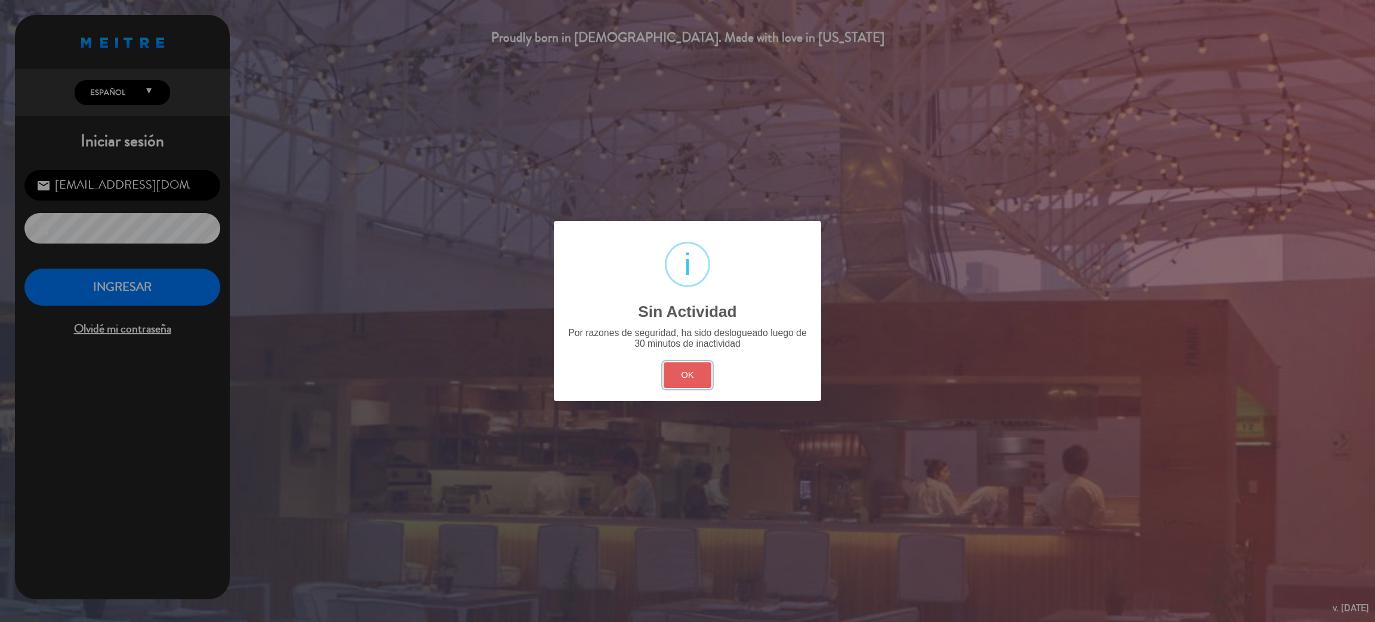
click at [689, 375] on button "OK" at bounding box center [688, 375] width 48 height 26
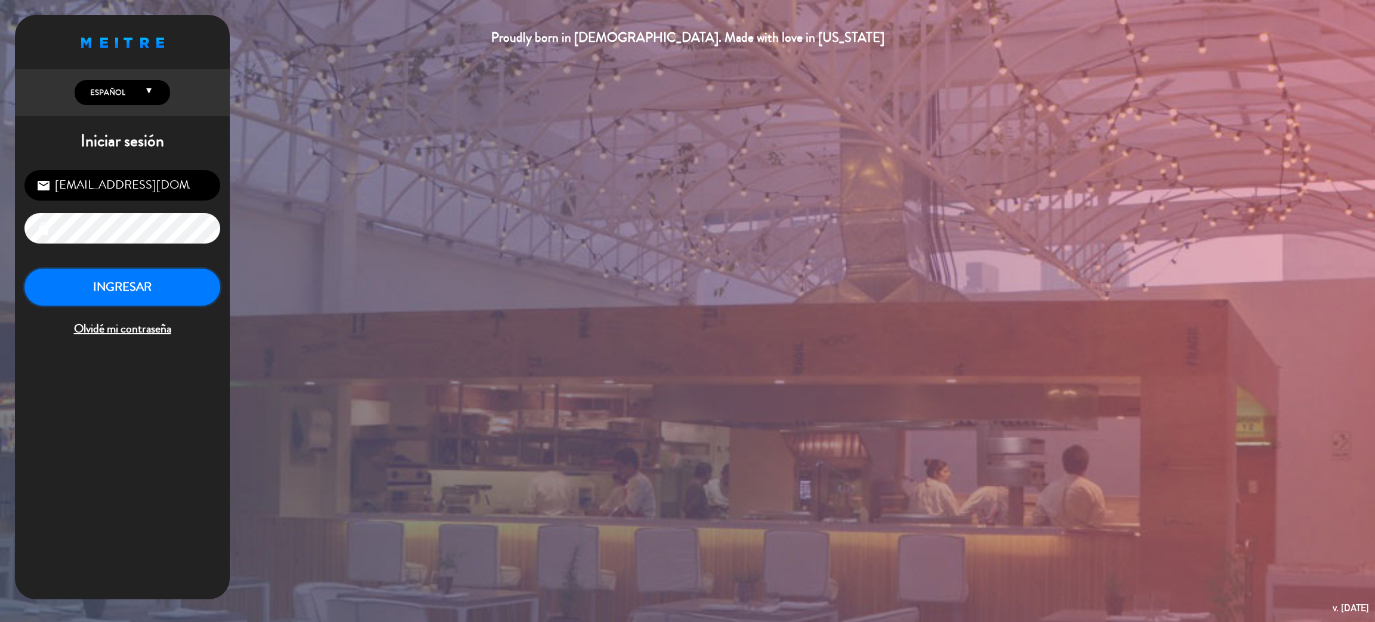
click at [83, 270] on button "INGRESAR" at bounding box center [122, 288] width 196 height 38
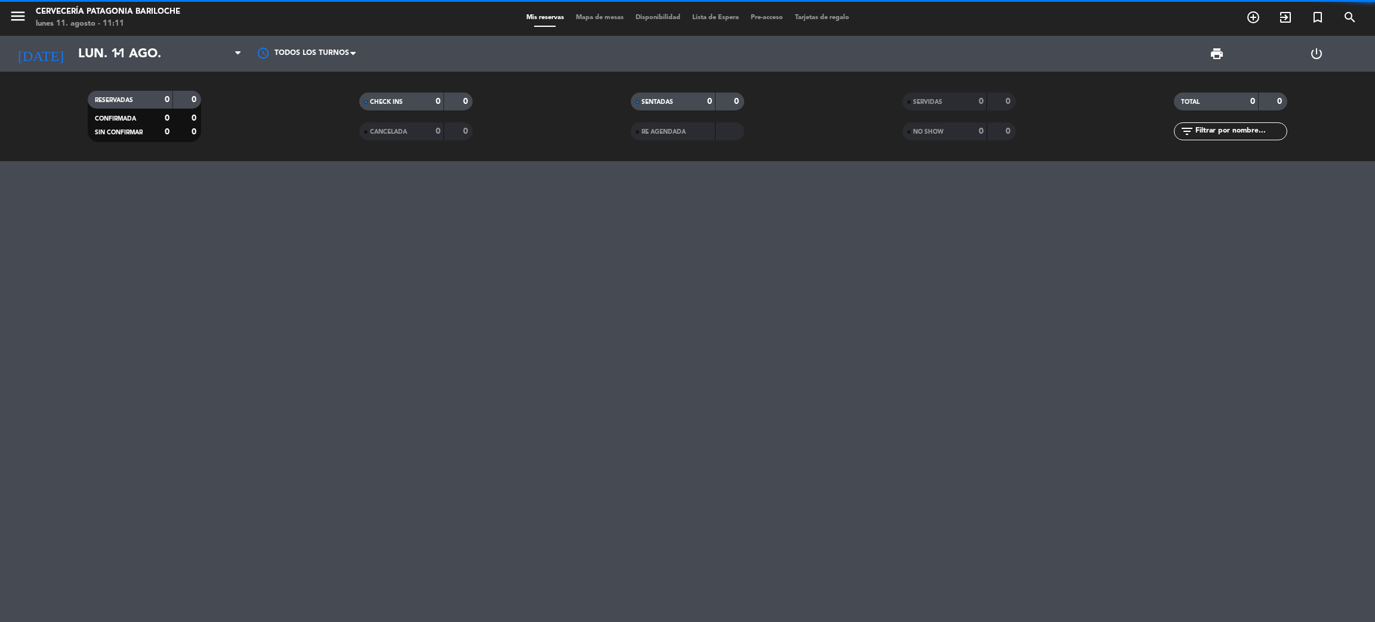
click at [600, 24] on div "menu Cervecería Patagonia Bariloche lunes 11. agosto - 11:11 Mis reservas Mapa …" at bounding box center [687, 18] width 1375 height 36
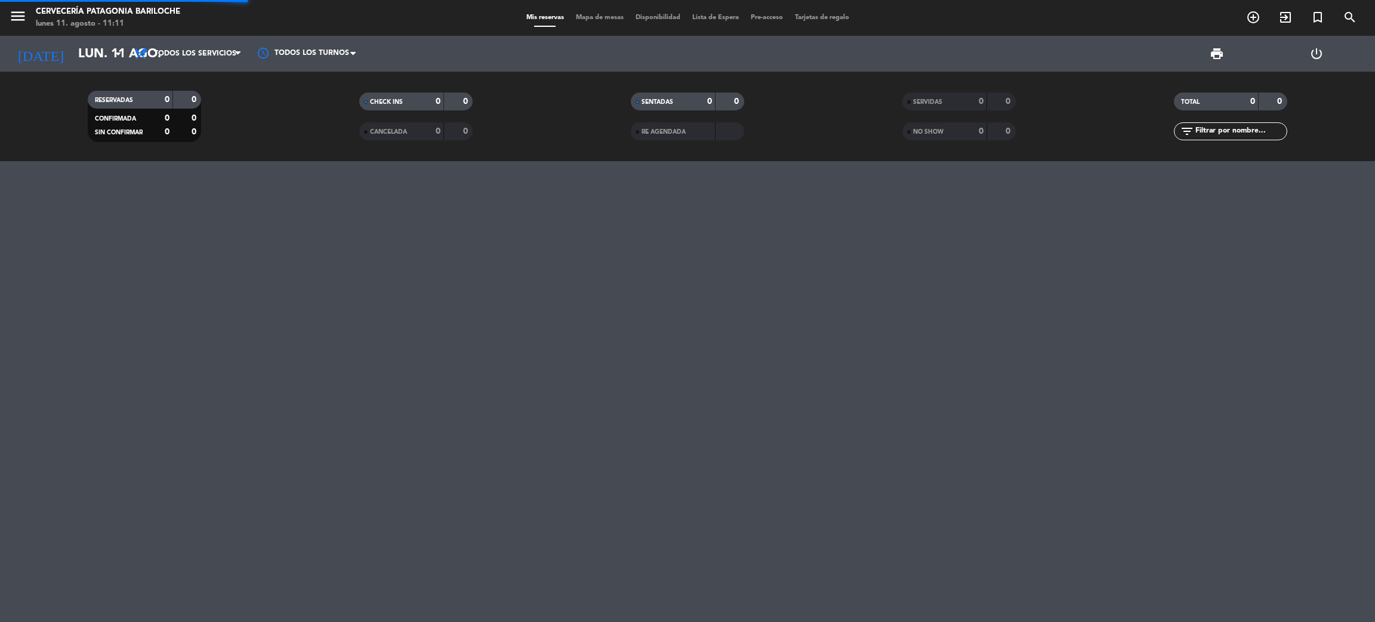
click at [600, 20] on span "Mapa de mesas" at bounding box center [600, 17] width 60 height 7
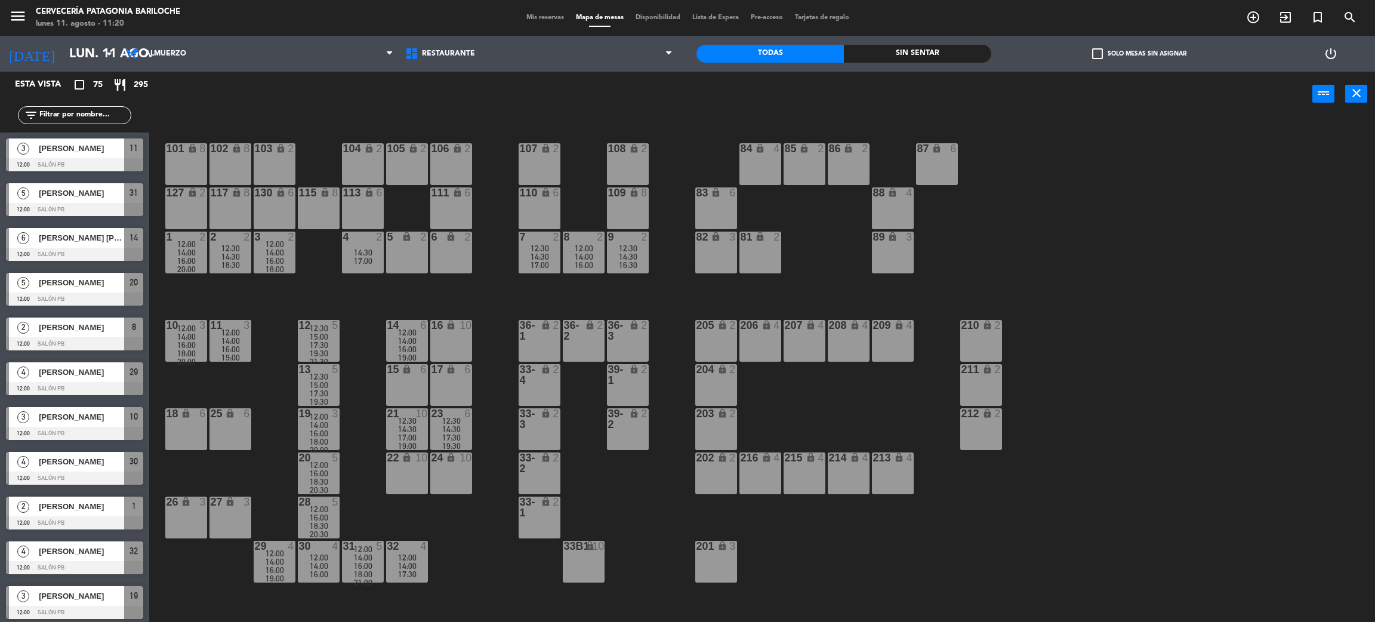
click at [76, 150] on span "[PERSON_NAME]" at bounding box center [81, 148] width 85 height 13
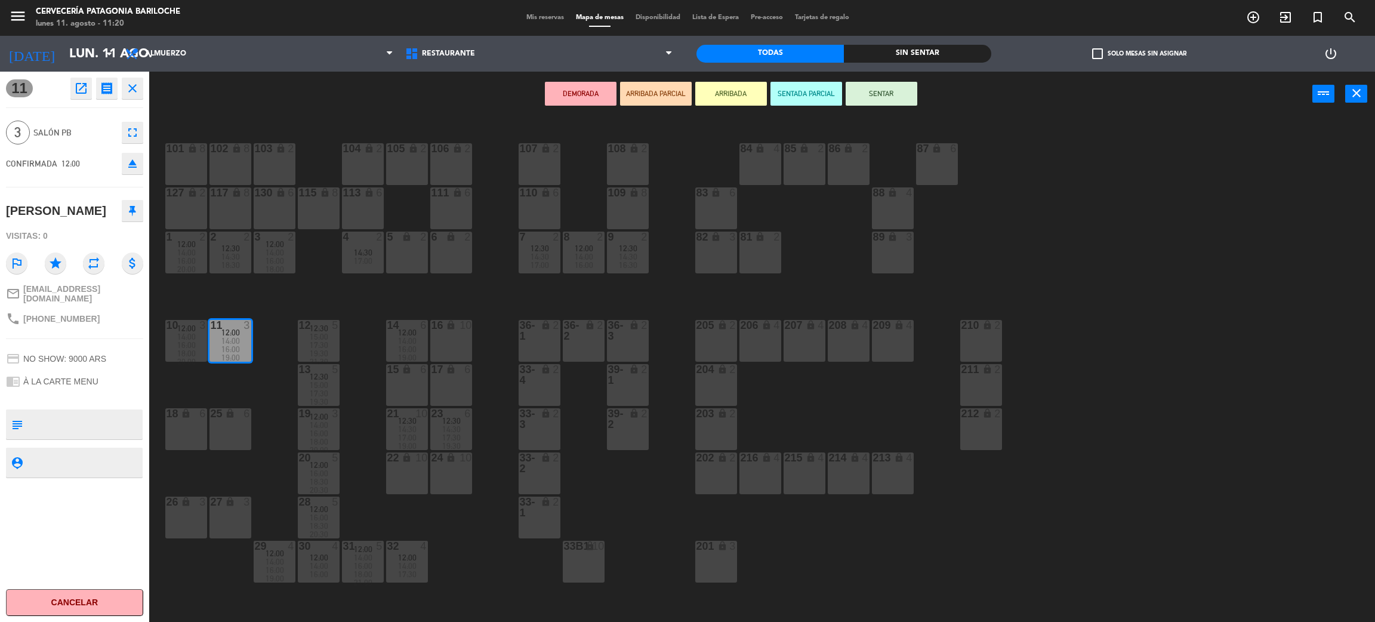
click at [133, 211] on icon at bounding box center [132, 210] width 7 height 11
drag, startPoint x: 133, startPoint y: 84, endPoint x: 164, endPoint y: 172, distance: 93.6
click at [133, 82] on icon "close" at bounding box center [132, 88] width 14 height 14
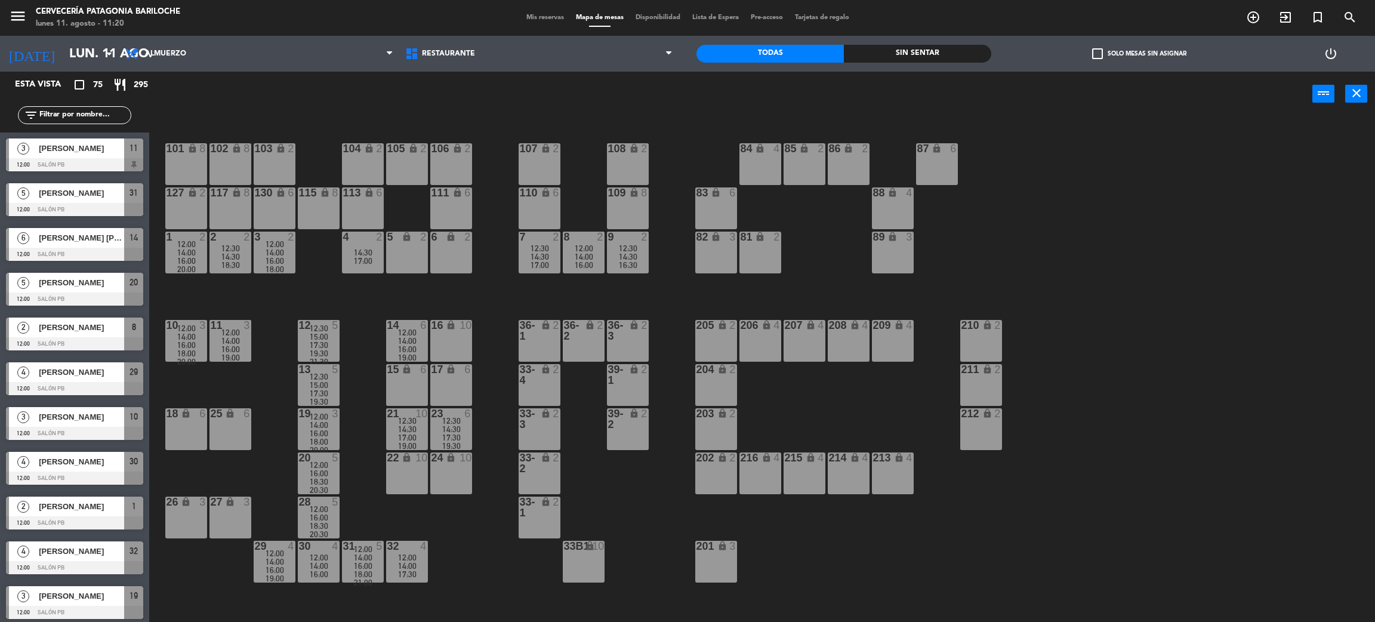
click at [89, 195] on span "[PERSON_NAME]" at bounding box center [81, 193] width 85 height 13
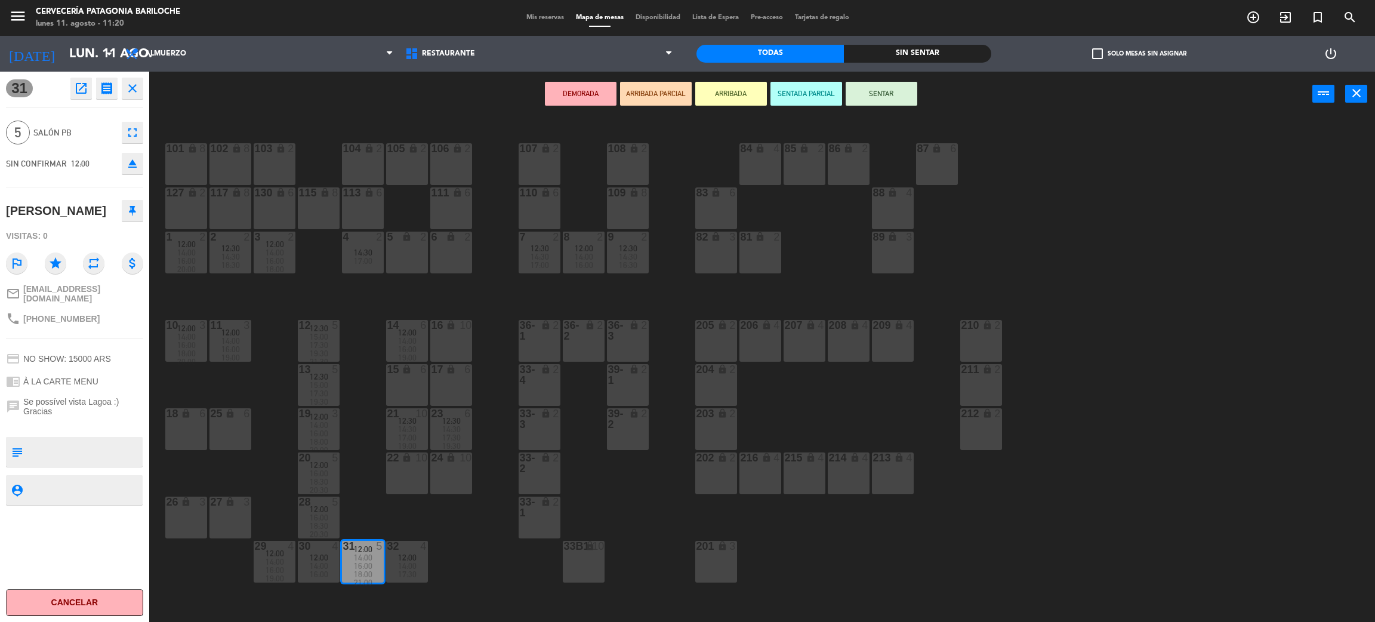
click at [126, 85] on icon "close" at bounding box center [132, 88] width 14 height 14
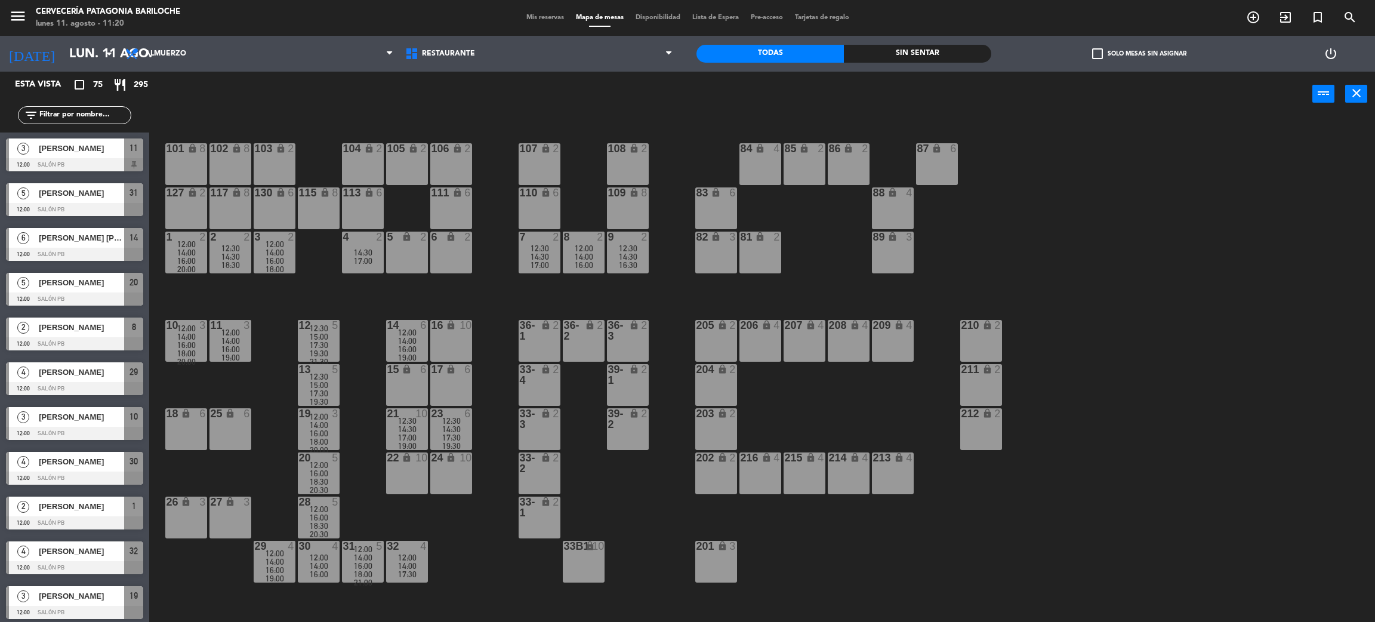
click at [97, 185] on div "[PERSON_NAME]" at bounding box center [81, 193] width 87 height 20
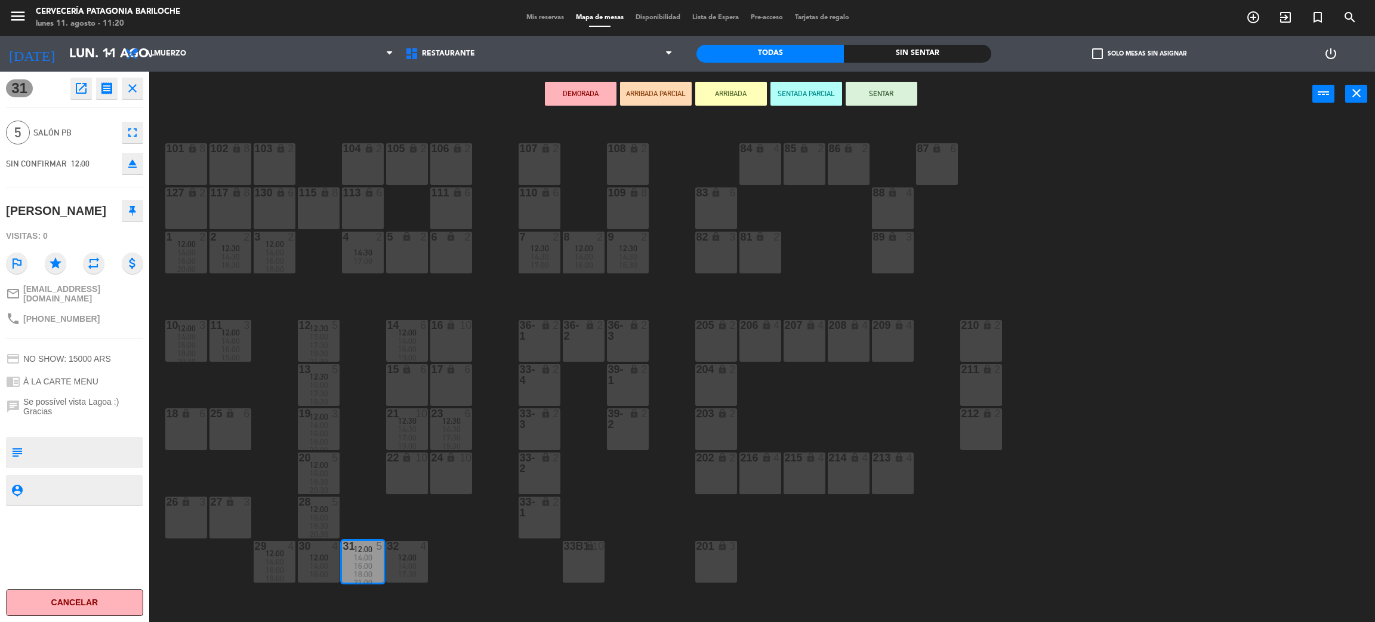
click at [129, 217] on button at bounding box center [132, 210] width 21 height 21
click at [137, 85] on icon "close" at bounding box center [132, 88] width 14 height 14
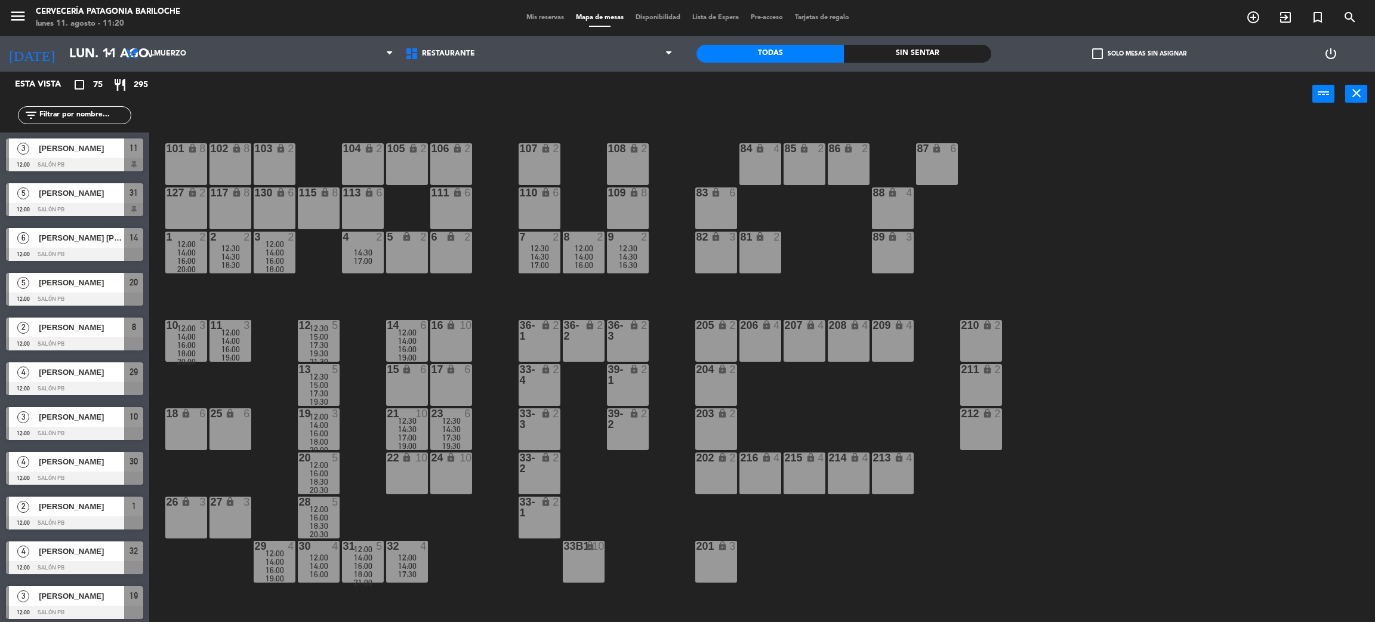
click at [106, 241] on span "[PERSON_NAME] [PERSON_NAME] perissotto [PERSON_NAME]" at bounding box center [81, 238] width 85 height 13
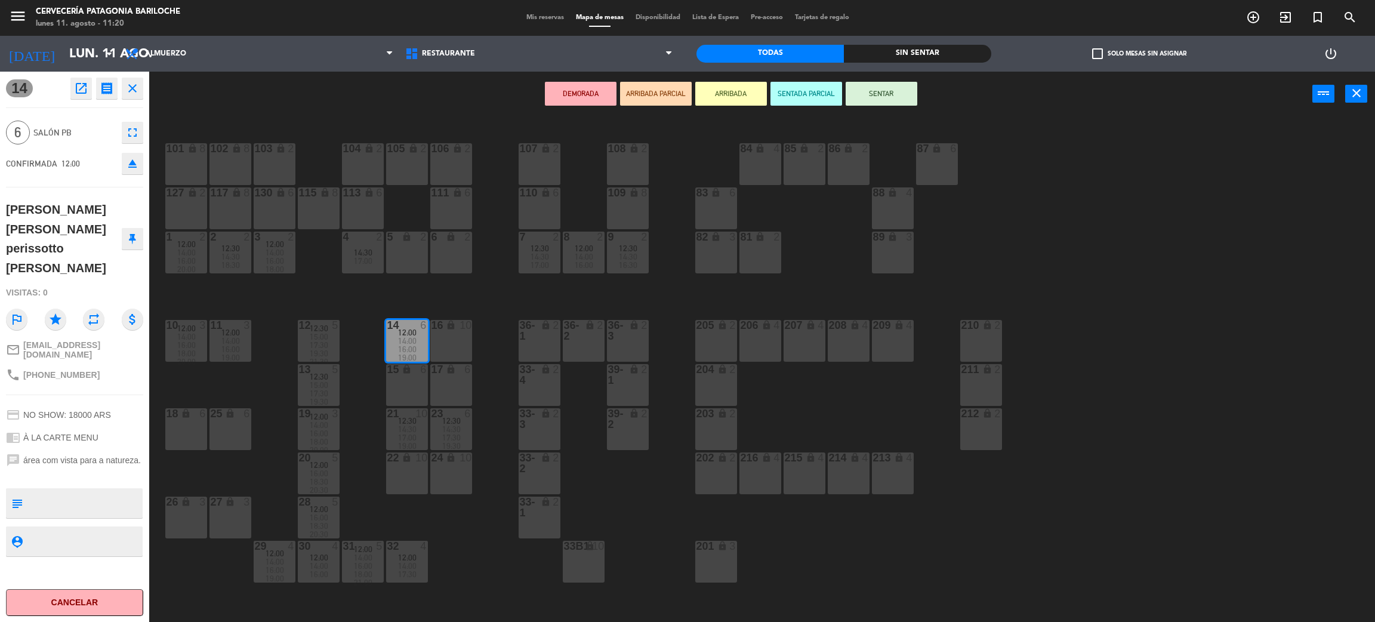
click at [446, 339] on div "16 lock 10" at bounding box center [451, 341] width 42 height 42
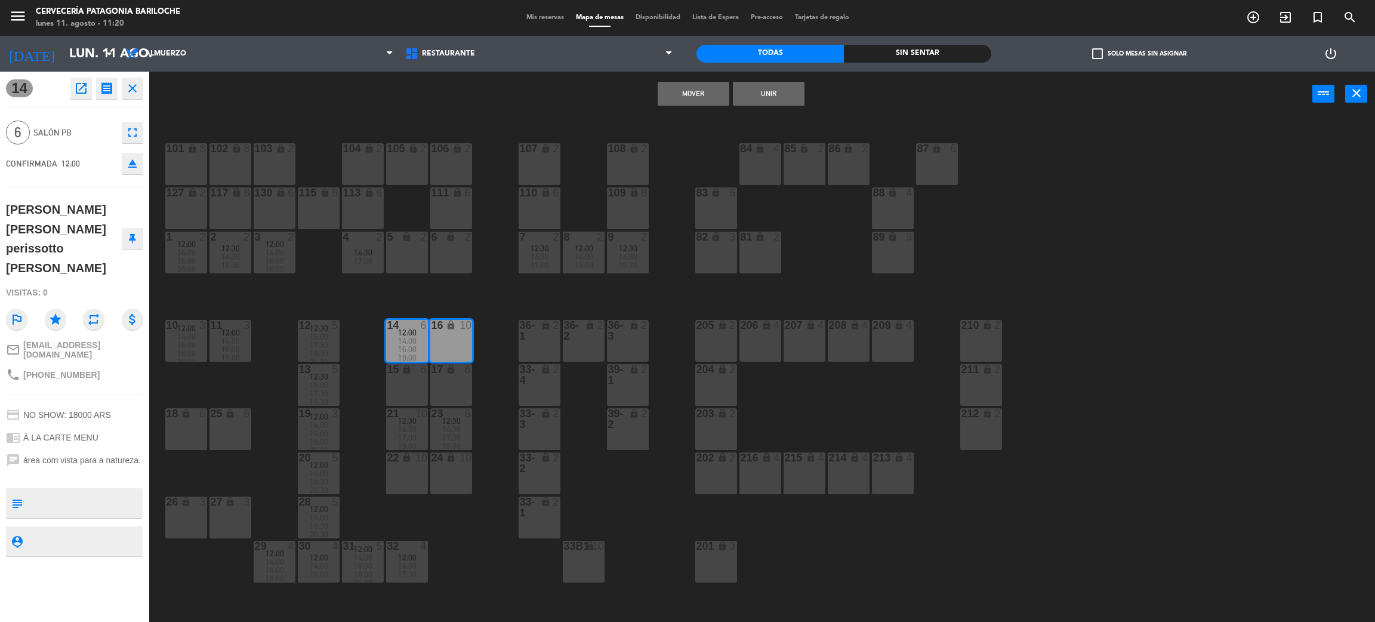
click at [462, 385] on div "17 lock 6" at bounding box center [451, 385] width 42 height 42
click at [686, 88] on button "Mover y Unir" at bounding box center [694, 94] width 72 height 24
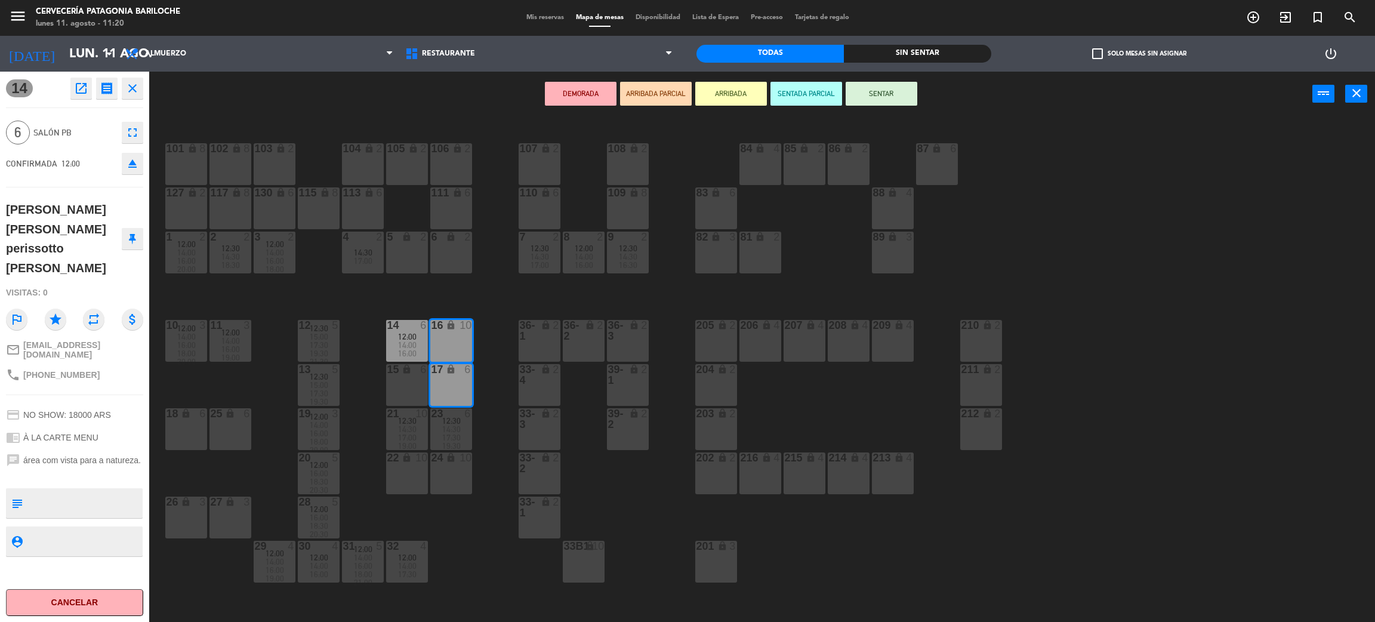
click at [275, 293] on div "101 lock 8 102 lock 8 104 lock 2 105 lock 2 106 lock 2 103 lock 2 107 lock 2 10…" at bounding box center [769, 374] width 1212 height 505
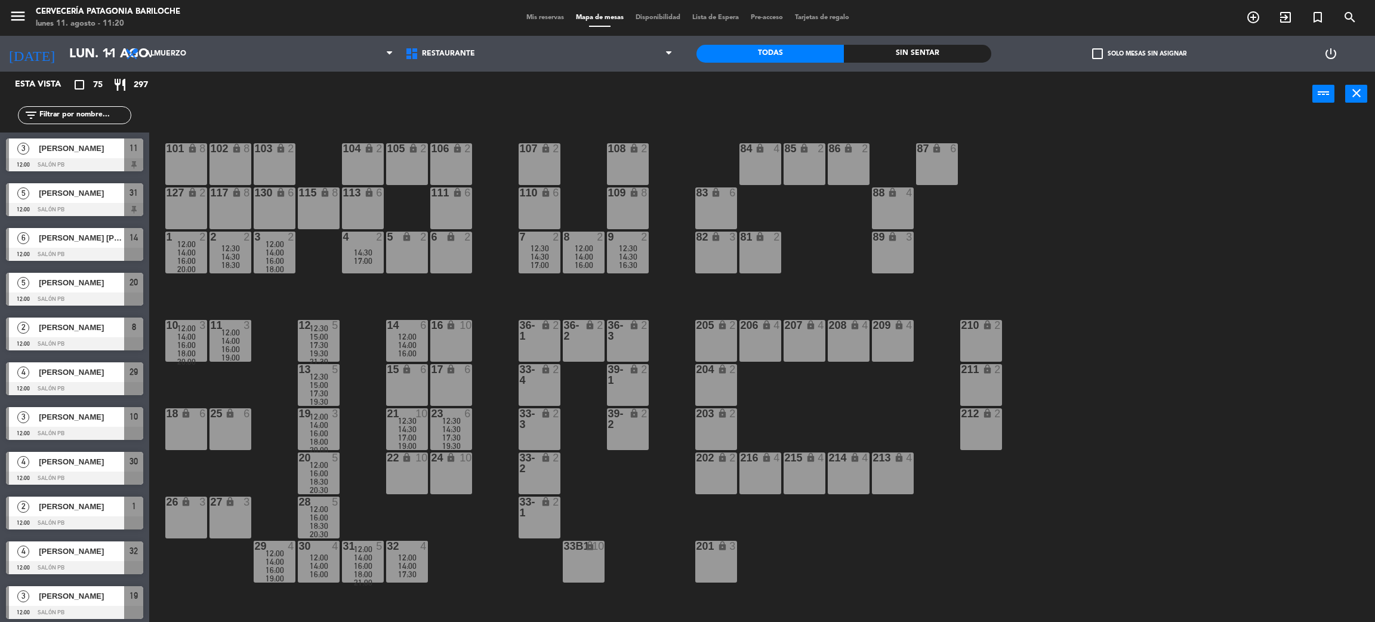
click at [88, 240] on span "[PERSON_NAME] [PERSON_NAME] perissotto [PERSON_NAME]" at bounding box center [81, 238] width 85 height 13
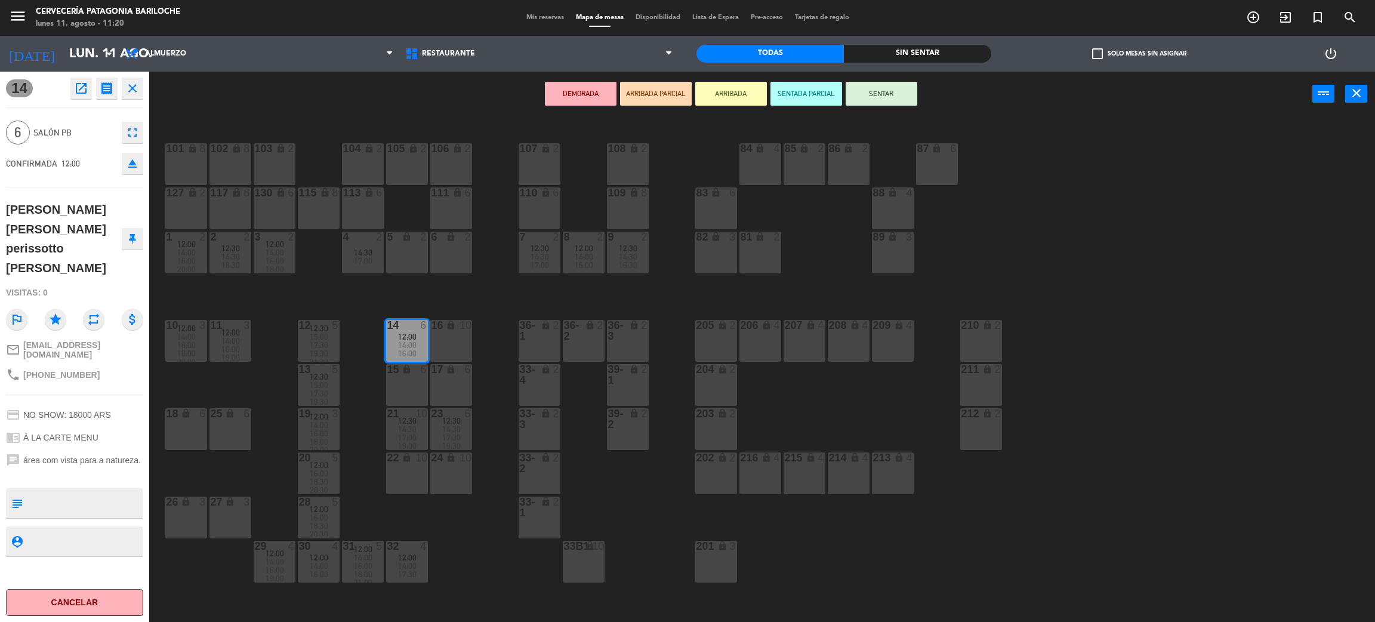
click at [244, 286] on div "101 lock 8 102 lock 8 104 lock 2 105 lock 2 106 lock 2 103 lock 2 107 lock 2 10…" at bounding box center [769, 374] width 1212 height 505
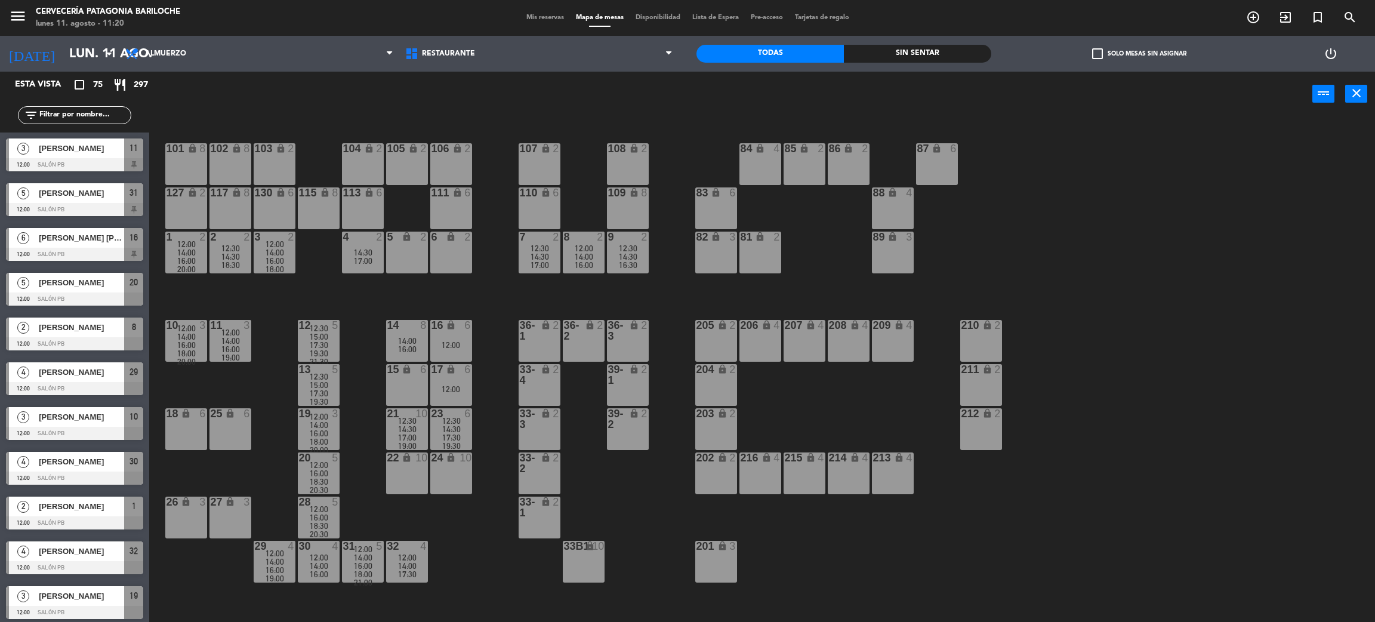
click at [81, 238] on span "[PERSON_NAME] [PERSON_NAME] perissotto [PERSON_NAME]" at bounding box center [81, 238] width 85 height 13
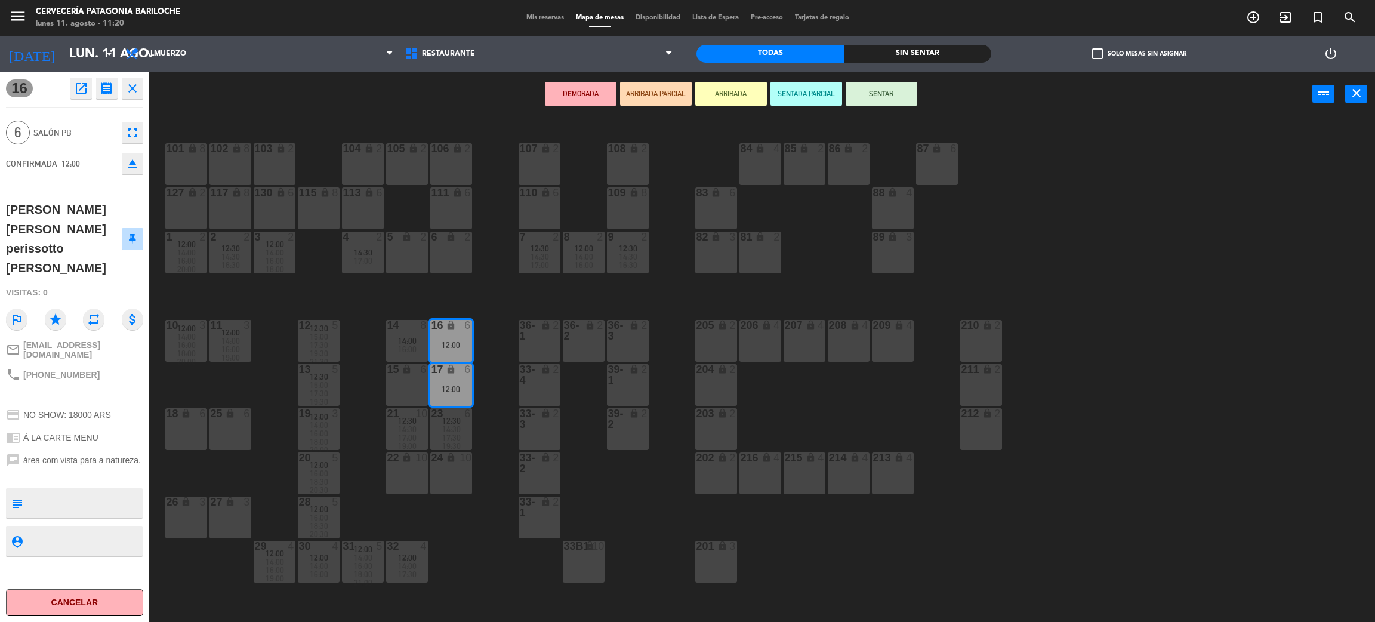
click at [131, 82] on icon "close" at bounding box center [132, 88] width 14 height 14
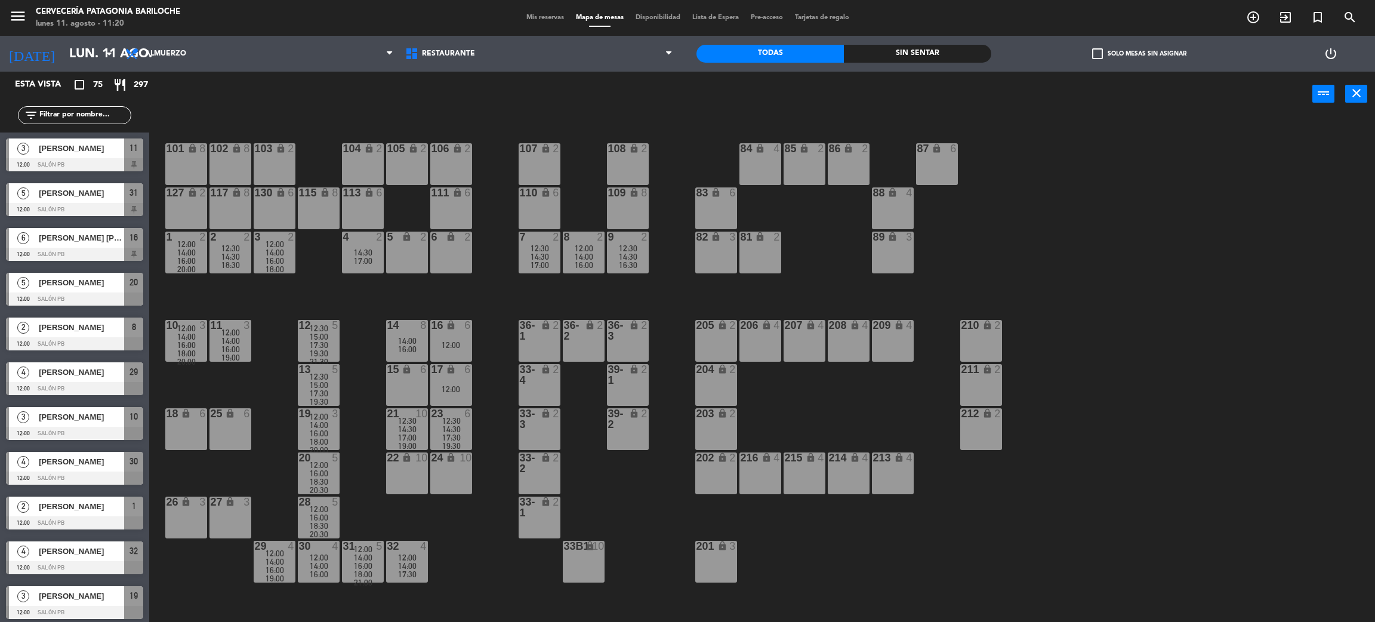
click at [80, 285] on span "[PERSON_NAME]" at bounding box center [81, 282] width 85 height 13
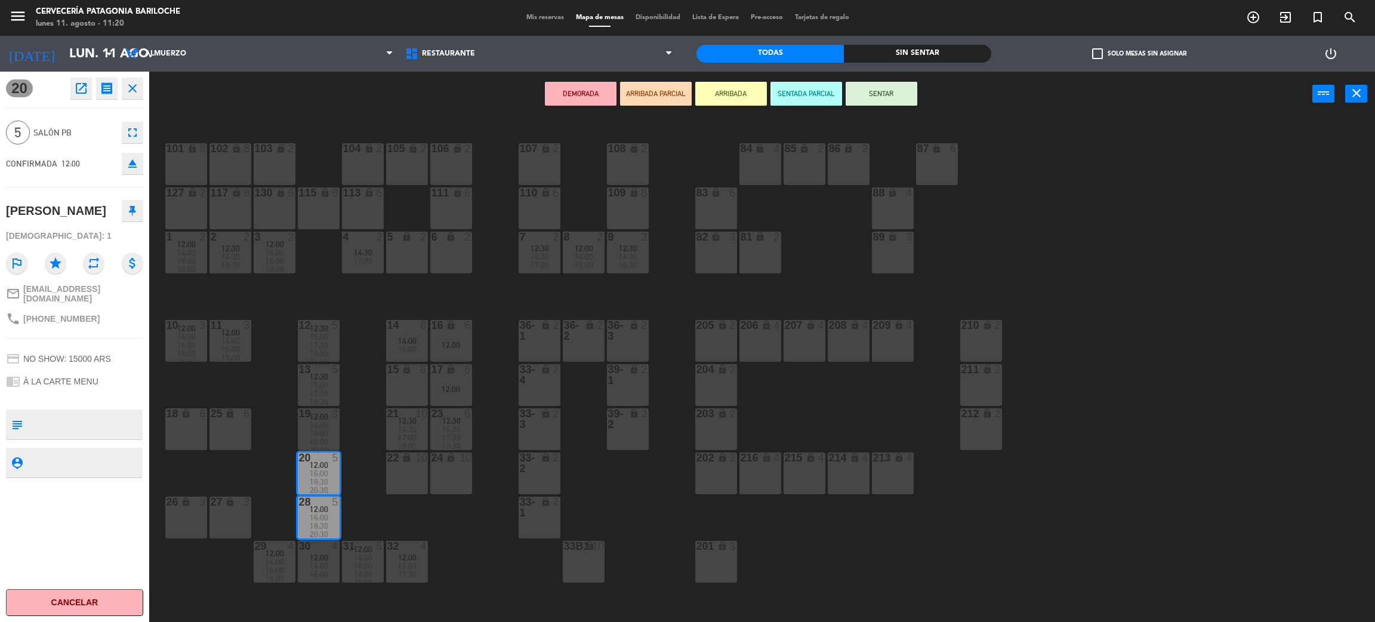
click at [279, 310] on div "101 lock 8 102 lock 8 104 lock 2 105 lock 2 106 lock 2 103 lock 2 107 lock 2 10…" at bounding box center [769, 374] width 1212 height 505
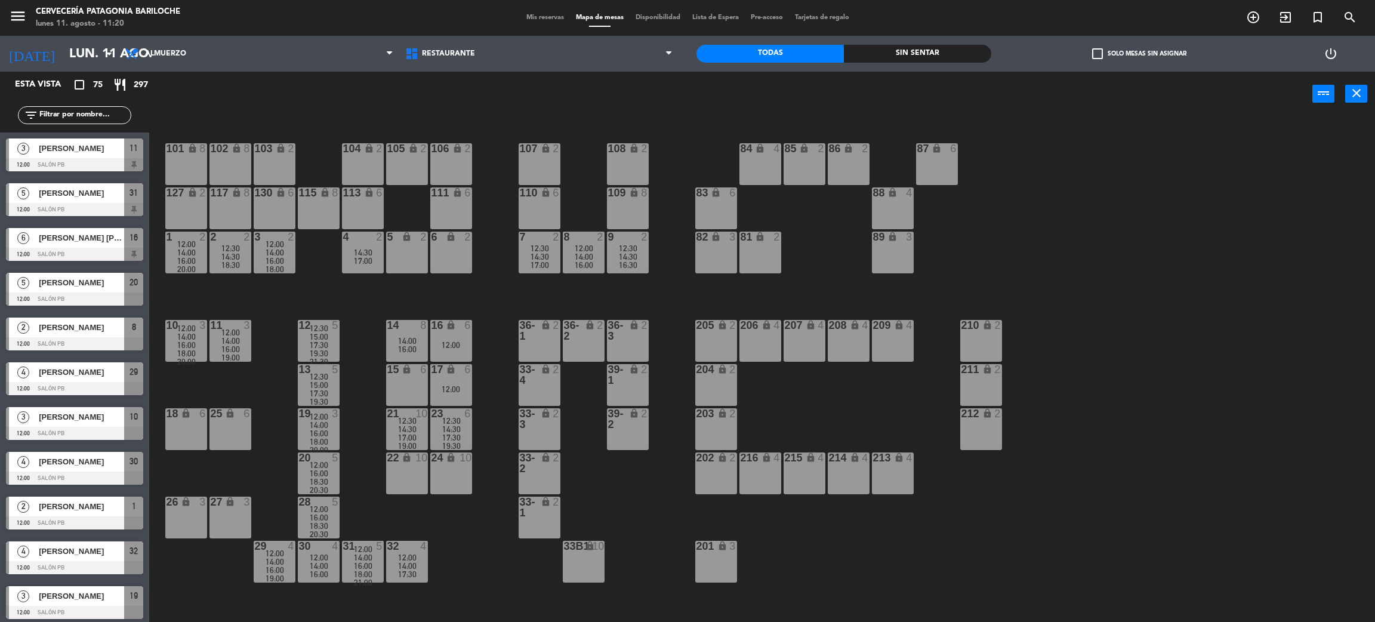
click at [88, 328] on span "[PERSON_NAME]" at bounding box center [81, 327] width 85 height 13
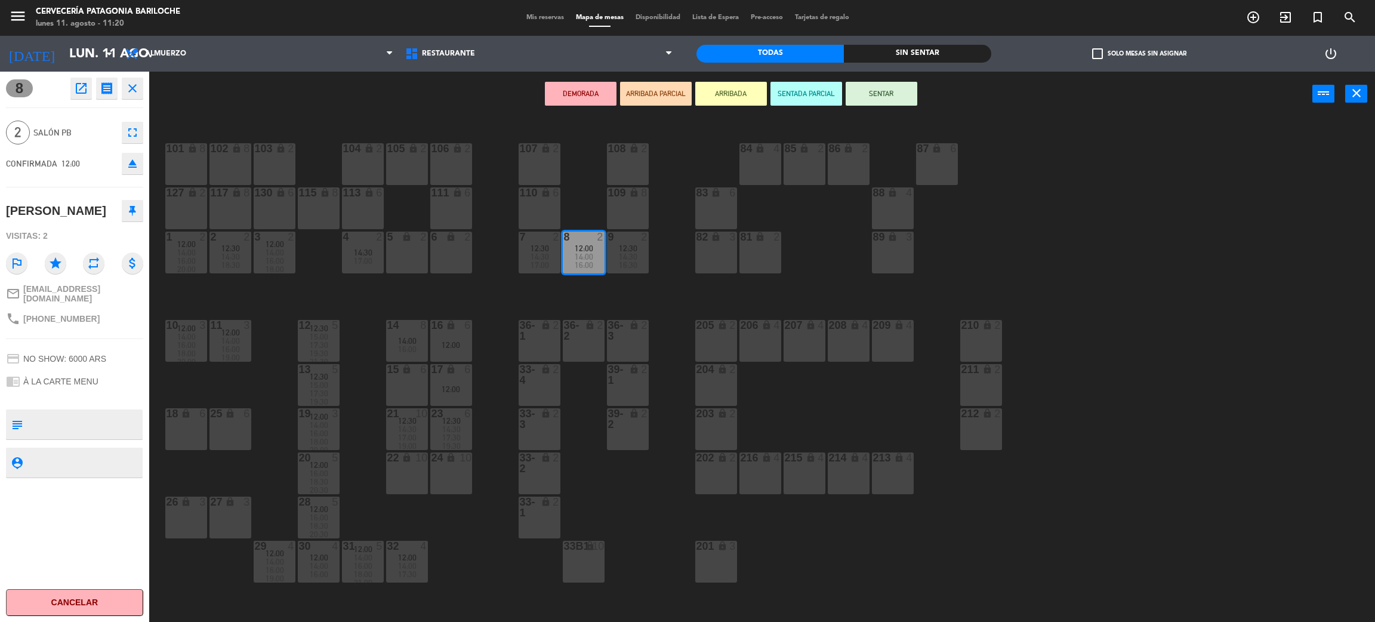
click at [402, 245] on div "5 lock 2" at bounding box center [407, 253] width 42 height 42
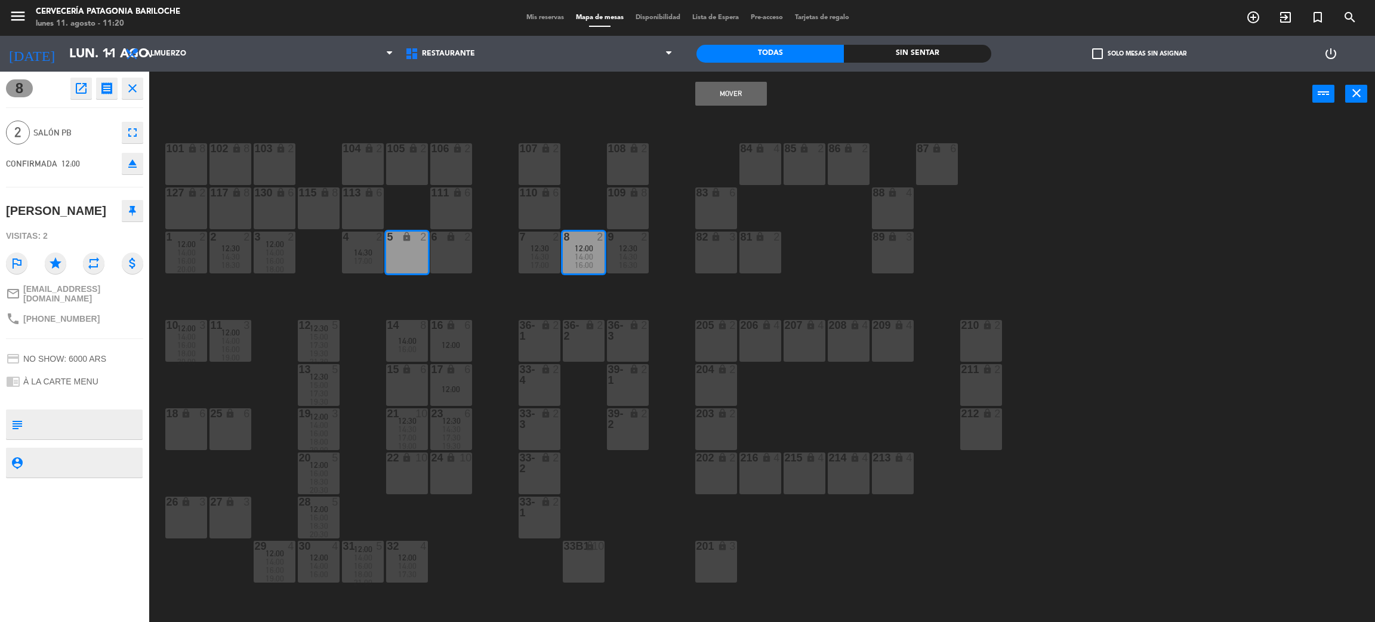
click at [732, 94] on button "Mover" at bounding box center [731, 94] width 72 height 24
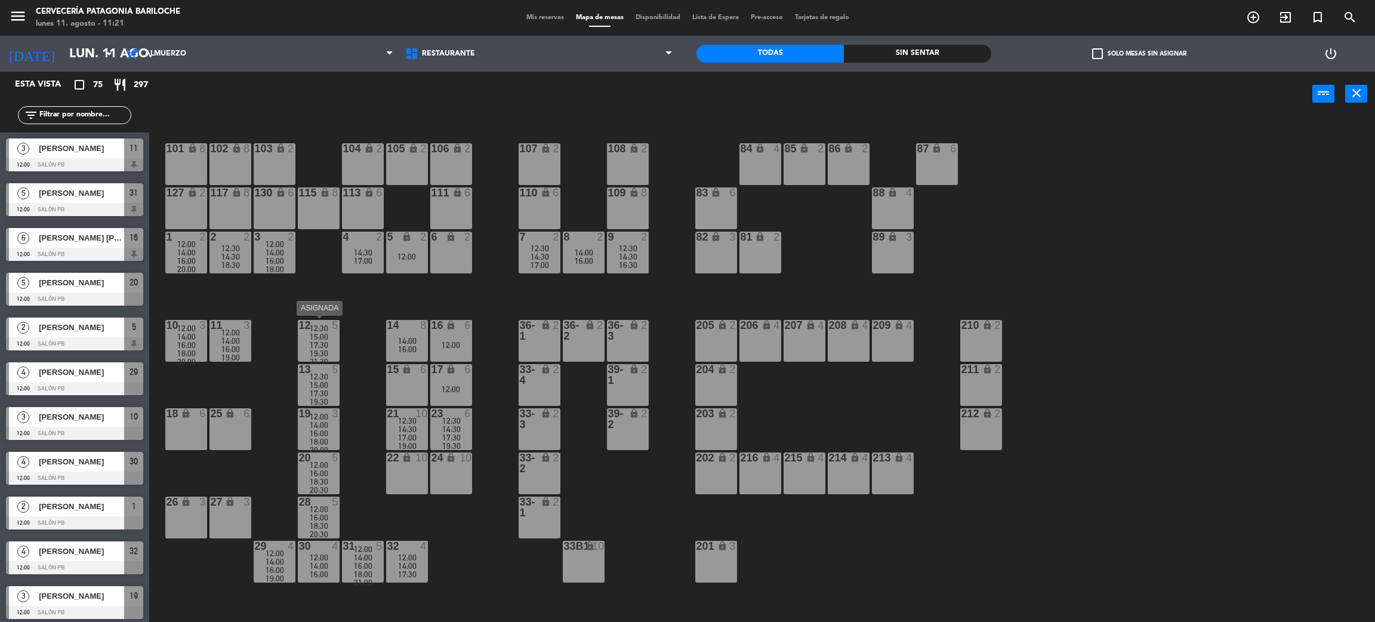
click at [307, 341] on div "17:30" at bounding box center [319, 345] width 42 height 8
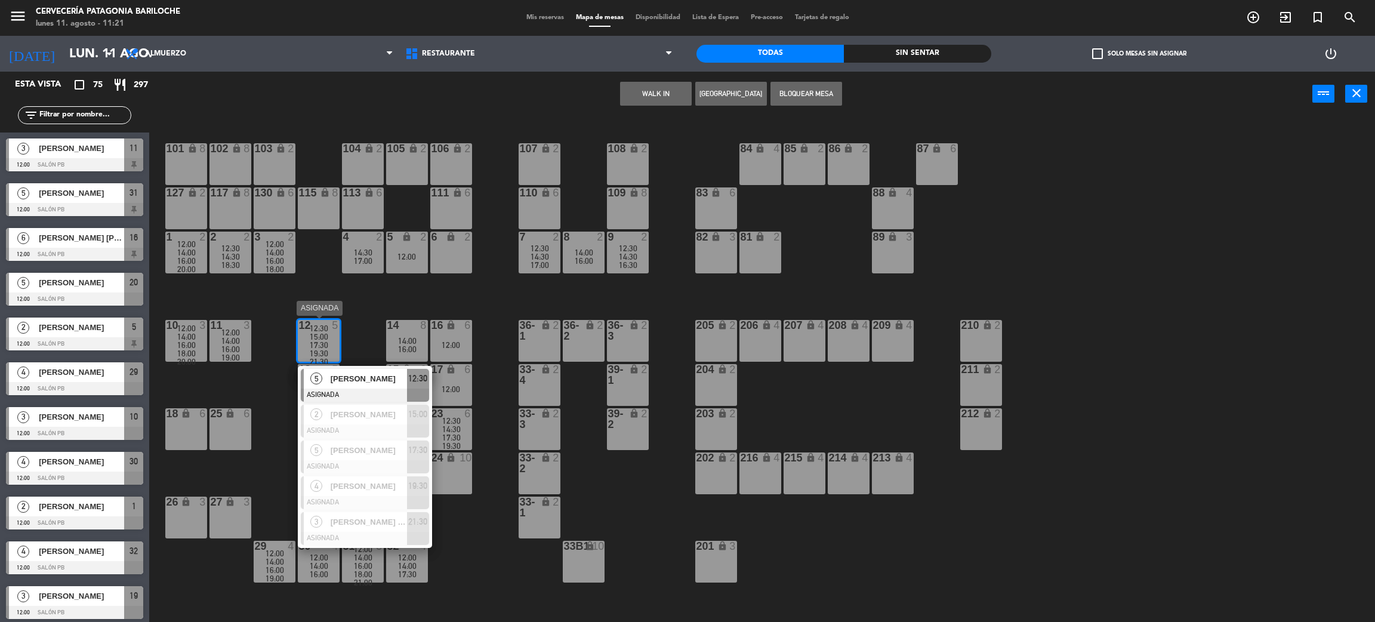
click at [329, 379] on div "[PERSON_NAME]" at bounding box center [368, 379] width 78 height 20
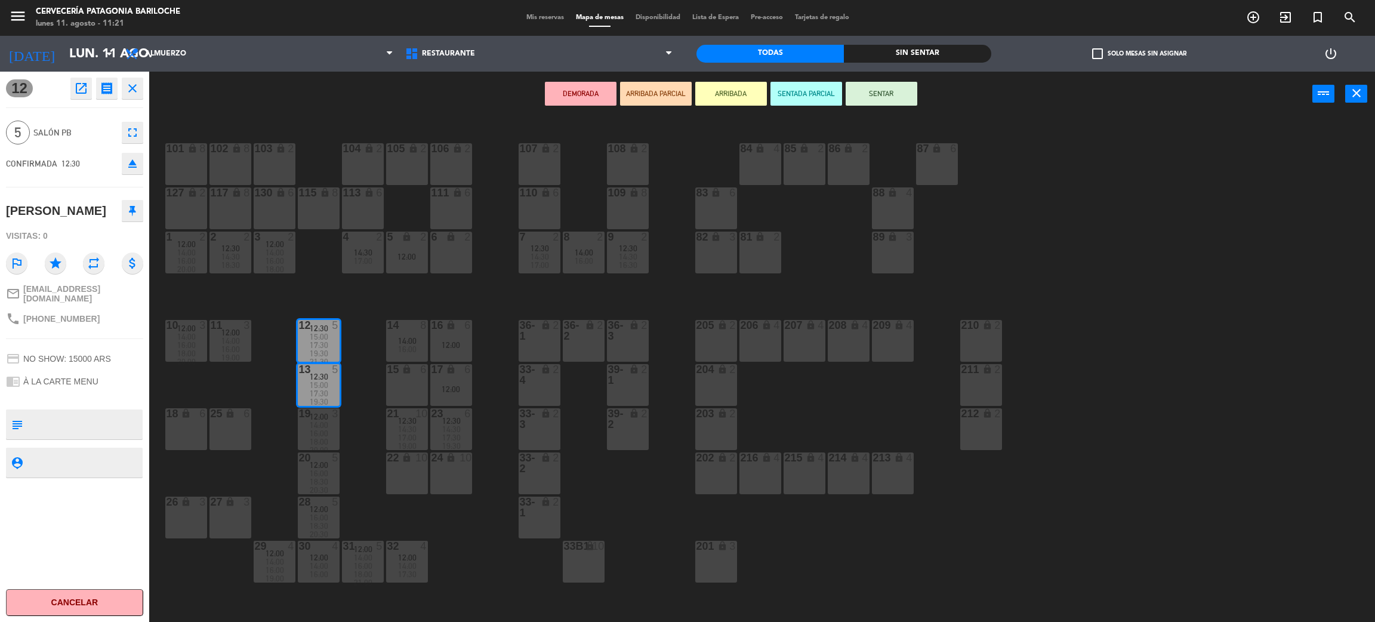
click at [237, 431] on div "25 lock 6" at bounding box center [230, 429] width 42 height 42
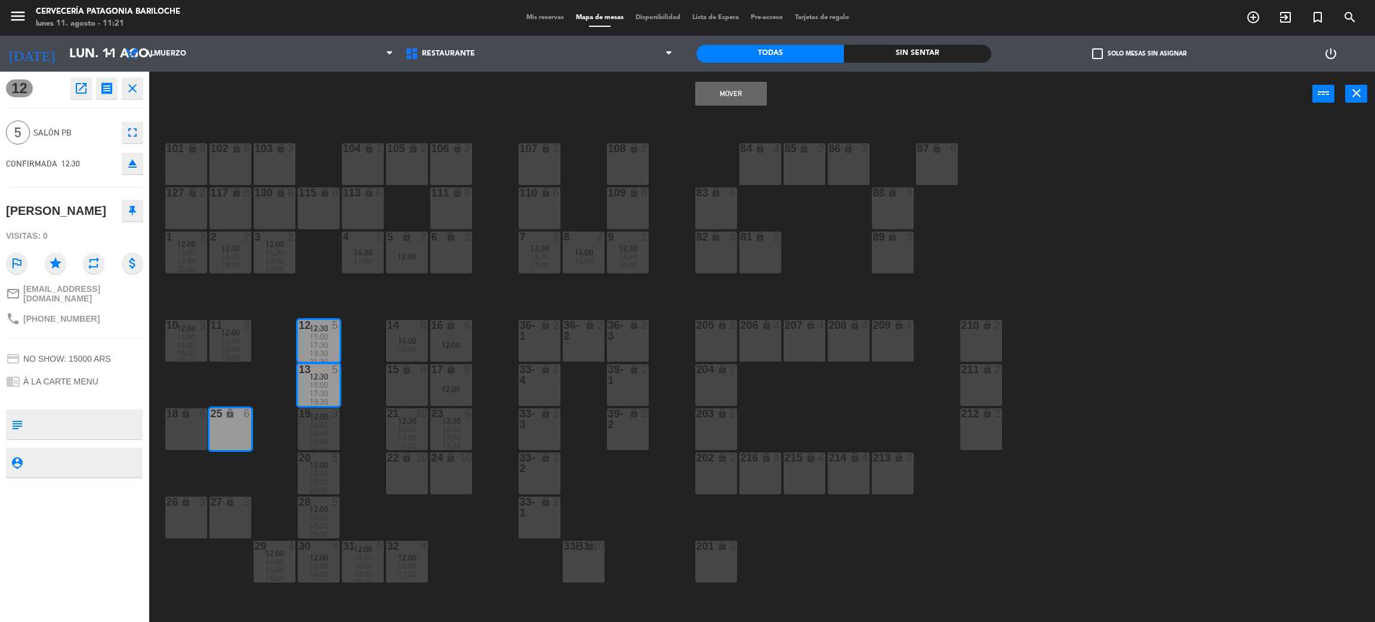
click at [718, 96] on button "Mover" at bounding box center [731, 94] width 72 height 24
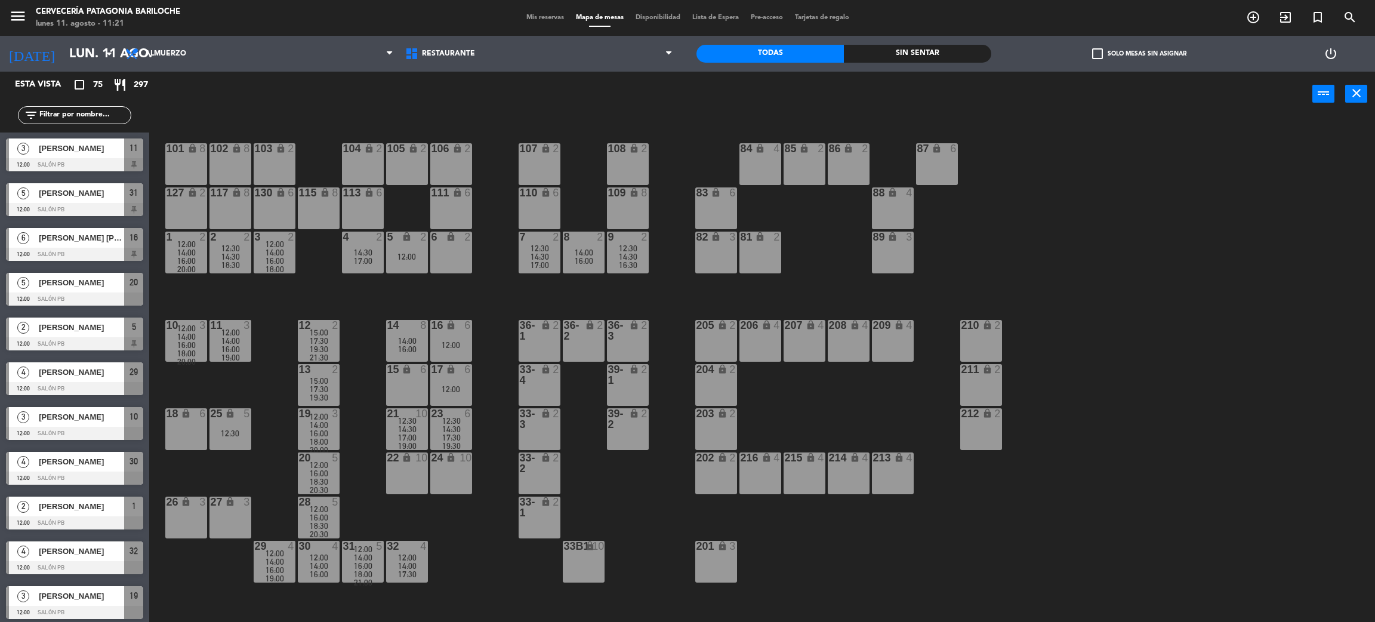
scroll to position [5, 0]
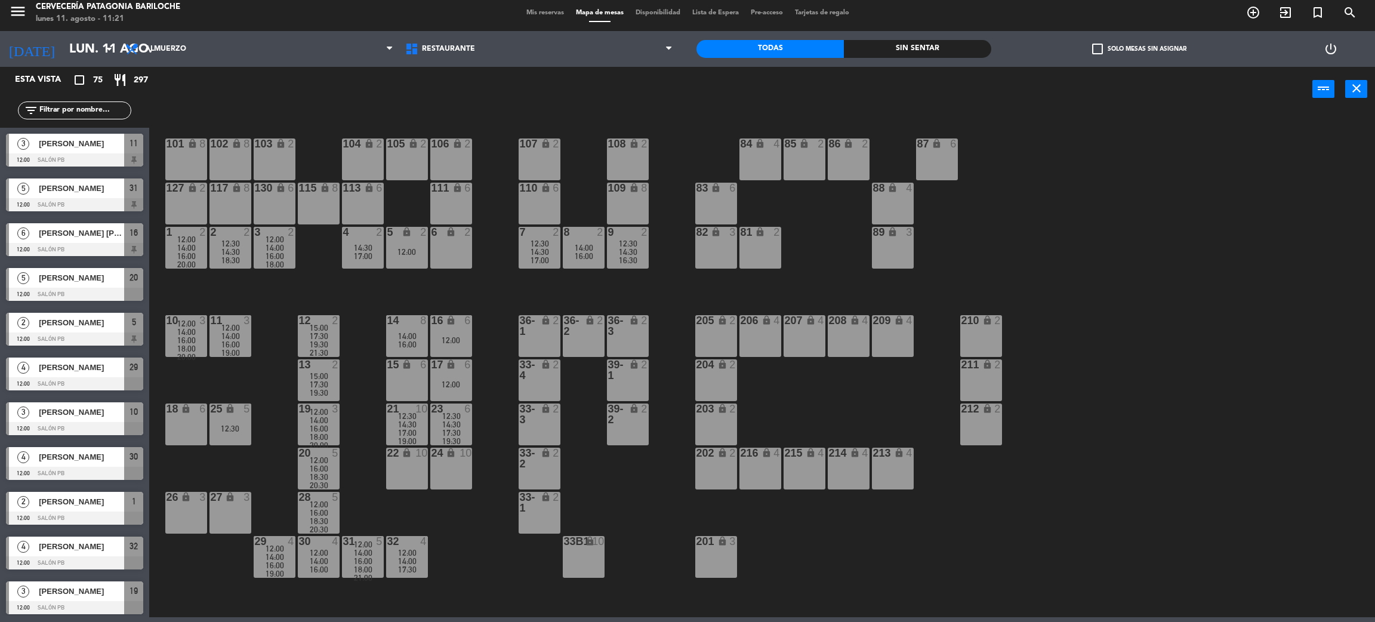
click at [332, 471] on div "16:00" at bounding box center [319, 468] width 42 height 8
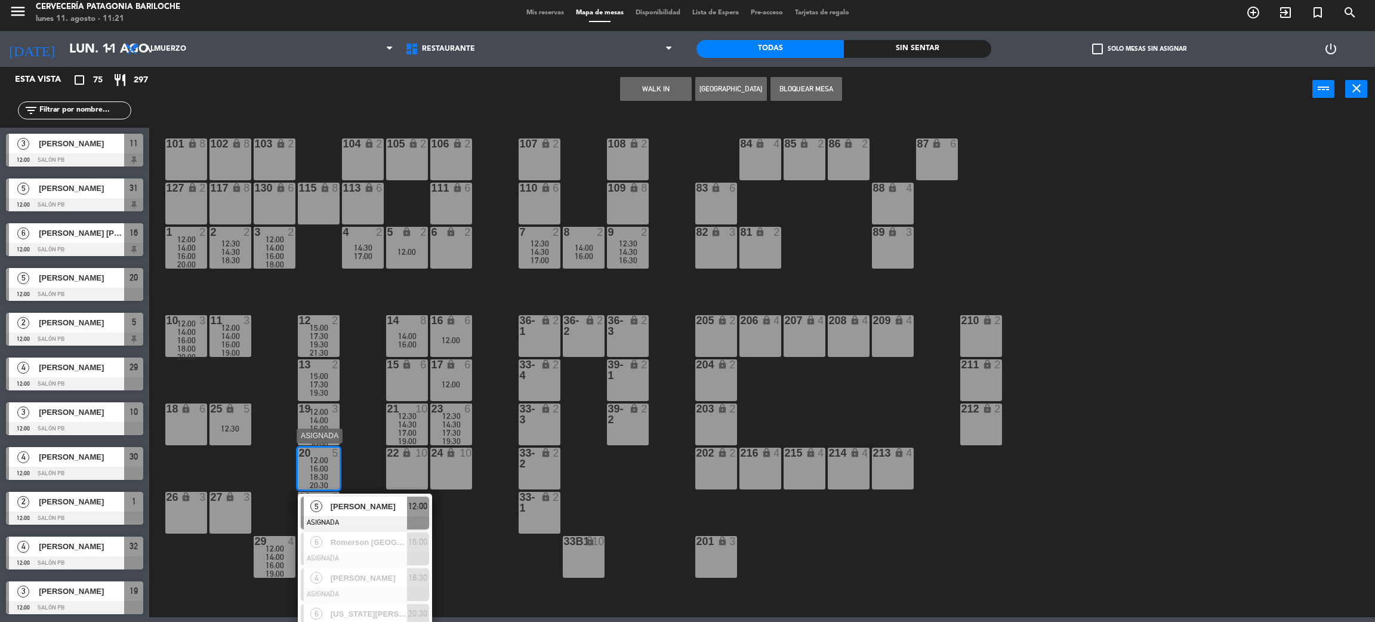
click at [360, 510] on span "[PERSON_NAME]" at bounding box center [369, 506] width 76 height 13
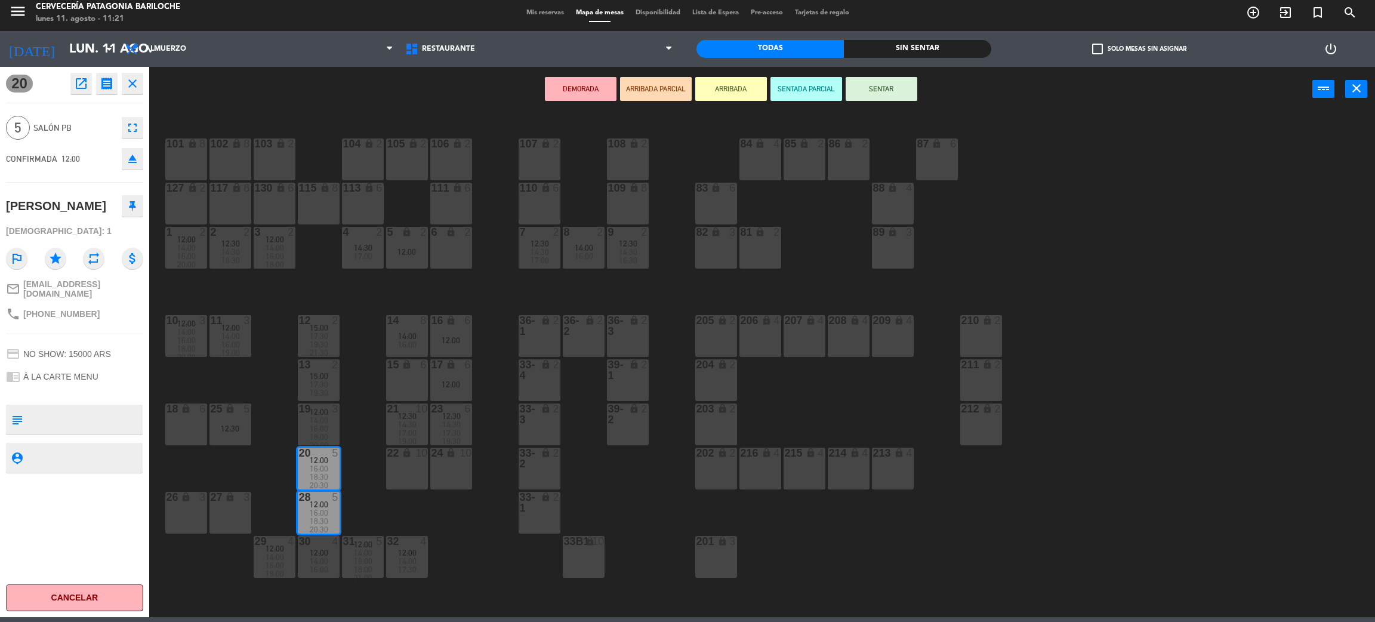
click at [216, 506] on div "27 lock 3" at bounding box center [230, 513] width 42 height 42
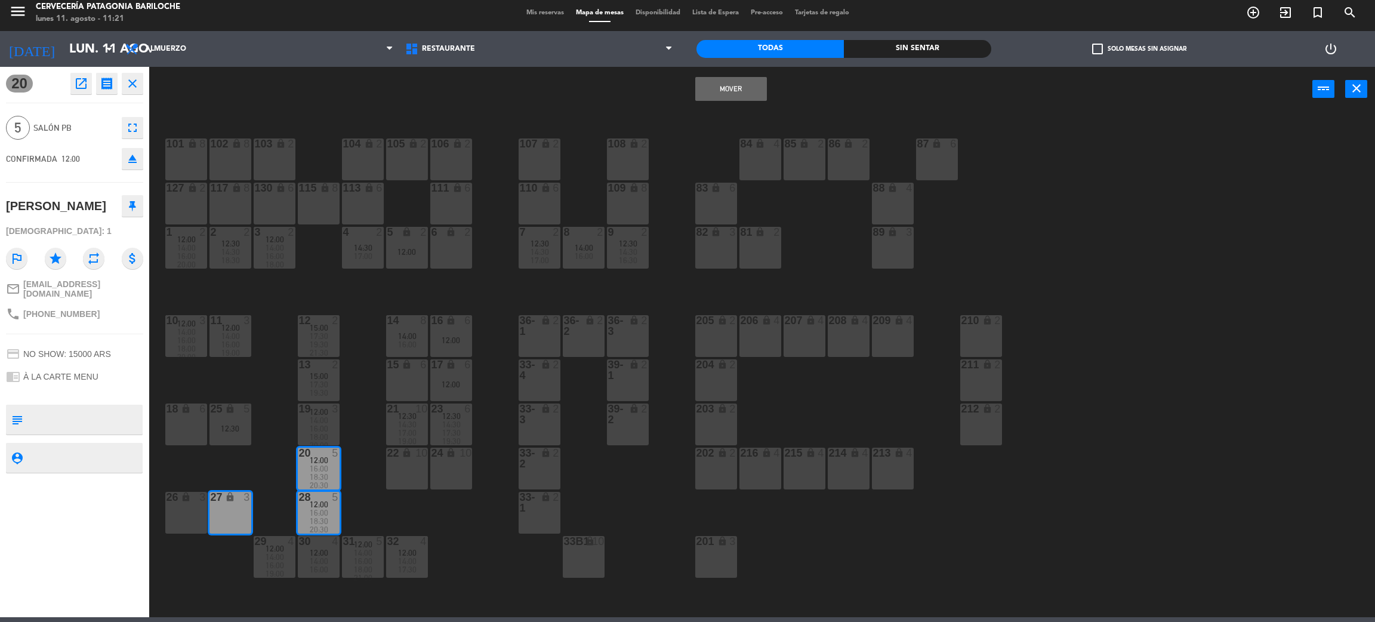
click at [714, 84] on button "Mover" at bounding box center [731, 89] width 72 height 24
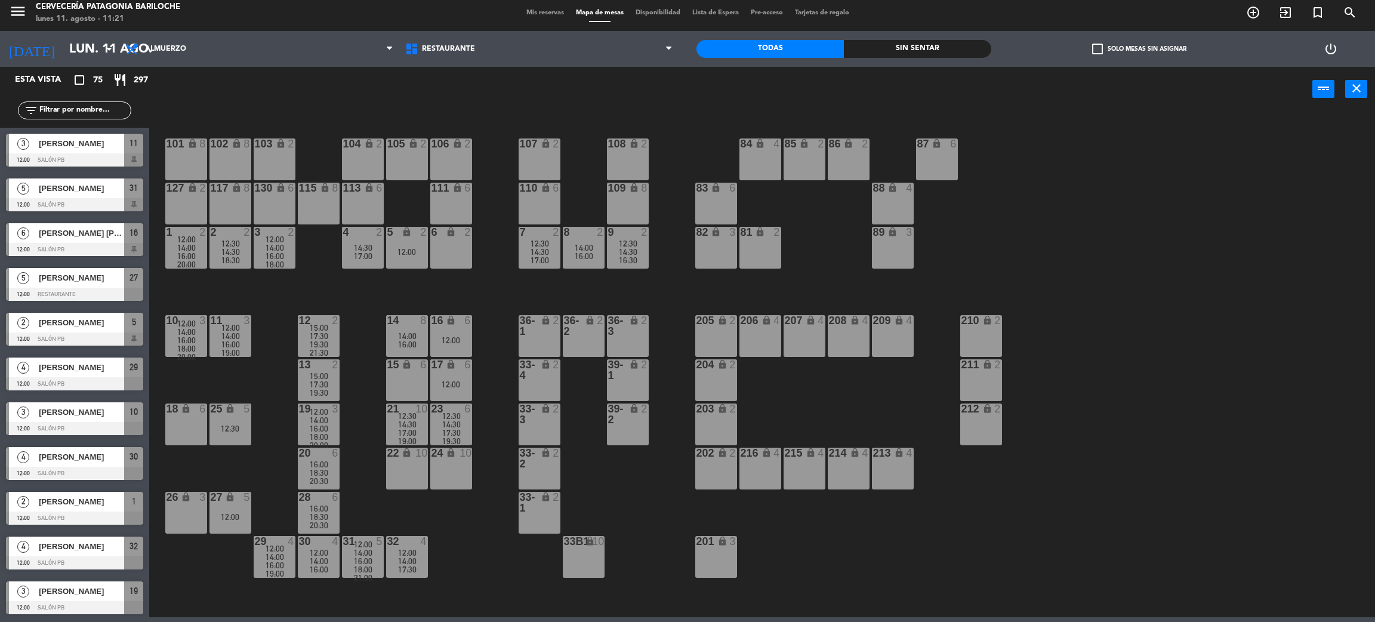
click at [282, 557] on span "14:00" at bounding box center [275, 557] width 18 height 10
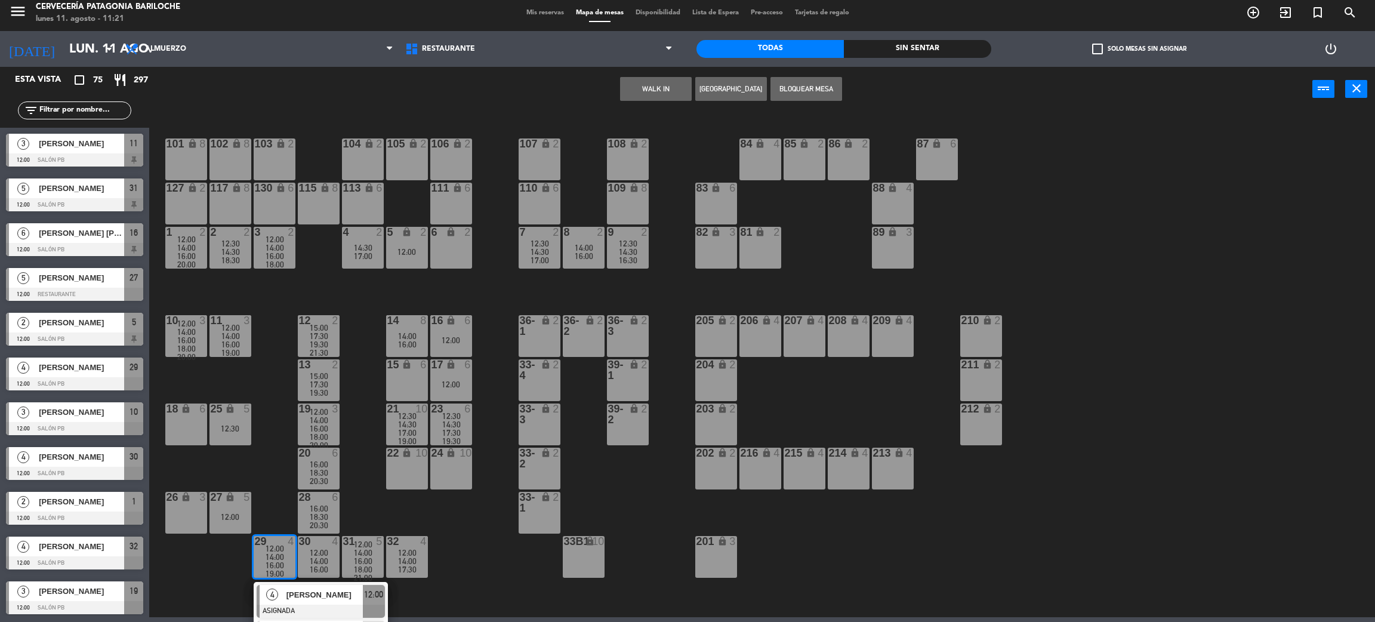
click at [313, 591] on span "[PERSON_NAME]" at bounding box center [324, 594] width 76 height 13
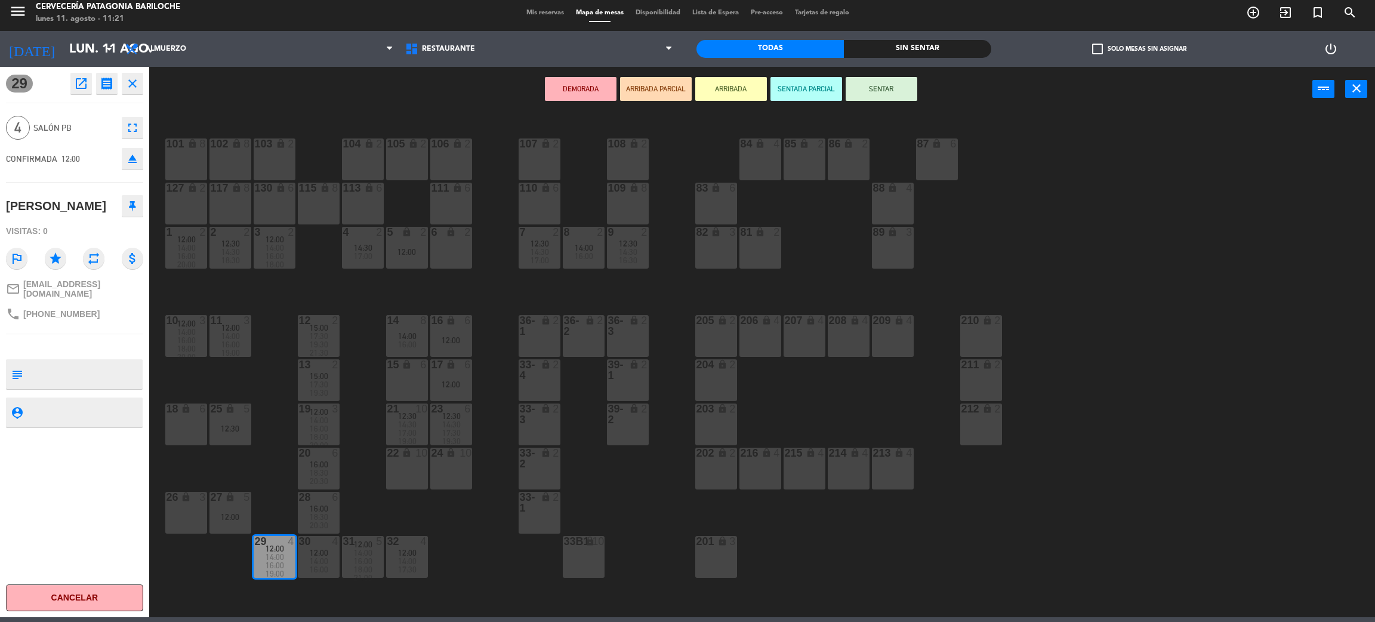
click at [335, 341] on div "19:30" at bounding box center [319, 344] width 42 height 8
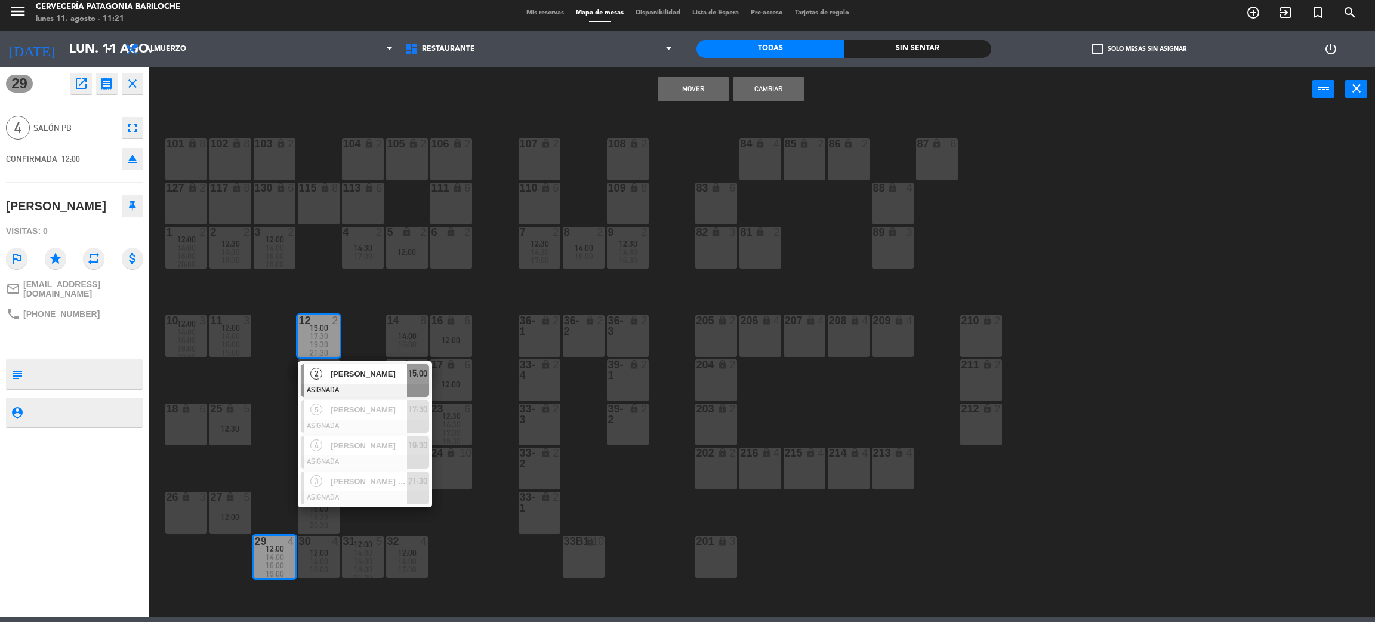
click at [365, 336] on div "101 lock 8 102 lock 8 104 lock 2 105 lock 2 106 lock 2 103 lock 2 107 lock 2 10…" at bounding box center [769, 369] width 1212 height 505
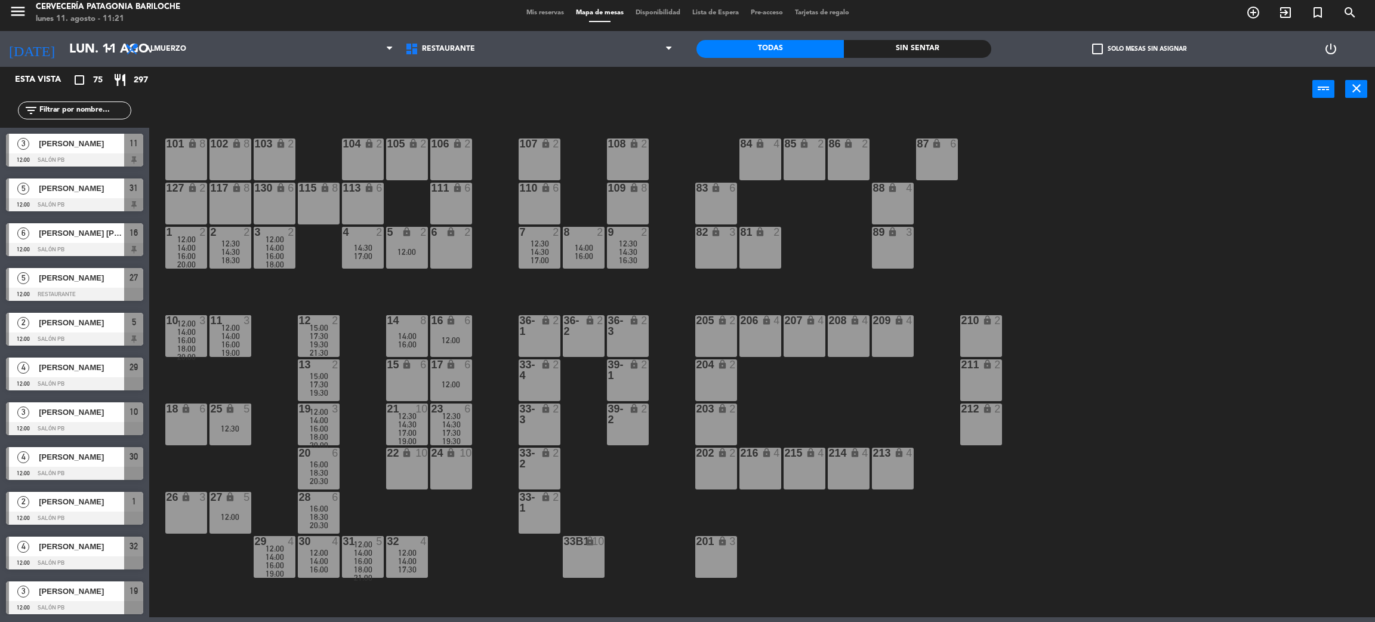
click at [287, 554] on div "14:00" at bounding box center [275, 557] width 42 height 8
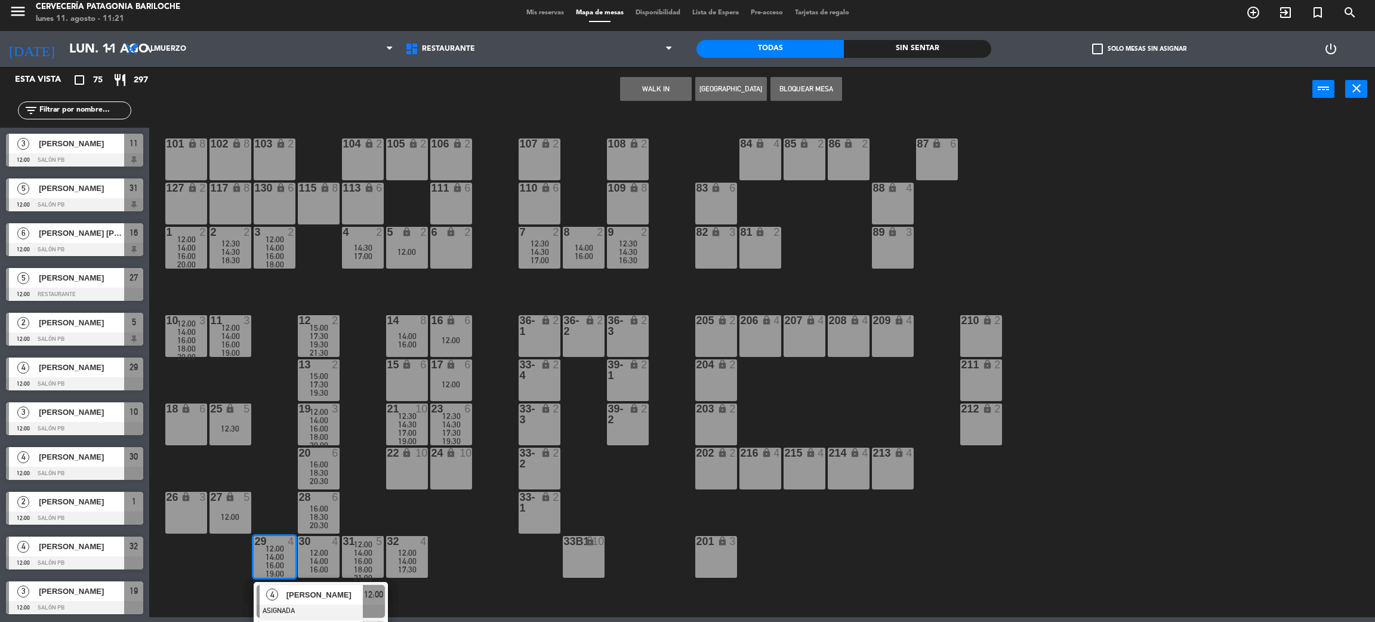
click at [288, 600] on span "[PERSON_NAME]" at bounding box center [324, 594] width 76 height 13
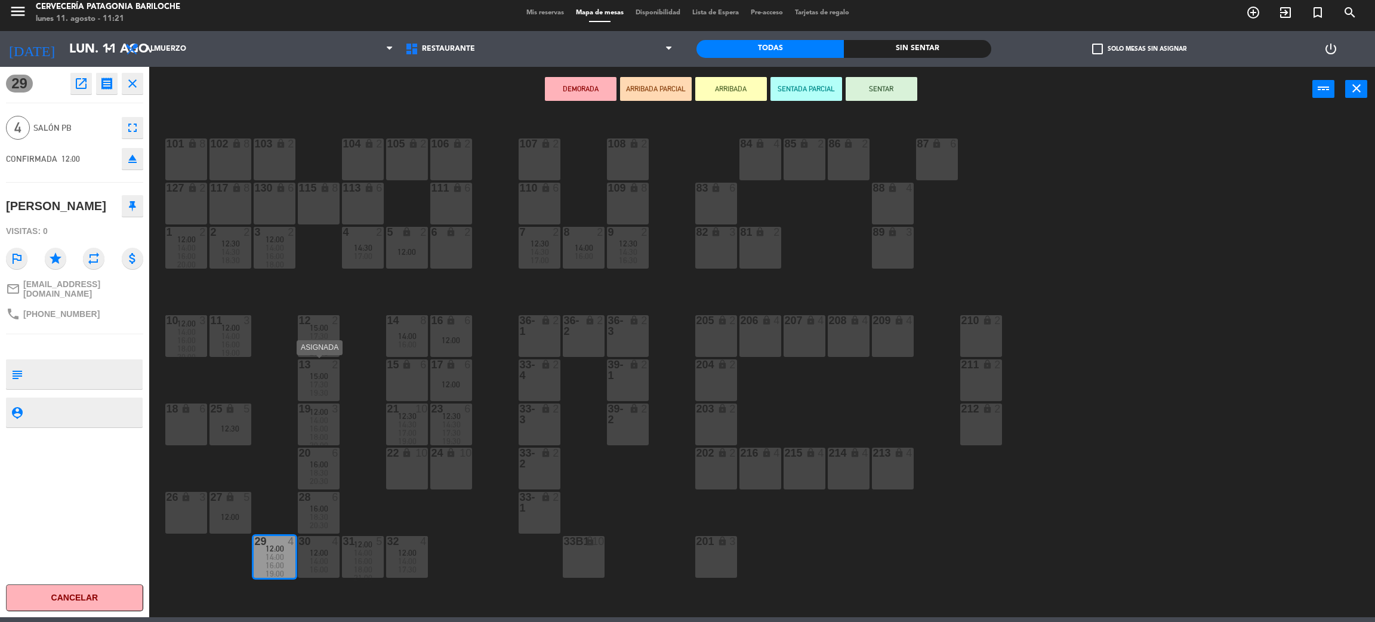
click at [301, 385] on div "17:30" at bounding box center [319, 384] width 42 height 8
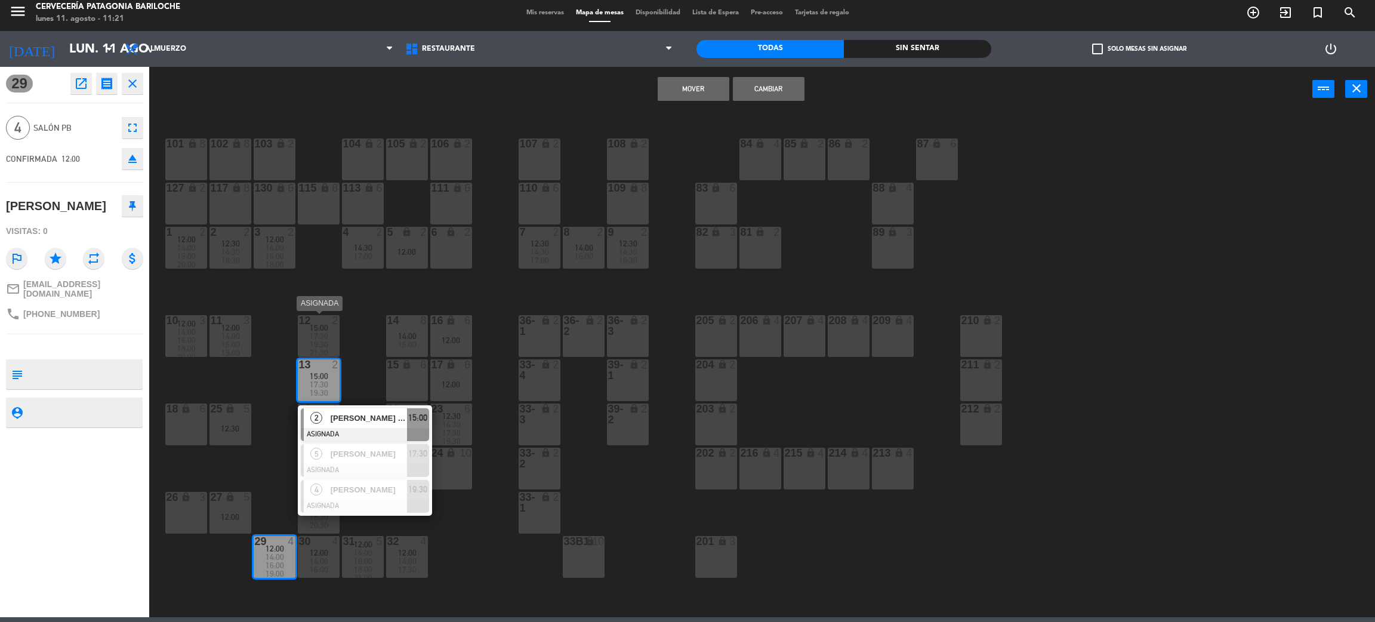
click at [303, 337] on div "17:30" at bounding box center [319, 336] width 42 height 8
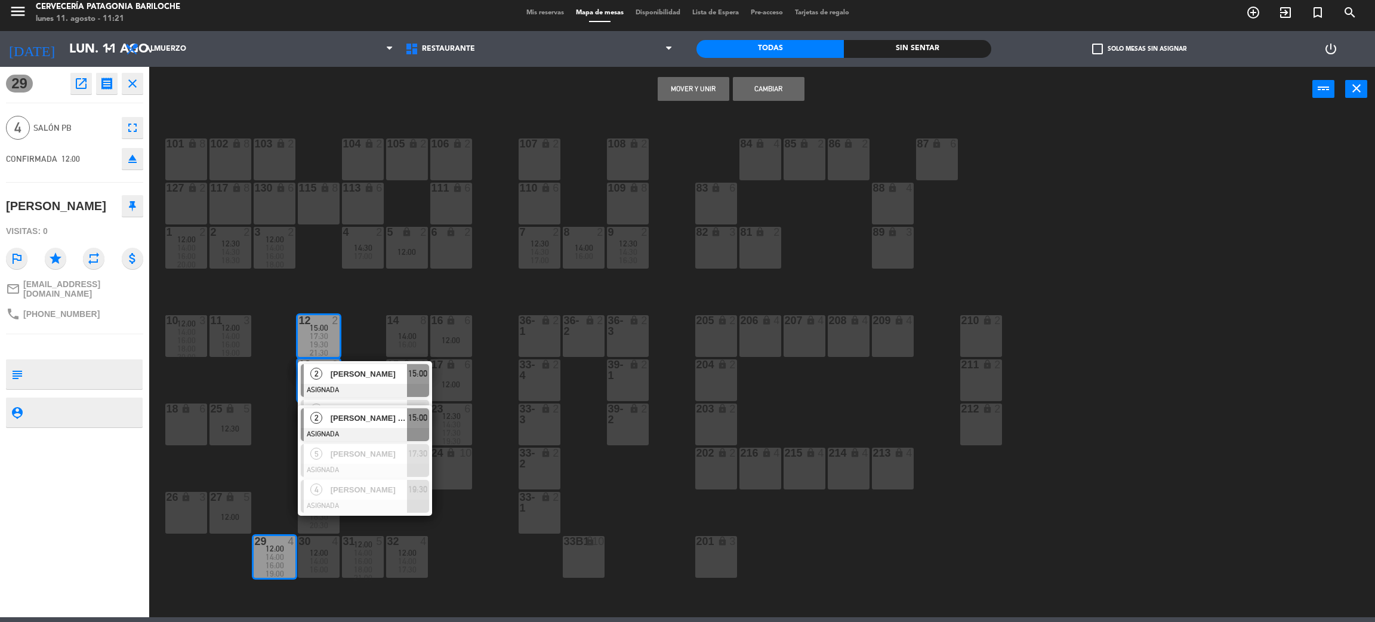
click at [692, 94] on button "Mover y Unir" at bounding box center [694, 89] width 72 height 24
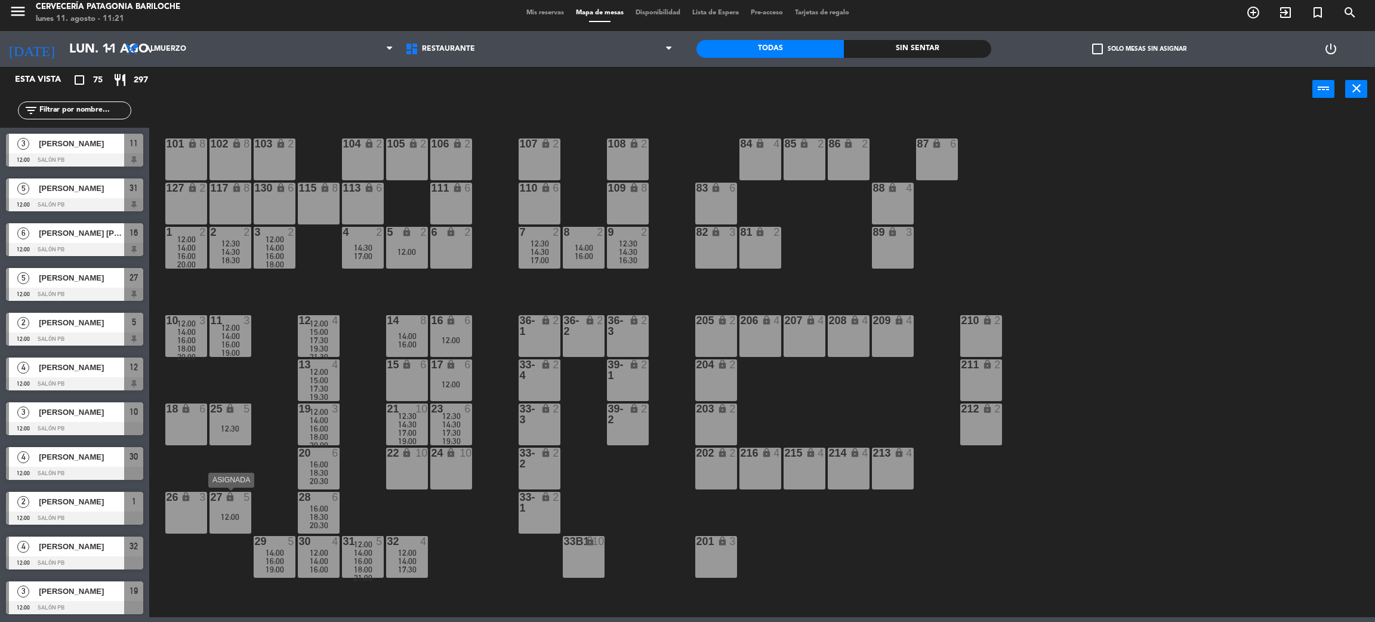
click at [241, 516] on div "12:00" at bounding box center [230, 517] width 42 height 8
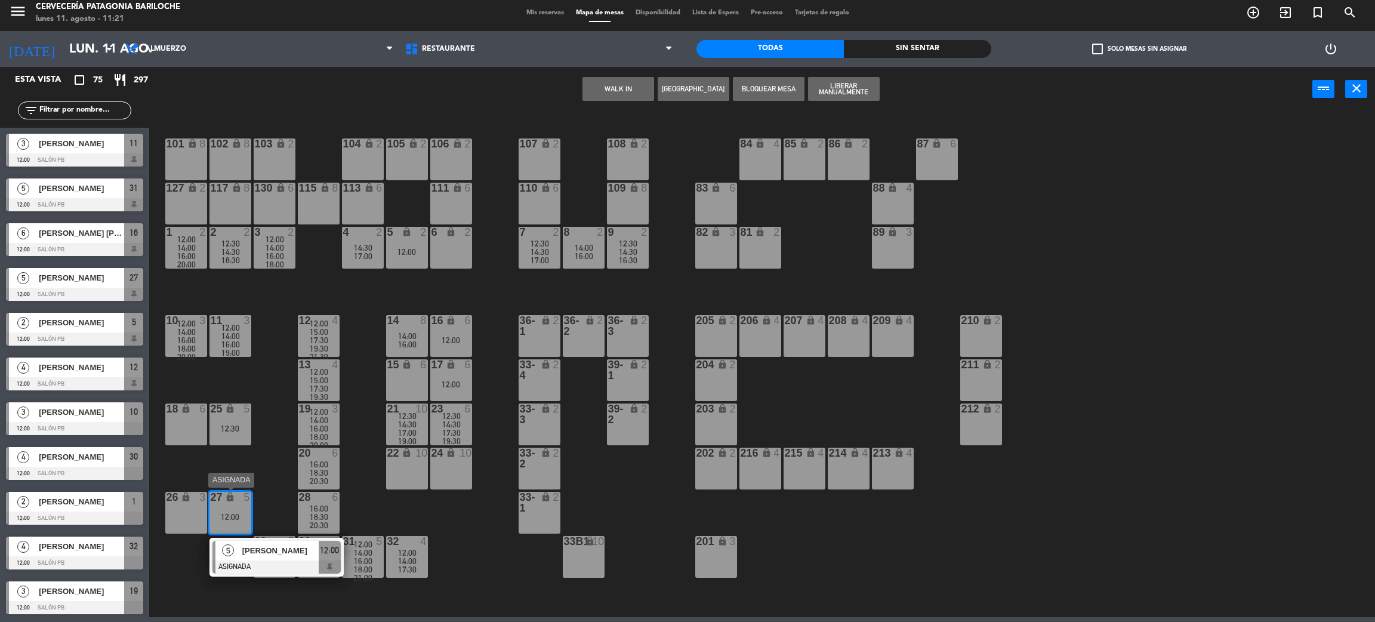
click at [277, 551] on span "[PERSON_NAME]" at bounding box center [280, 550] width 76 height 13
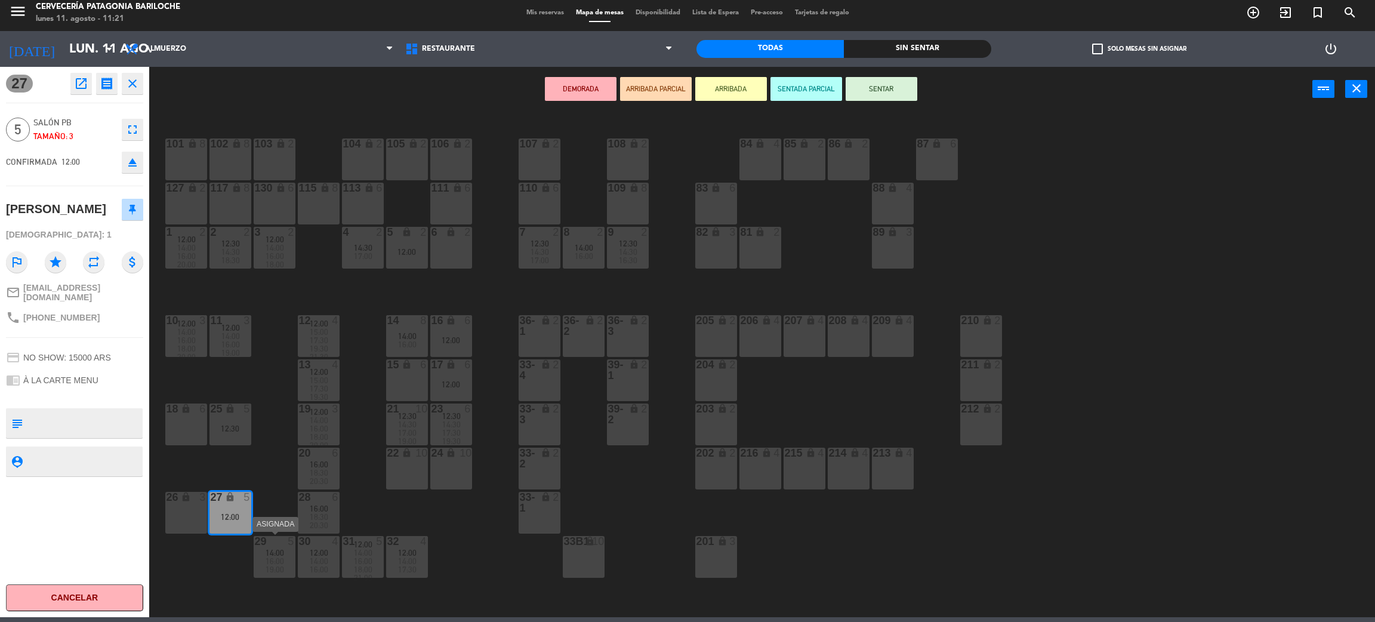
click at [258, 567] on div "19:00" at bounding box center [275, 569] width 42 height 8
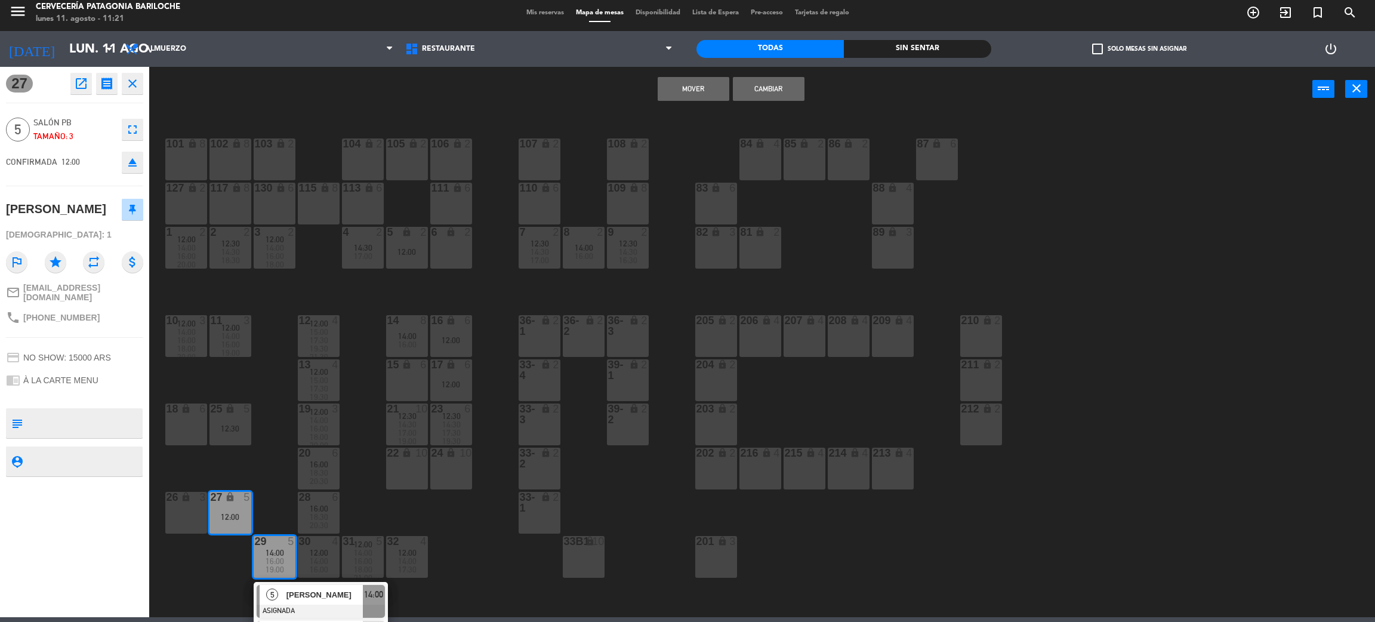
click at [686, 90] on button "Mover" at bounding box center [694, 89] width 72 height 24
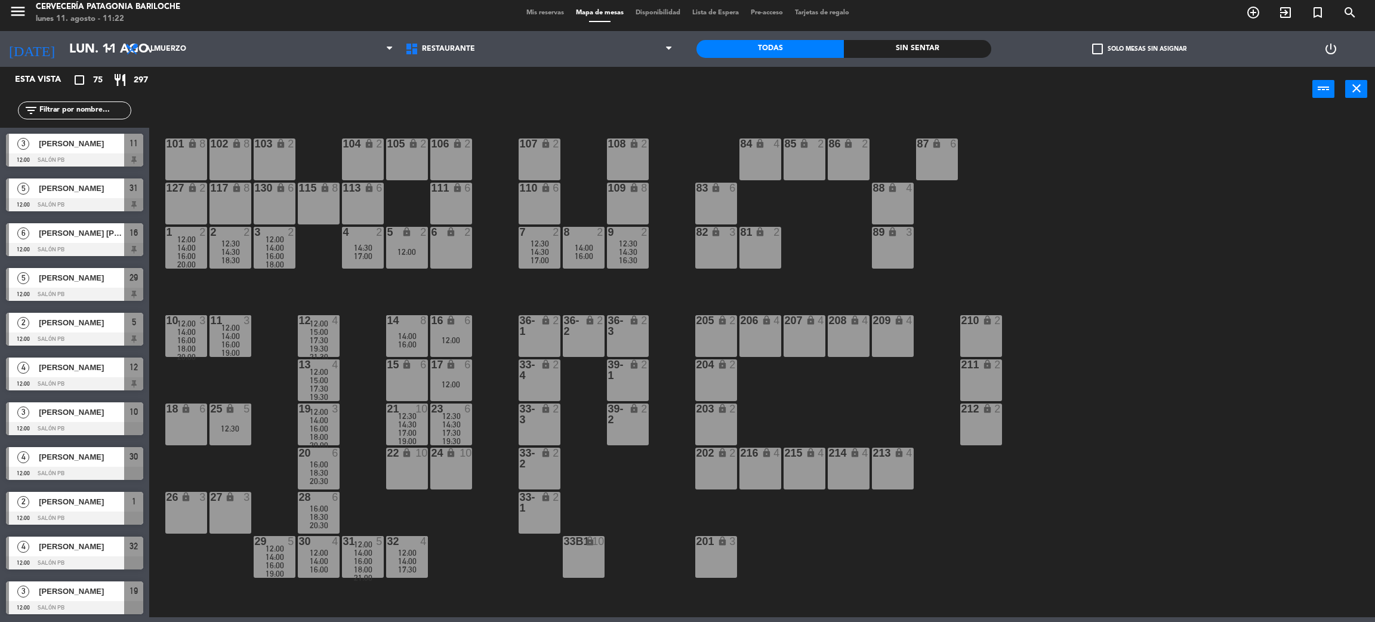
click at [87, 415] on span "[PERSON_NAME]" at bounding box center [81, 412] width 85 height 13
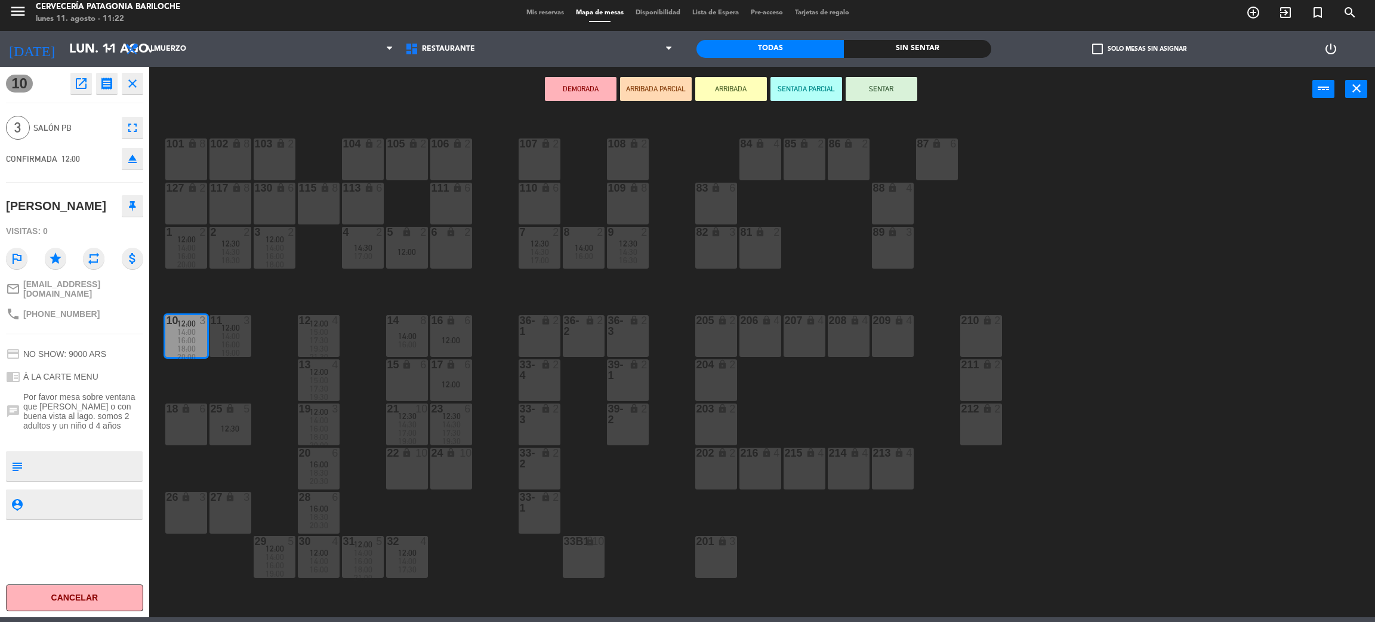
click at [135, 206] on icon at bounding box center [132, 205] width 7 height 11
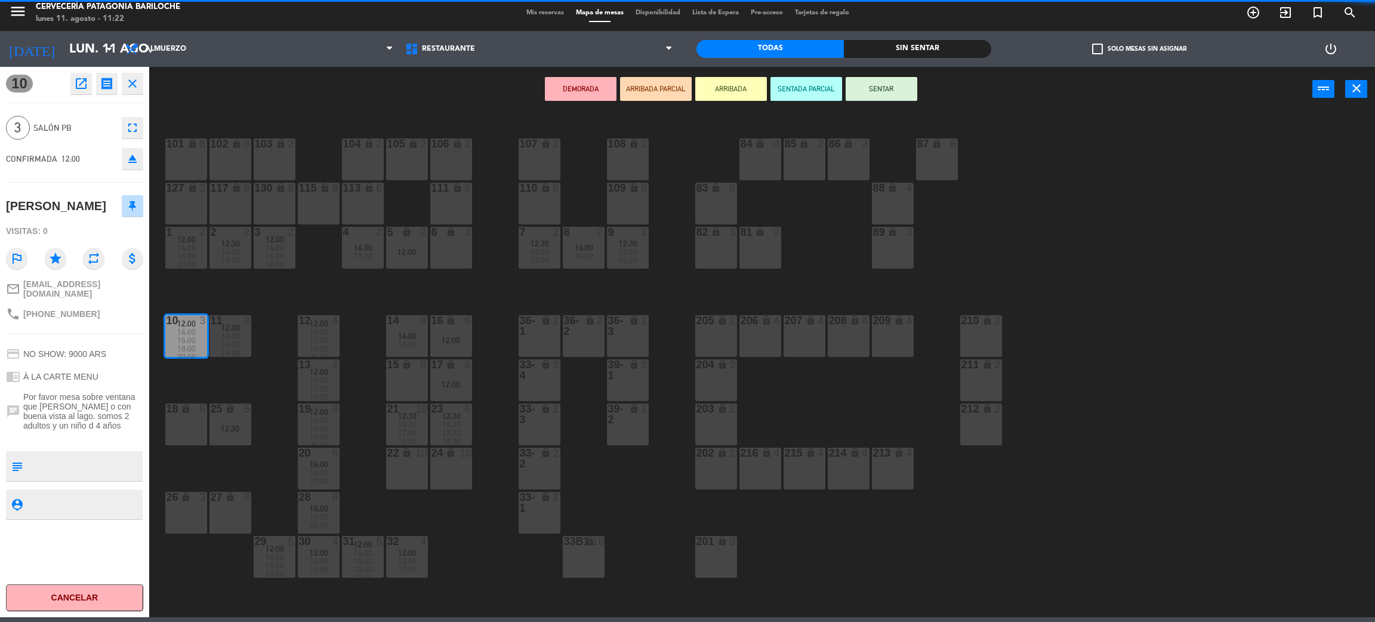
click at [130, 82] on icon "close" at bounding box center [132, 83] width 14 height 14
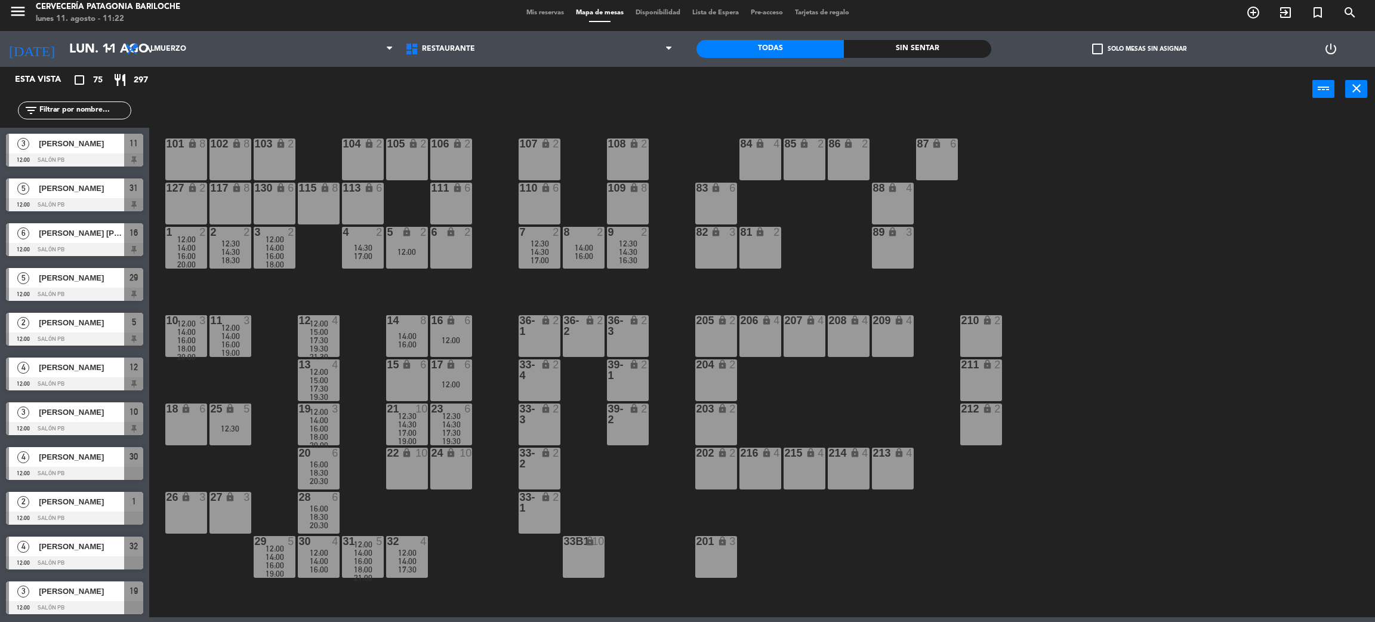
click at [87, 506] on span "[PERSON_NAME]" at bounding box center [81, 501] width 85 height 13
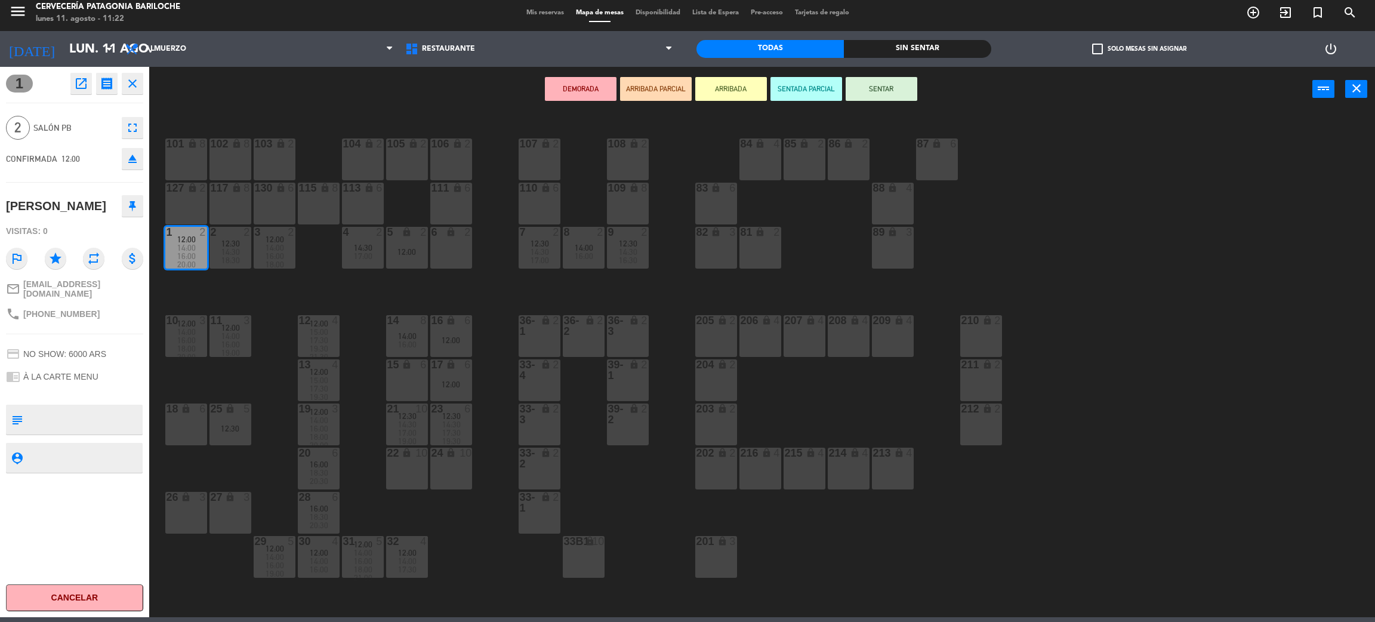
click at [453, 245] on div "6 lock 2" at bounding box center [451, 248] width 42 height 42
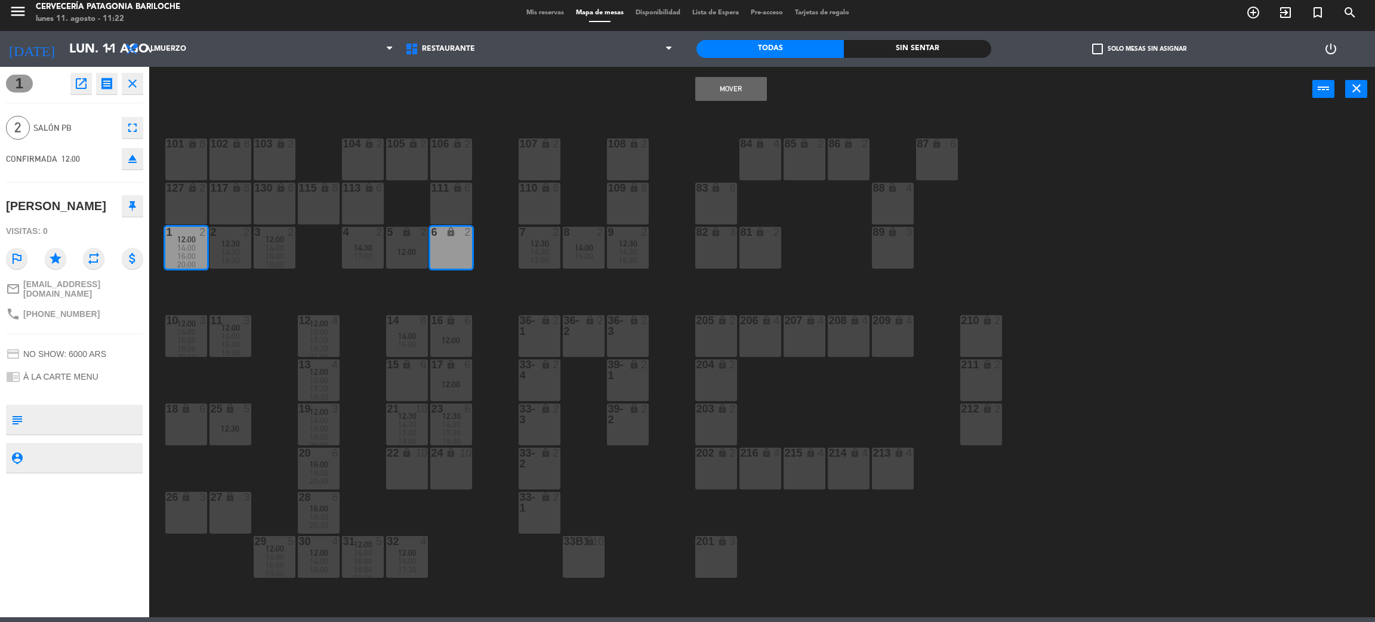
click at [719, 82] on button "Mover" at bounding box center [731, 89] width 72 height 24
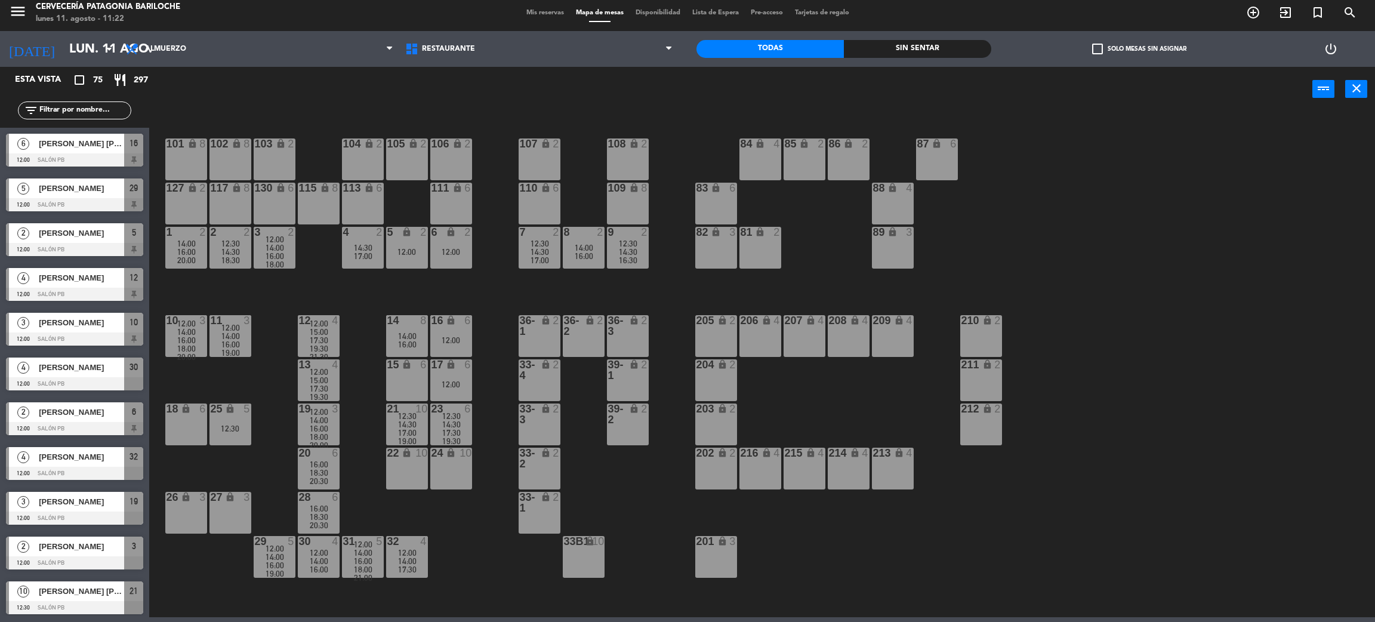
scroll to position [179, 0]
click at [83, 458] on span "[PERSON_NAME]" at bounding box center [81, 456] width 85 height 13
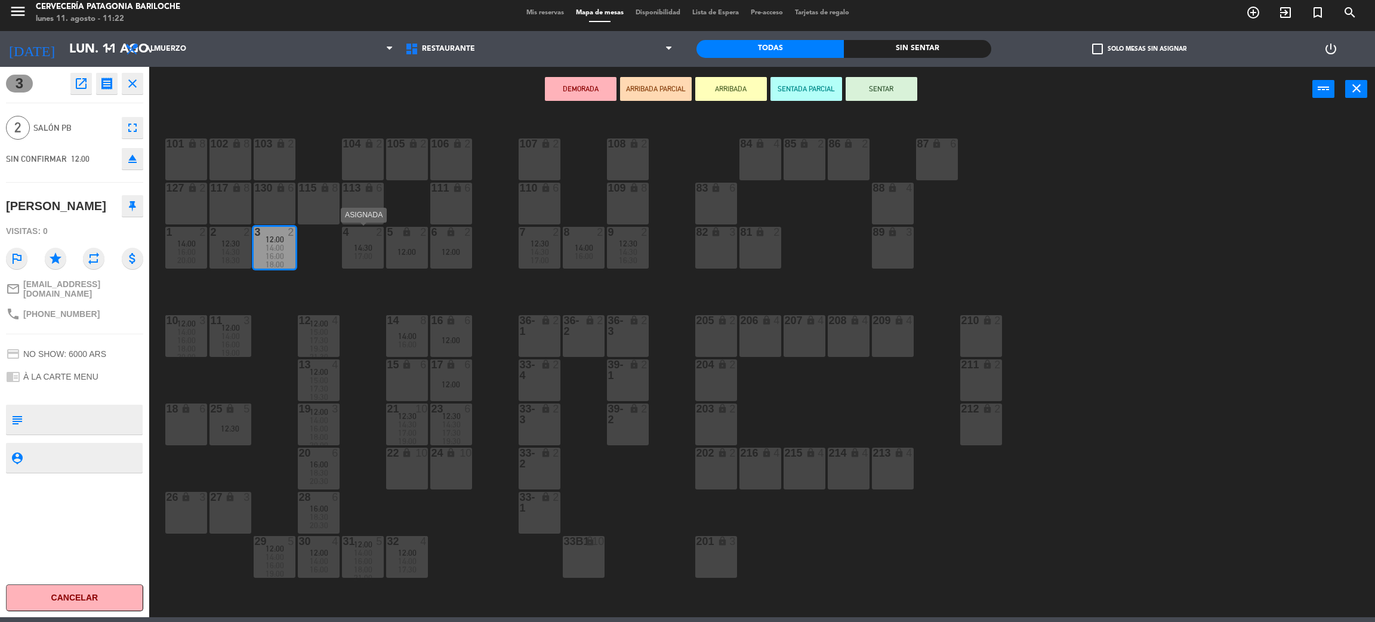
click at [368, 256] on span "17:00" at bounding box center [363, 256] width 18 height 10
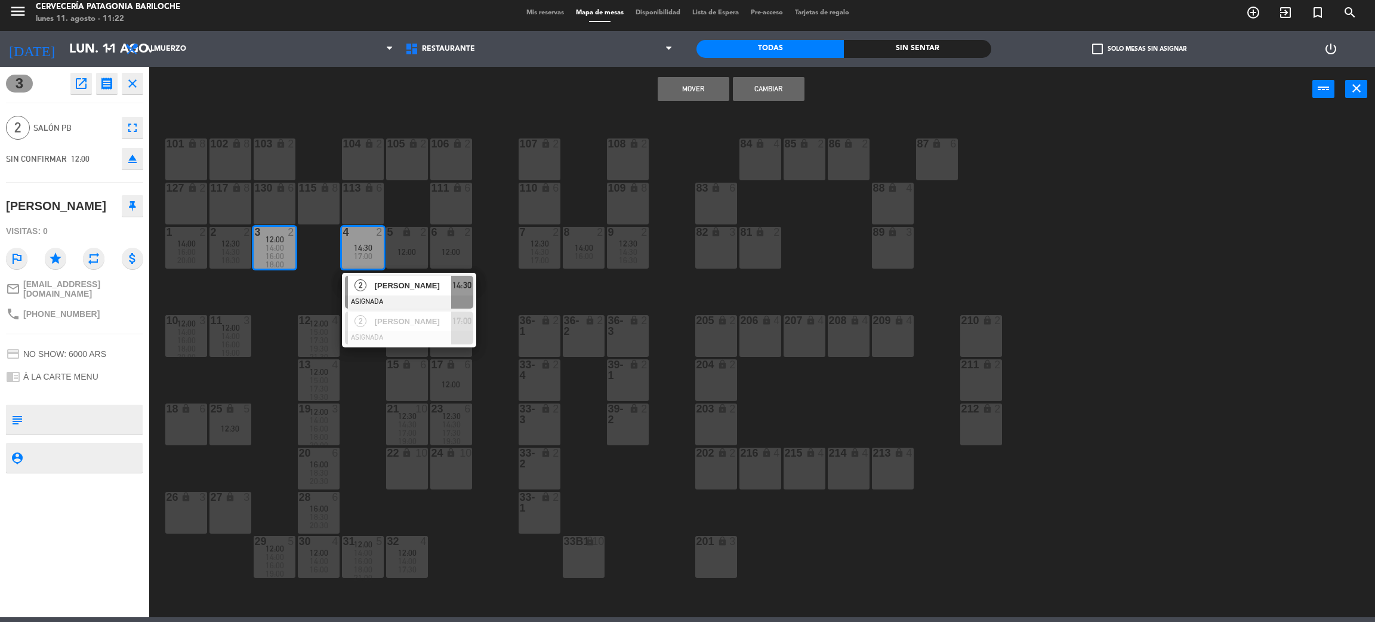
click at [675, 93] on button "Mover" at bounding box center [694, 89] width 72 height 24
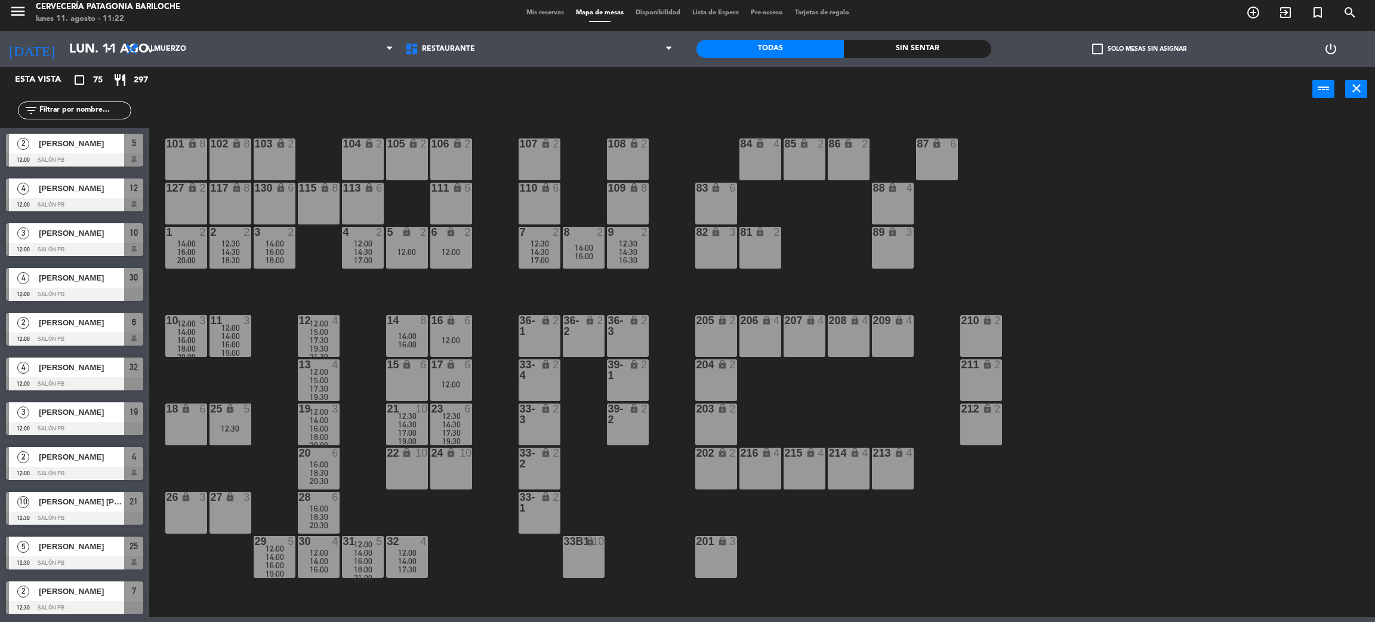
click at [91, 414] on span "[PERSON_NAME]" at bounding box center [81, 412] width 85 height 13
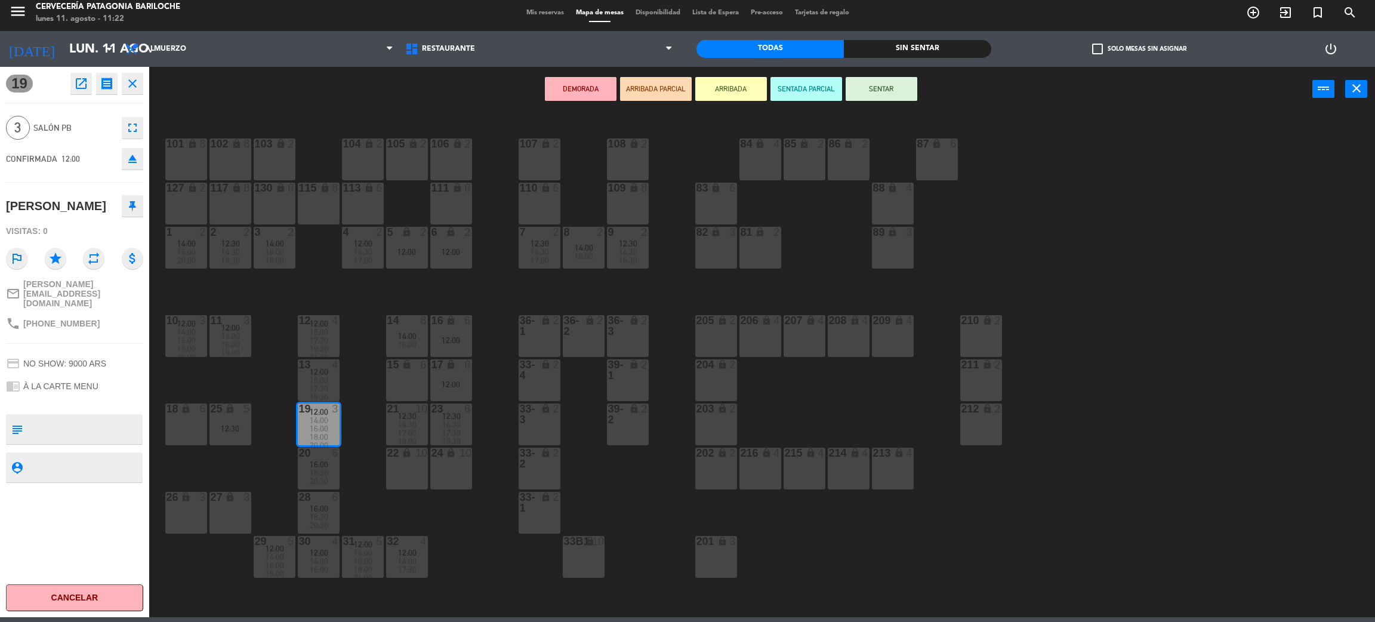
click at [132, 210] on icon at bounding box center [132, 205] width 7 height 11
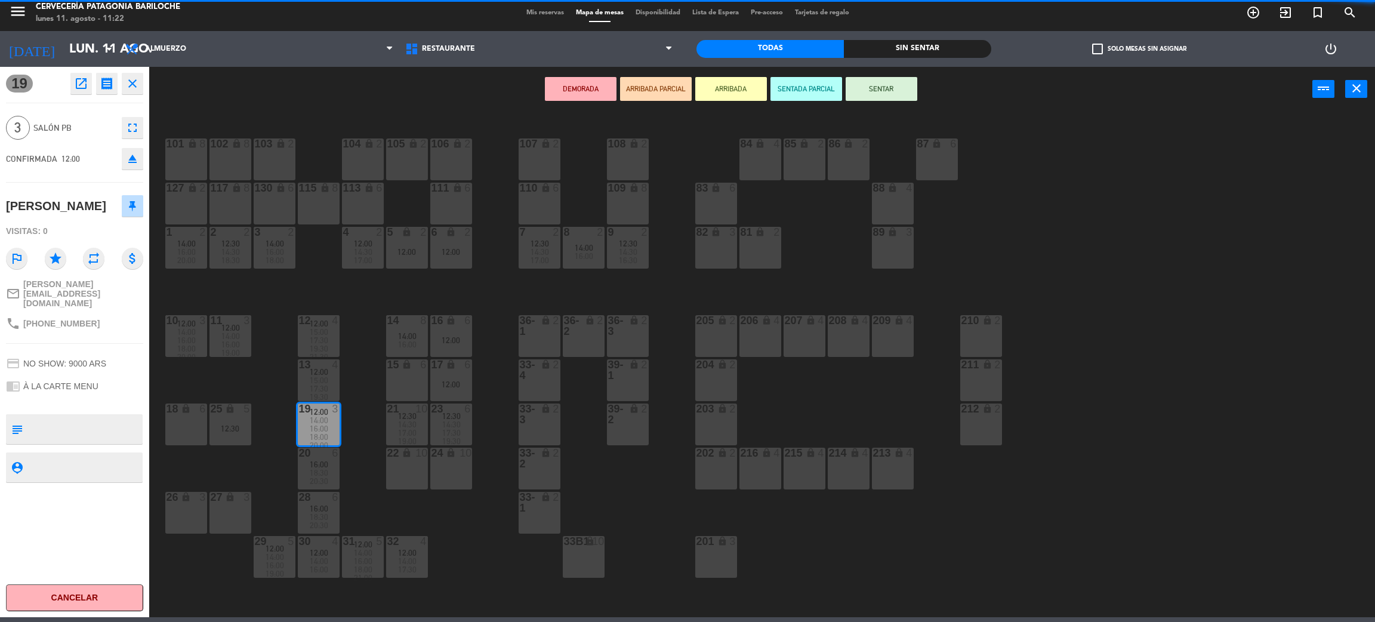
click at [137, 87] on icon "close" at bounding box center [132, 83] width 14 height 14
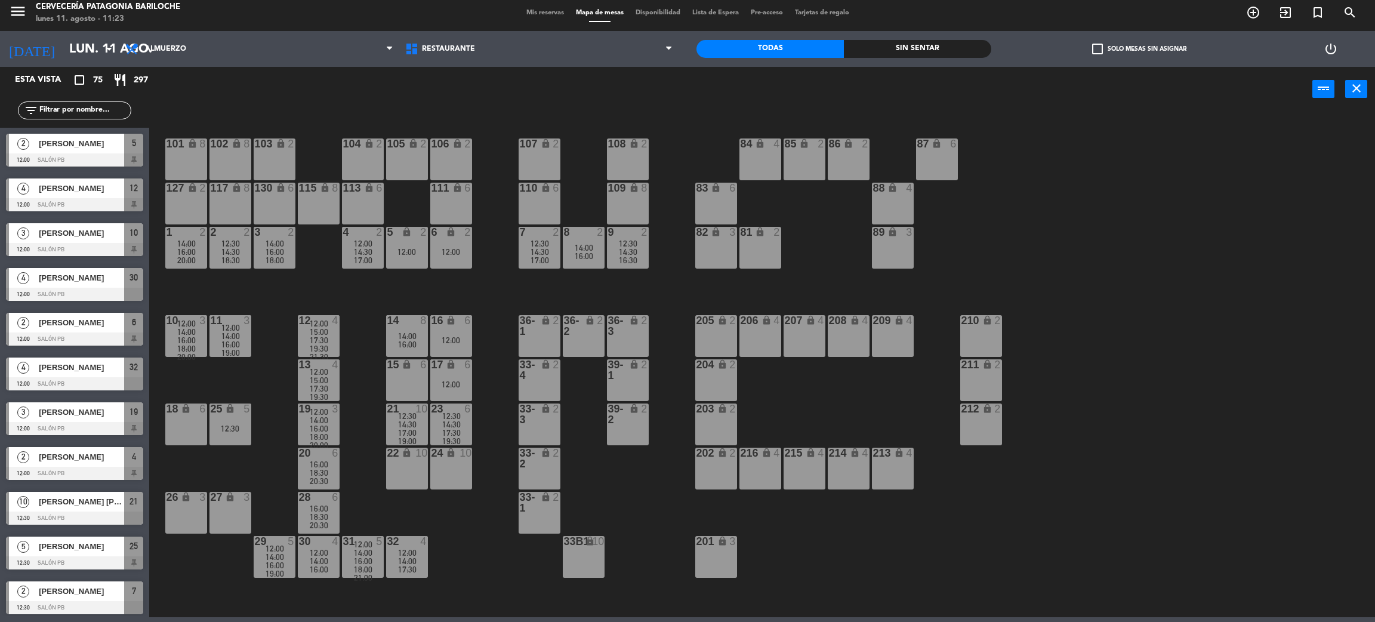
click at [94, 504] on span "[PERSON_NAME] [PERSON_NAME]" at bounding box center [81, 501] width 85 height 13
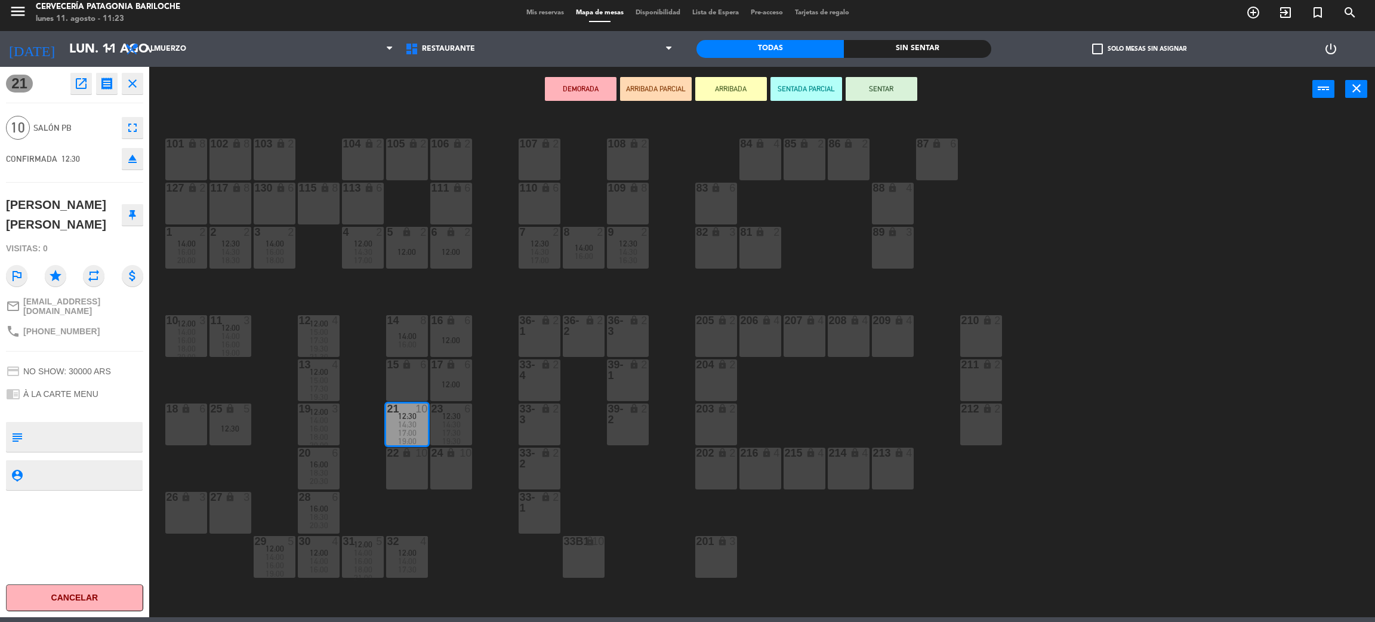
click at [413, 475] on div "22 lock 10" at bounding box center [407, 469] width 42 height 42
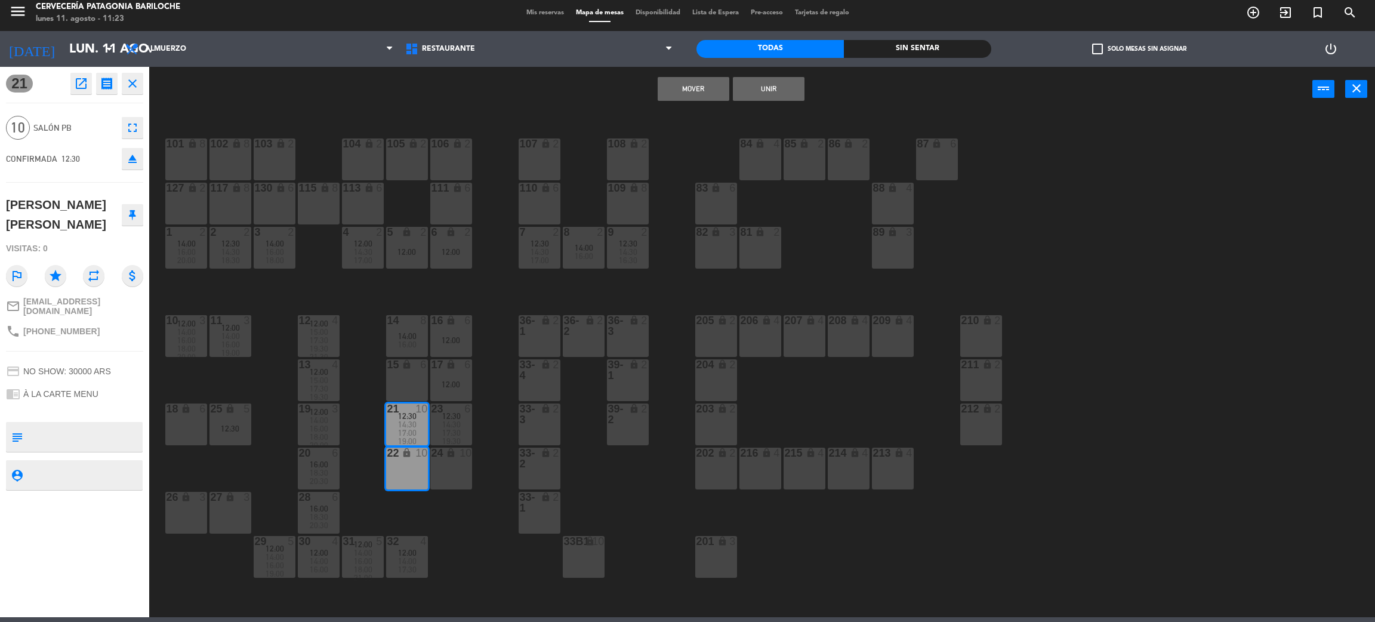
click at [685, 87] on button "Mover" at bounding box center [694, 89] width 72 height 24
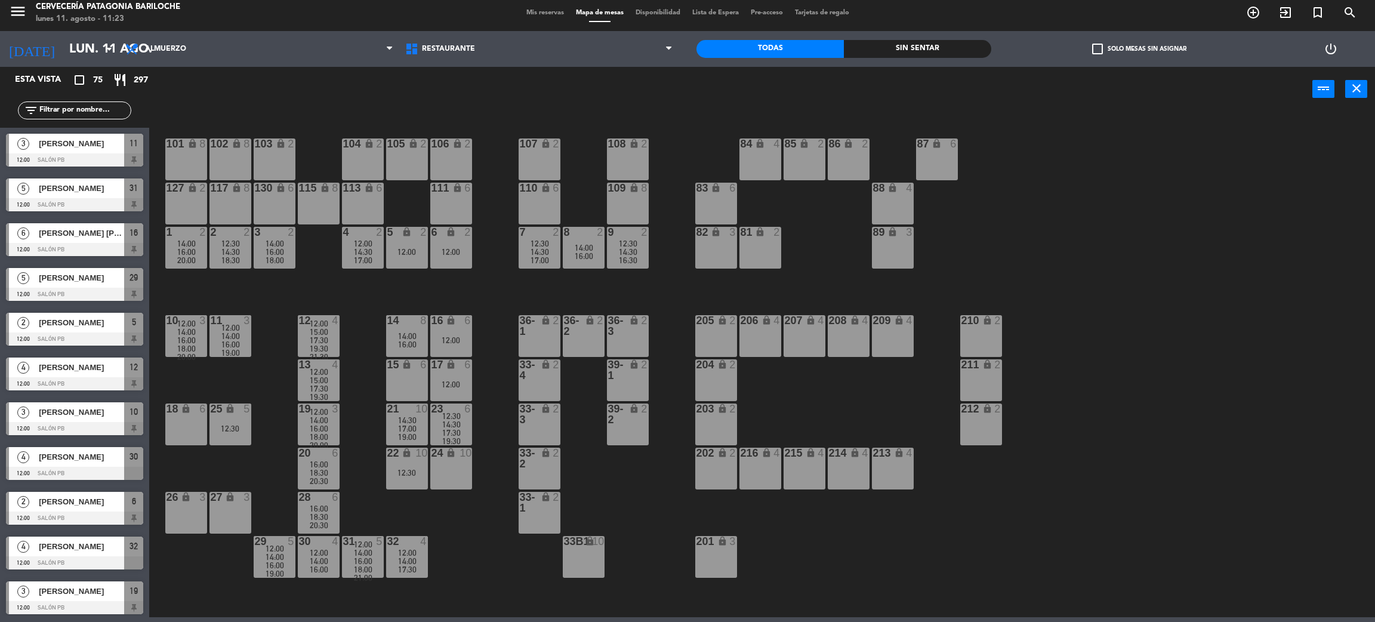
scroll to position [5, 0]
click at [400, 472] on div "12:30" at bounding box center [407, 472] width 42 height 8
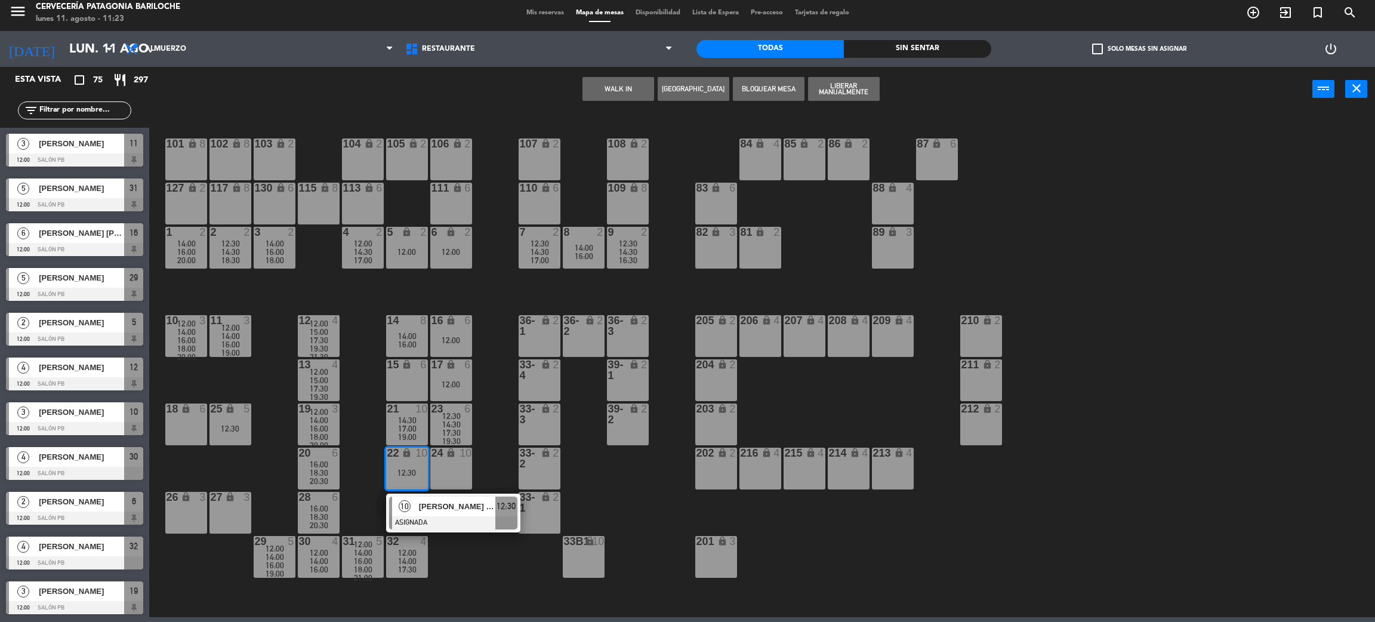
click at [429, 507] on div "10 Aline Alves Bello Viana ASIGNADA 12:30" at bounding box center [453, 512] width 152 height 39
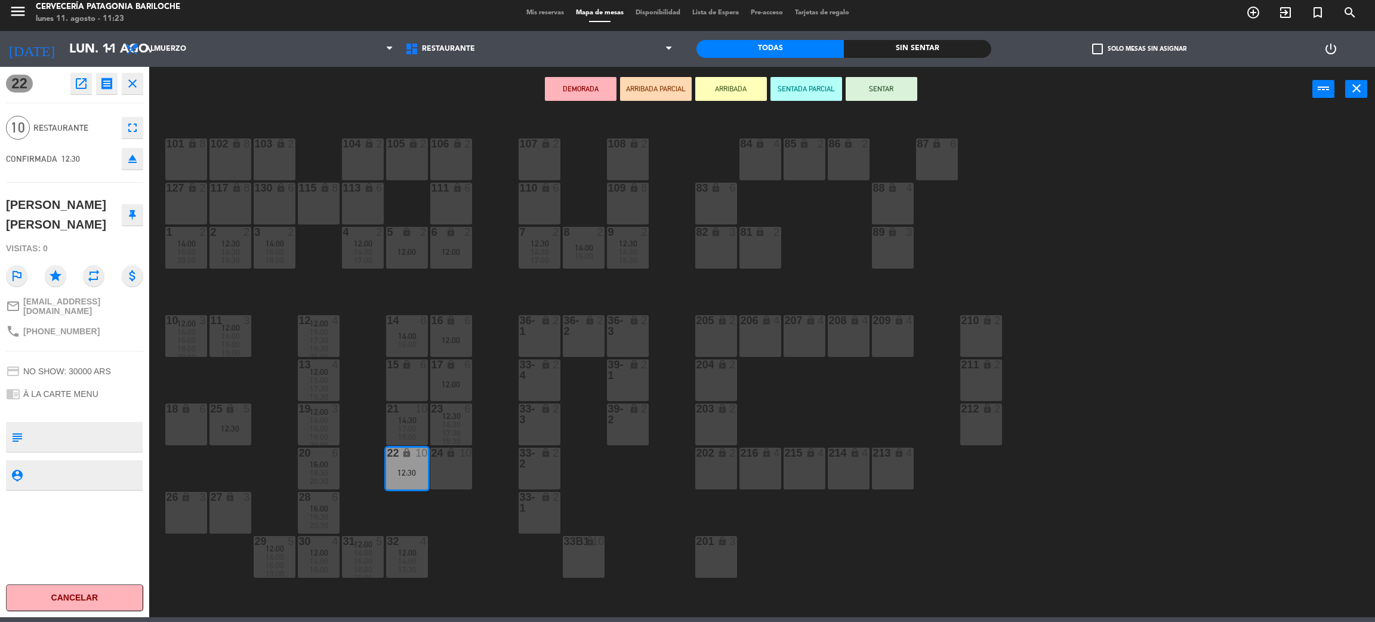
click at [386, 424] on div "17:00" at bounding box center [407, 428] width 42 height 8
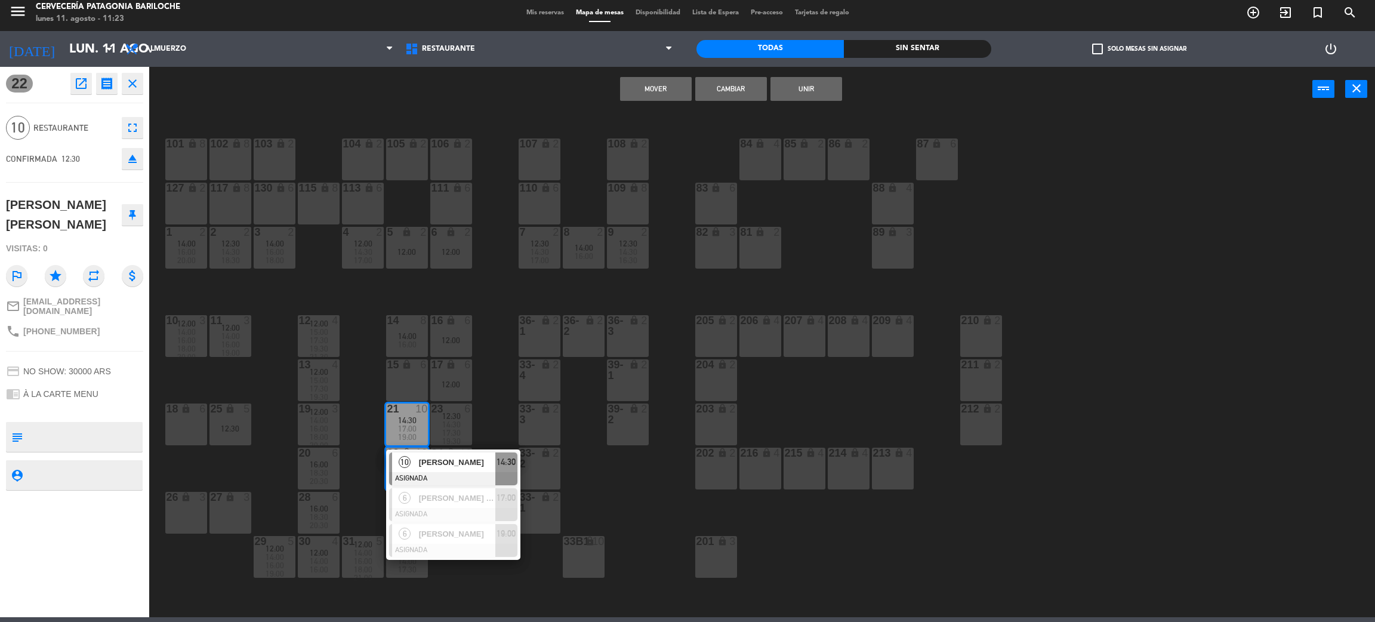
click at [797, 92] on button "Unir" at bounding box center [806, 89] width 72 height 24
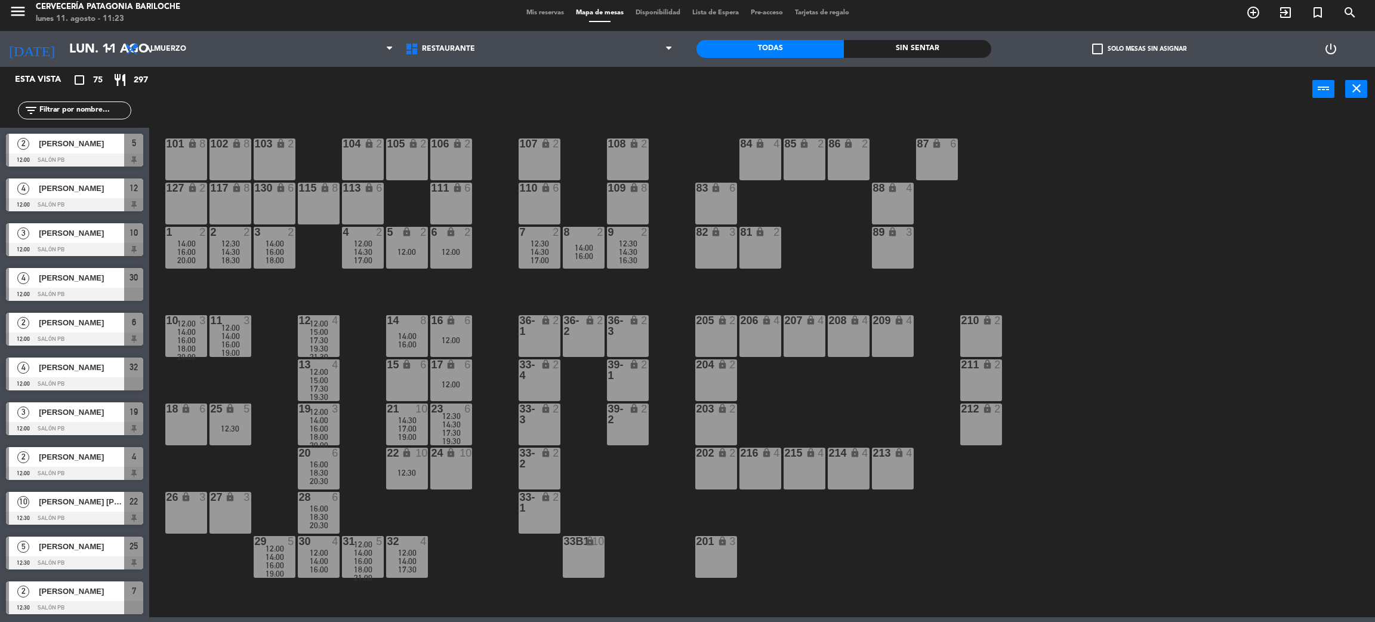
scroll to position [358, 0]
click at [415, 561] on span "14:00" at bounding box center [407, 561] width 18 height 10
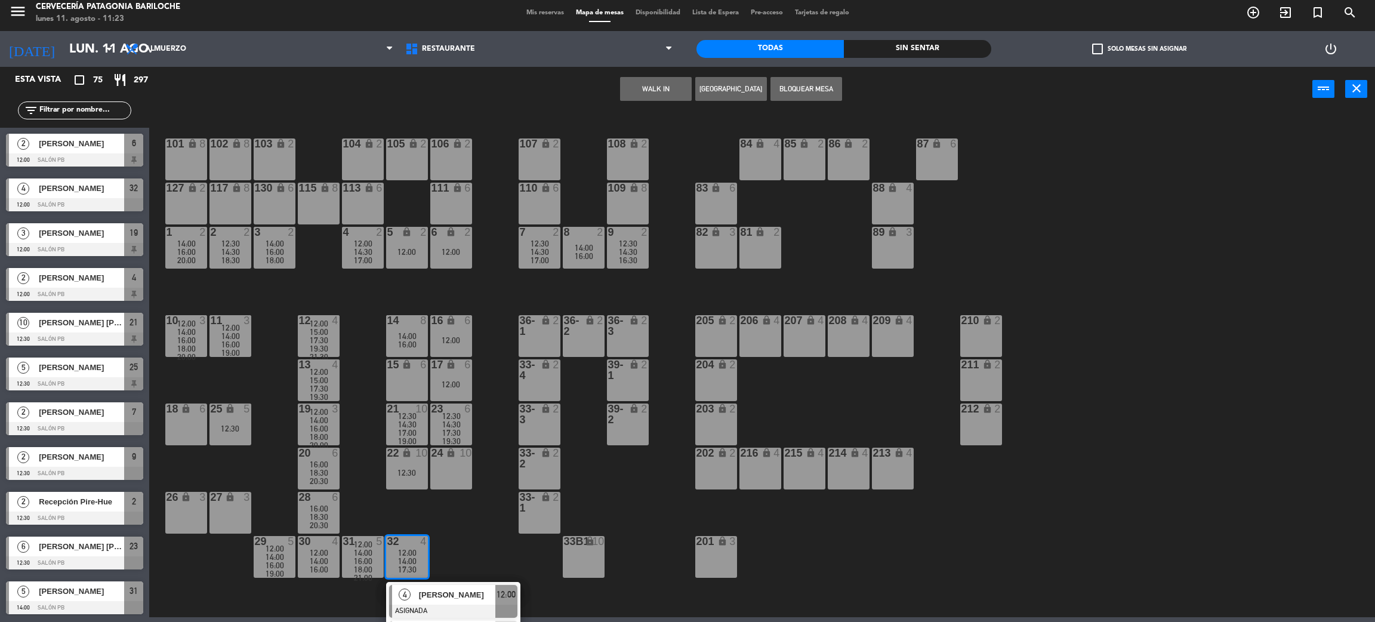
click at [457, 526] on div "101 lock 8 102 lock 8 104 lock 2 105 lock 2 106 lock 2 103 lock 2 107 lock 2 10…" at bounding box center [769, 369] width 1212 height 505
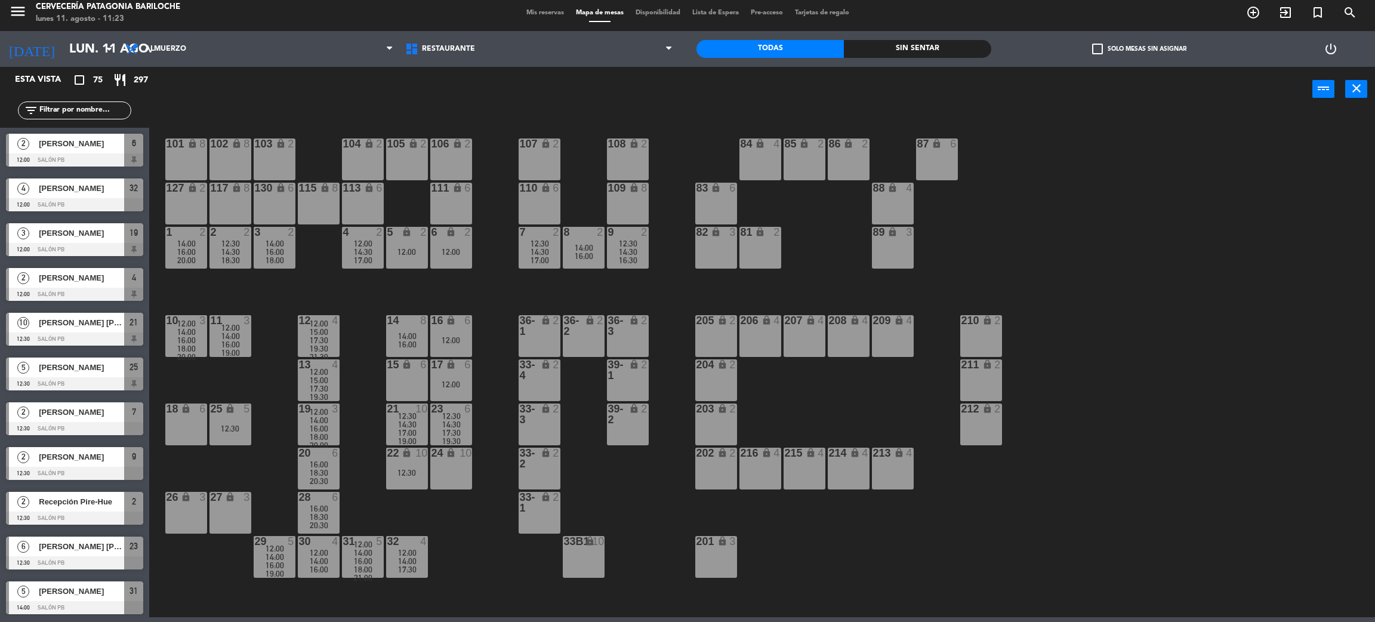
click at [95, 507] on span "Recepción Pire-Hue" at bounding box center [81, 501] width 85 height 13
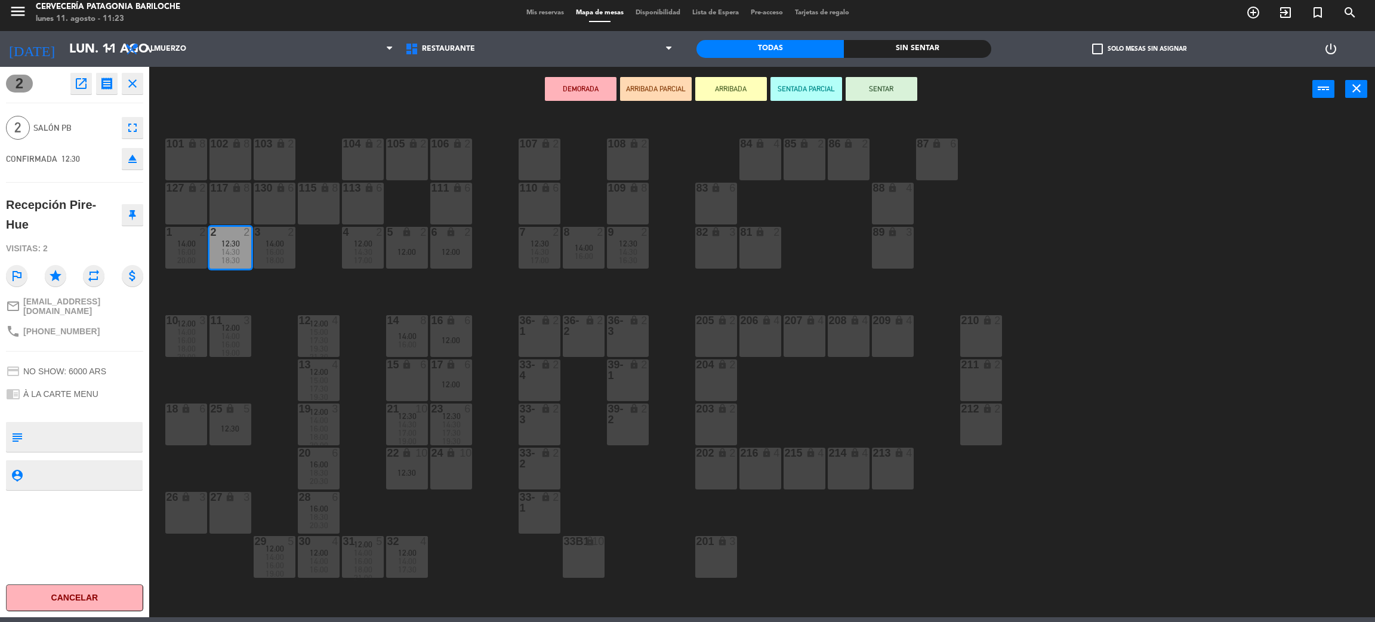
click at [128, 224] on button at bounding box center [132, 214] width 21 height 21
drag, startPoint x: 127, startPoint y: 85, endPoint x: 166, endPoint y: 288, distance: 206.5
click at [128, 85] on icon "close" at bounding box center [132, 83] width 14 height 14
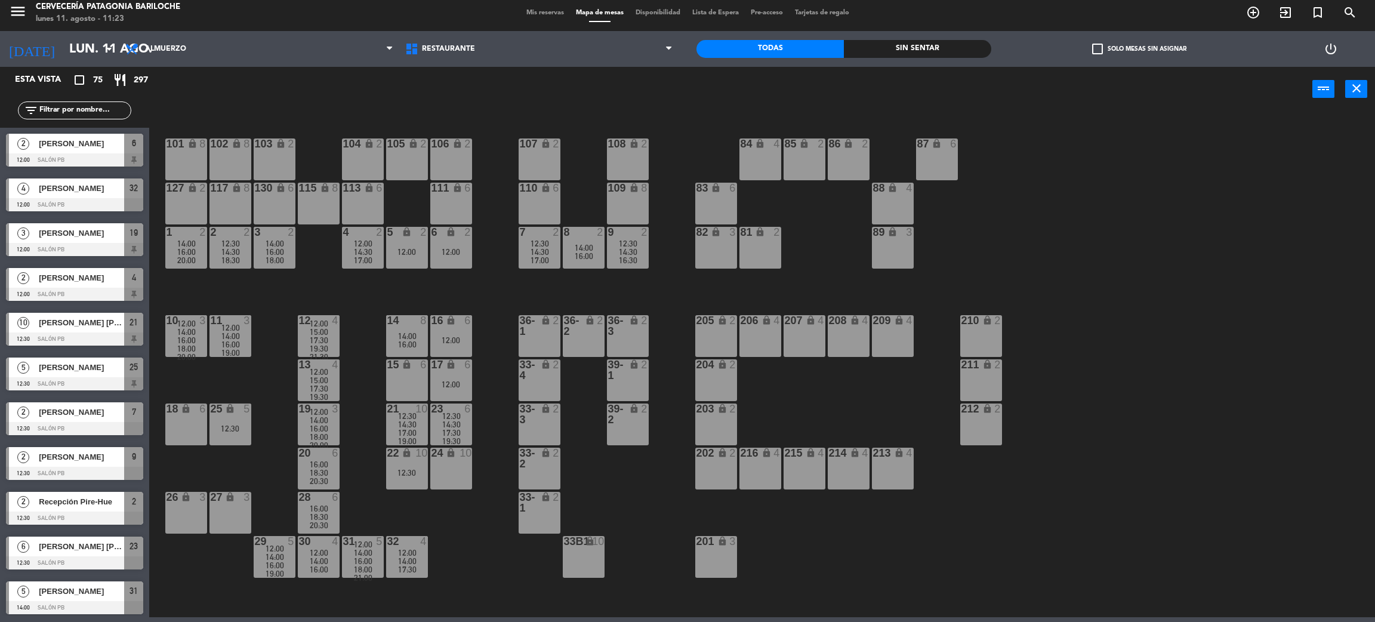
click at [95, 458] on span "[PERSON_NAME]" at bounding box center [81, 456] width 85 height 13
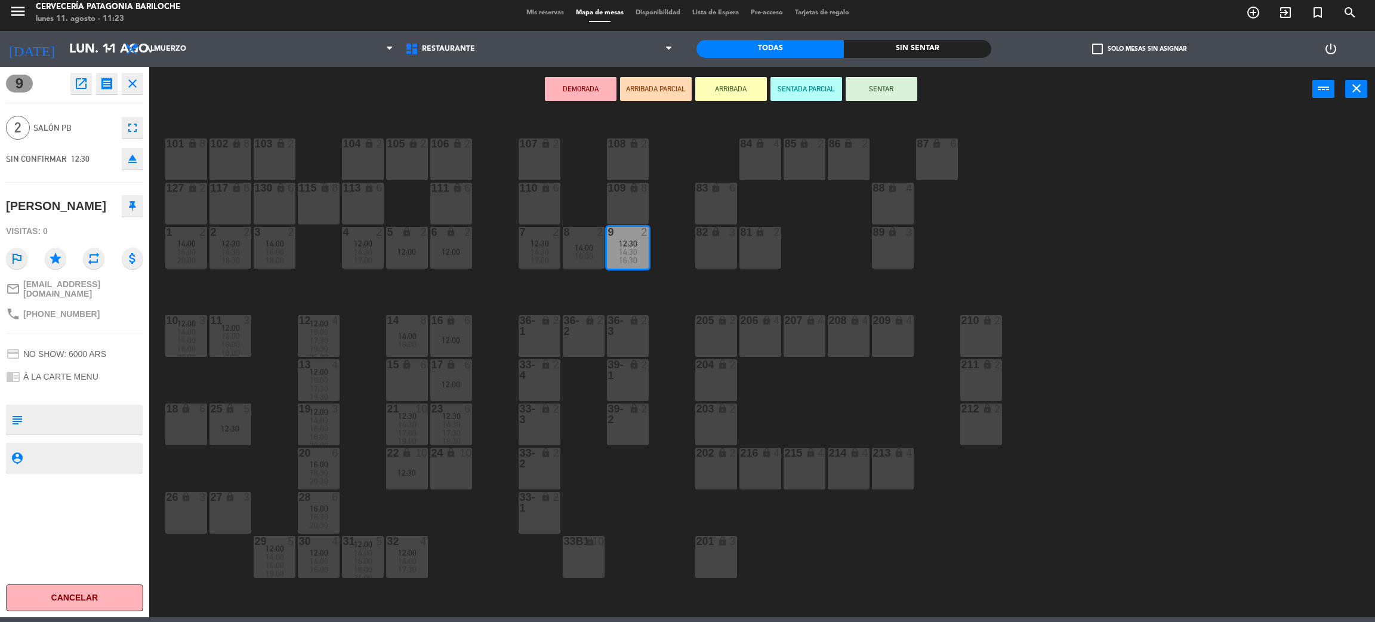
click at [131, 204] on icon at bounding box center [132, 205] width 7 height 11
click at [135, 89] on icon "close" at bounding box center [132, 83] width 14 height 14
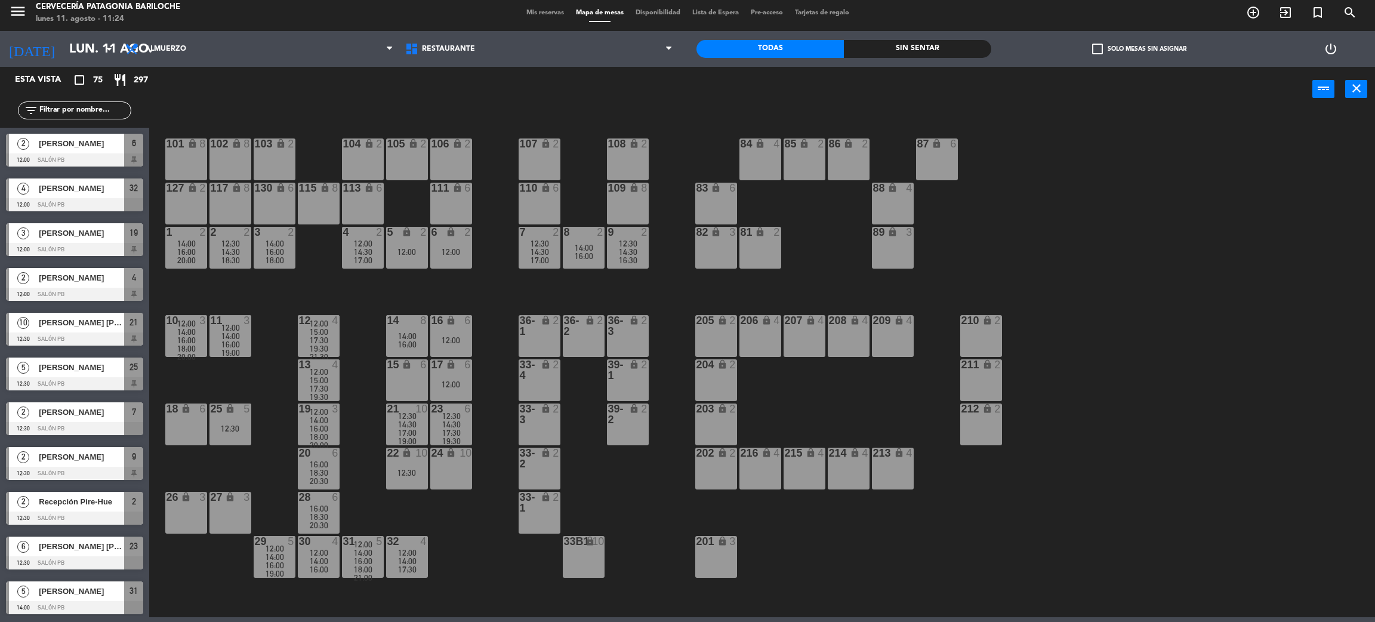
scroll to position [447, 0]
click at [110, 410] on span "Recepción Pire-Hue" at bounding box center [81, 412] width 85 height 13
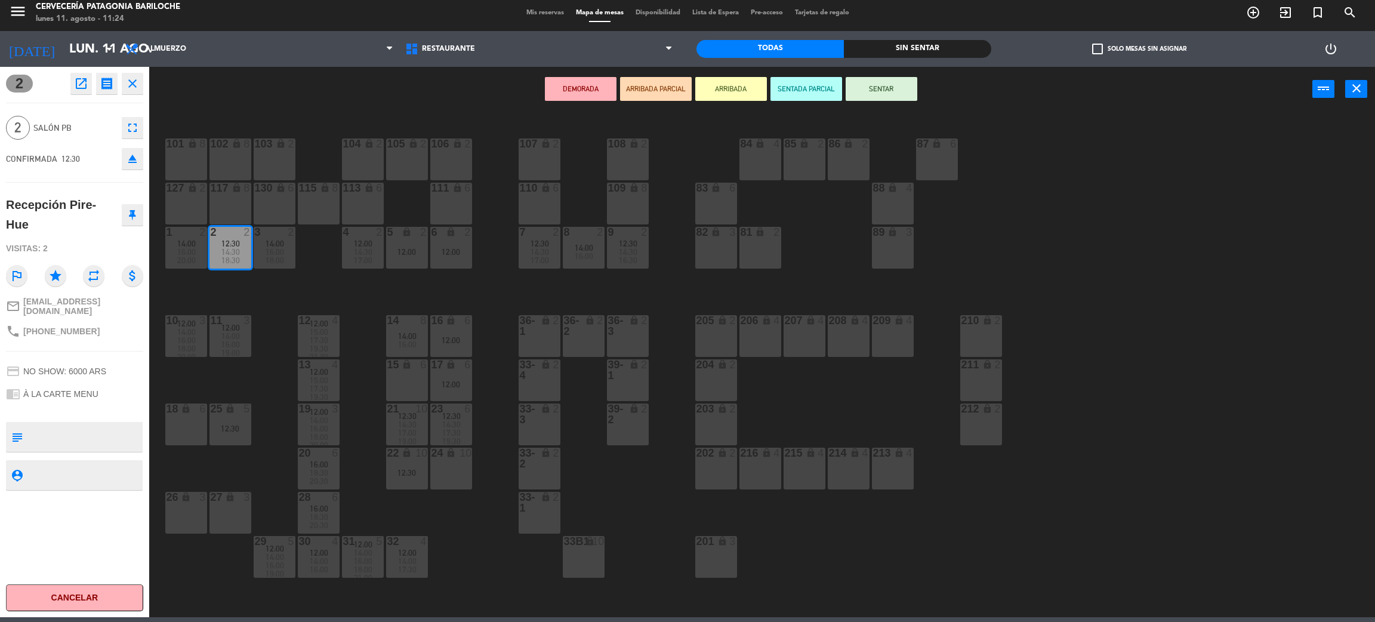
click at [131, 225] on div "Recepción Pire-Hue" at bounding box center [74, 214] width 137 height 47
click at [131, 220] on button at bounding box center [132, 214] width 21 height 21
click at [137, 92] on button "close" at bounding box center [132, 83] width 21 height 21
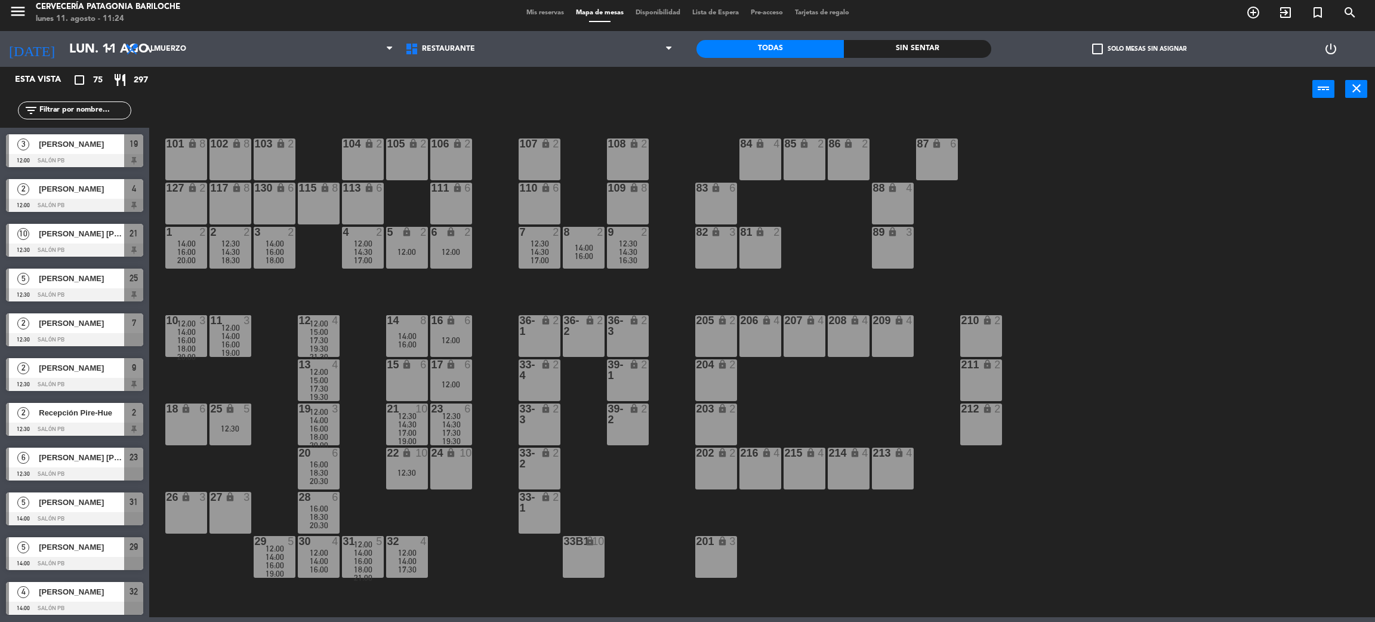
scroll to position [536, 0]
click at [94, 365] on span "[PERSON_NAME] [PERSON_NAME]" at bounding box center [81, 368] width 85 height 13
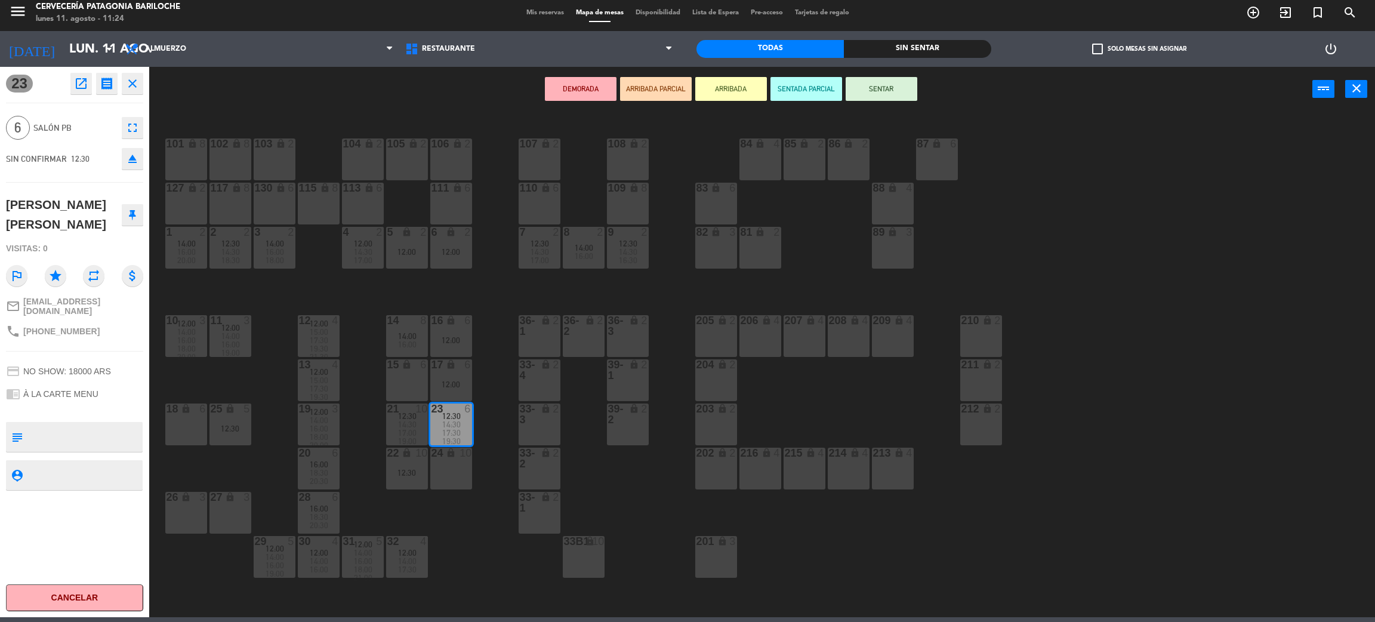
click at [447, 467] on div "24 lock 10" at bounding box center [451, 469] width 42 height 42
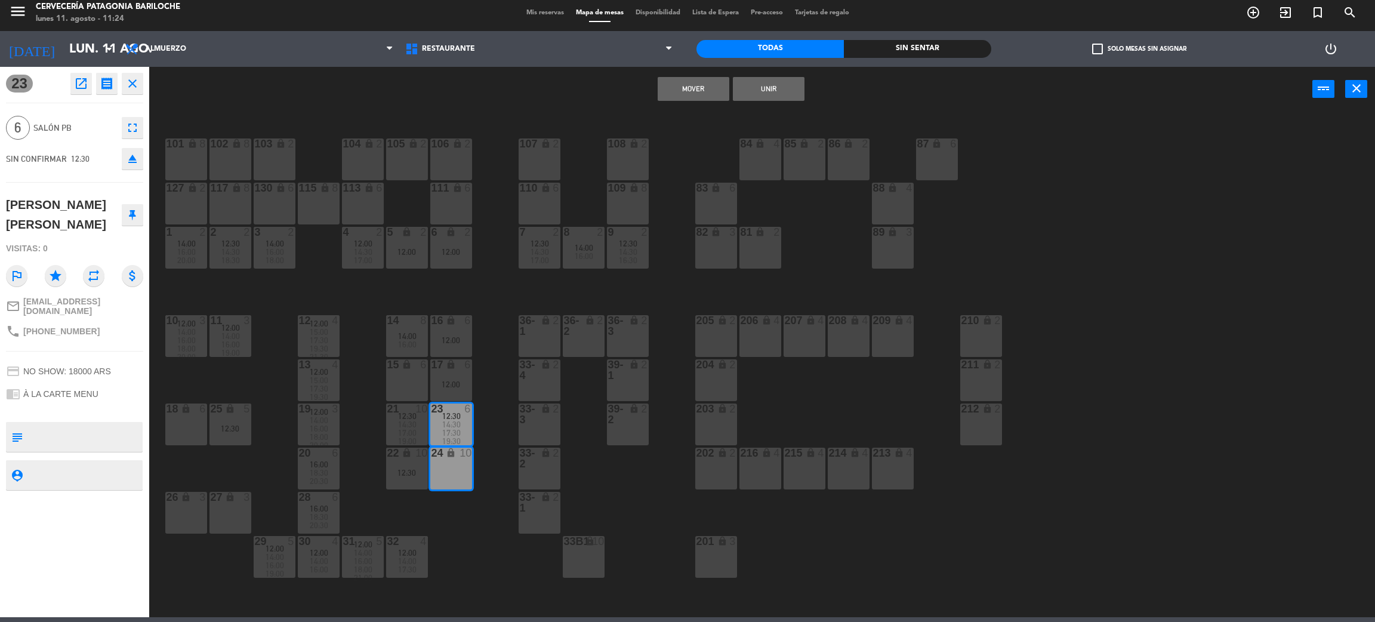
click at [761, 90] on button "Unir" at bounding box center [769, 89] width 72 height 24
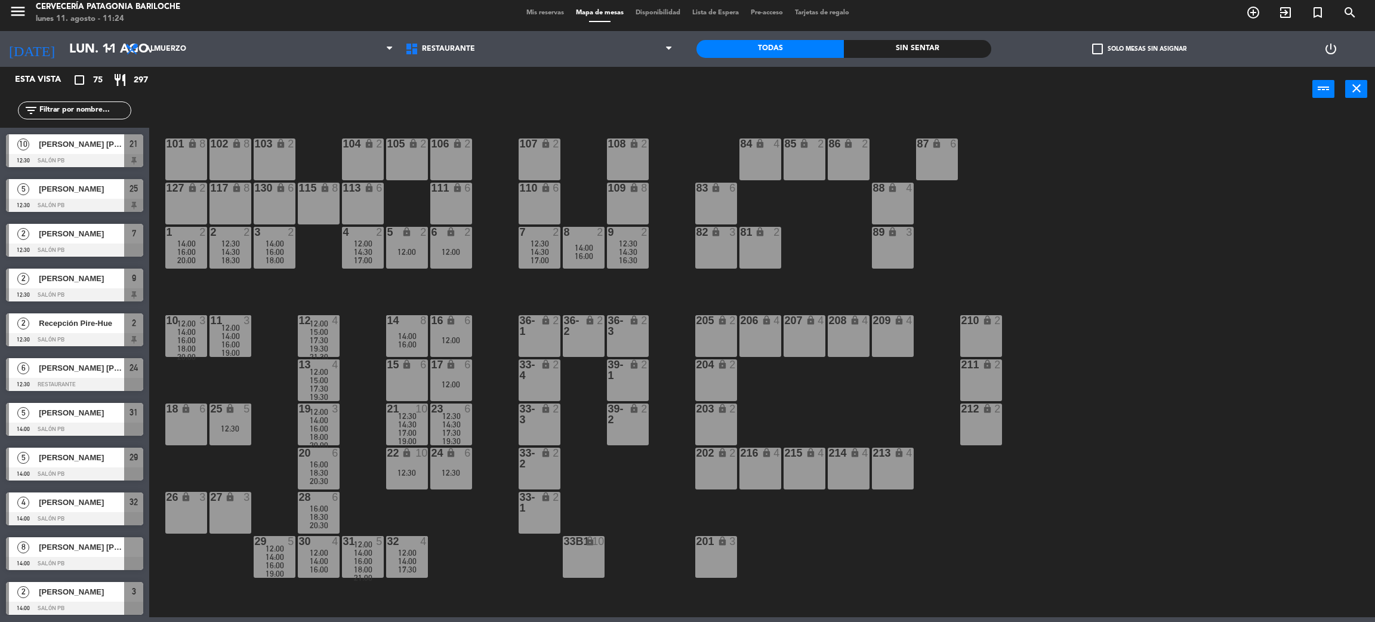
click at [98, 365] on span "[PERSON_NAME] [PERSON_NAME]" at bounding box center [81, 368] width 85 height 13
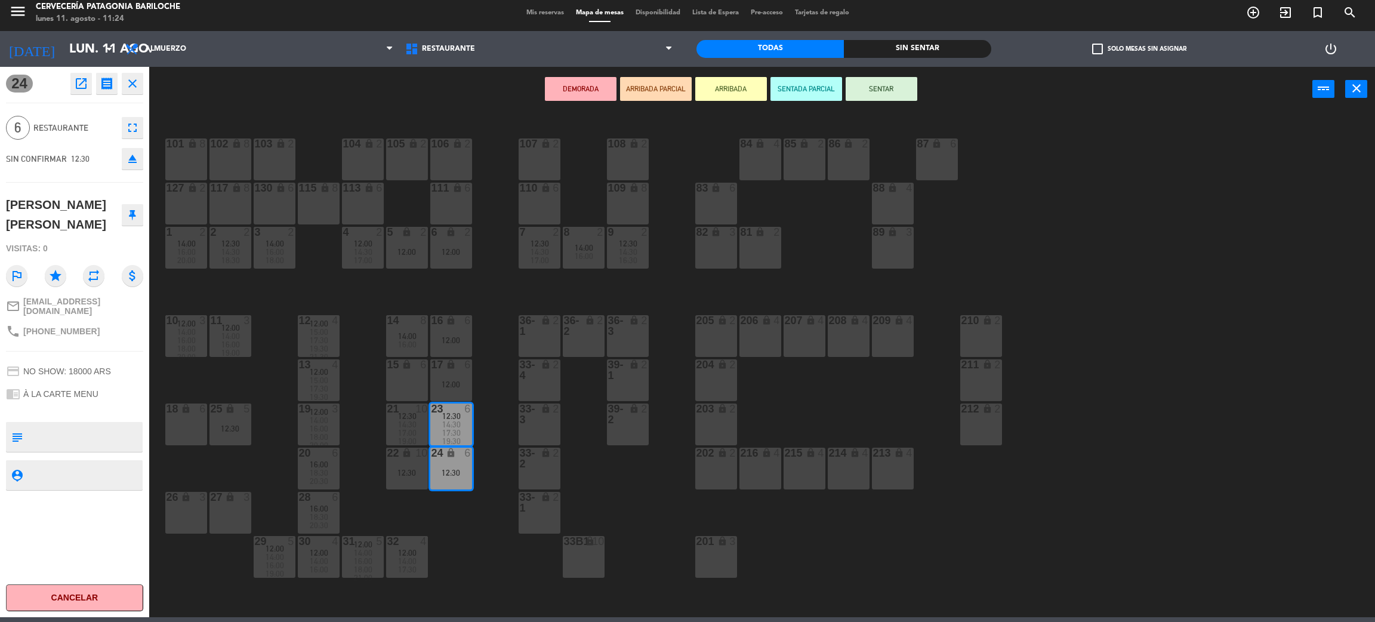
click at [134, 217] on icon at bounding box center [132, 214] width 7 height 11
click at [133, 79] on icon "close" at bounding box center [132, 83] width 14 height 14
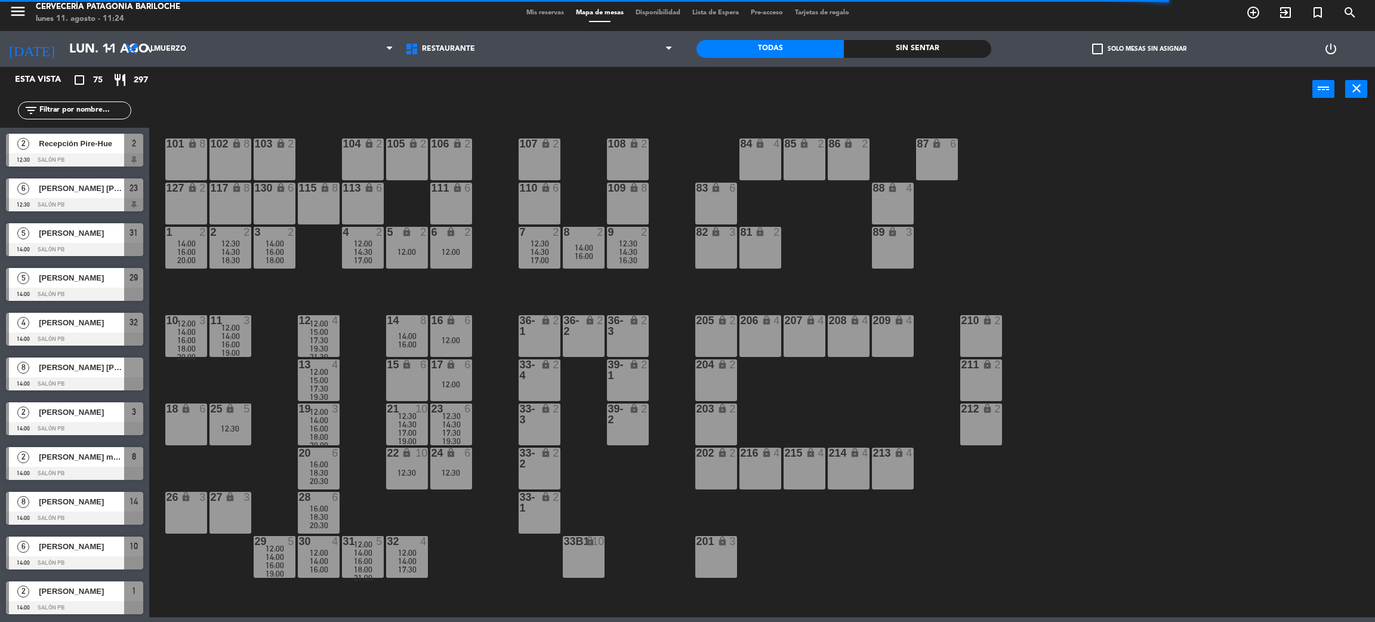
scroll to position [627, 0]
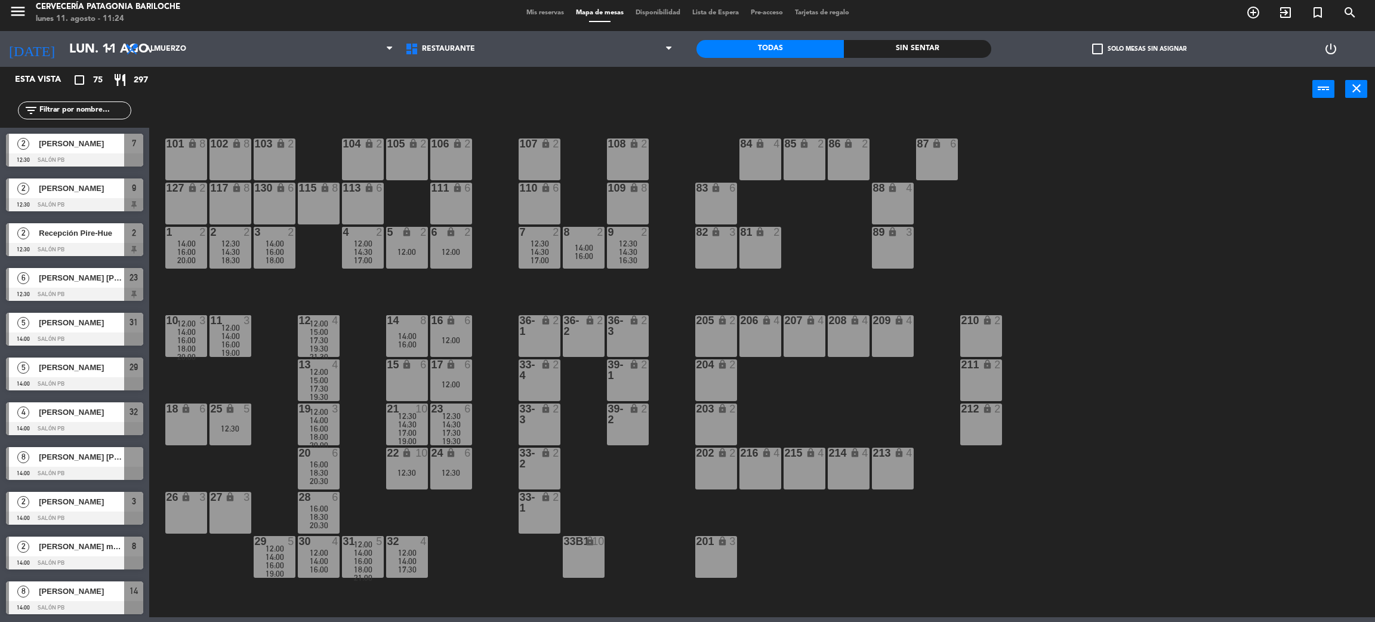
click at [99, 324] on span "[PERSON_NAME]" at bounding box center [81, 322] width 85 height 13
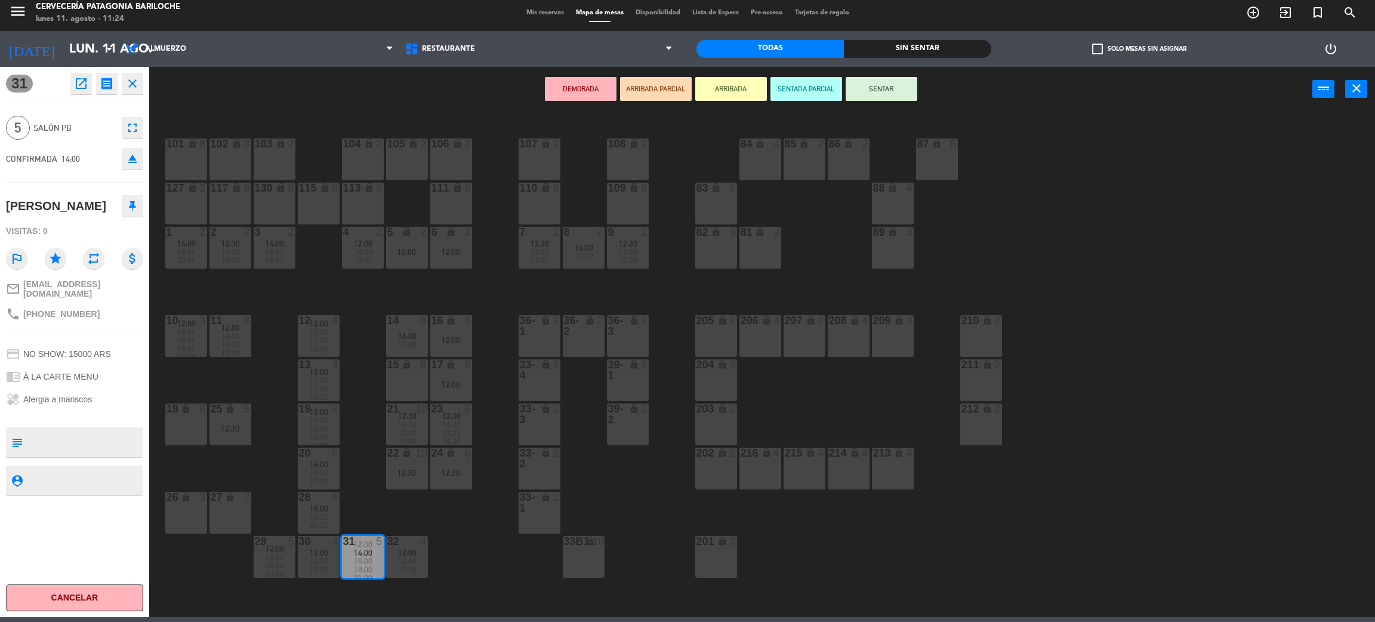
click at [132, 81] on icon "close" at bounding box center [132, 83] width 14 height 14
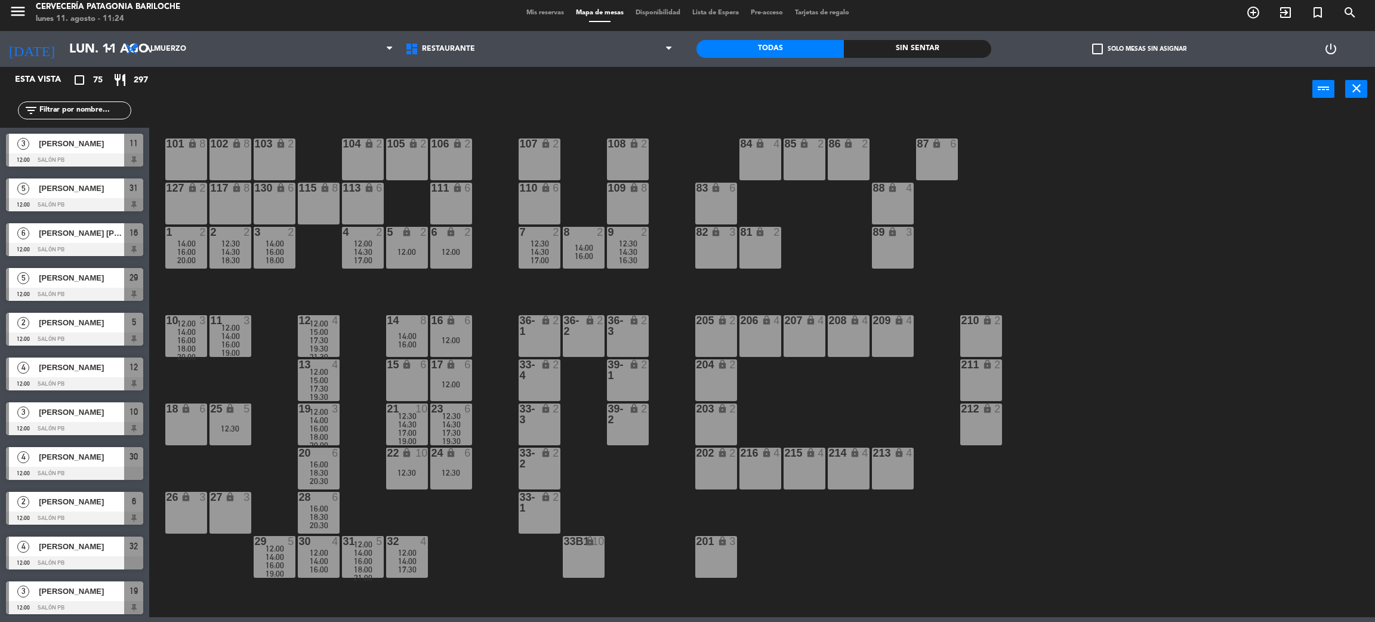
scroll to position [5, 0]
click at [239, 437] on div "25 lock 5 12:30" at bounding box center [230, 424] width 42 height 42
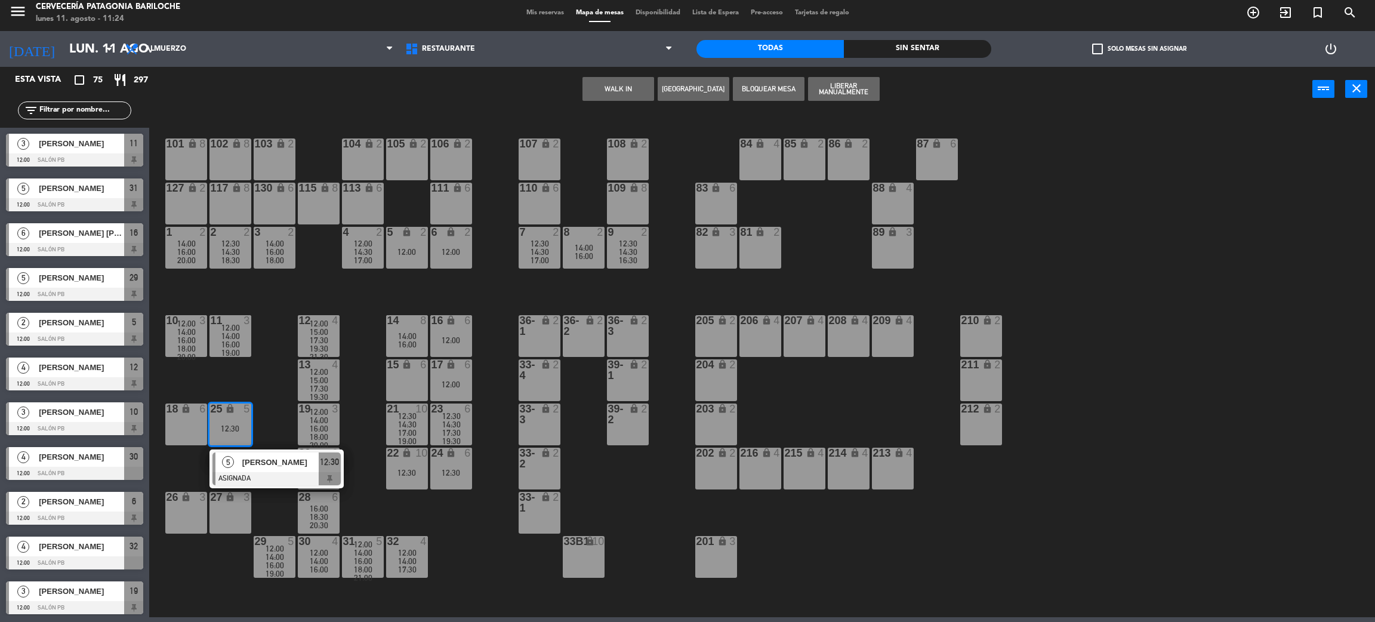
click at [196, 524] on div "26 lock 3" at bounding box center [186, 513] width 42 height 42
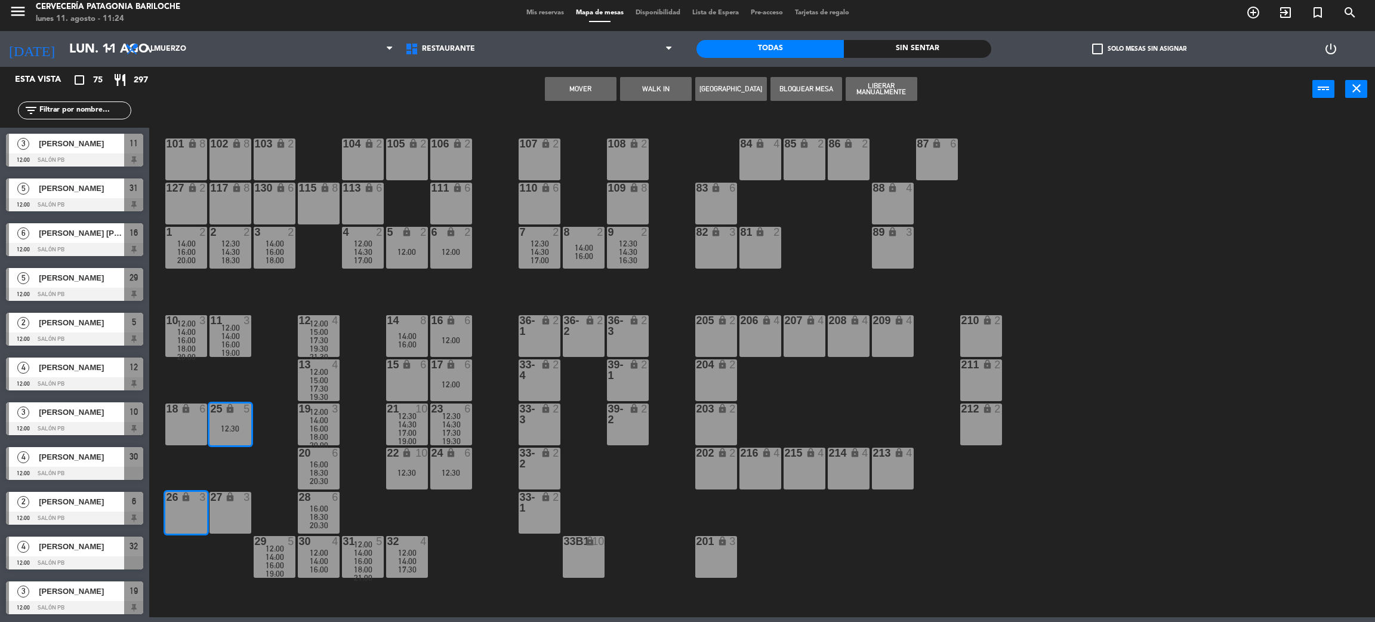
click at [235, 519] on div "27 lock 3" at bounding box center [230, 513] width 42 height 42
click at [593, 96] on button "Mover y Unir" at bounding box center [581, 89] width 72 height 24
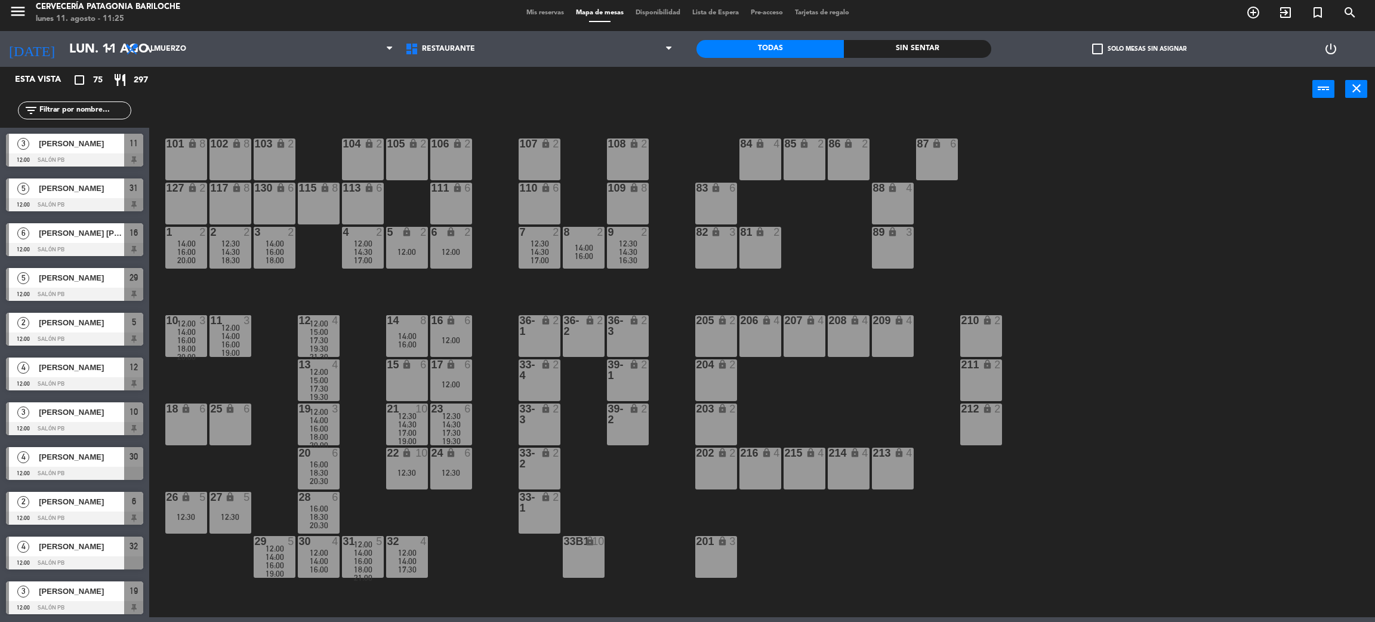
click at [267, 285] on div "101 lock 8 102 lock 8 104 lock 2 105 lock 2 106 lock 2 103 lock 2 107 lock 2 10…" at bounding box center [769, 369] width 1212 height 505
click at [273, 280] on div "101 lock 8 102 lock 8 104 lock 2 105 lock 2 106 lock 2 103 lock 2 107 lock 2 10…" at bounding box center [769, 369] width 1212 height 505
click at [271, 288] on div "101 lock 8 102 lock 8 104 lock 2 105 lock 2 106 lock 2 103 lock 2 107 lock 2 10…" at bounding box center [769, 369] width 1212 height 505
click at [91, 328] on span "[PERSON_NAME]" at bounding box center [81, 323] width 85 height 13
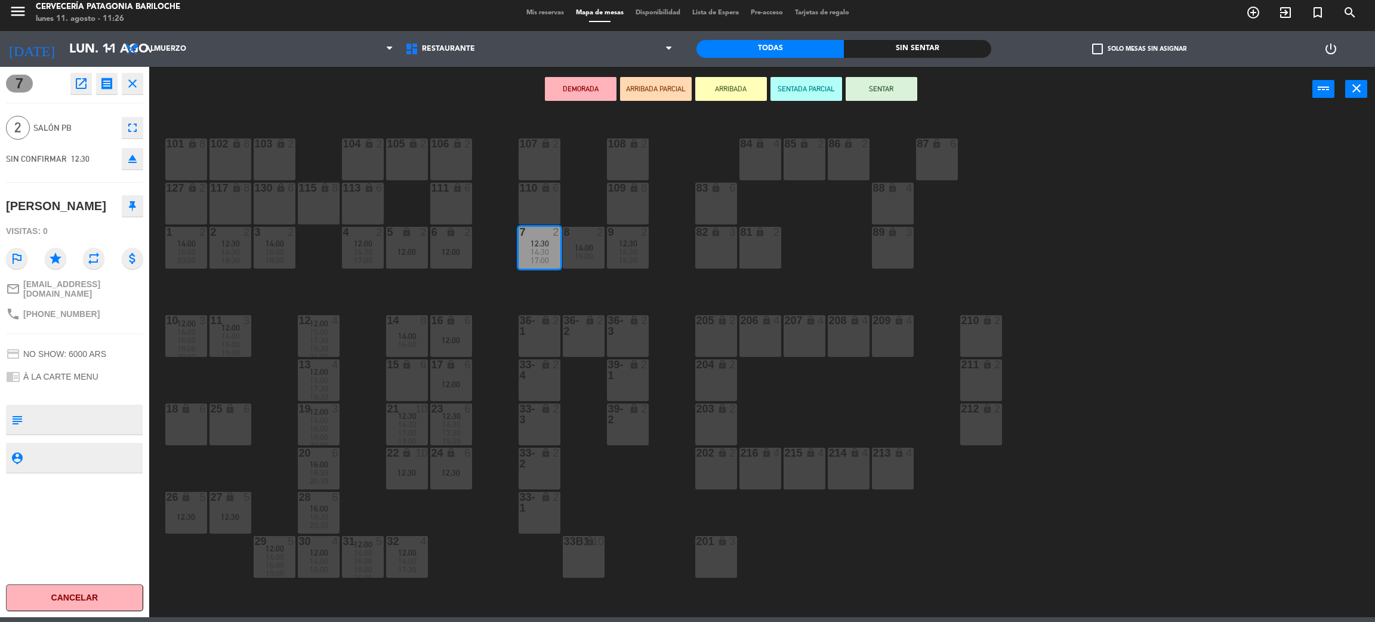
click at [129, 203] on icon at bounding box center [132, 205] width 7 height 11
click at [130, 84] on icon "close" at bounding box center [132, 83] width 14 height 14
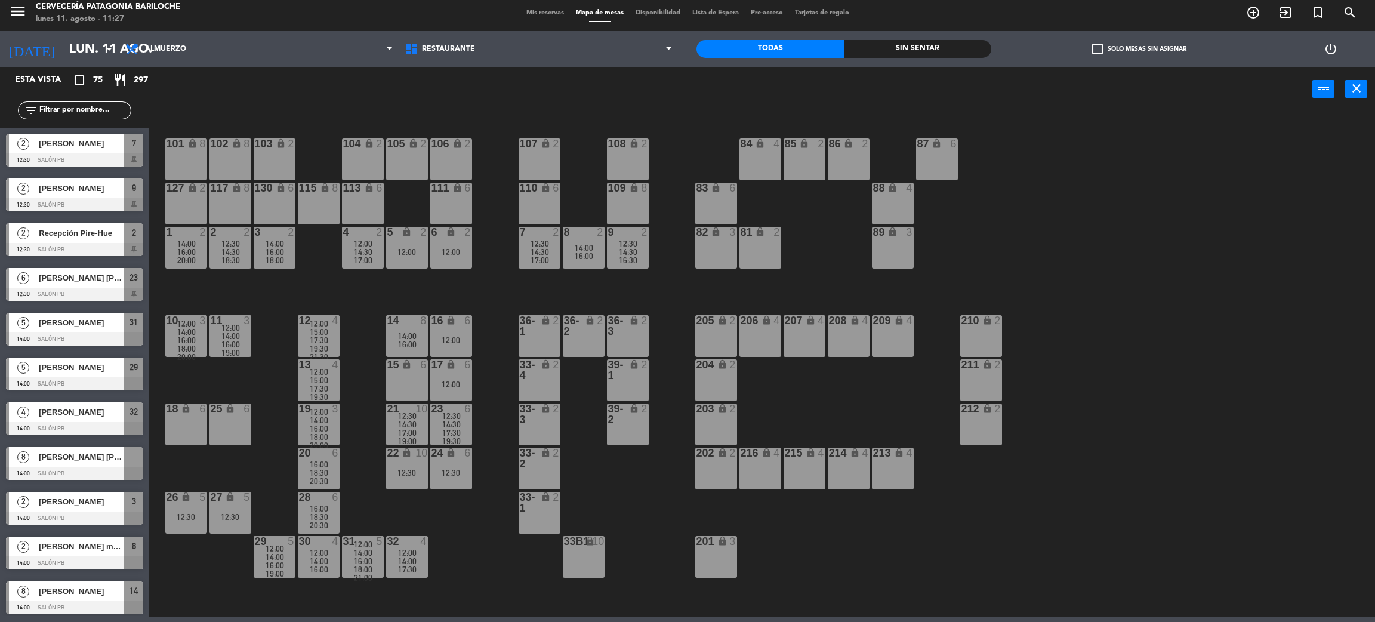
scroll to position [716, 0]
click at [87, 235] on span "[PERSON_NAME]" at bounding box center [81, 233] width 85 height 13
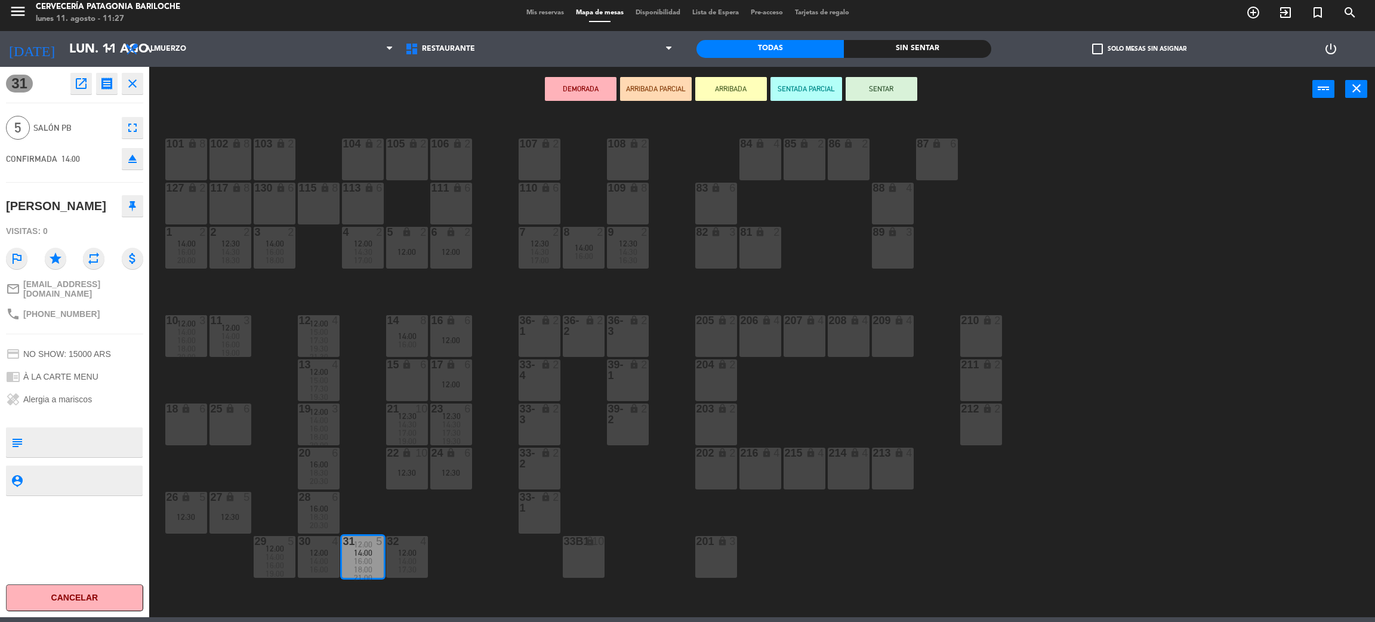
click at [138, 203] on button at bounding box center [132, 205] width 21 height 21
click at [131, 88] on icon "close" at bounding box center [132, 83] width 14 height 14
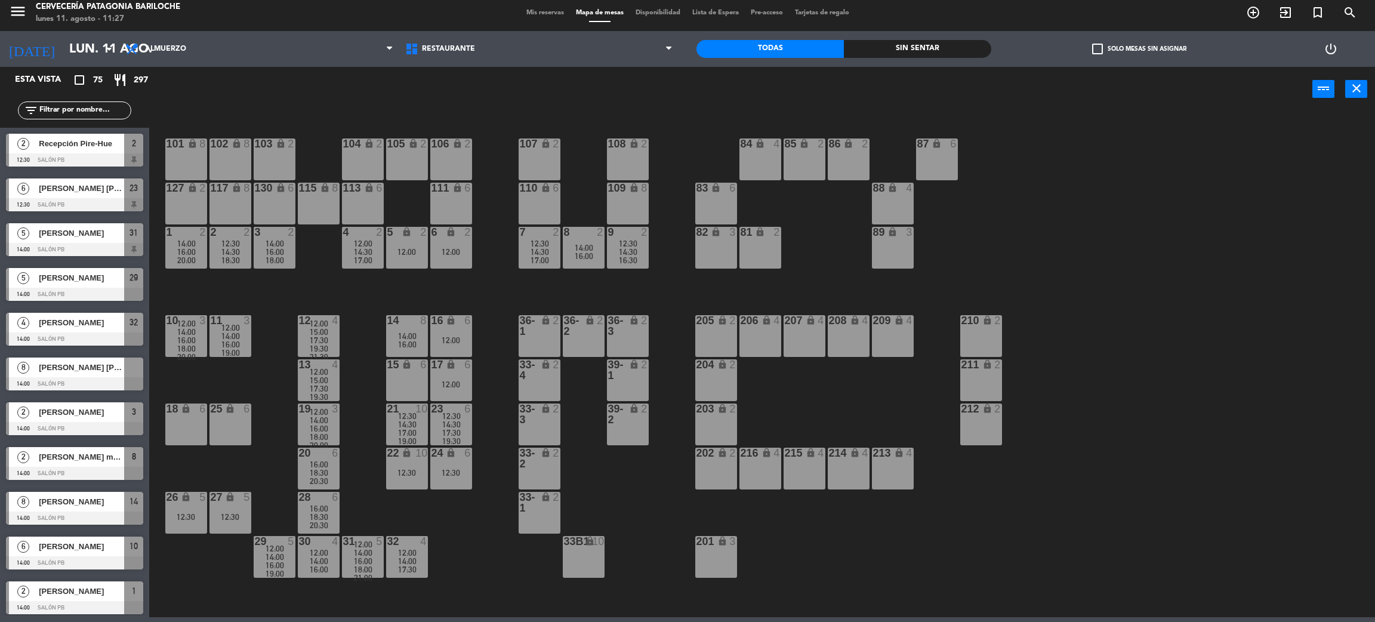
click at [88, 280] on span "[PERSON_NAME]" at bounding box center [81, 277] width 85 height 13
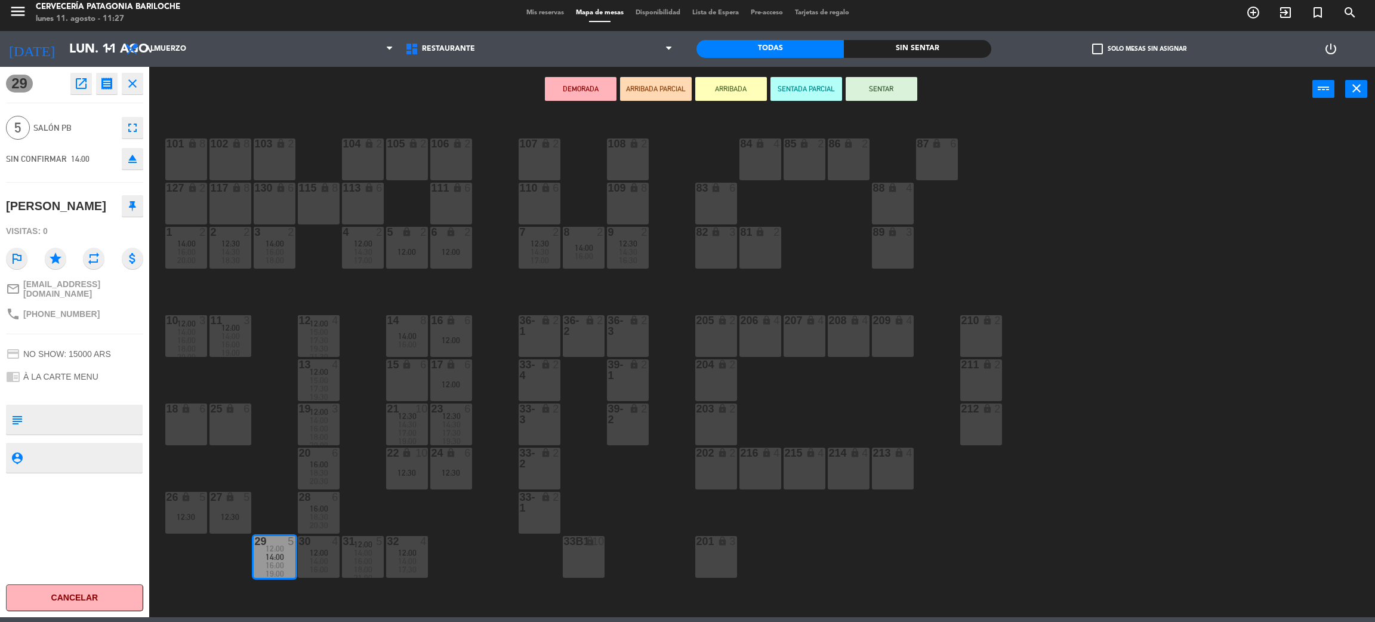
click at [138, 206] on button at bounding box center [132, 205] width 21 height 21
click at [135, 88] on icon "close" at bounding box center [132, 83] width 14 height 14
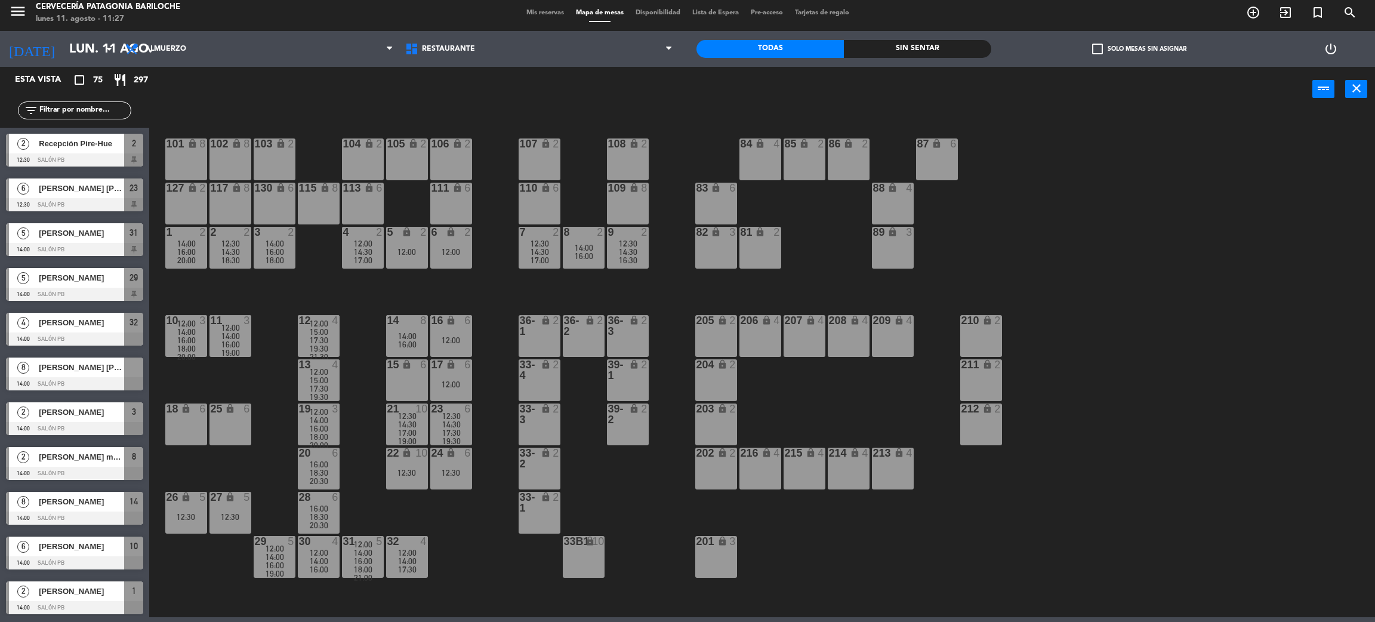
click at [91, 321] on span "[PERSON_NAME]" at bounding box center [81, 322] width 85 height 13
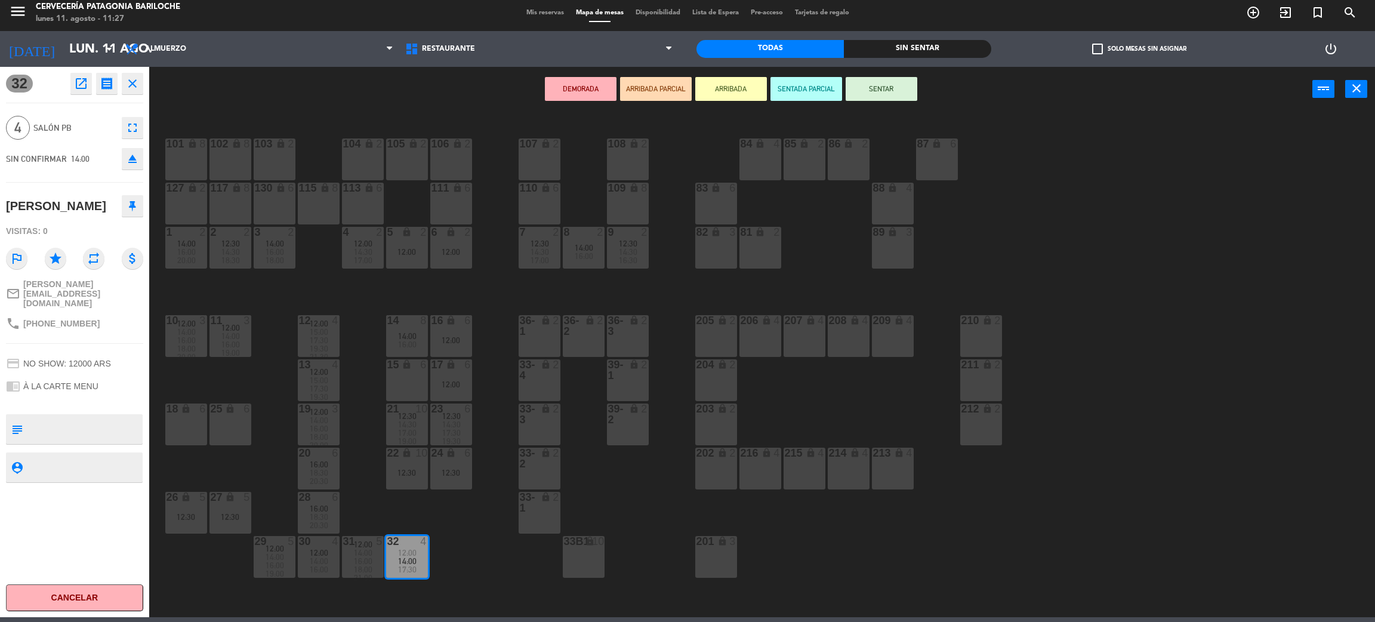
click at [131, 214] on button at bounding box center [132, 205] width 21 height 21
click at [137, 82] on icon "close" at bounding box center [132, 83] width 14 height 14
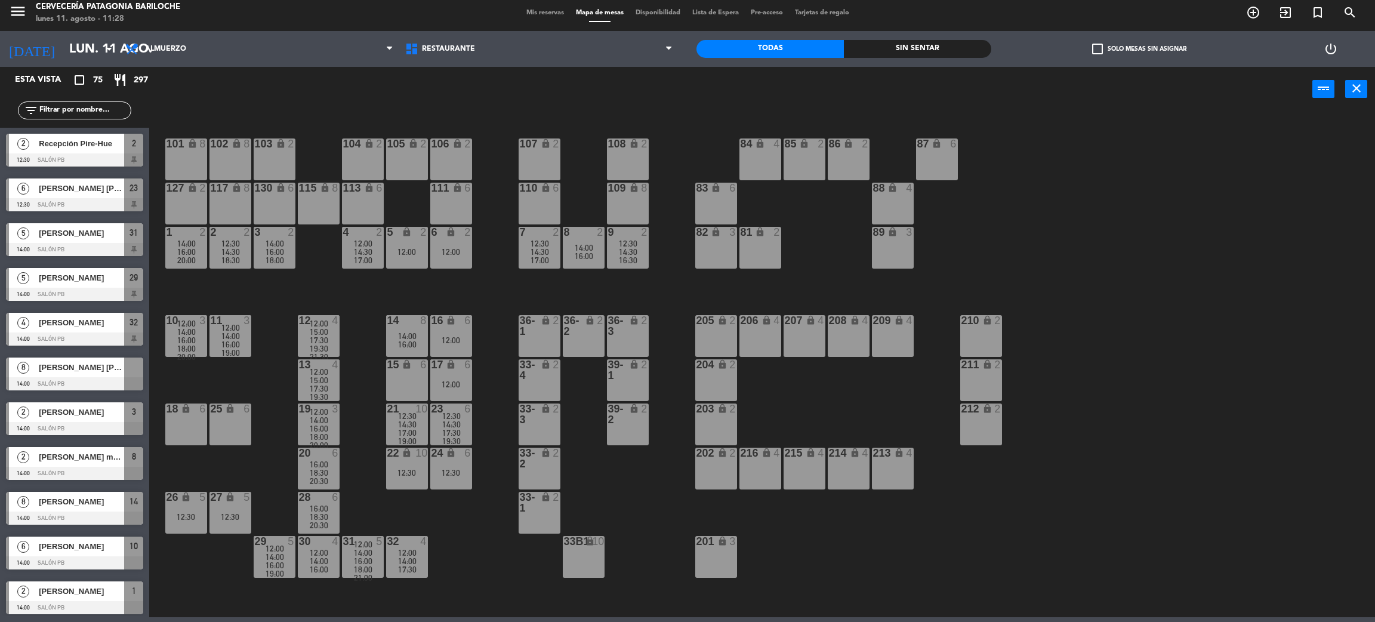
click at [102, 369] on span "[PERSON_NAME] [PERSON_NAME]" at bounding box center [81, 367] width 85 height 13
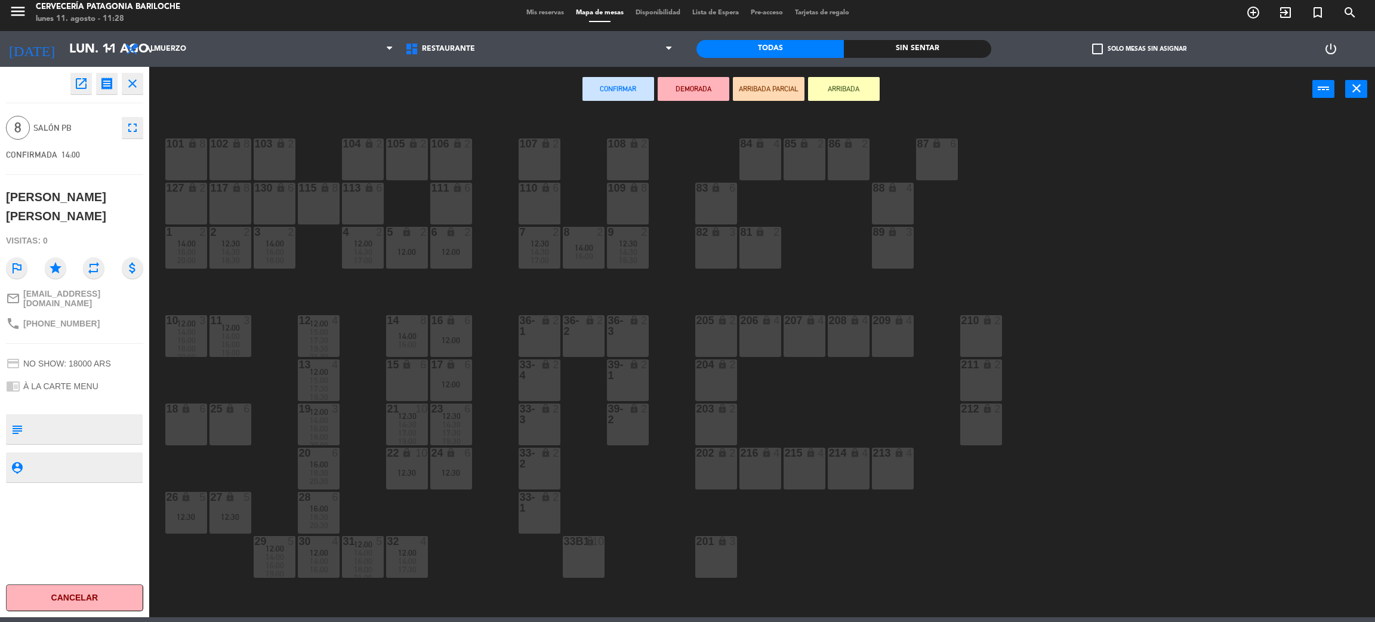
click at [462, 338] on div "12:00" at bounding box center [451, 340] width 42 height 8
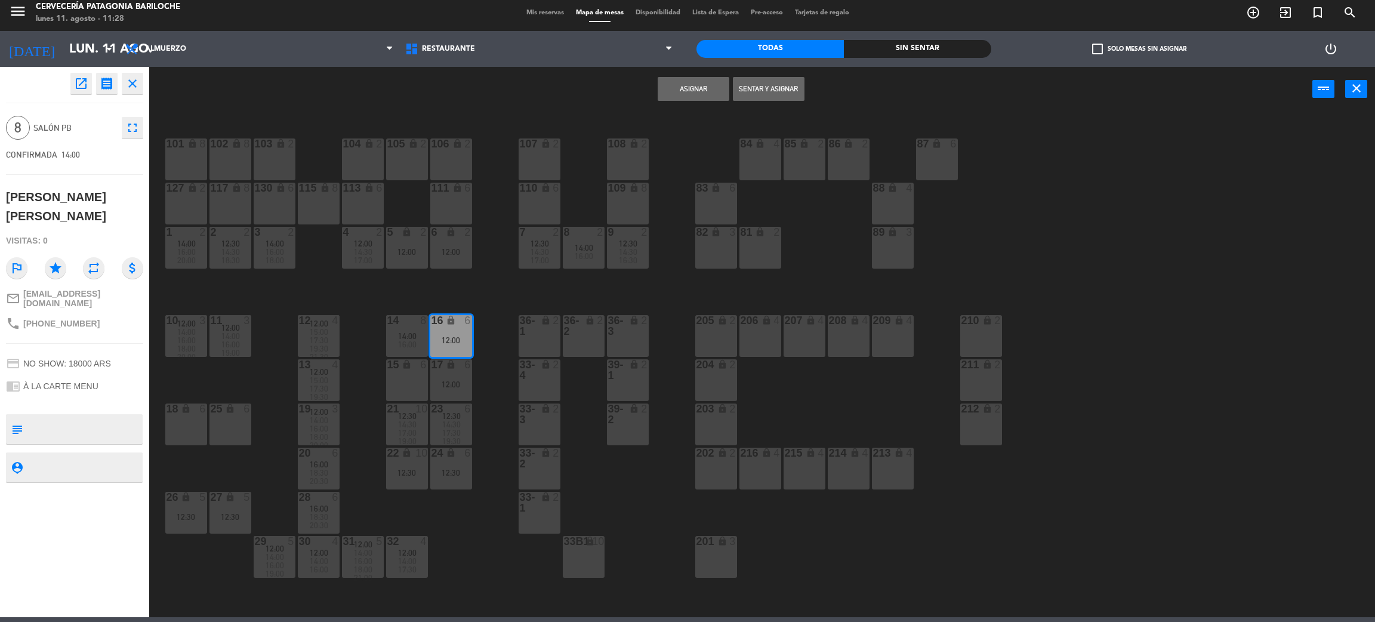
click at [463, 386] on div "12:00" at bounding box center [451, 384] width 42 height 8
click at [692, 85] on button "Sentar y Asignar" at bounding box center [694, 89] width 72 height 24
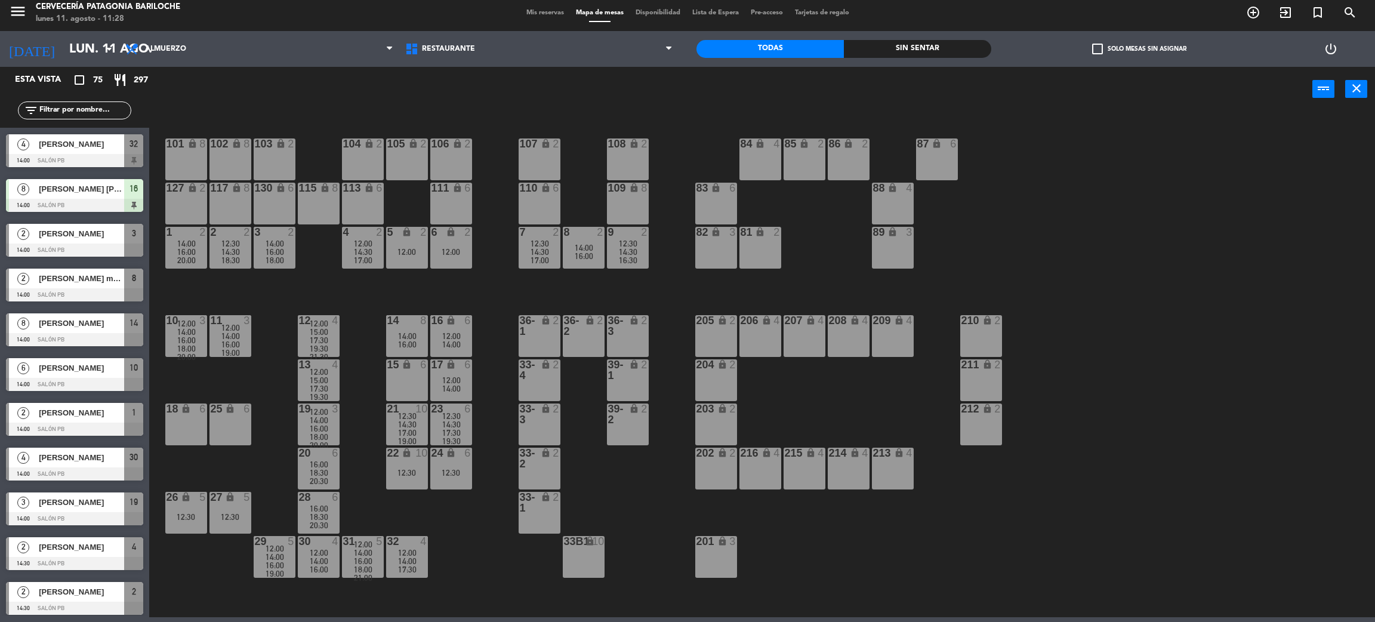
scroll to position [805, 0]
click at [123, 277] on span "[PERSON_NAME] [PERSON_NAME]" at bounding box center [81, 278] width 85 height 13
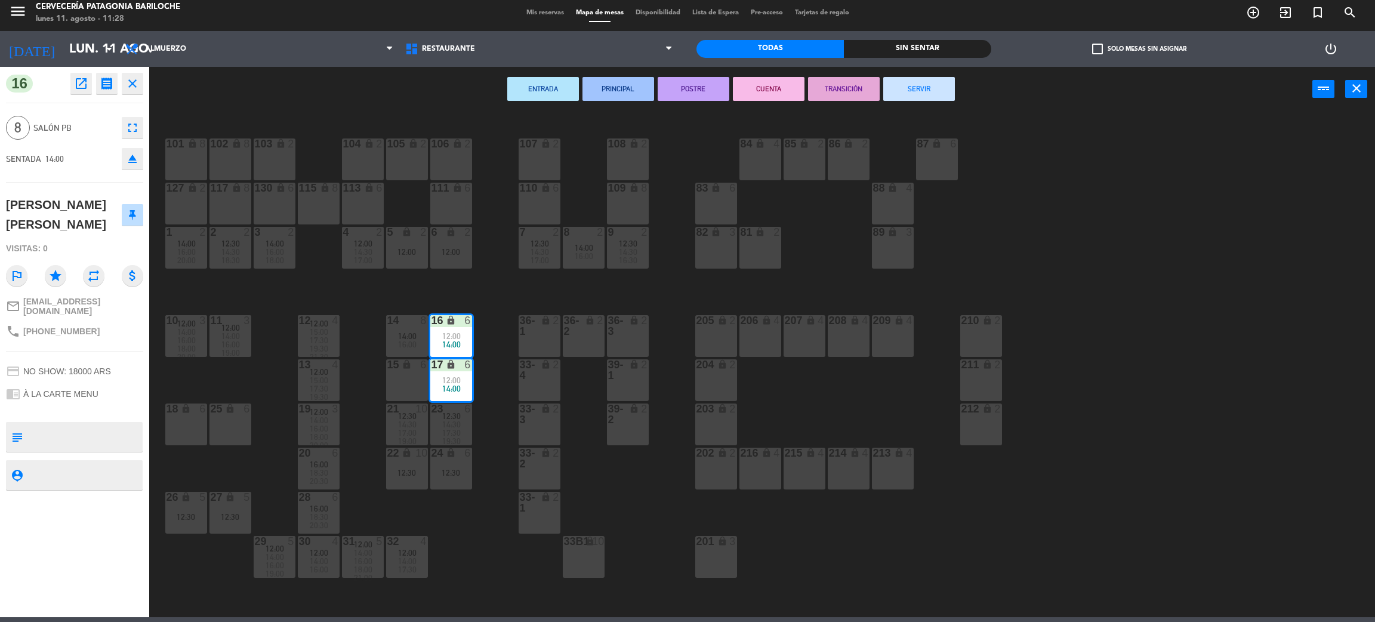
click at [274, 289] on div "101 lock 8 102 lock 8 104 lock 2 105 lock 2 106 lock 2 103 lock 2 107 lock 2 10…" at bounding box center [769, 369] width 1212 height 505
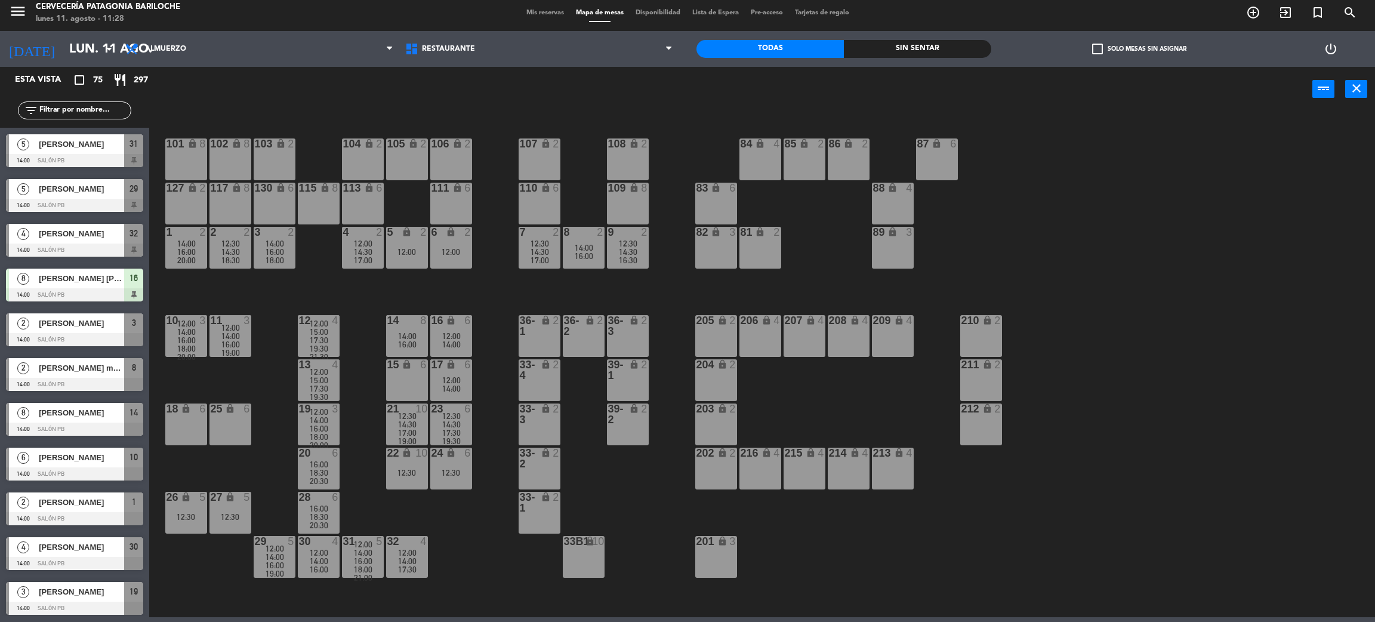
click at [89, 324] on span "[PERSON_NAME]" at bounding box center [81, 323] width 85 height 13
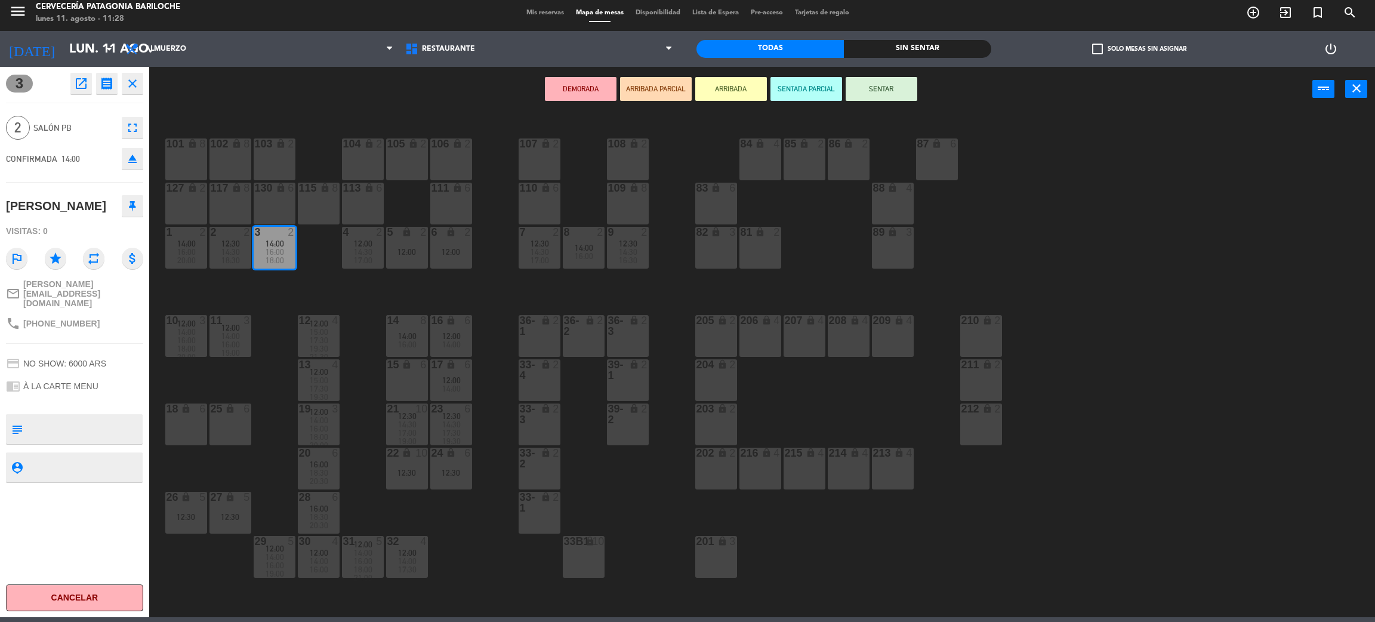
click at [422, 249] on div "12:00" at bounding box center [407, 252] width 42 height 8
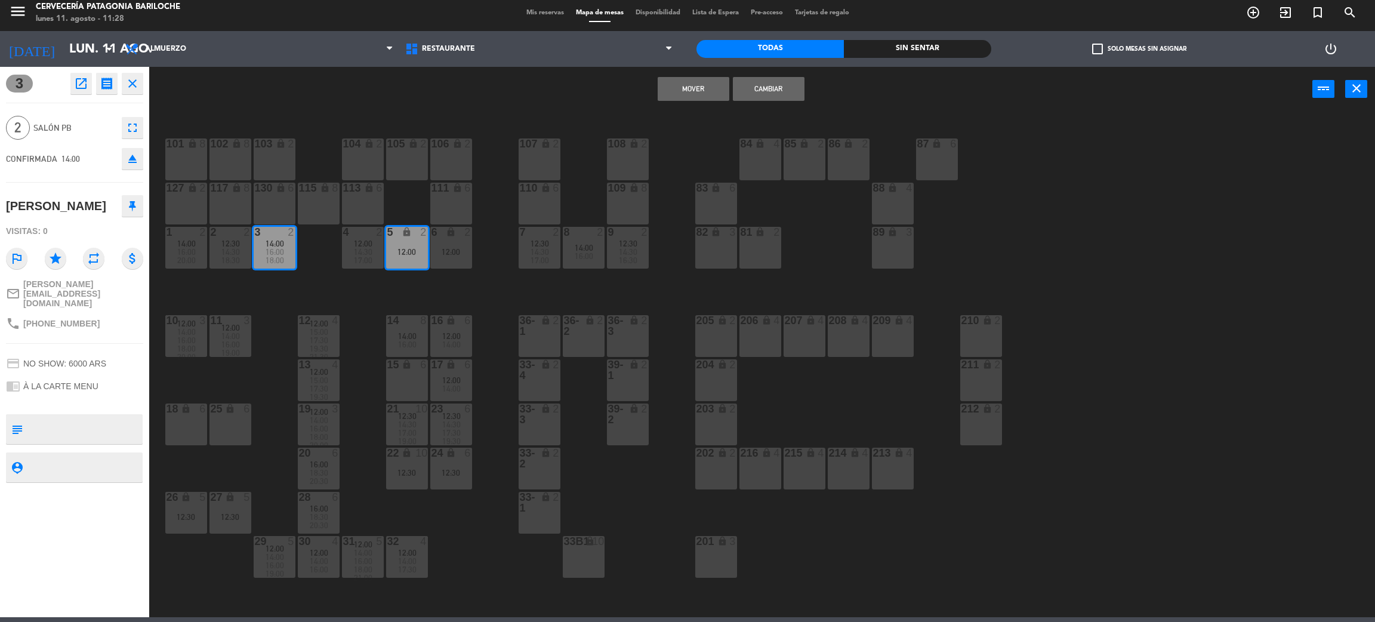
click at [686, 84] on button "Mover" at bounding box center [694, 89] width 72 height 24
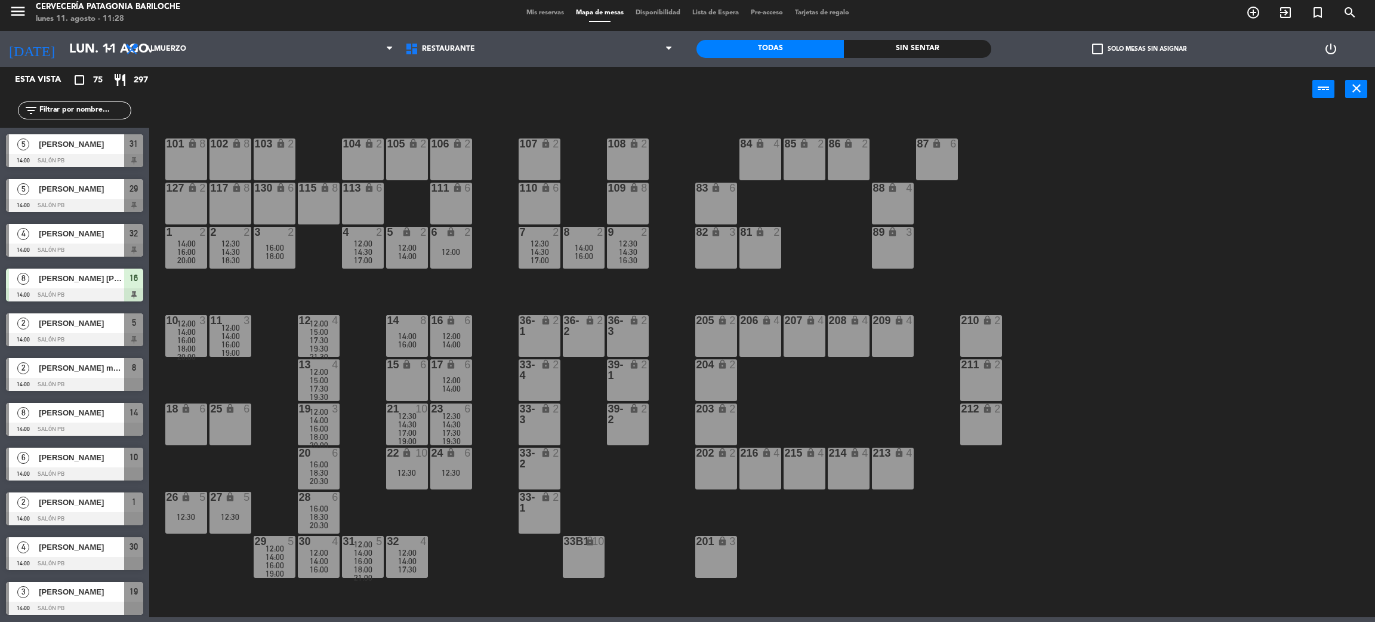
click at [100, 371] on span "[PERSON_NAME] mazala" at bounding box center [81, 368] width 85 height 13
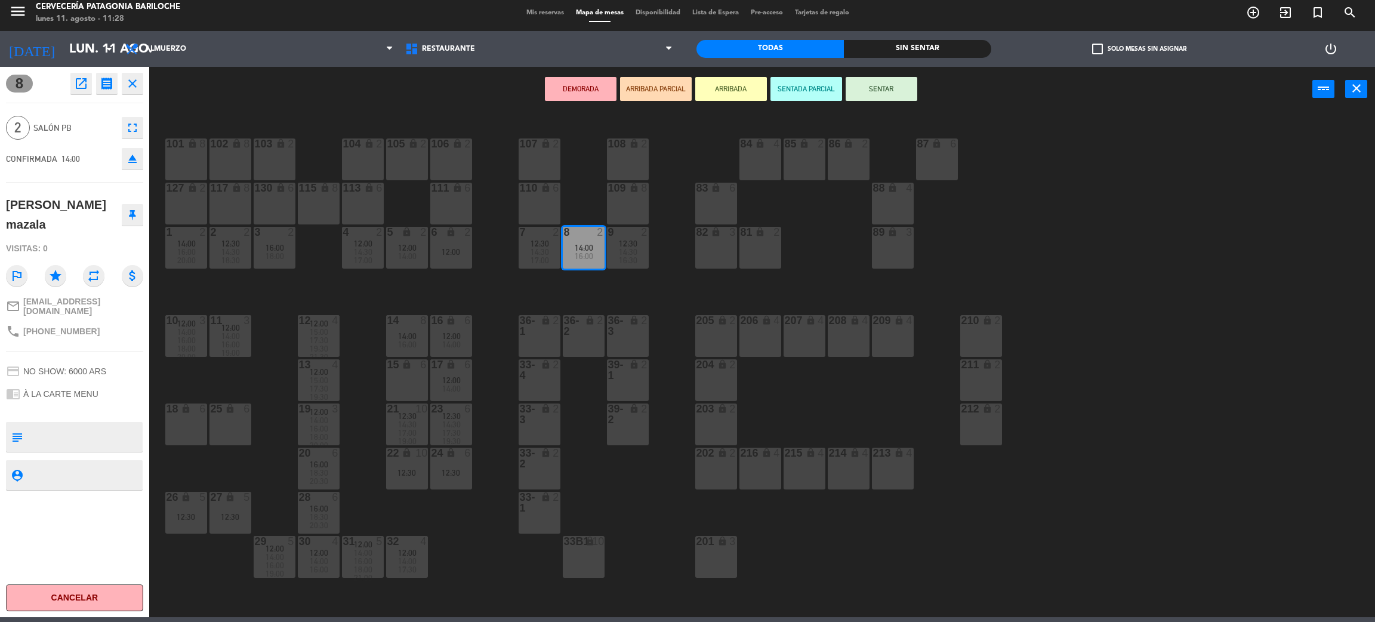
click at [450, 255] on div "6 lock 2 12:00" at bounding box center [451, 248] width 42 height 42
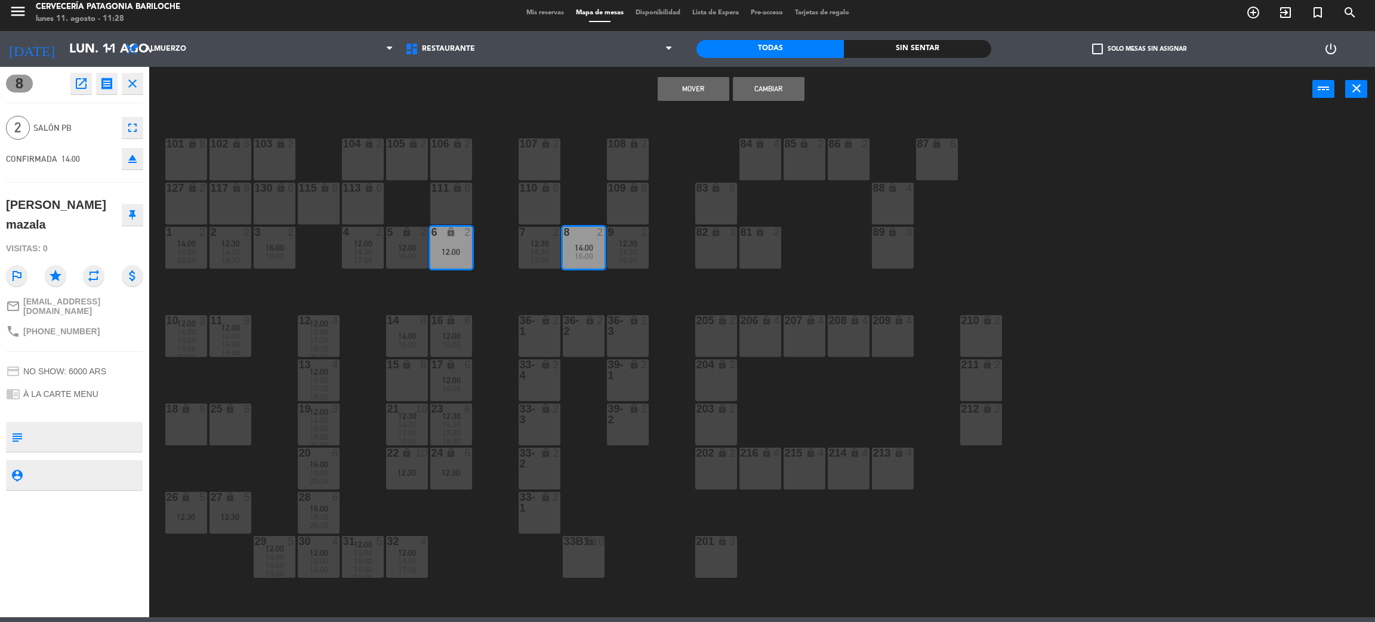
click at [695, 85] on button "Mover" at bounding box center [694, 89] width 72 height 24
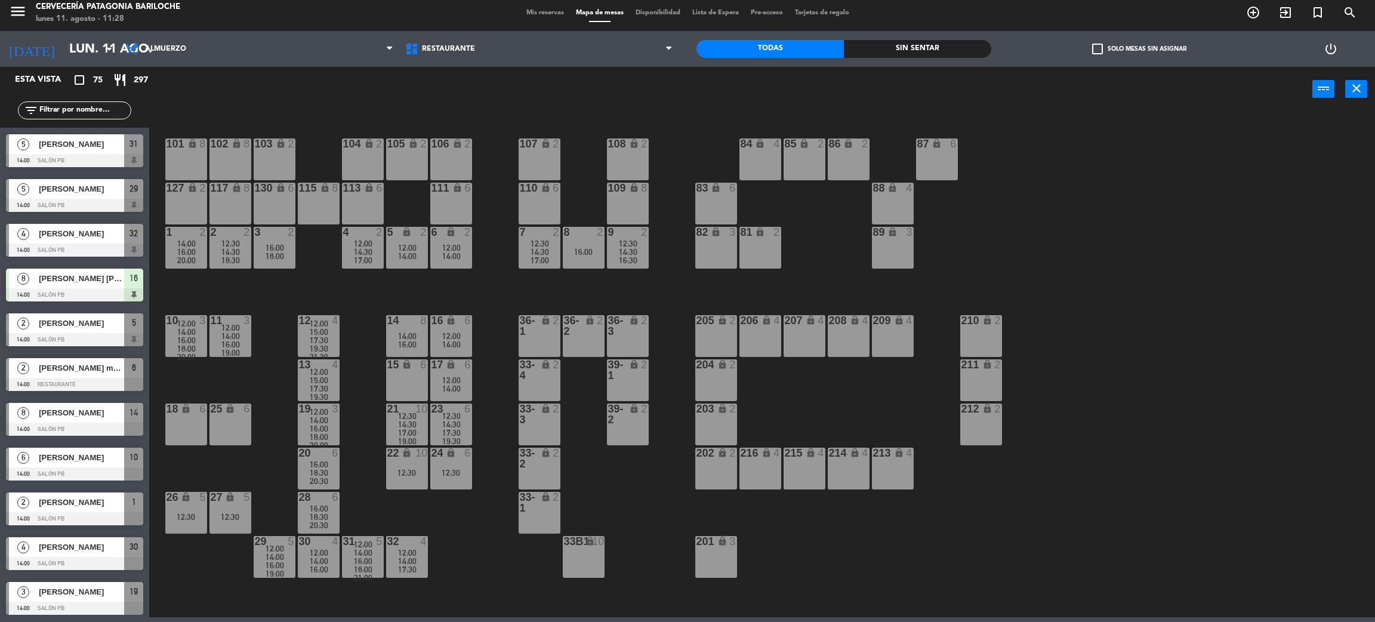
scroll to position [894, 0]
click at [94, 327] on span "[PERSON_NAME]" at bounding box center [81, 323] width 85 height 13
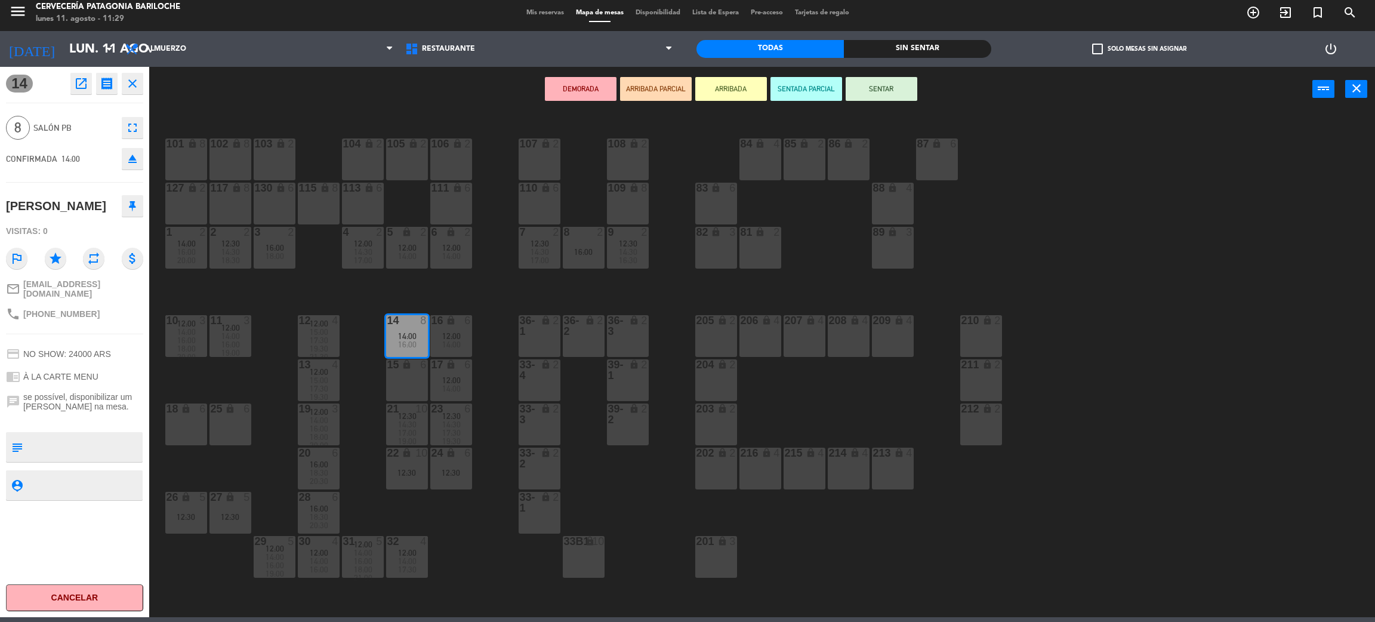
click at [404, 371] on div "15 lock 6" at bounding box center [407, 380] width 42 height 42
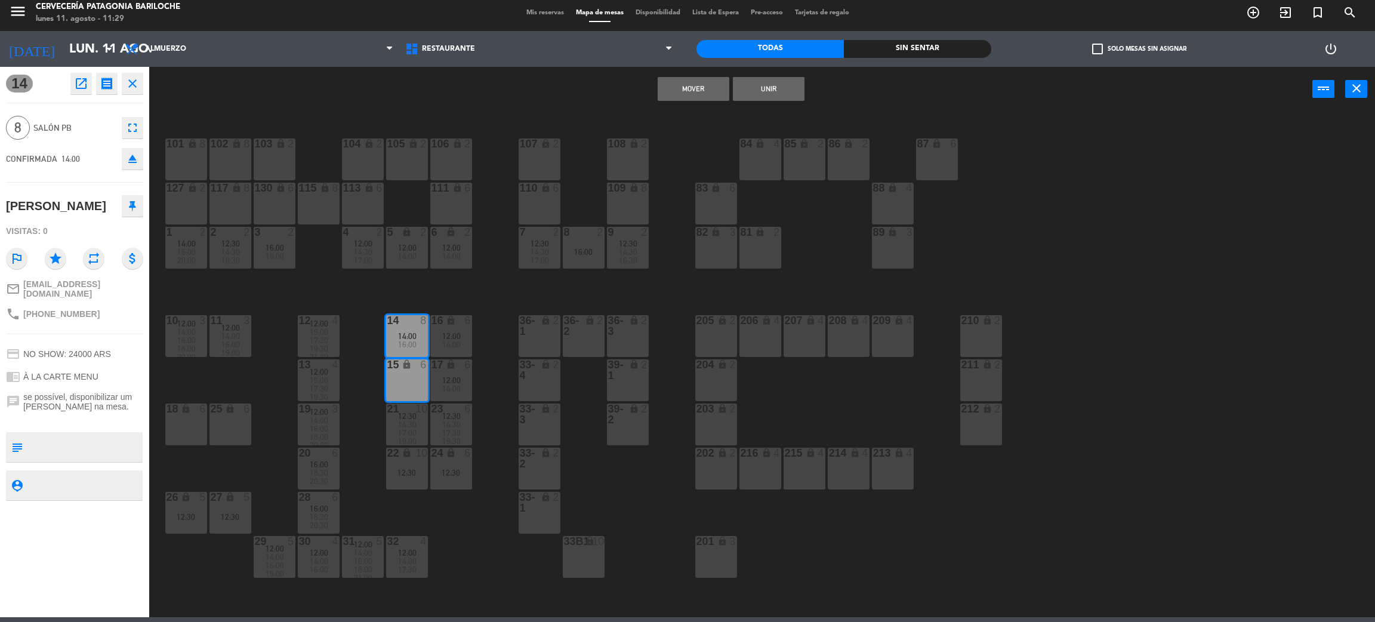
click at [758, 88] on button "Unir" at bounding box center [769, 89] width 72 height 24
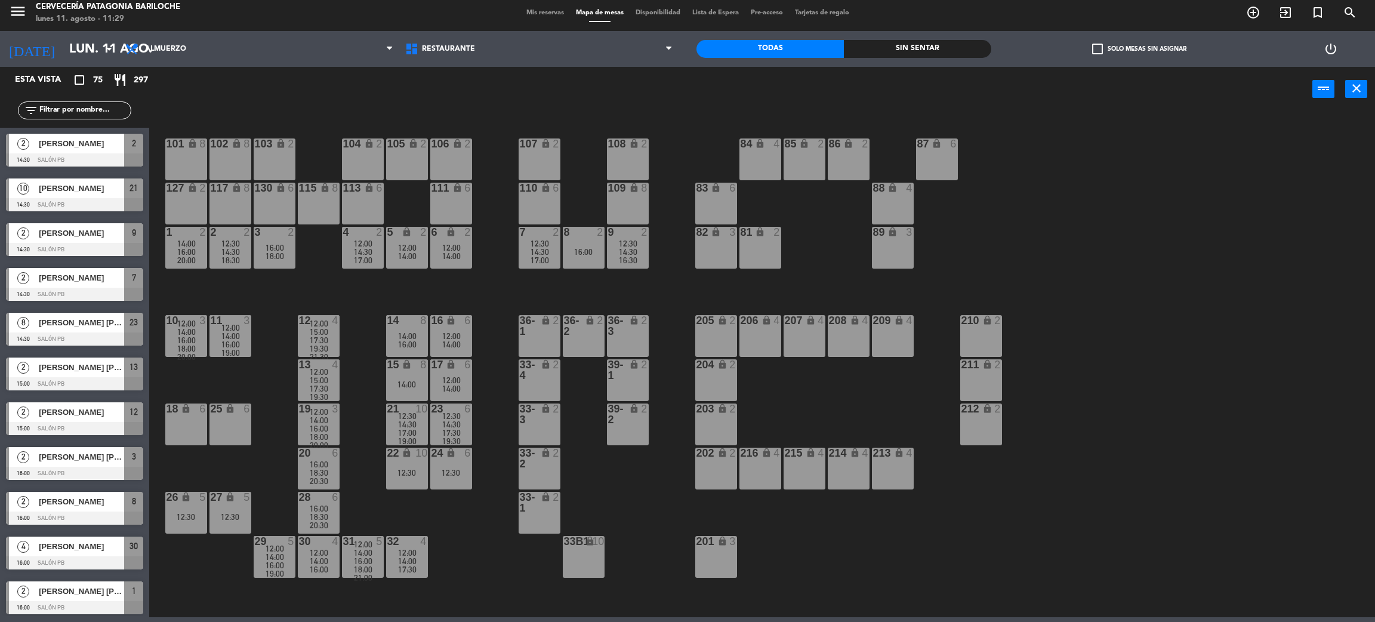
scroll to position [1610, 0]
click at [186, 415] on div "18 lock 6" at bounding box center [186, 424] width 42 height 42
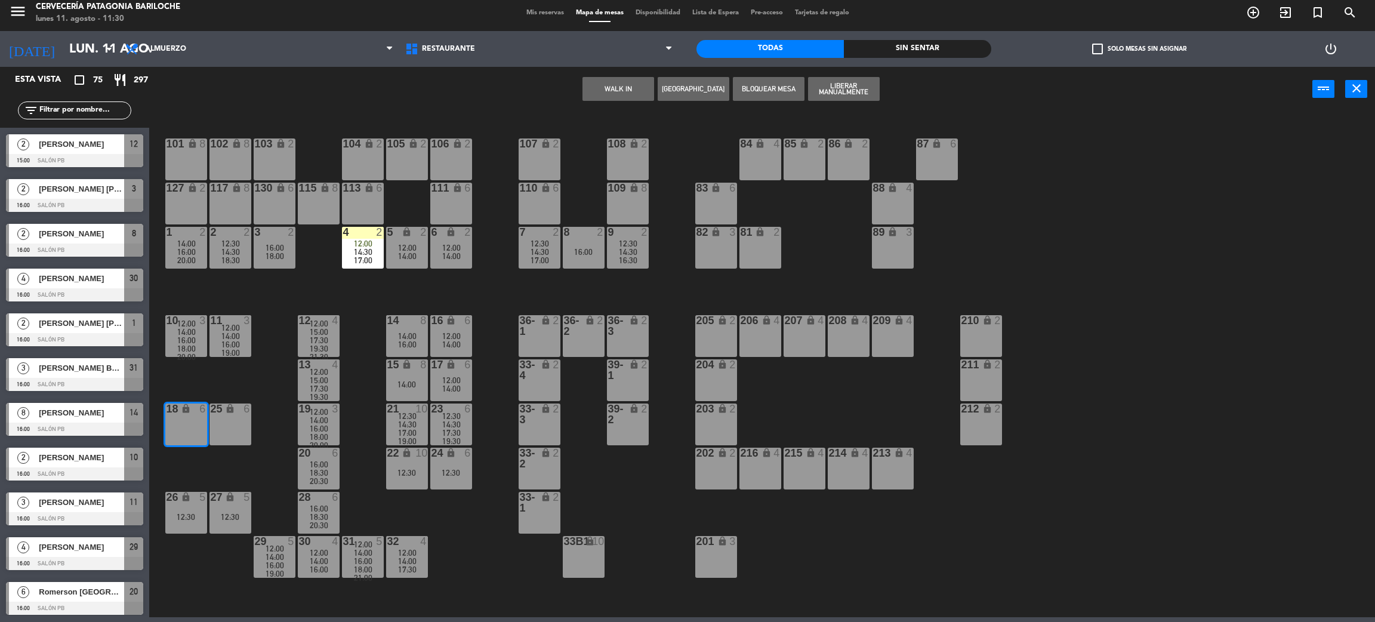
click at [216, 422] on div "25 lock 6" at bounding box center [230, 424] width 42 height 42
click at [622, 88] on button "WALK IN" at bounding box center [618, 89] width 72 height 24
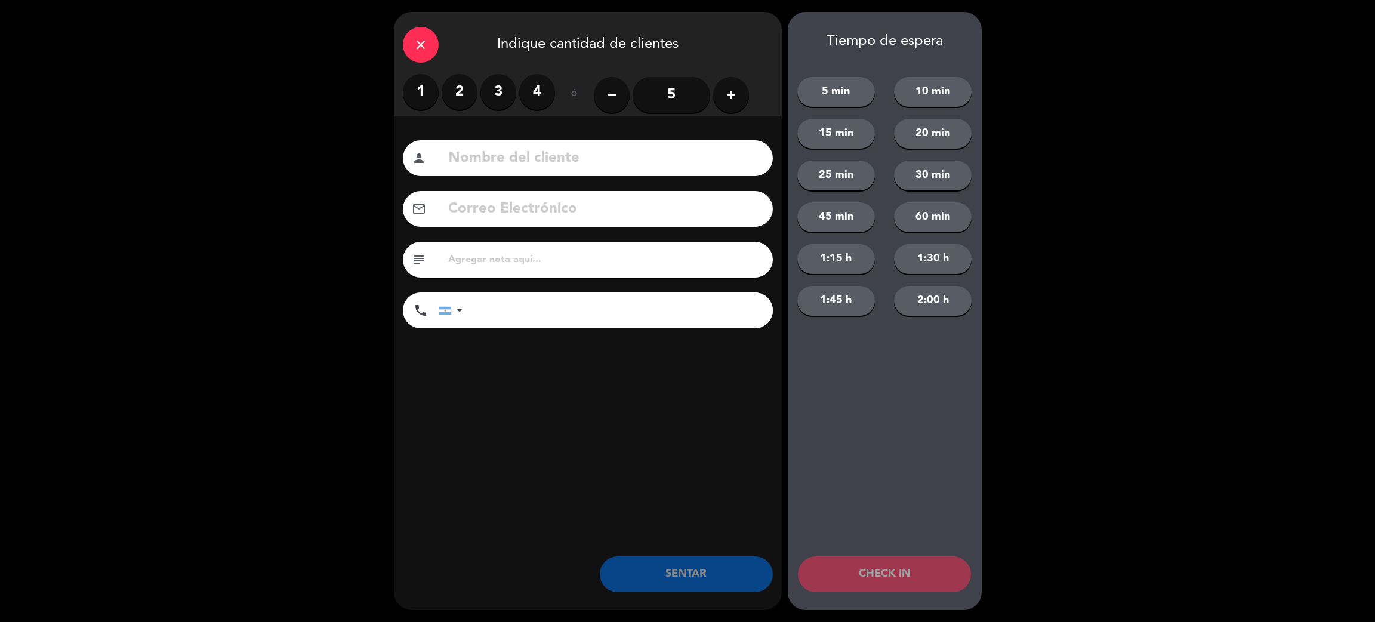
click at [721, 92] on button "add" at bounding box center [731, 95] width 36 height 36
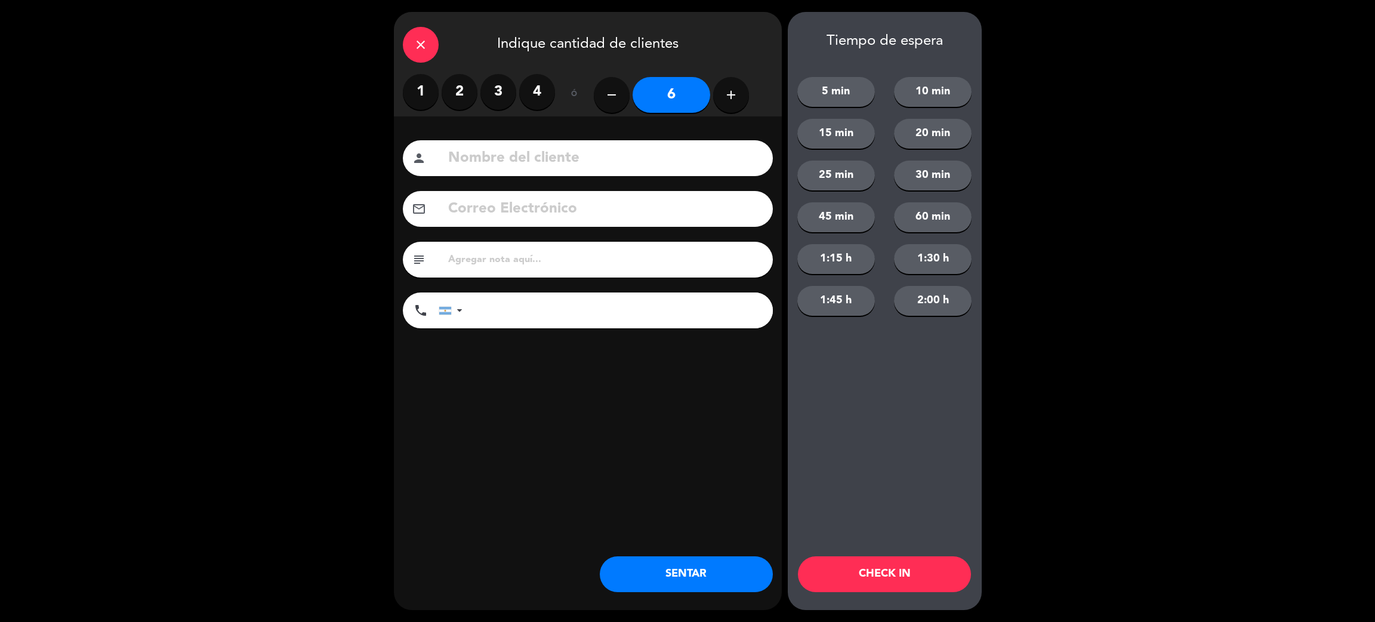
click at [721, 92] on button "add" at bounding box center [731, 95] width 36 height 36
type input "8"
click at [671, 161] on input at bounding box center [605, 158] width 317 height 24
type input "Maridaje"
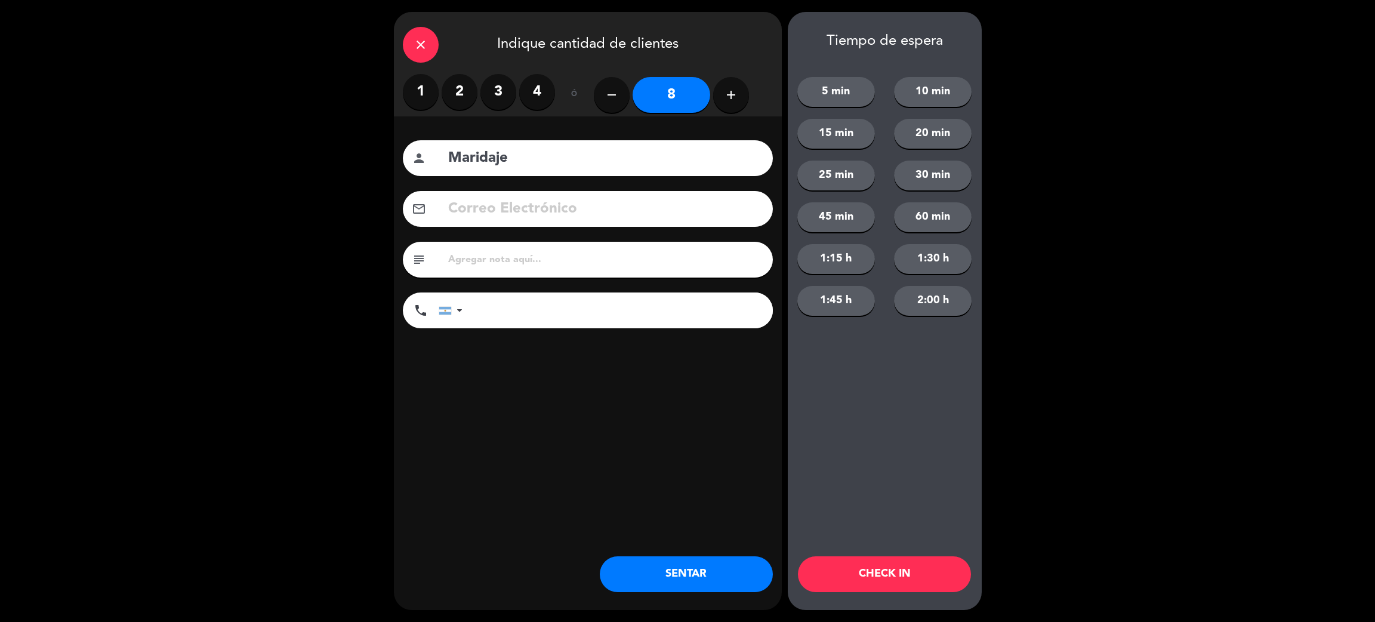
click at [720, 587] on button "SENTAR" at bounding box center [686, 574] width 173 height 36
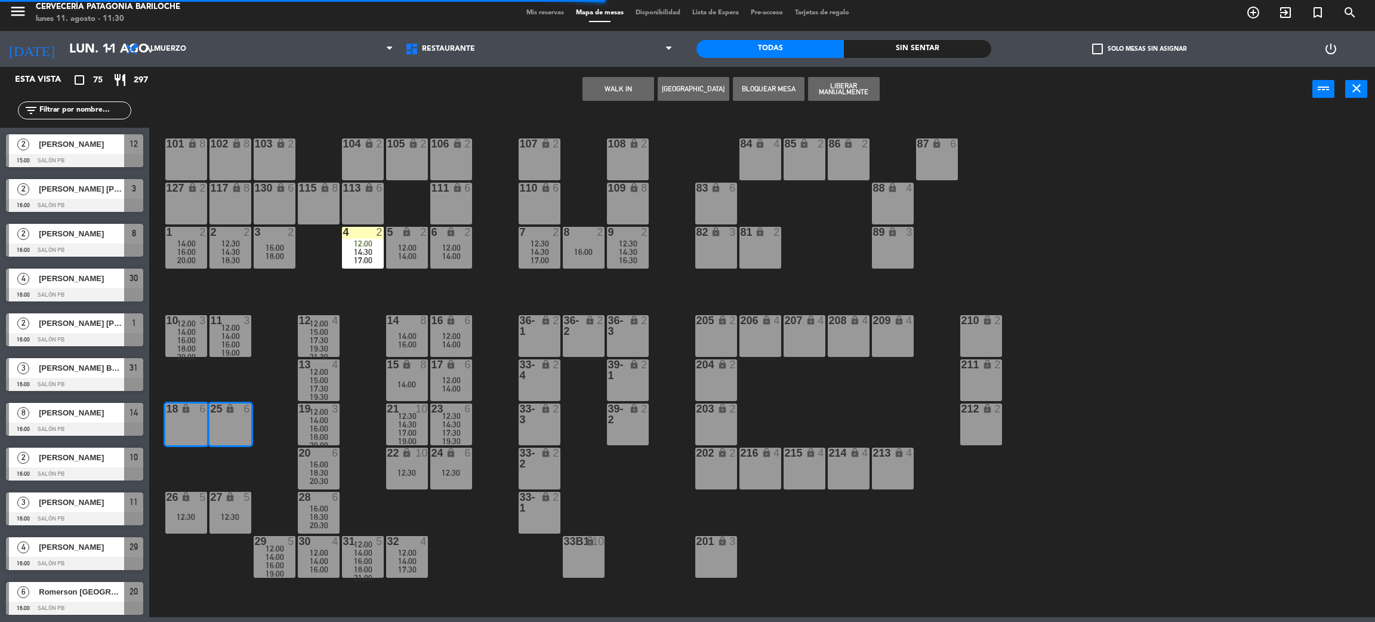
scroll to position [0, 0]
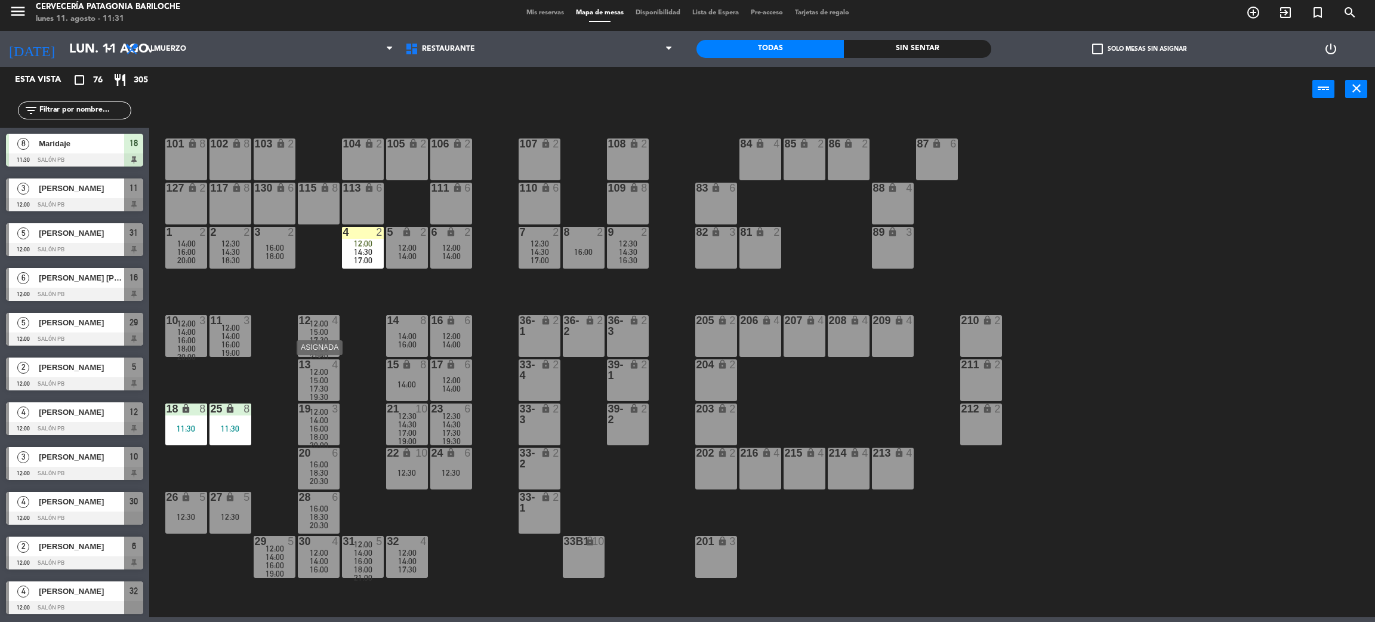
click at [331, 390] on div "17:30" at bounding box center [319, 388] width 42 height 8
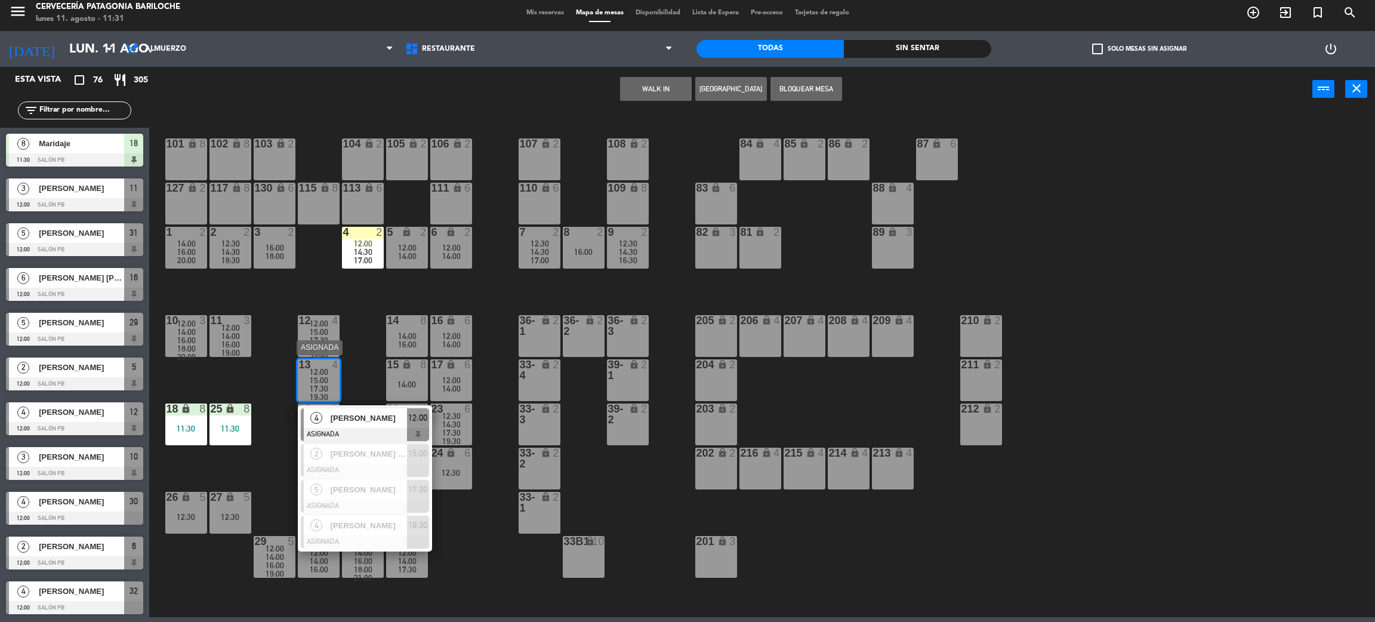
click at [356, 415] on span "[PERSON_NAME]" at bounding box center [369, 418] width 76 height 13
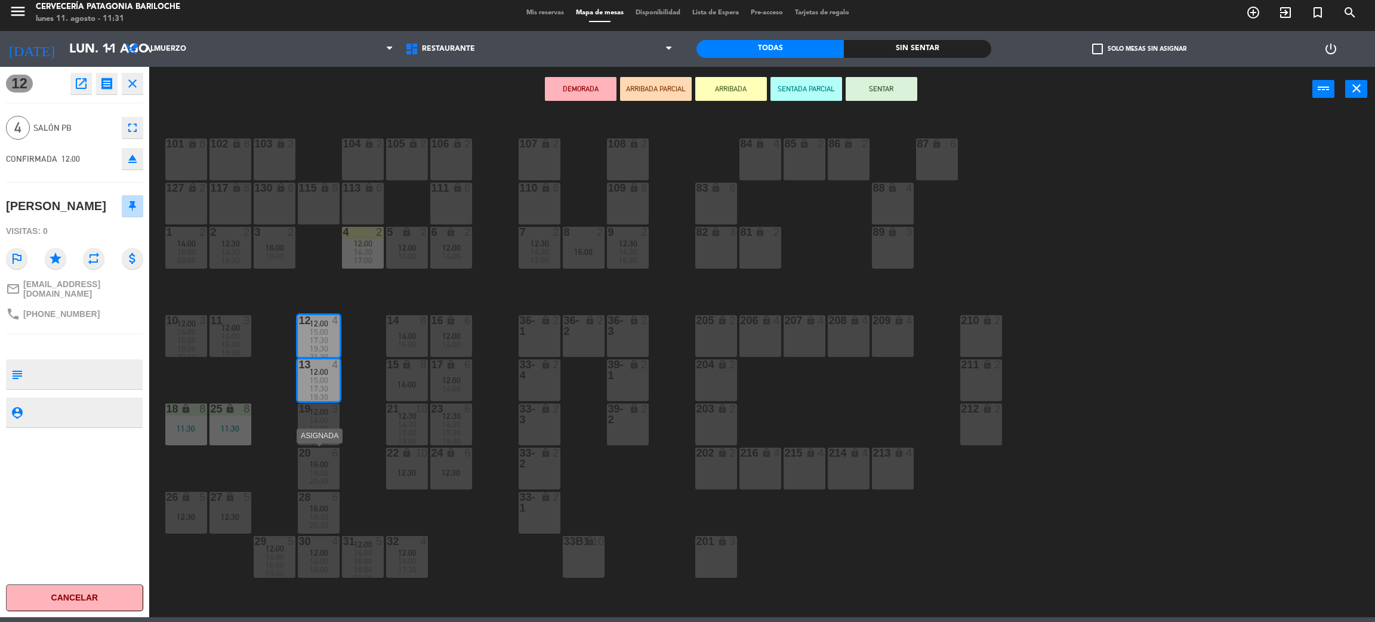
click at [327, 478] on span "20:30" at bounding box center [319, 481] width 18 height 10
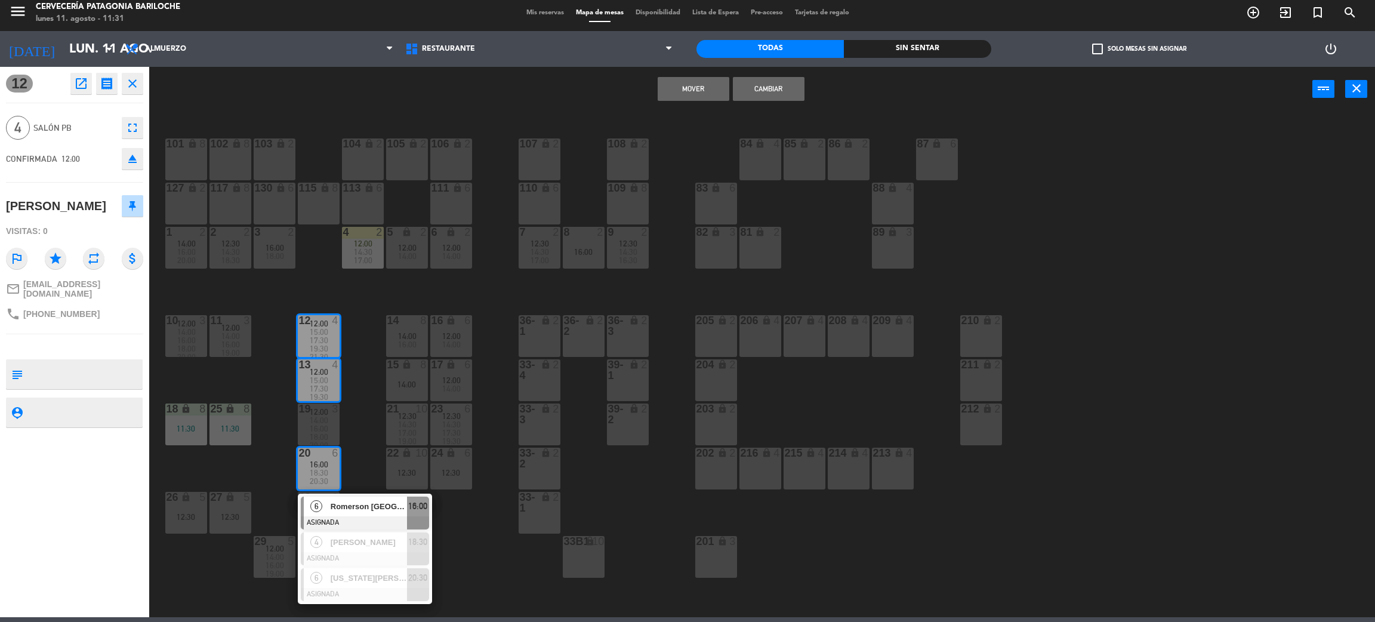
click at [350, 481] on div "101 lock 8 102 lock 8 104 lock 2 105 lock 2 106 lock 2 103 lock 2 107 lock 2 10…" at bounding box center [769, 369] width 1212 height 505
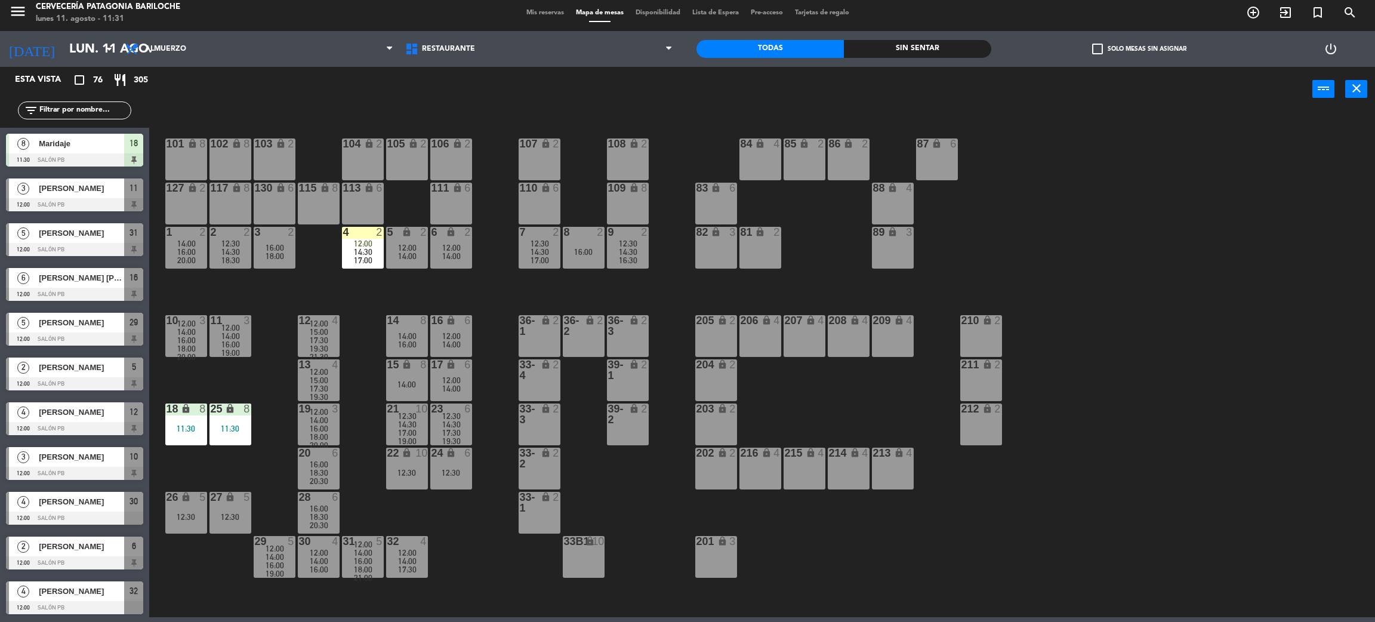
click at [335, 388] on div "17:30" at bounding box center [319, 388] width 42 height 8
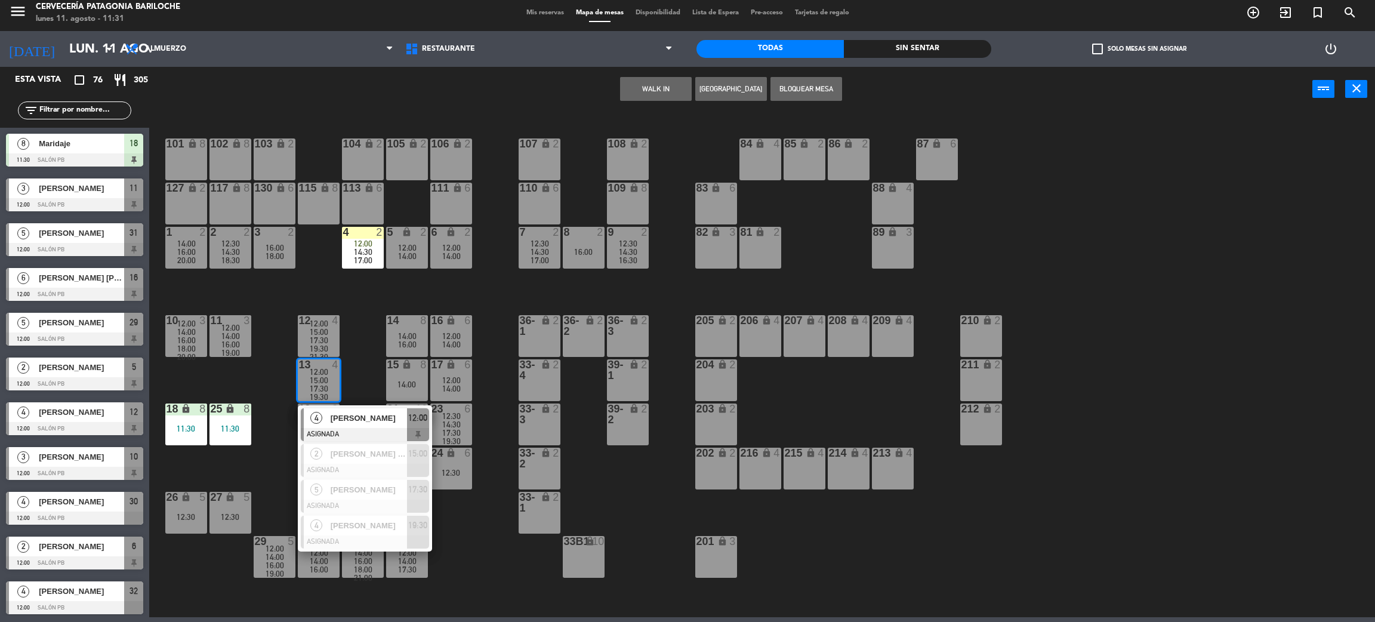
click at [364, 412] on span "[PERSON_NAME]" at bounding box center [369, 418] width 76 height 13
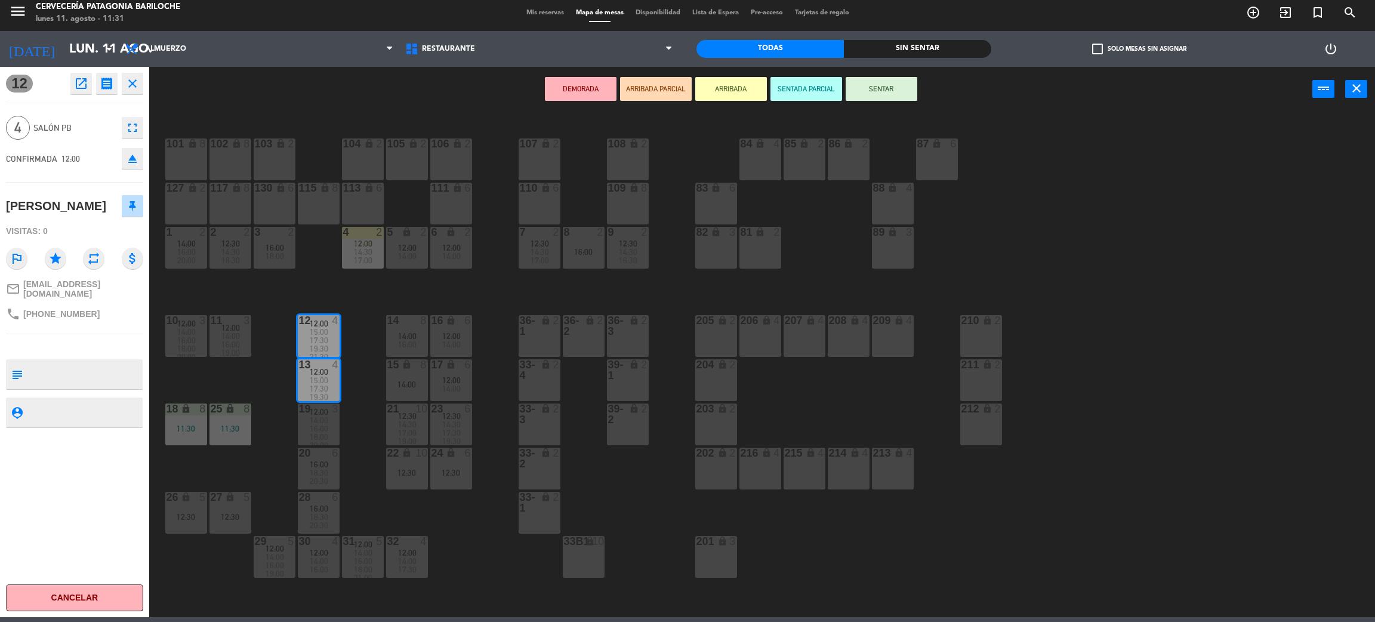
click at [329, 498] on div "6" at bounding box center [338, 497] width 20 height 11
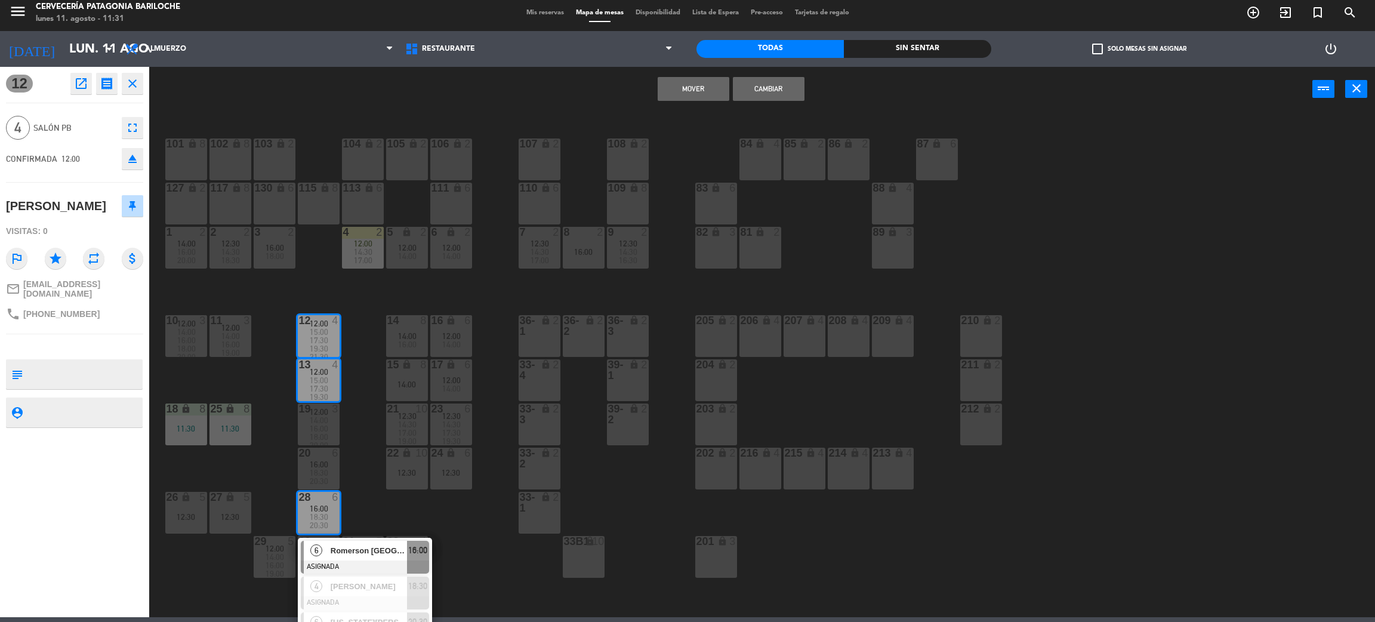
click at [317, 483] on span "20:30" at bounding box center [319, 481] width 18 height 10
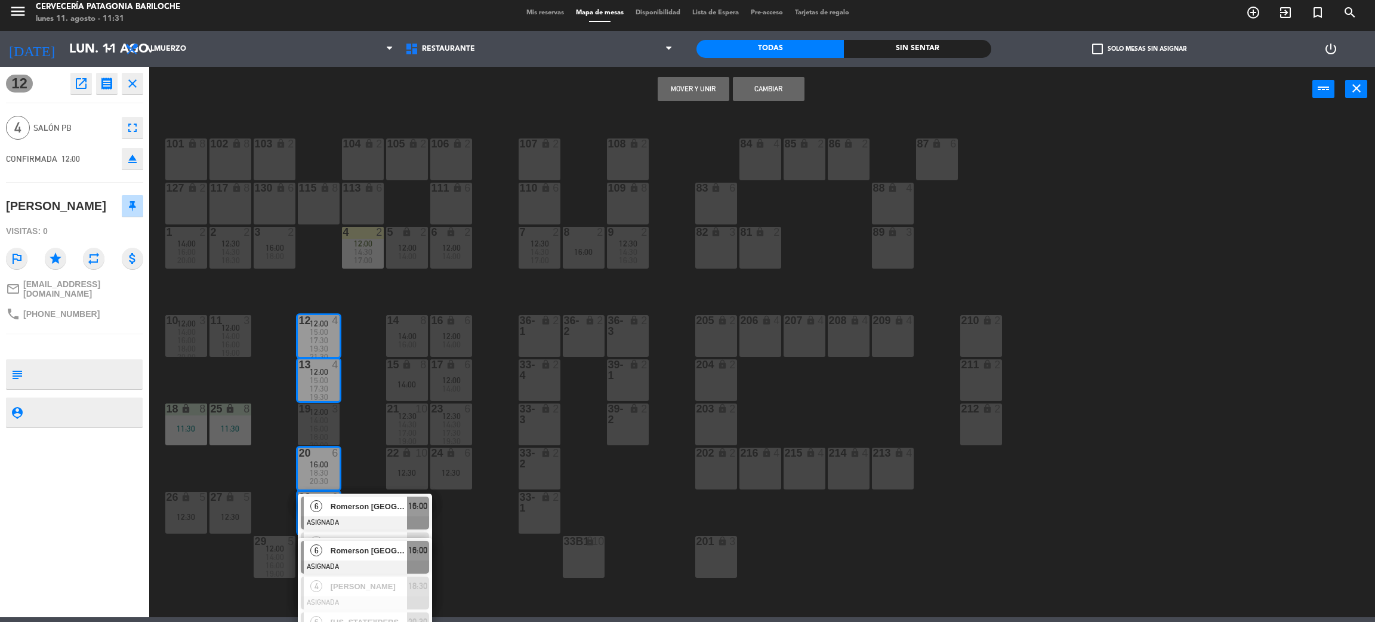
click at [703, 91] on button "Mover y Unir" at bounding box center [694, 89] width 72 height 24
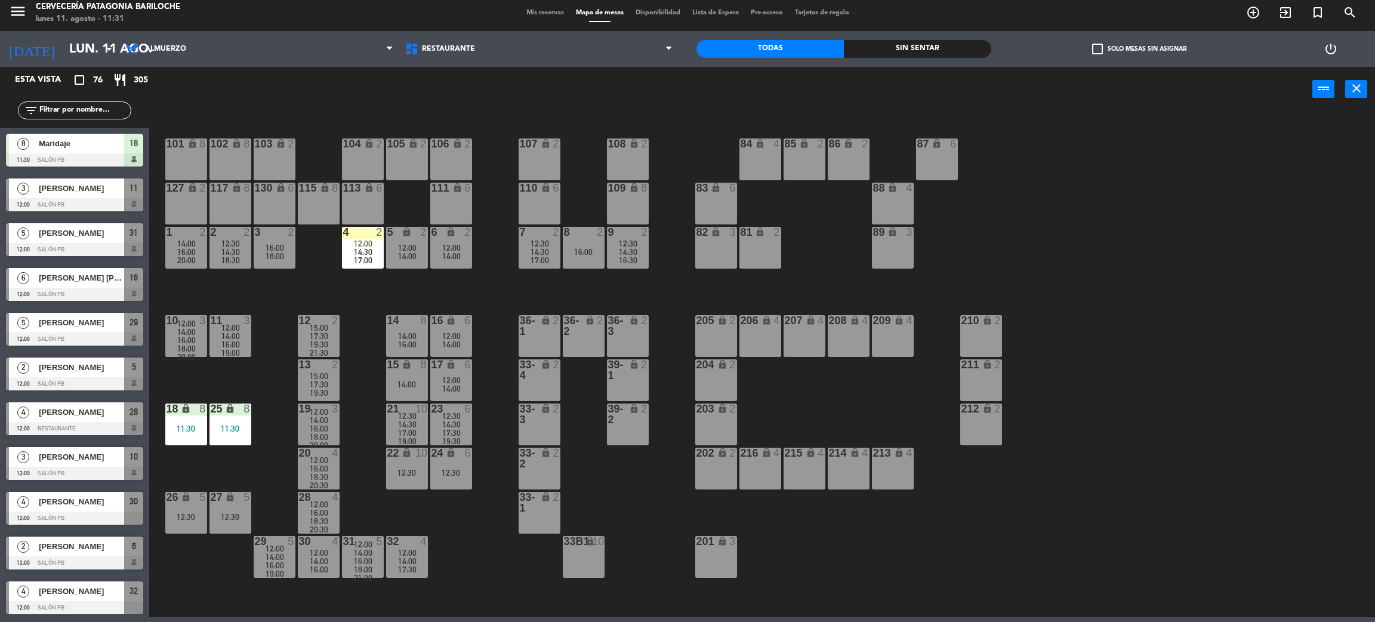
click at [325, 415] on span "14:00" at bounding box center [319, 420] width 18 height 10
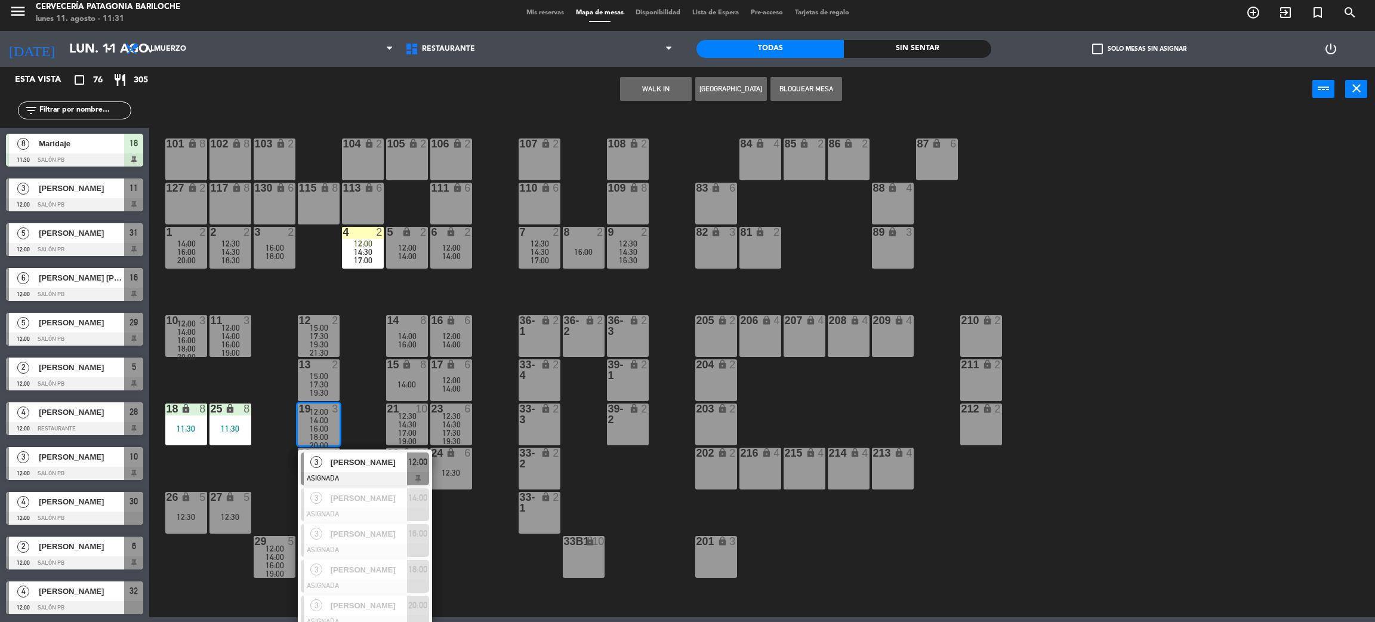
click at [366, 352] on div "101 lock 8 102 lock 8 104 lock 2 105 lock 2 106 lock 2 103 lock 2 107 lock 2 10…" at bounding box center [769, 369] width 1212 height 505
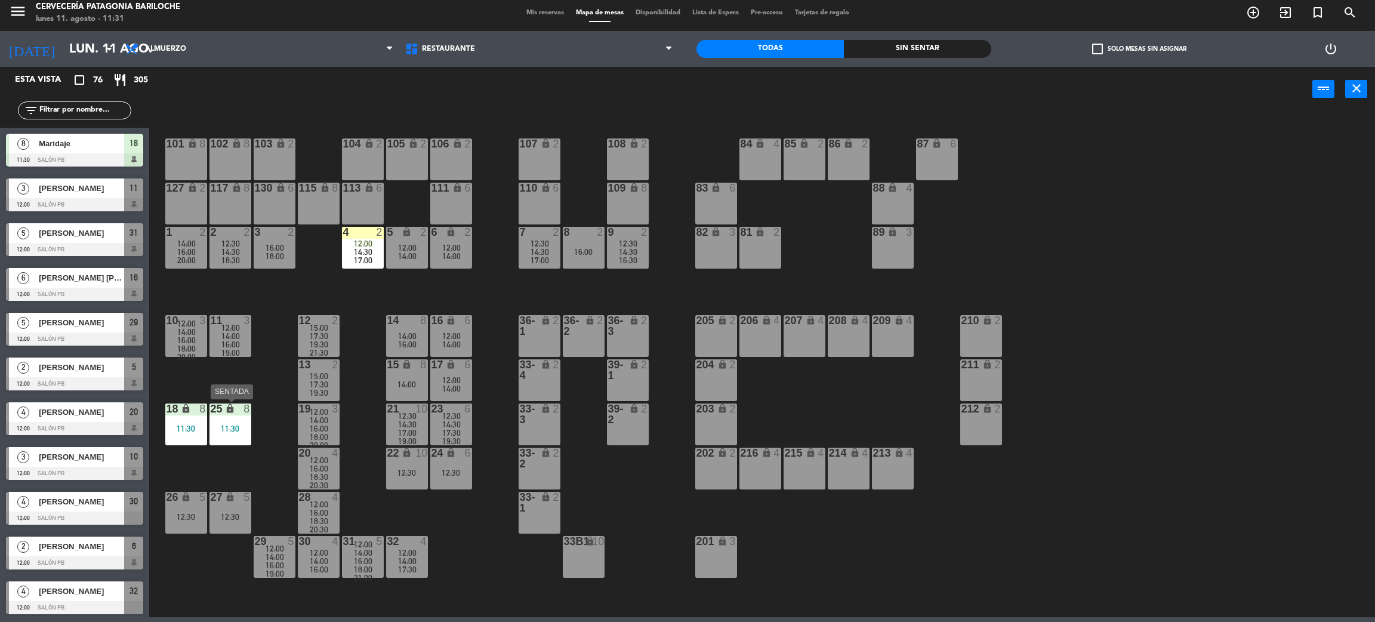
click at [242, 435] on div "25 lock 8 11:30" at bounding box center [230, 424] width 42 height 42
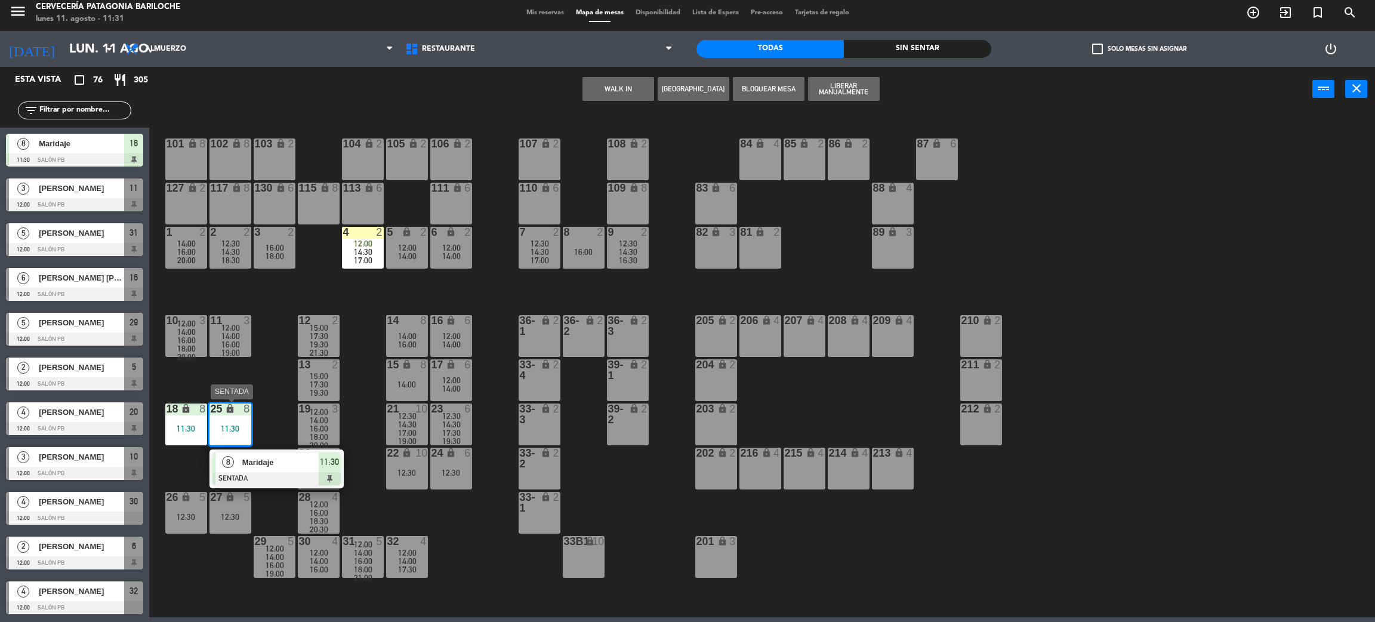
click at [270, 458] on span "Maridaje" at bounding box center [280, 462] width 76 height 13
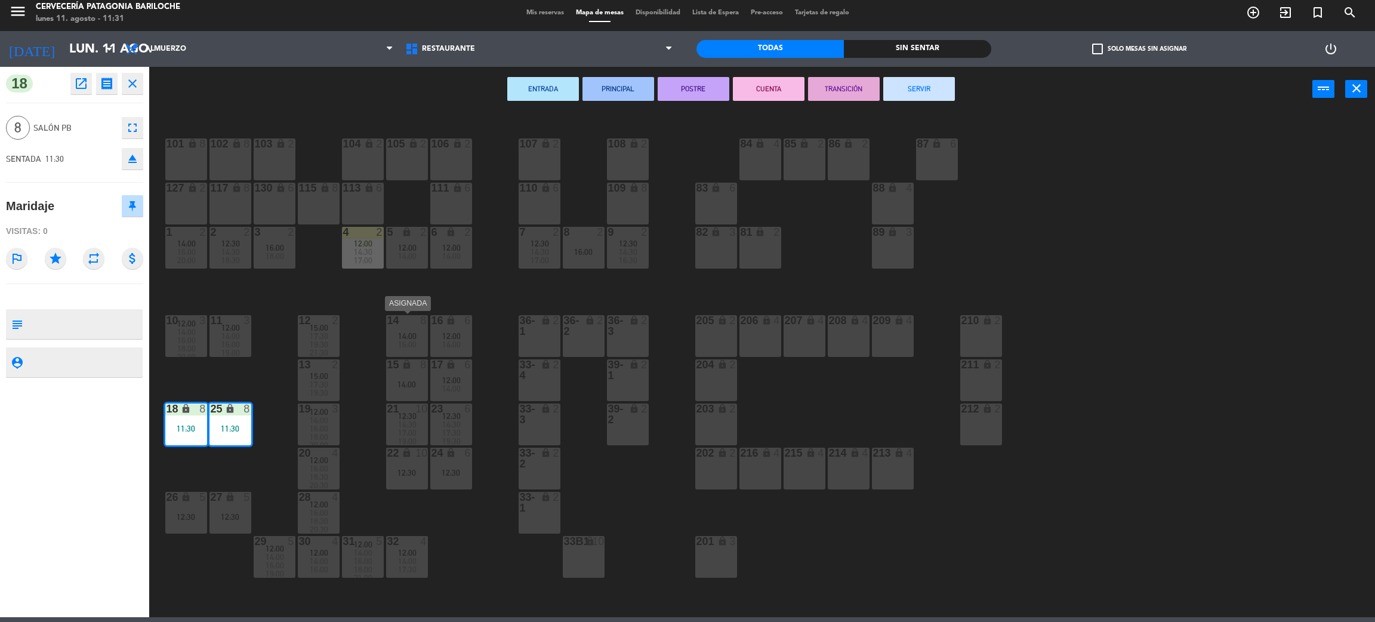
click at [423, 338] on div "14:00" at bounding box center [407, 336] width 42 height 8
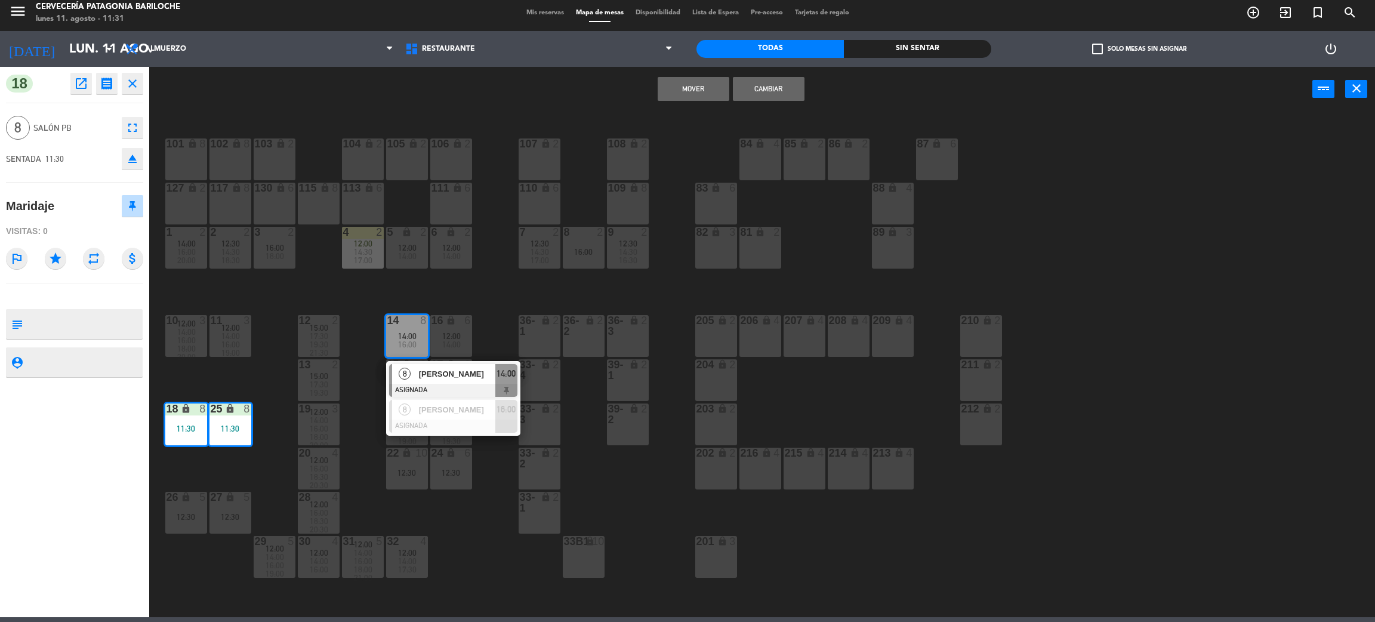
click at [493, 286] on div "101 lock 8 102 lock 8 104 lock 2 105 lock 2 106 lock 2 103 lock 2 107 lock 2 10…" at bounding box center [769, 369] width 1212 height 505
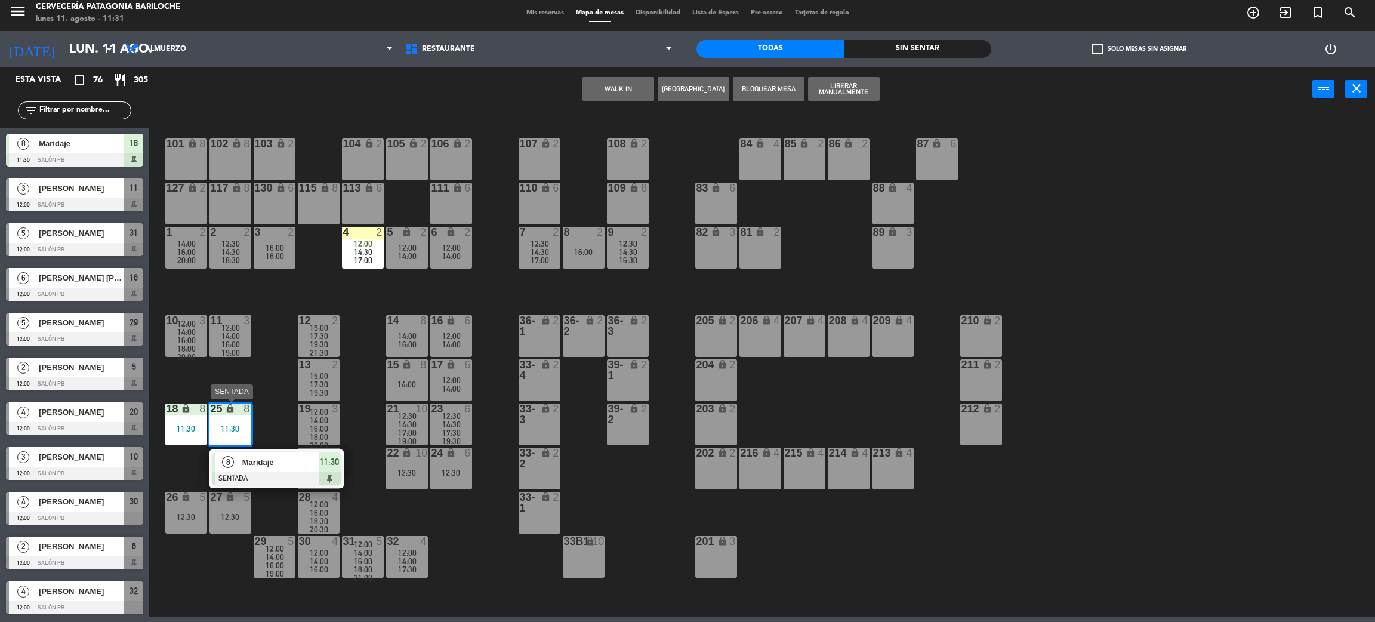
click at [234, 433] on div "25 lock 8 11:30" at bounding box center [230, 424] width 42 height 42
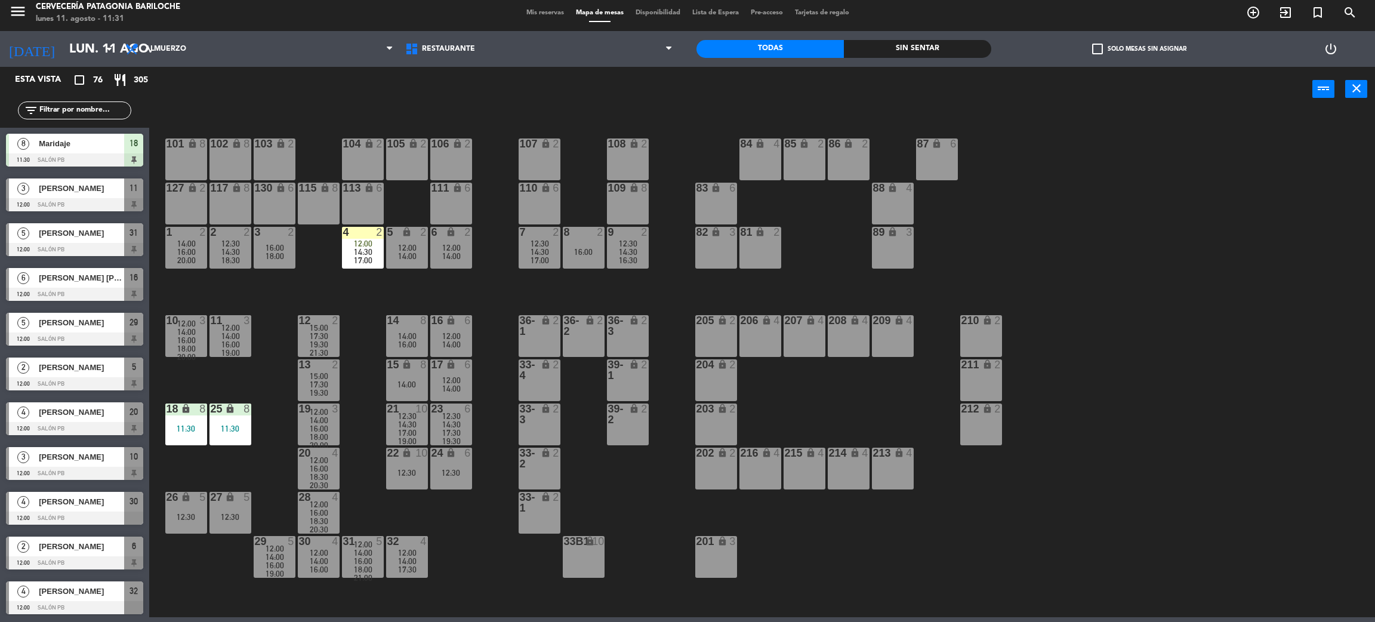
click at [234, 432] on div "11:30" at bounding box center [230, 428] width 42 height 8
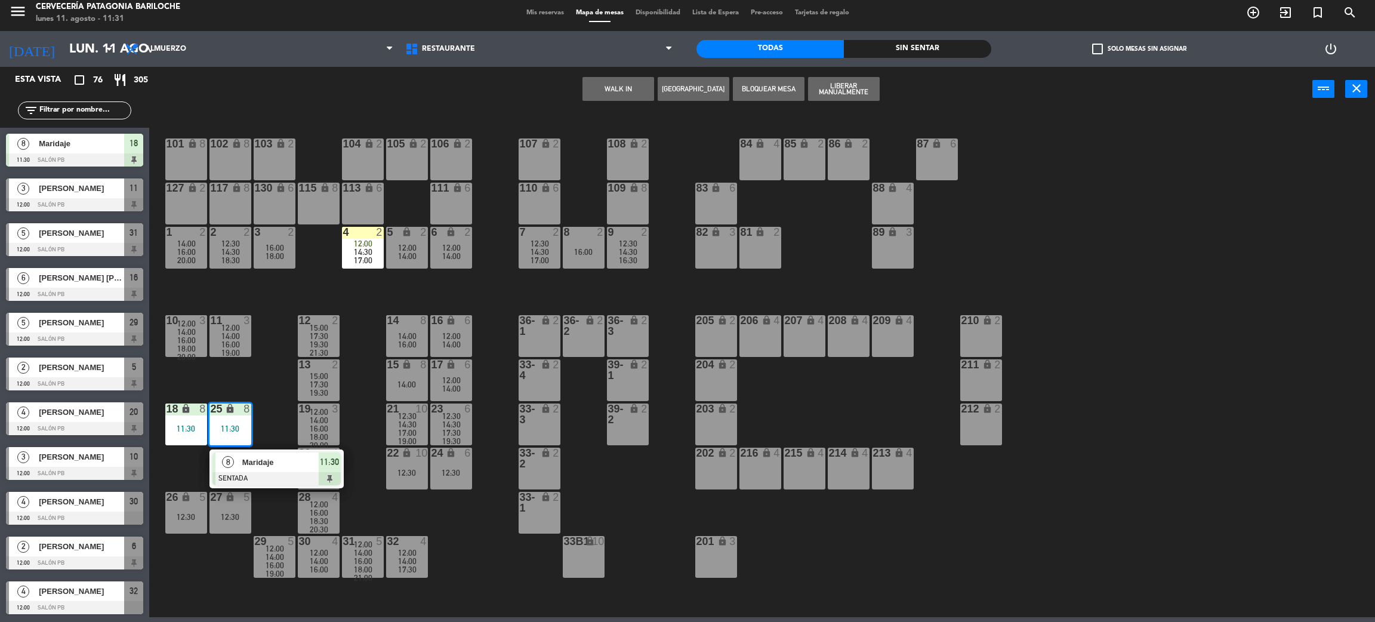
click at [288, 474] on div at bounding box center [276, 478] width 128 height 13
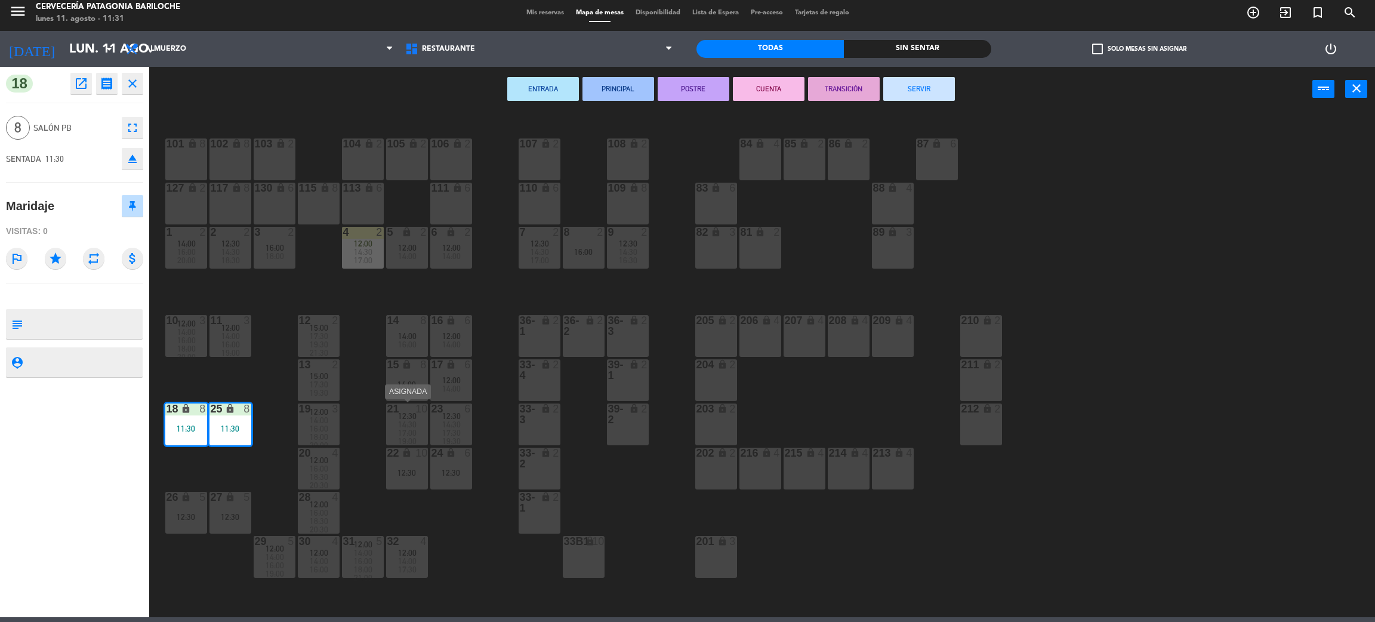
click at [406, 399] on div "15 lock 8 14:00" at bounding box center [407, 380] width 42 height 42
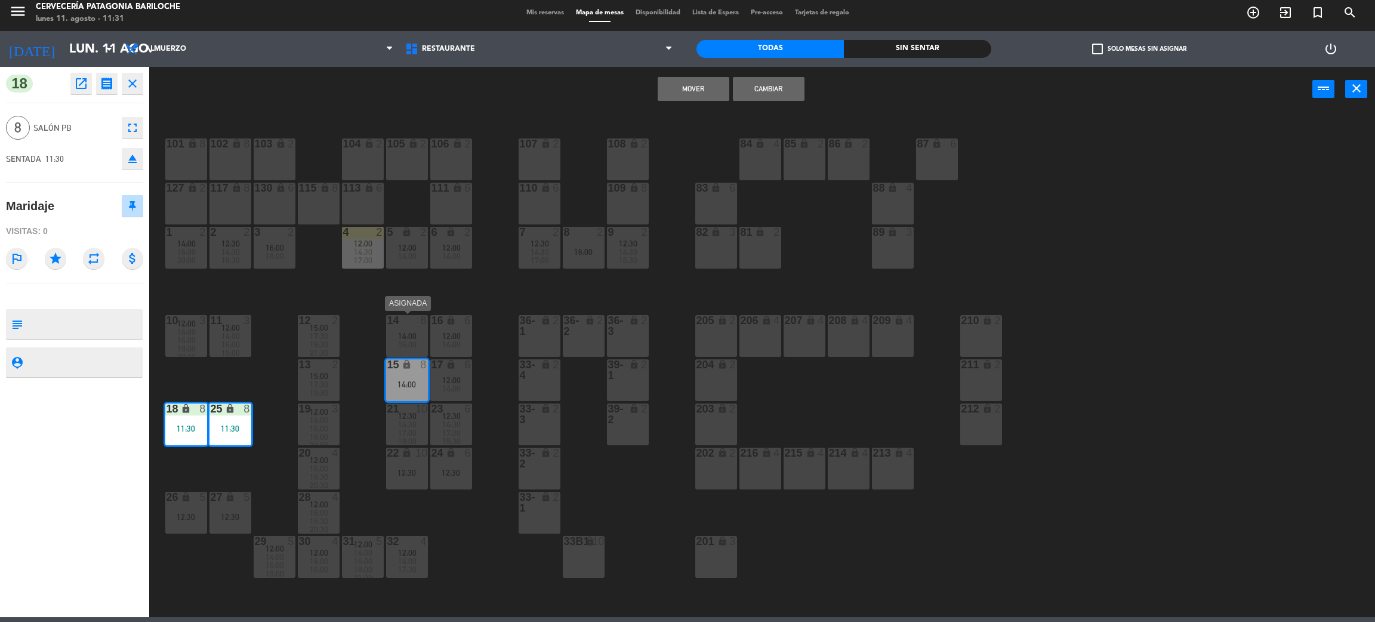
click at [410, 337] on span "14:00" at bounding box center [407, 336] width 18 height 10
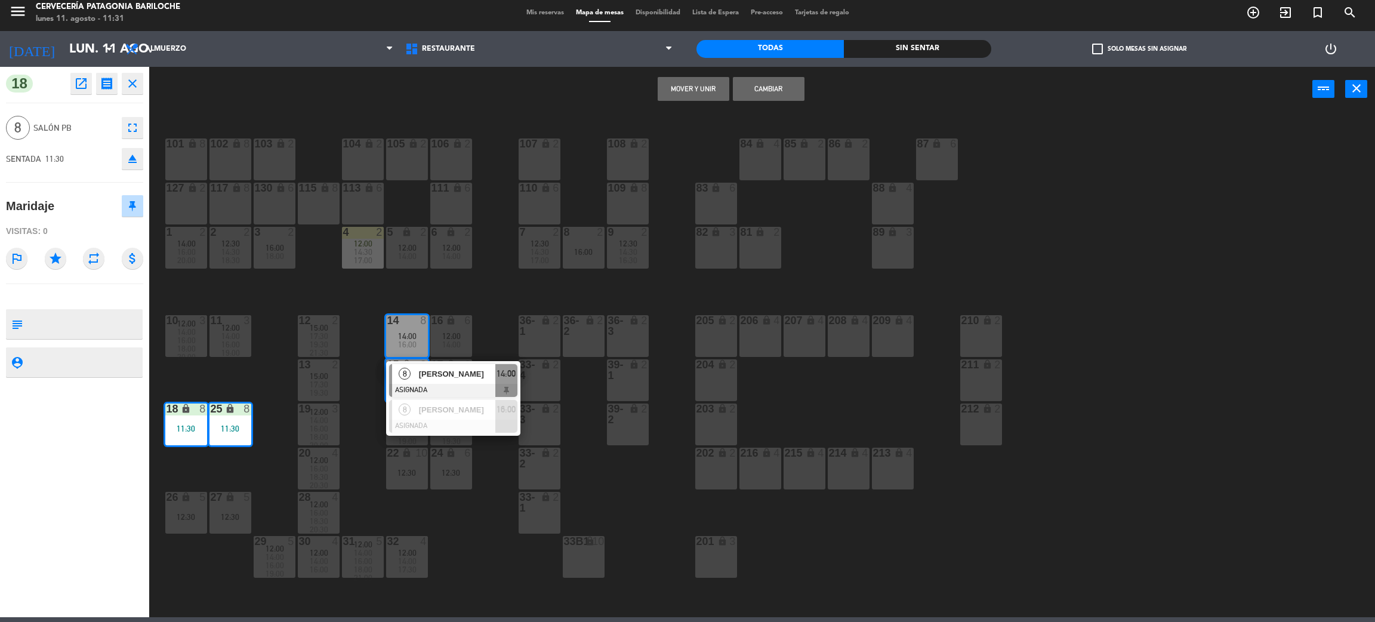
click at [705, 94] on button "Mover y Unir" at bounding box center [694, 89] width 72 height 24
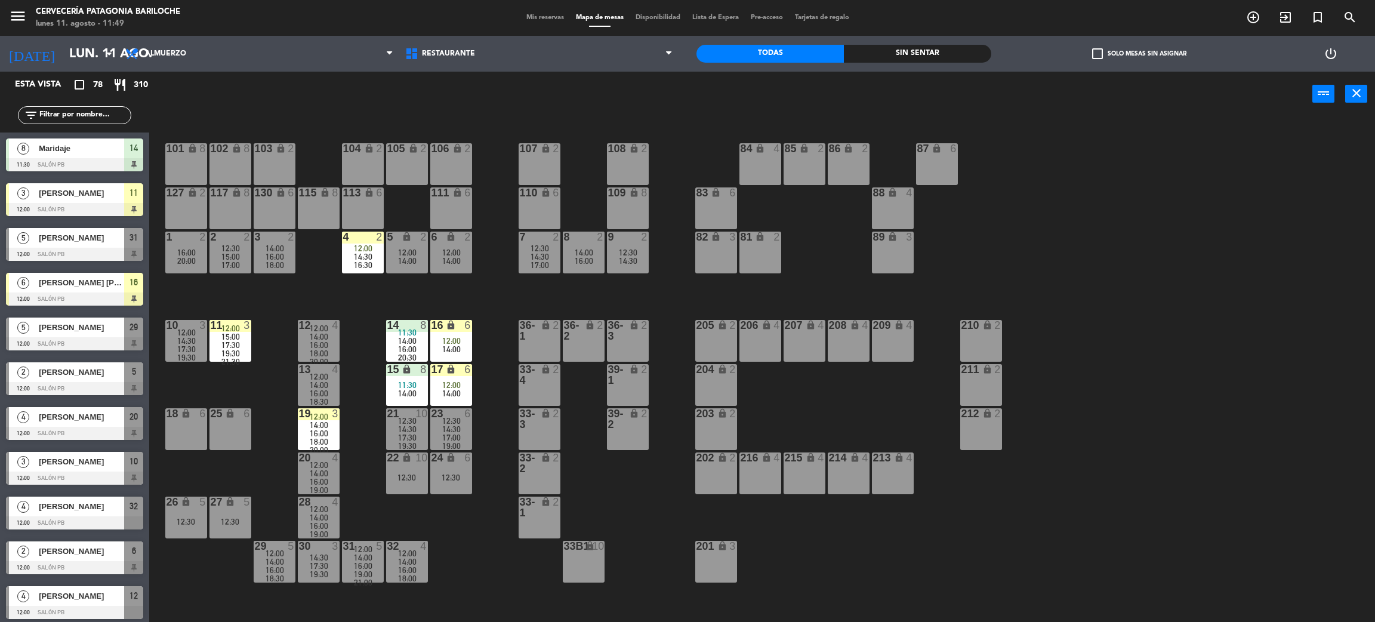
scroll to position [5, 0]
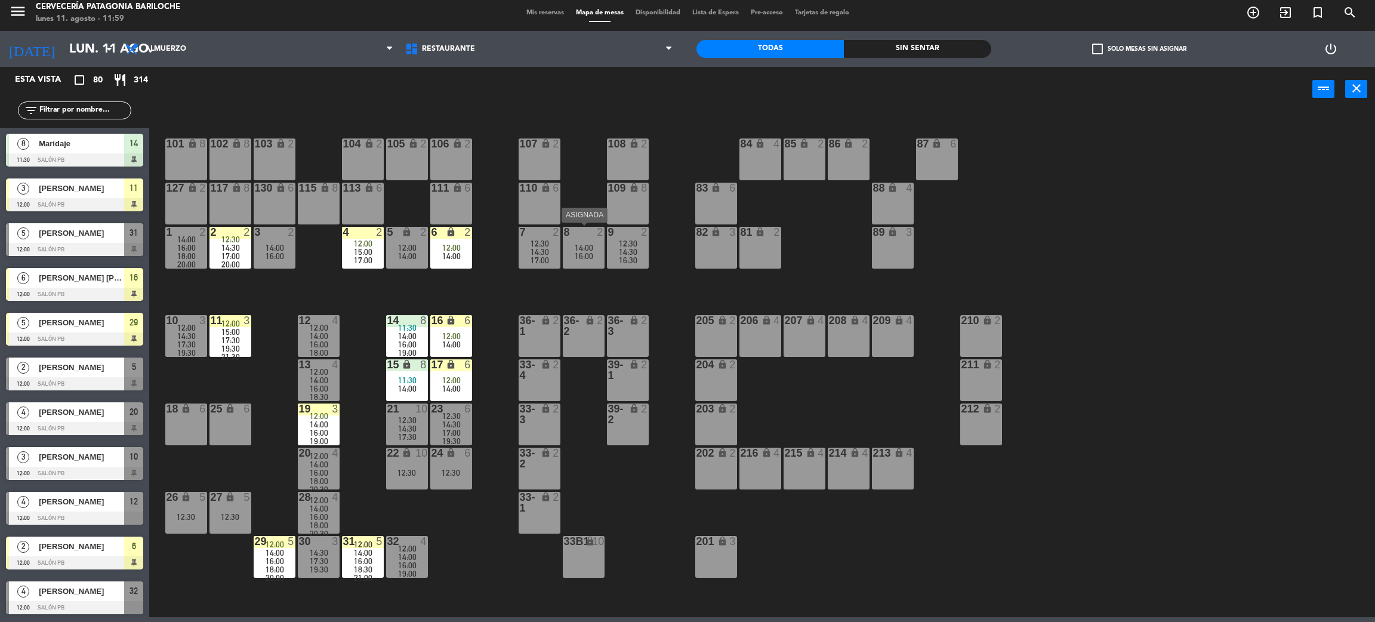
drag, startPoint x: 565, startPoint y: 232, endPoint x: 564, endPoint y: 237, distance: 6.0
click at [564, 237] on div "8" at bounding box center [564, 232] width 1 height 11
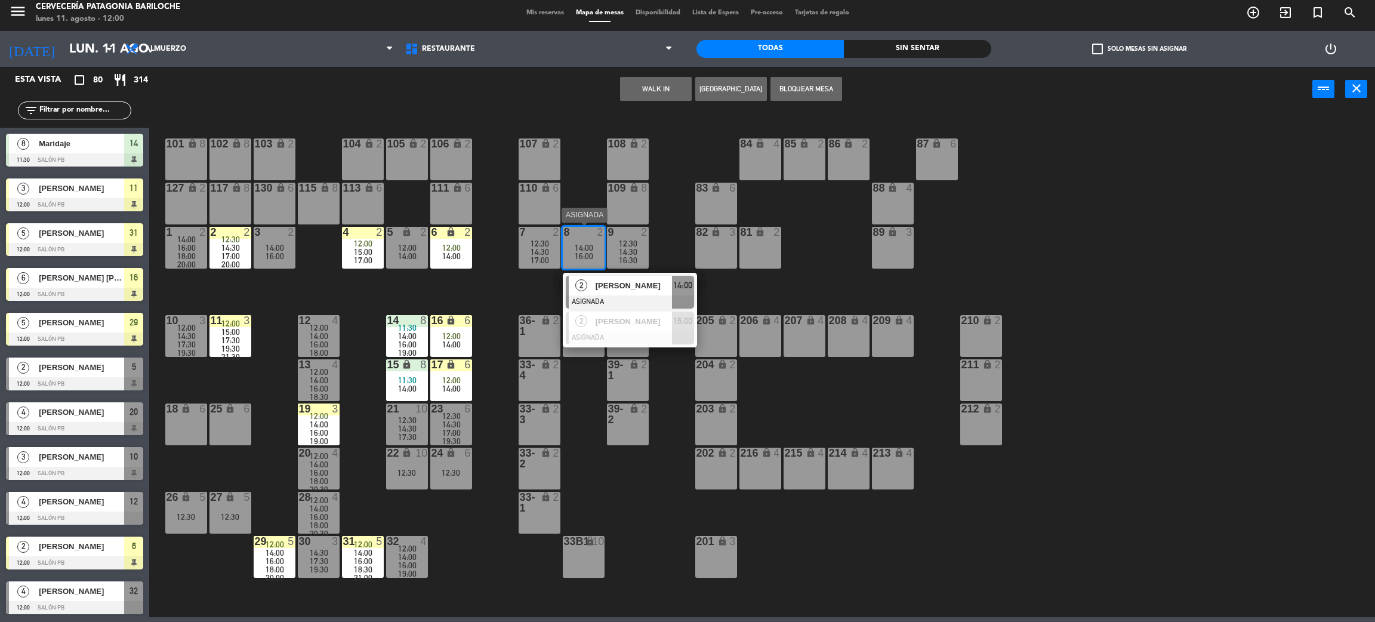
drag, startPoint x: 563, startPoint y: 243, endPoint x: 1265, endPoint y: 405, distance: 720.7
click at [1265, 405] on div "101 lock 8 102 lock 8 104 lock 2 105 lock 2 106 lock 2 103 lock 2 107 lock 2 10…" at bounding box center [769, 369] width 1212 height 505
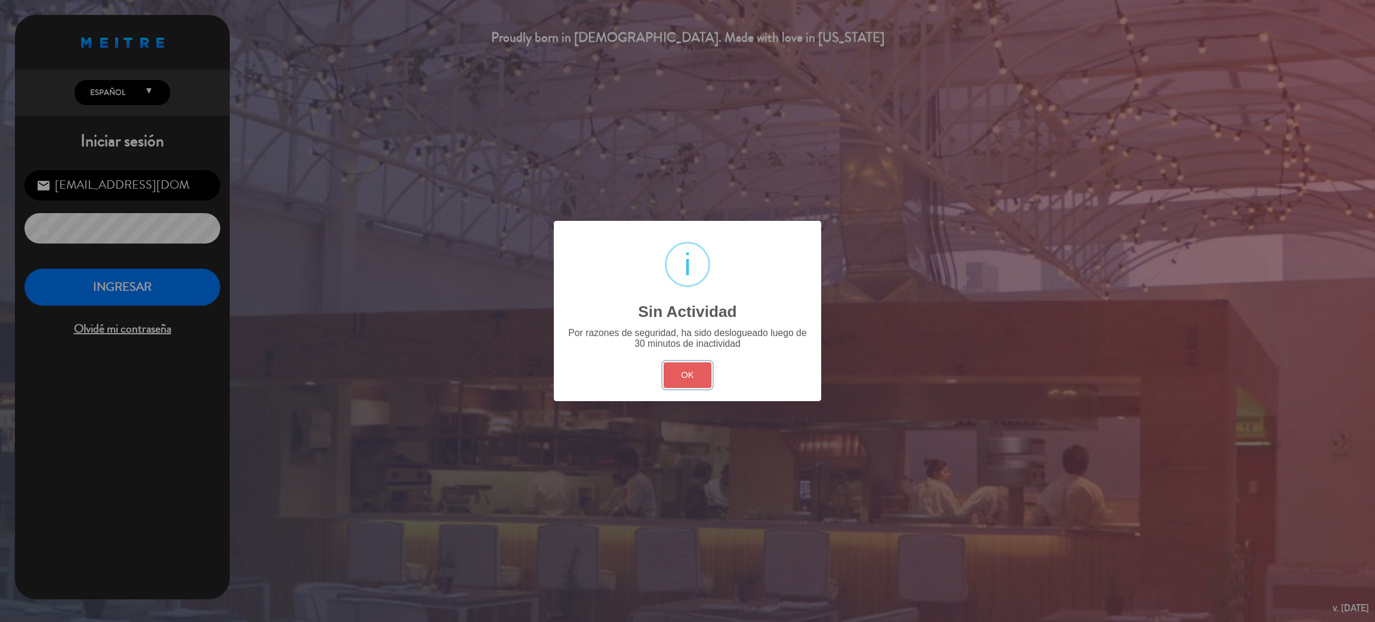
click at [703, 384] on button "OK" at bounding box center [688, 375] width 48 height 26
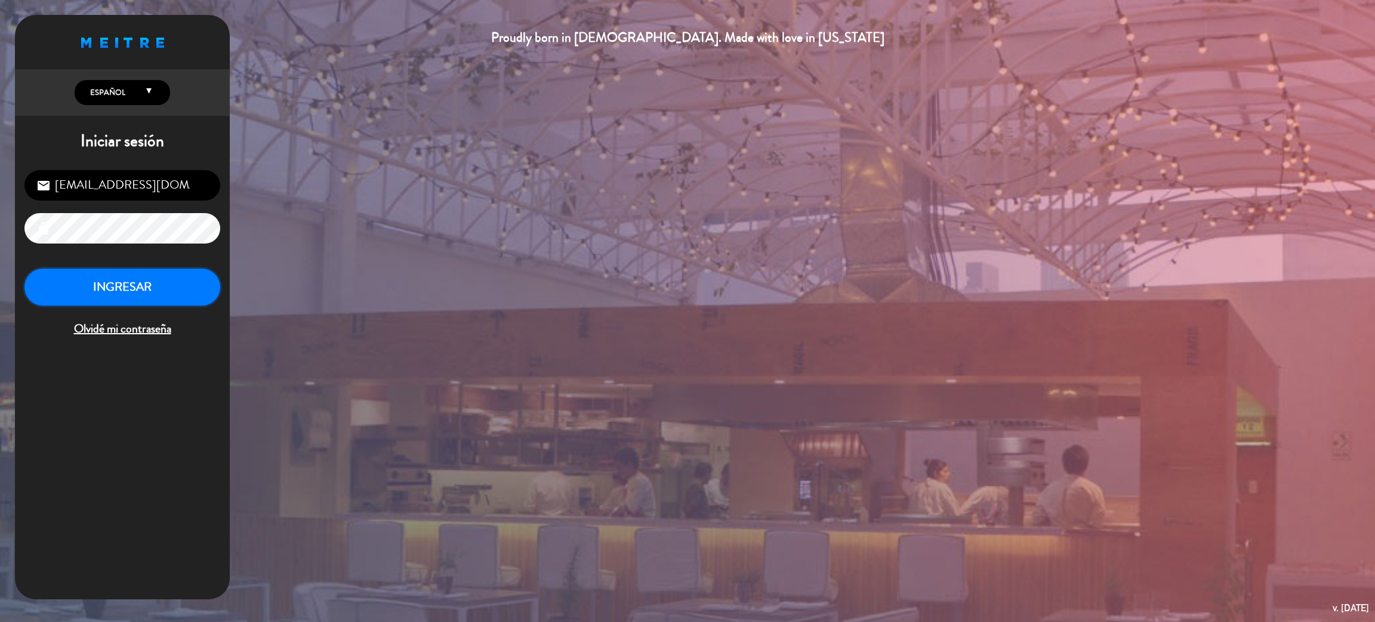
click at [162, 288] on button "INGRESAR" at bounding box center [122, 288] width 196 height 38
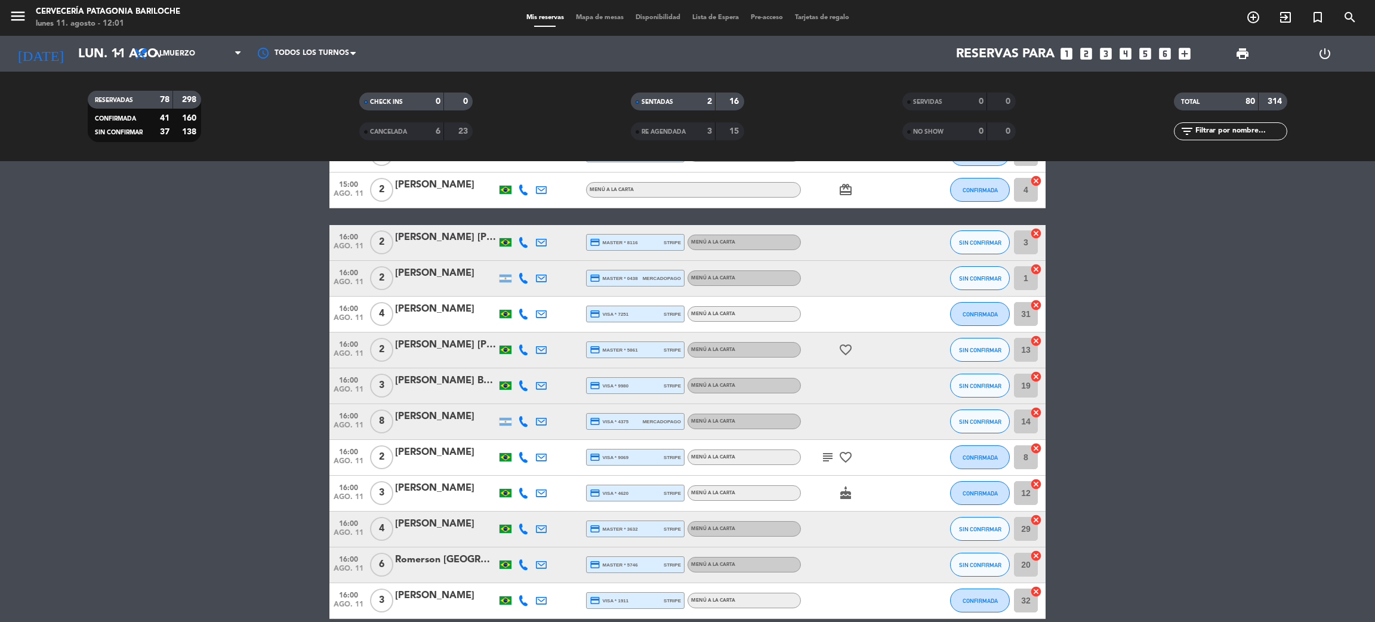
scroll to position [1789, 0]
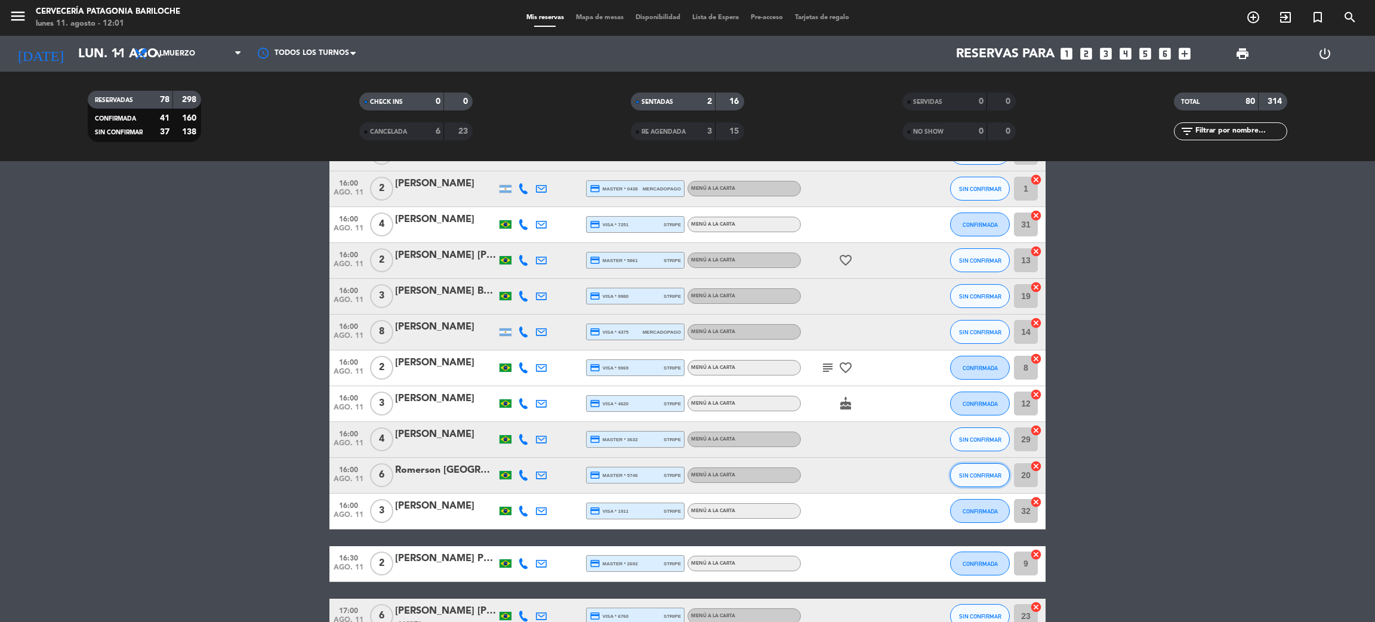
click at [978, 474] on span "SIN CONFIRMAR" at bounding box center [980, 475] width 42 height 7
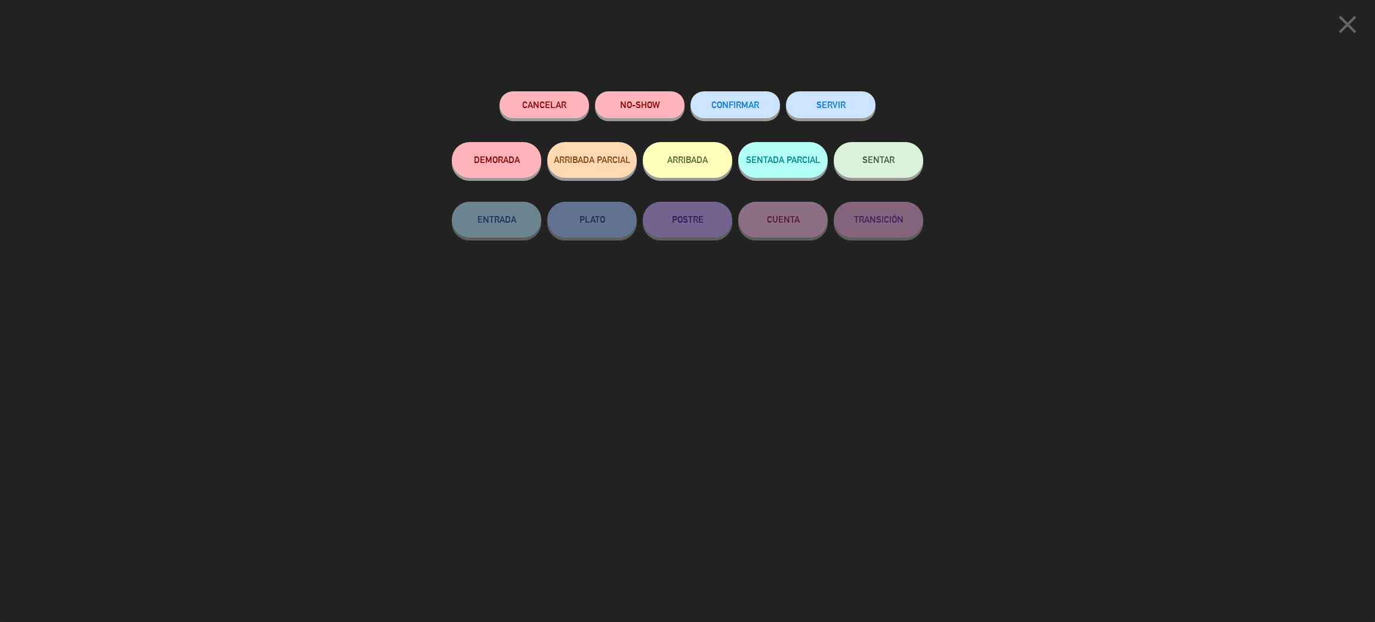
click at [743, 106] on span "CONFIRMAR" at bounding box center [735, 105] width 48 height 10
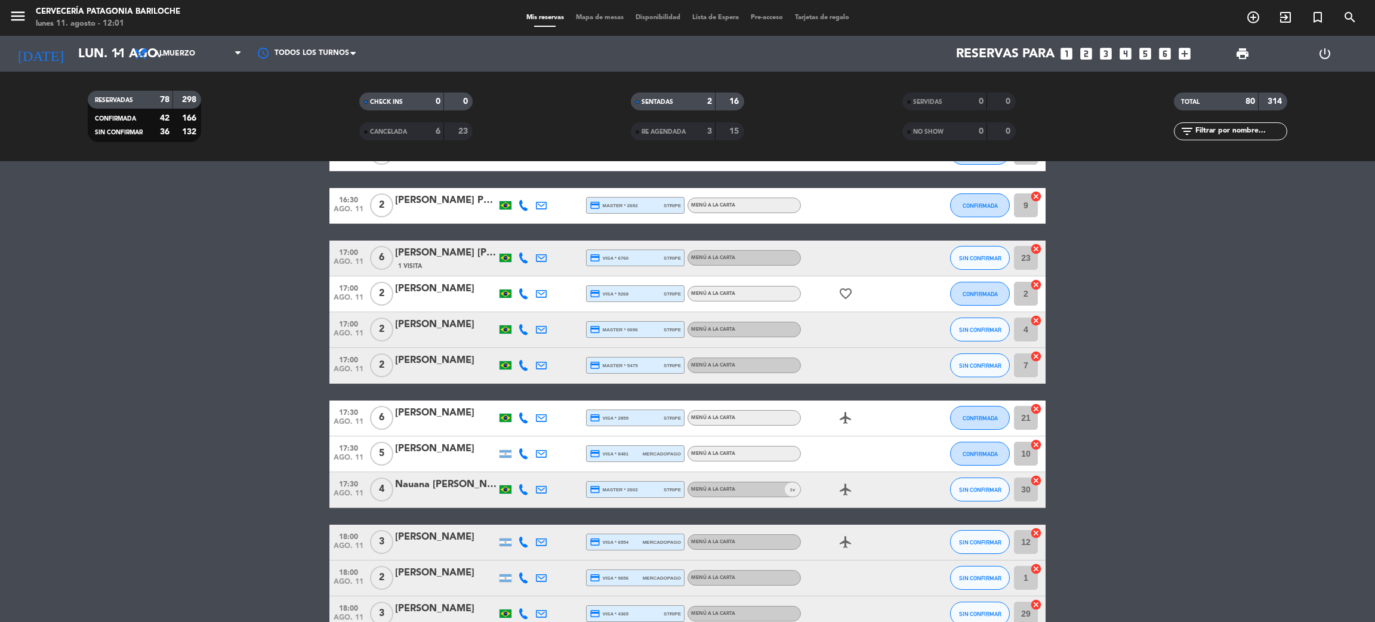
scroll to position [2237, 0]
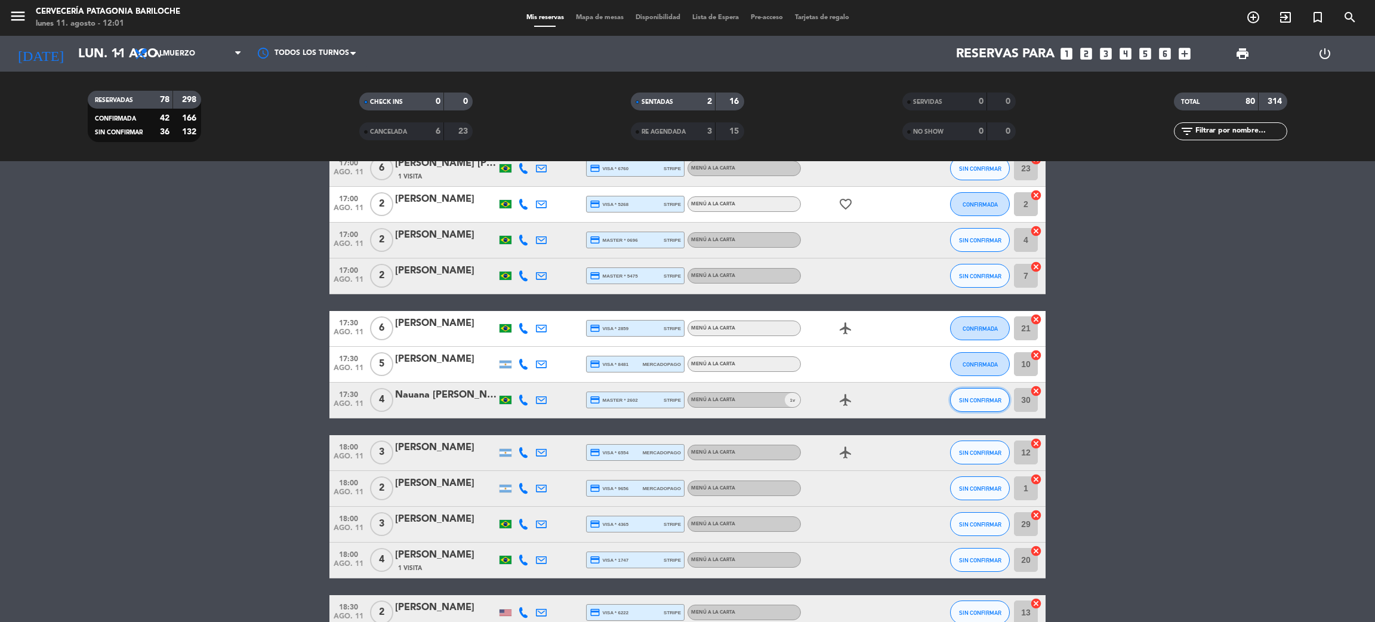
click at [961, 404] on button "SIN CONFIRMAR" at bounding box center [980, 400] width 60 height 24
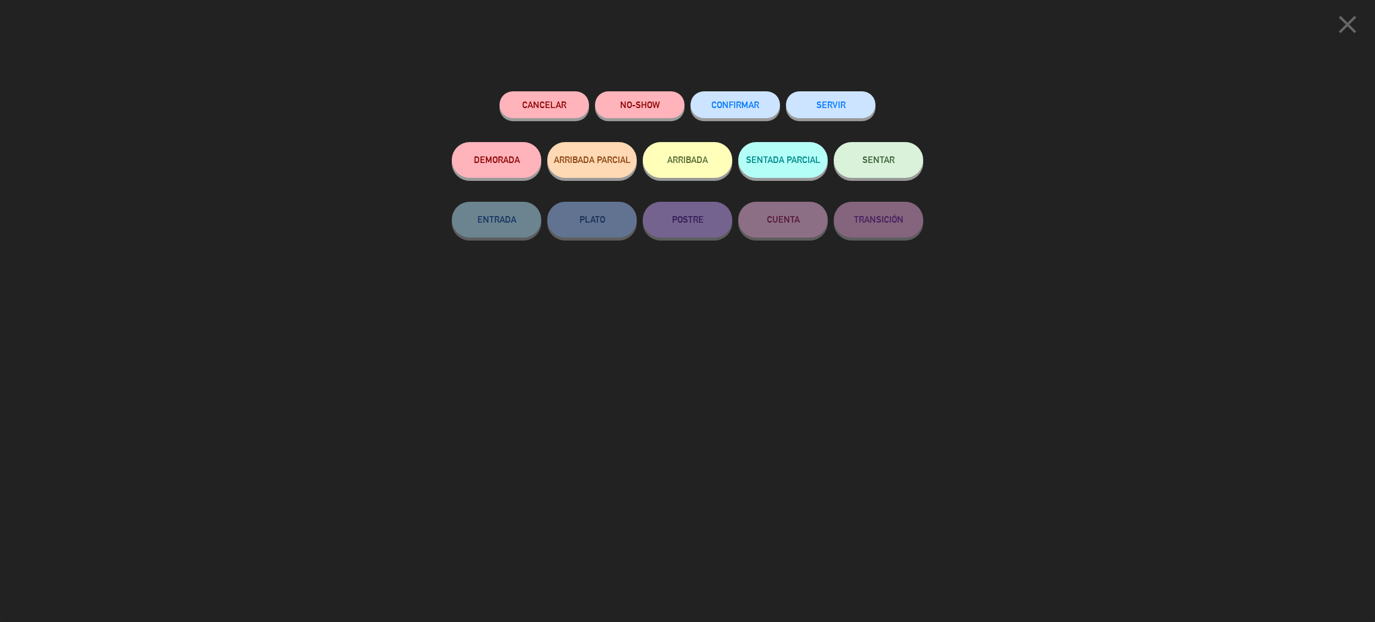
click at [742, 112] on button "CONFIRMAR" at bounding box center [735, 104] width 90 height 27
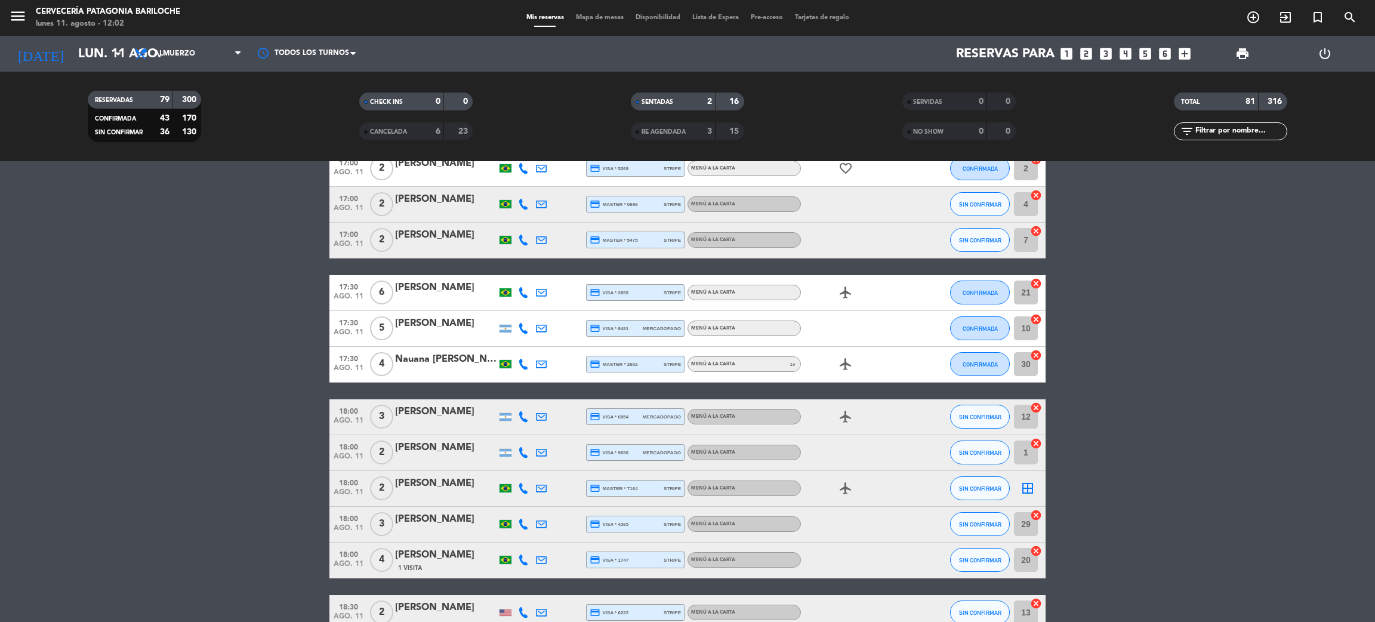
scroll to position [2452, 0]
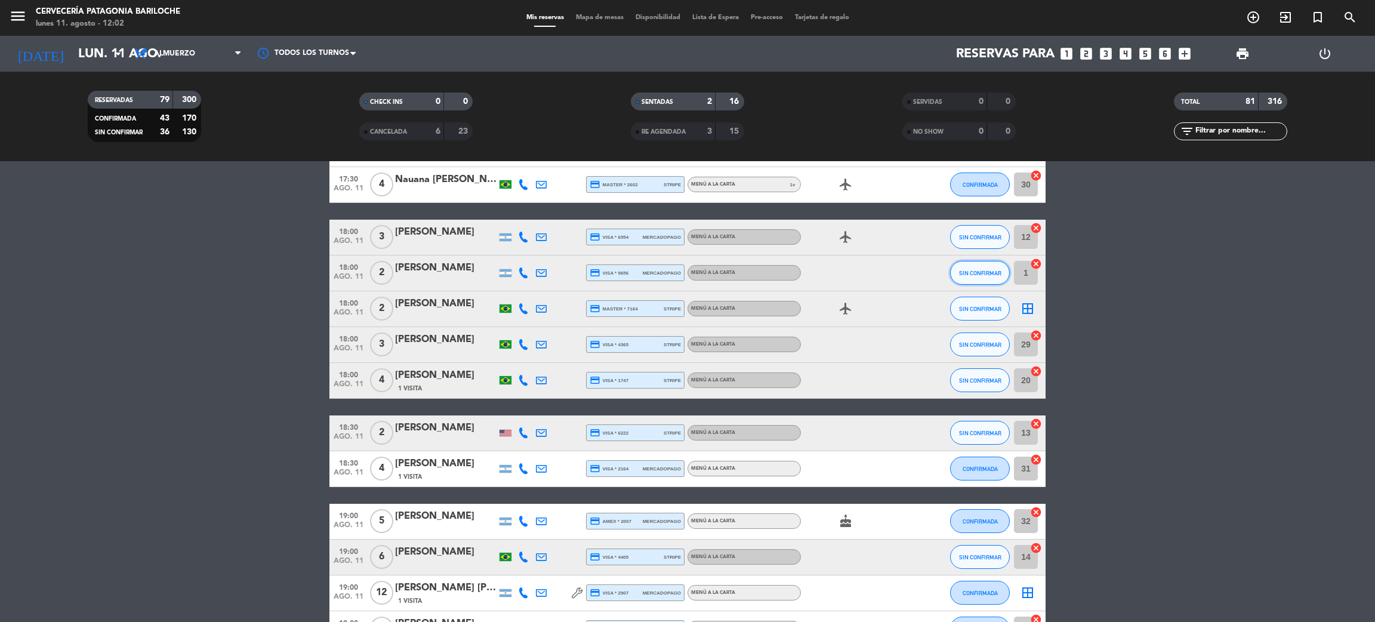
click at [968, 279] on button "SIN CONFIRMAR" at bounding box center [980, 273] width 60 height 24
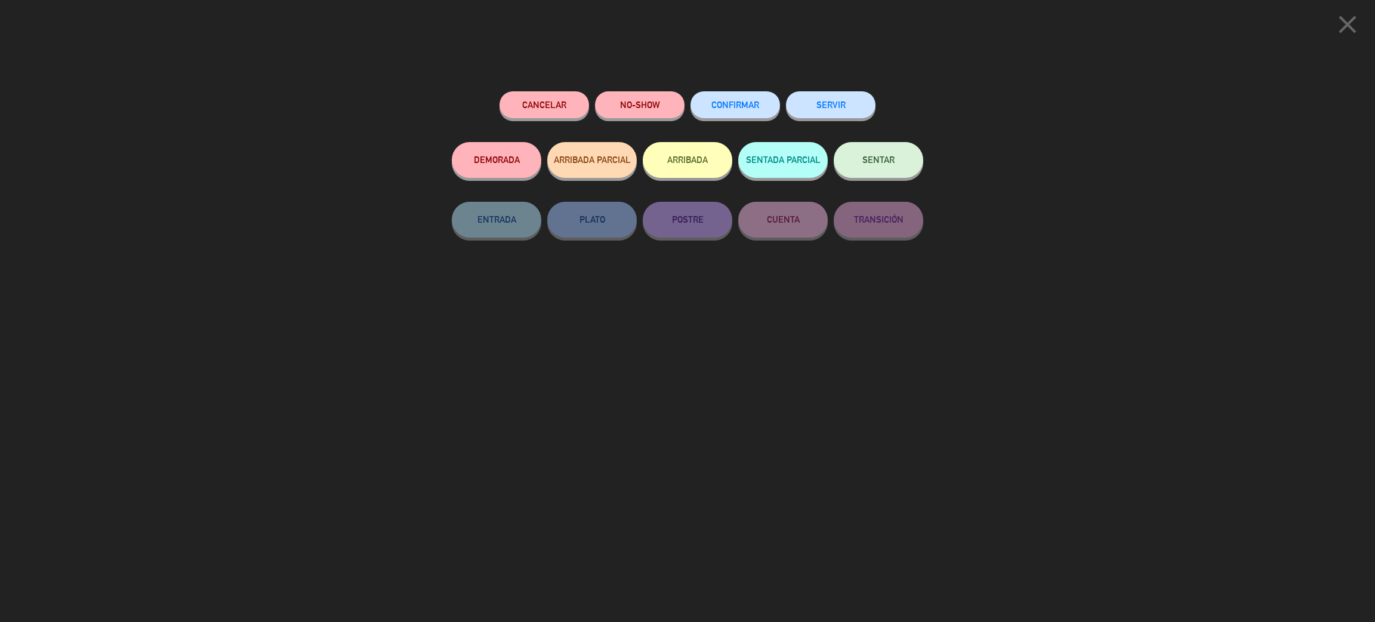
click at [749, 120] on div "CONFIRMAR" at bounding box center [735, 116] width 90 height 51
click at [746, 110] on button "CONFIRMAR" at bounding box center [735, 104] width 90 height 27
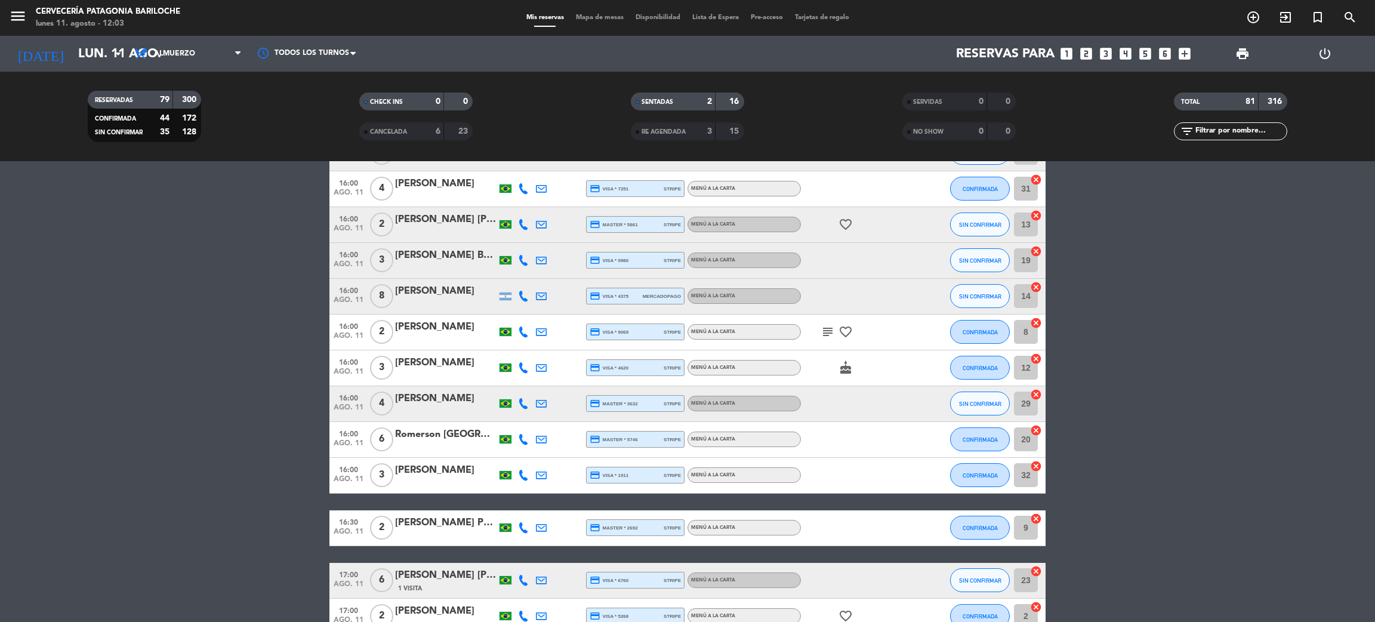
scroll to position [1736, 0]
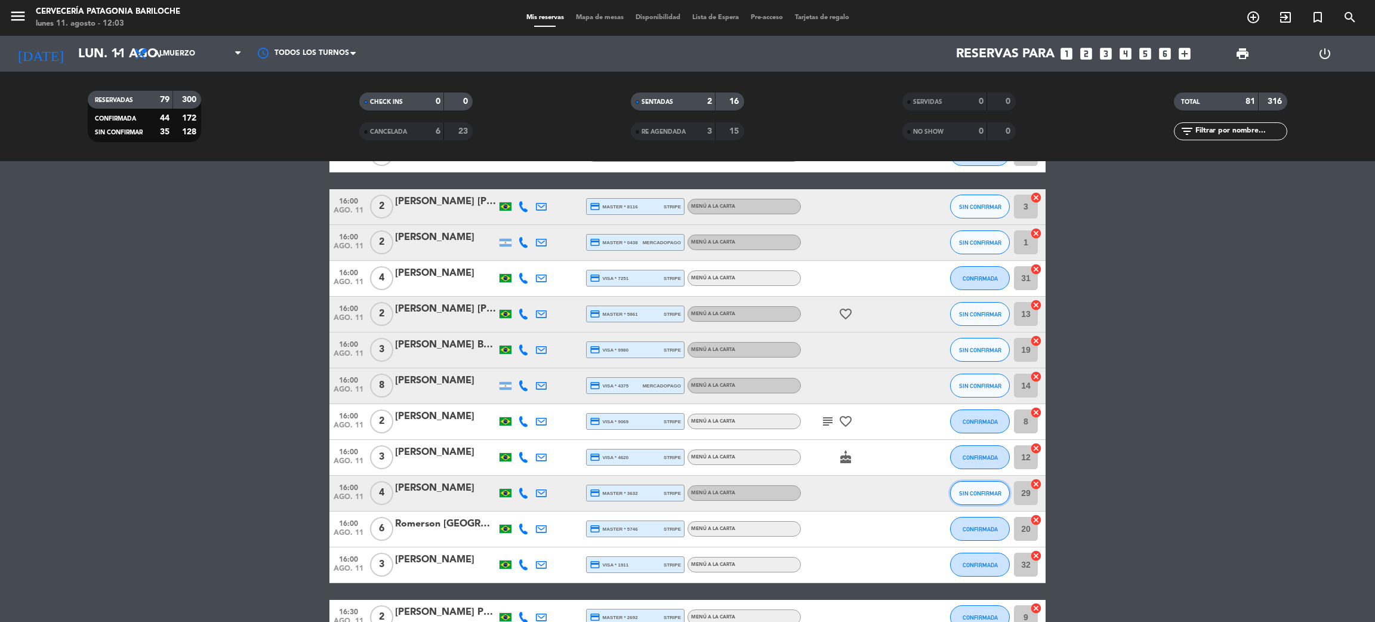
click at [991, 493] on span "SIN CONFIRMAR" at bounding box center [980, 493] width 42 height 7
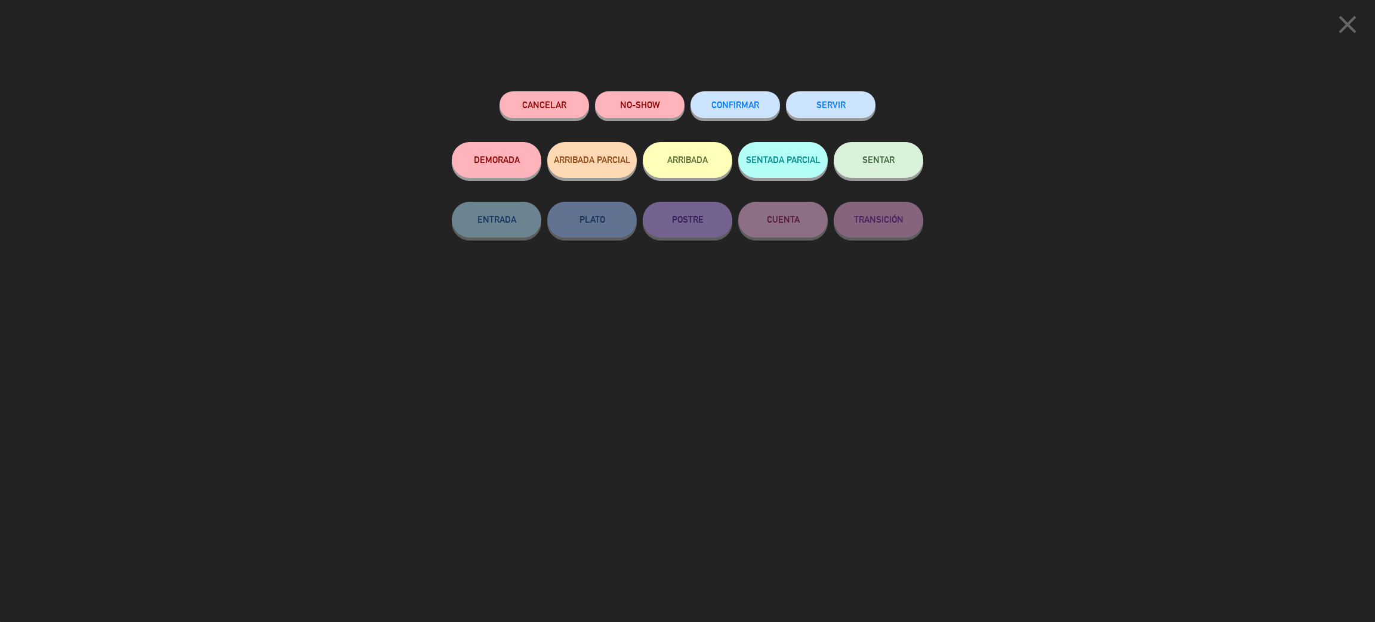
click at [751, 105] on span "CONFIRMAR" at bounding box center [735, 105] width 48 height 10
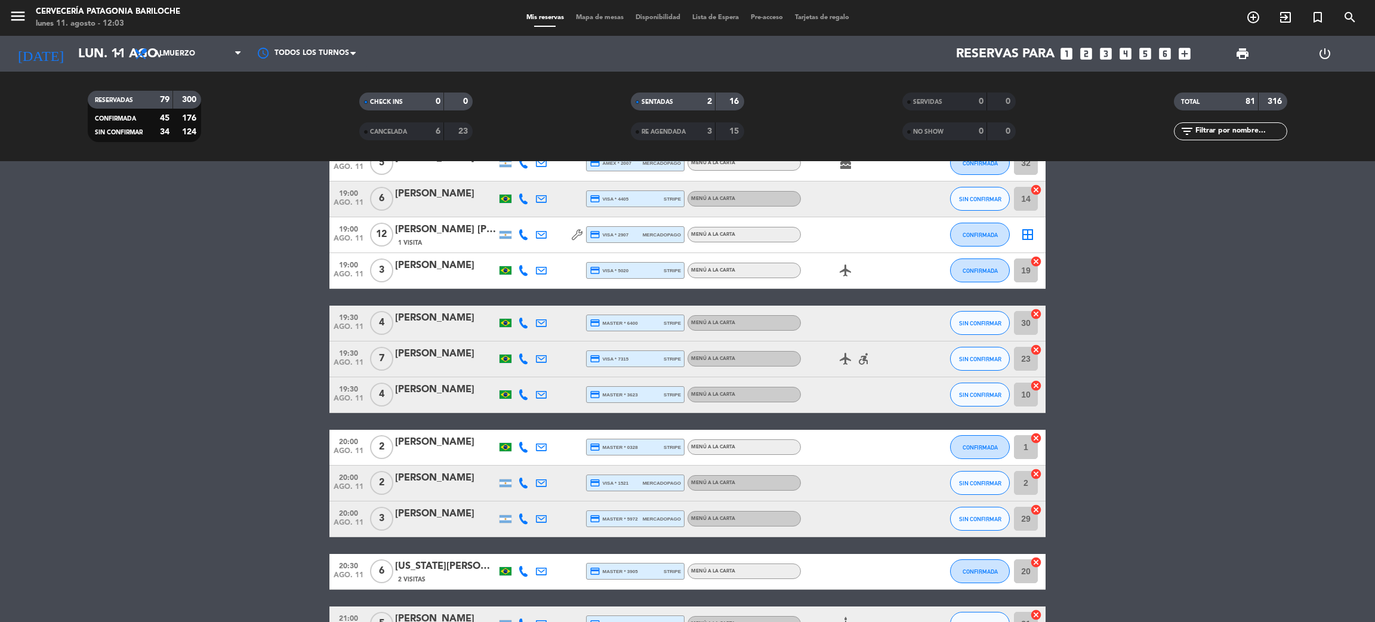
scroll to position [2977, 0]
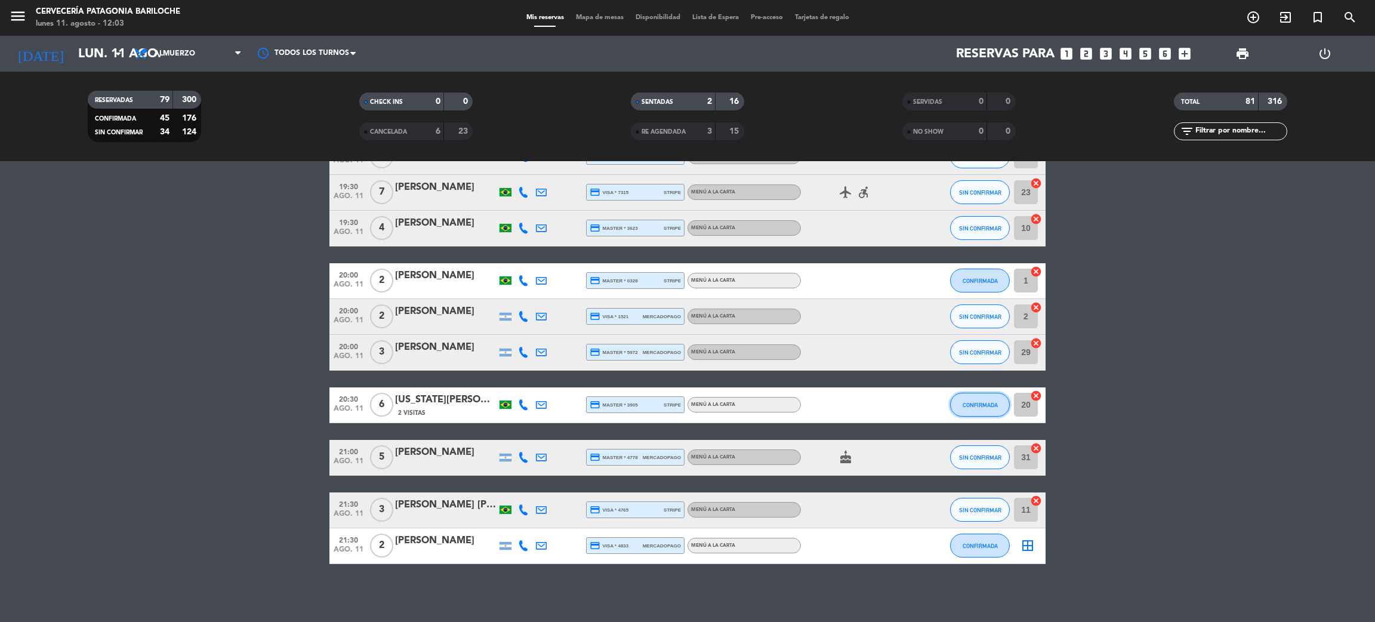
click at [972, 407] on button "CONFIRMADA" at bounding box center [980, 405] width 60 height 24
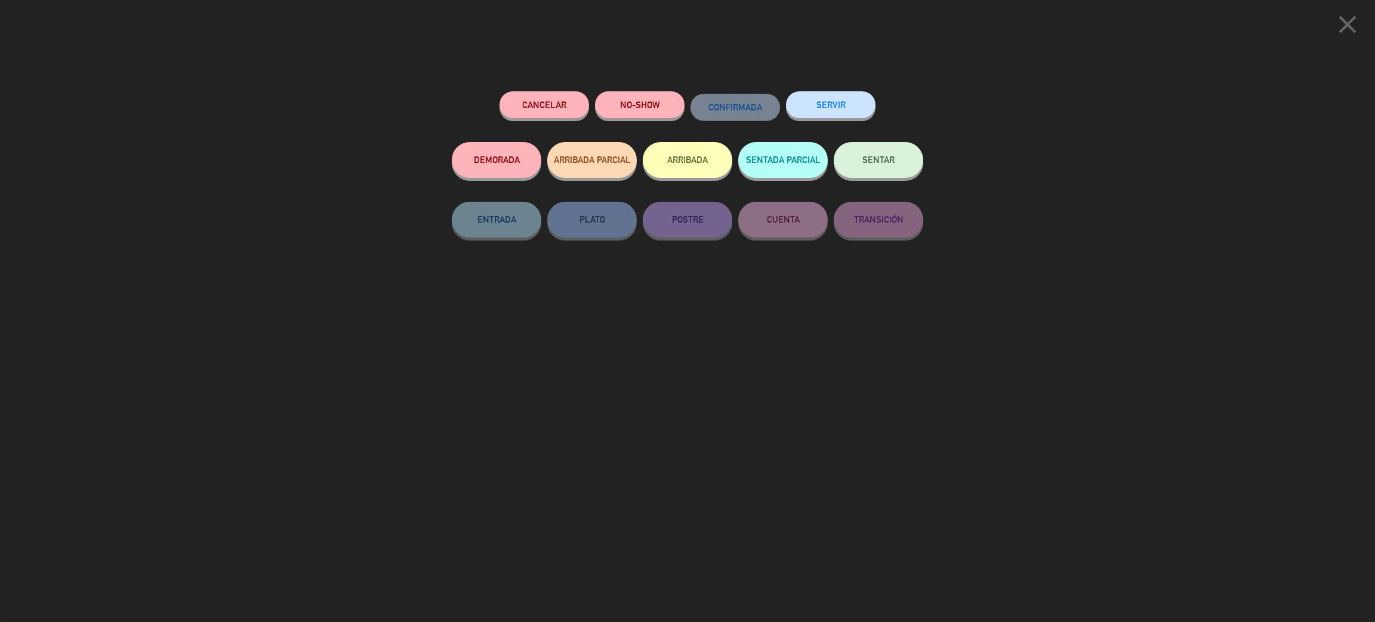
click at [1344, 24] on icon "close" at bounding box center [1347, 25] width 30 height 30
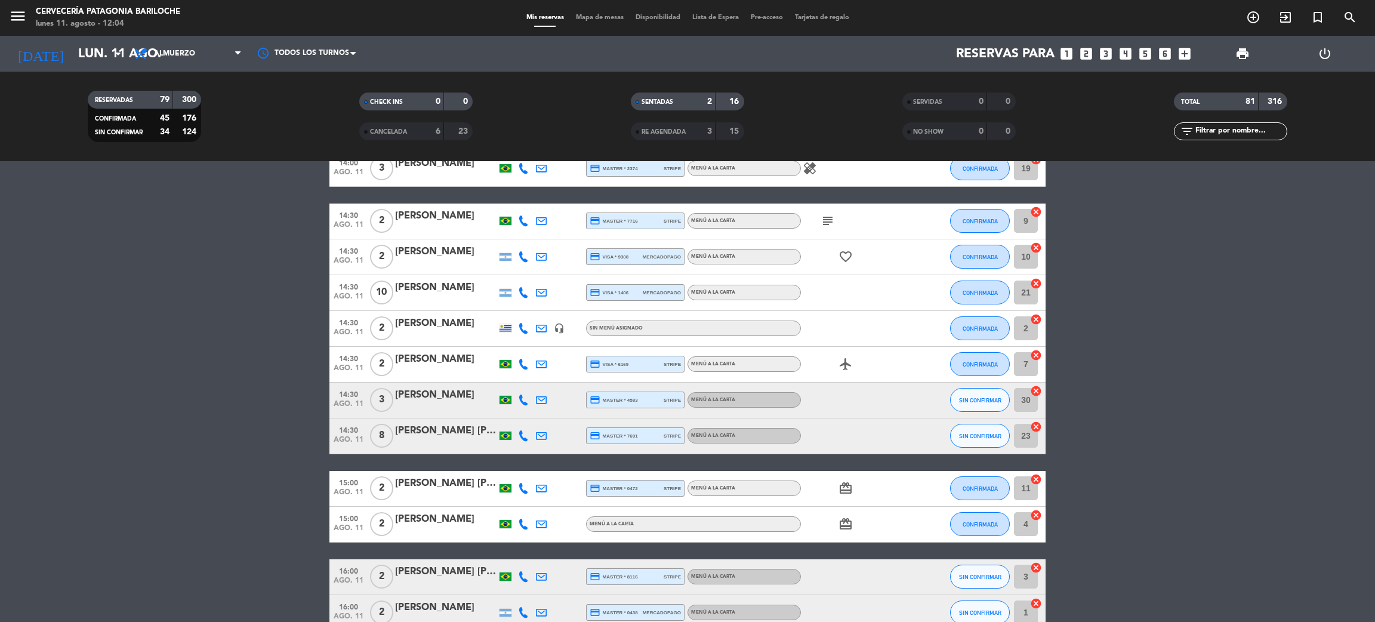
scroll to position [1276, 0]
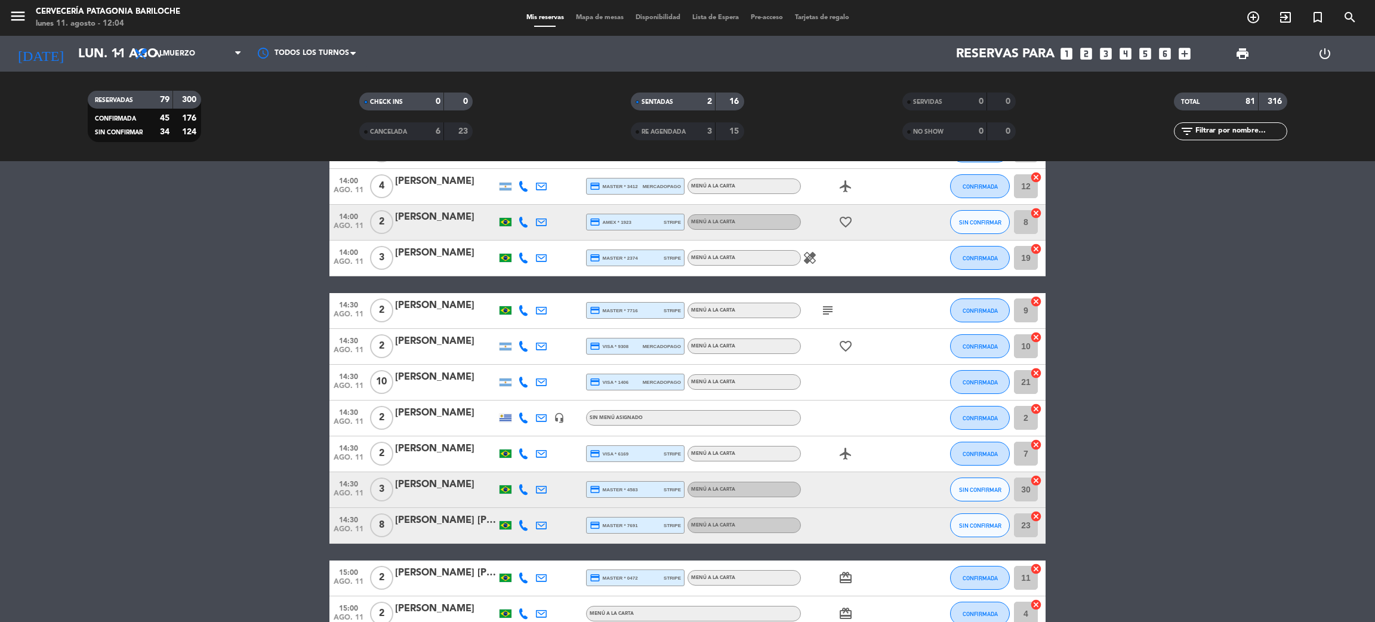
click at [443, 522] on div "[PERSON_NAME] [PERSON_NAME]" at bounding box center [445, 521] width 101 height 16
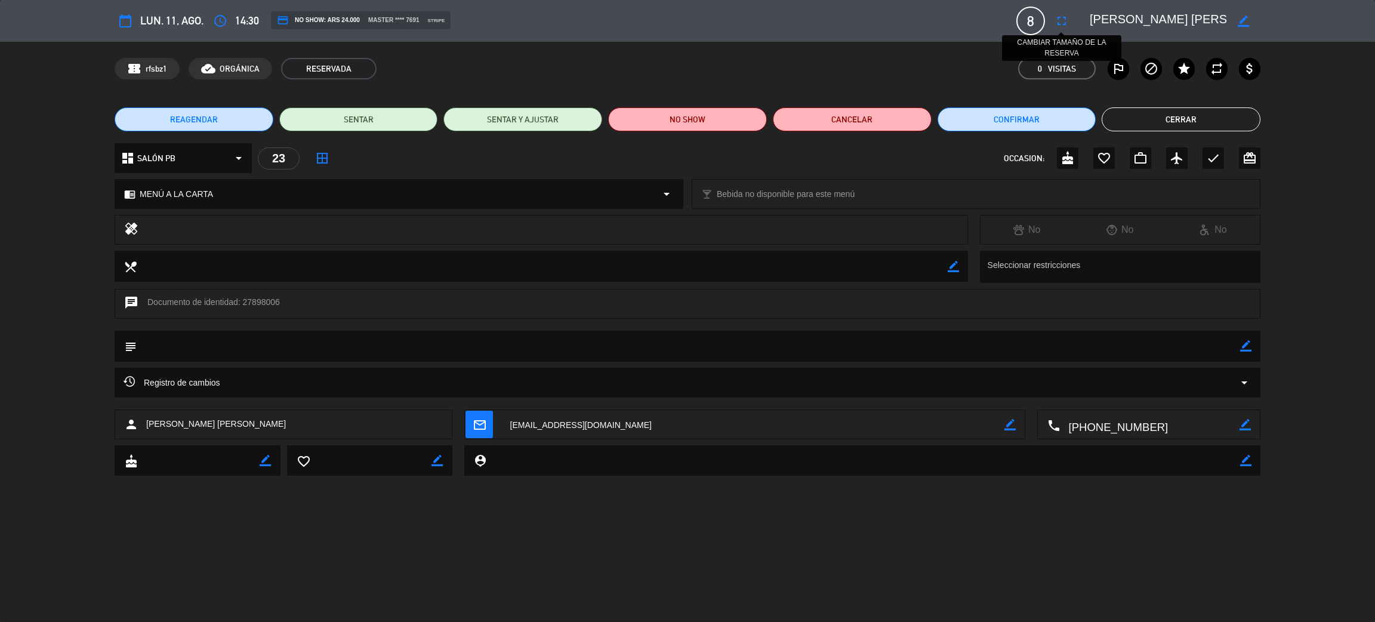
click at [1058, 23] on icon "fullscreen" at bounding box center [1061, 21] width 14 height 14
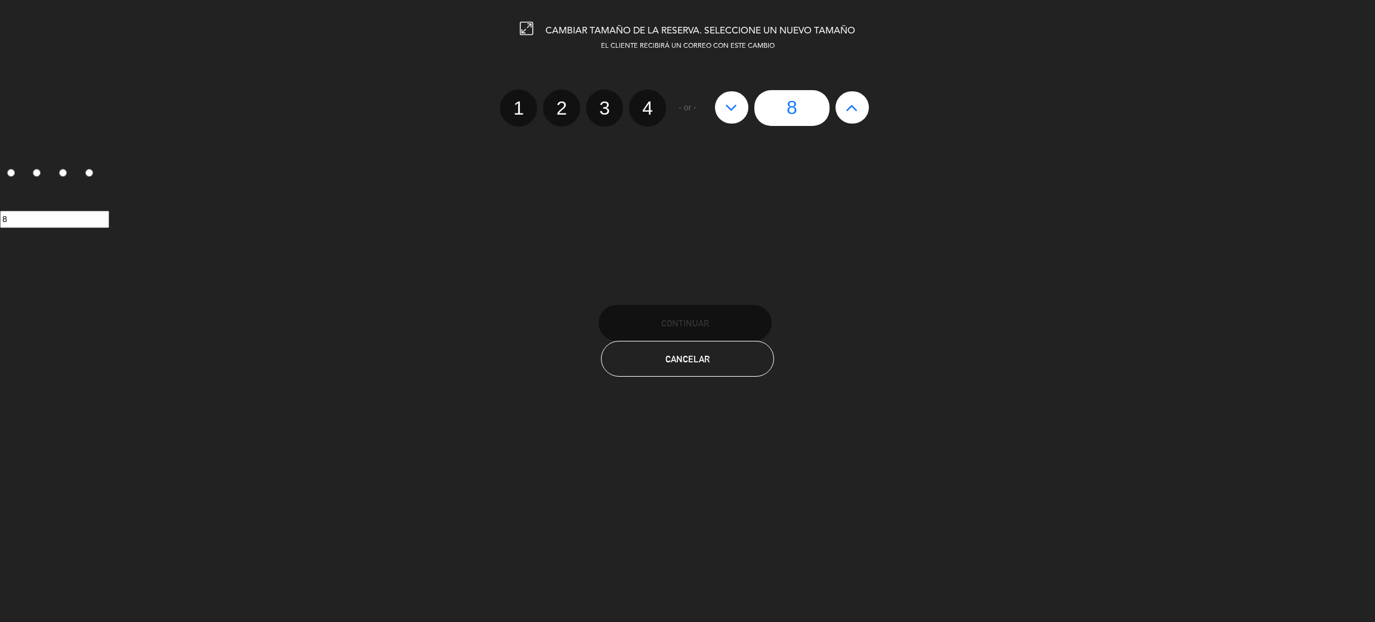
click at [853, 109] on icon at bounding box center [851, 107] width 13 height 19
type input "9"
click at [853, 109] on icon at bounding box center [851, 107] width 13 height 19
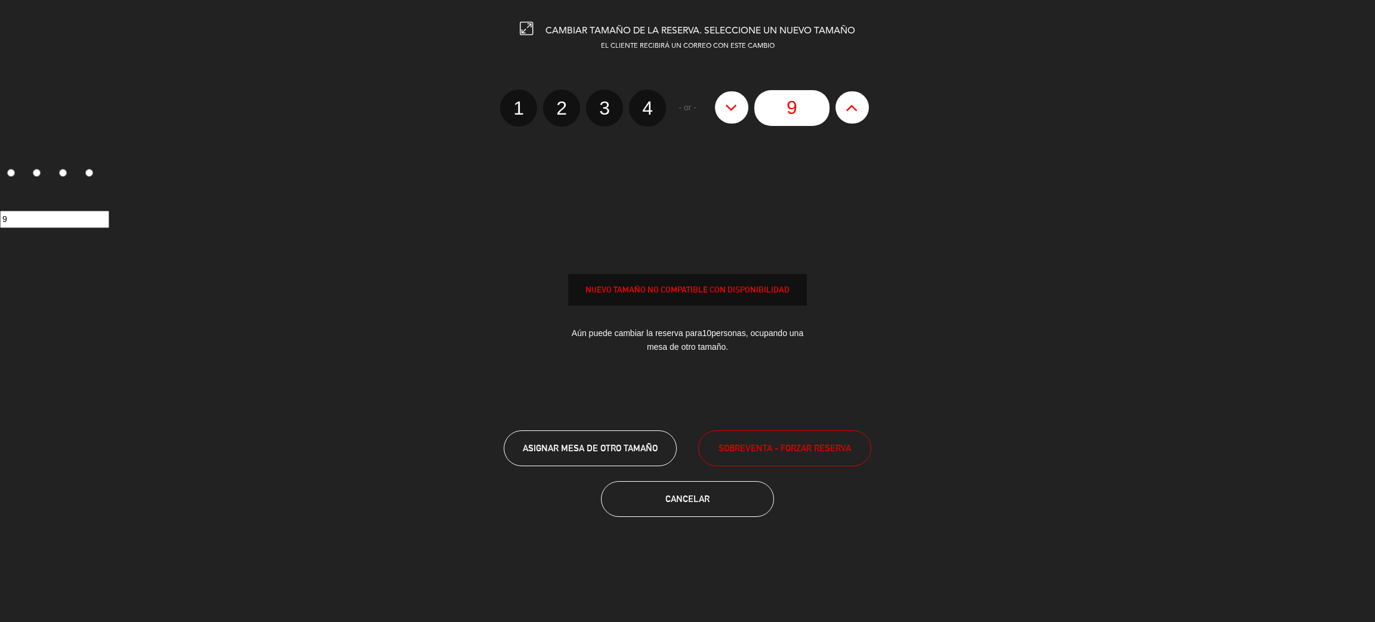
type input "10"
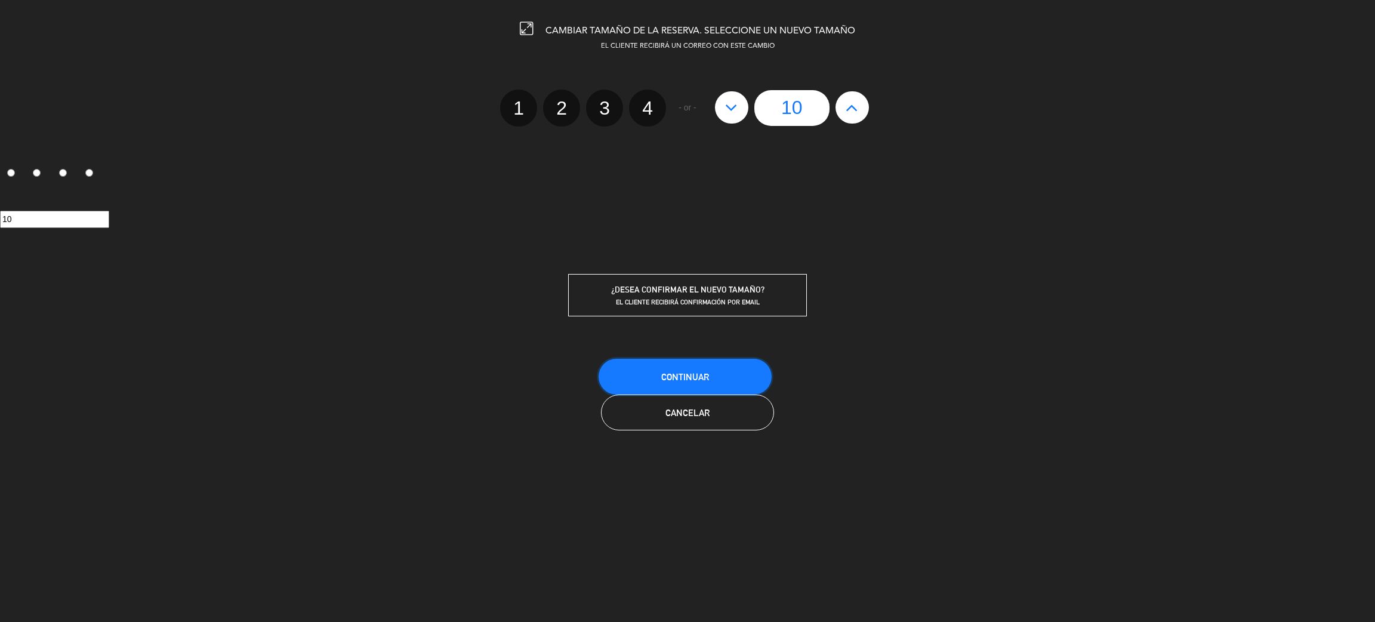
click at [712, 379] on button "Continuar" at bounding box center [684, 377] width 173 height 36
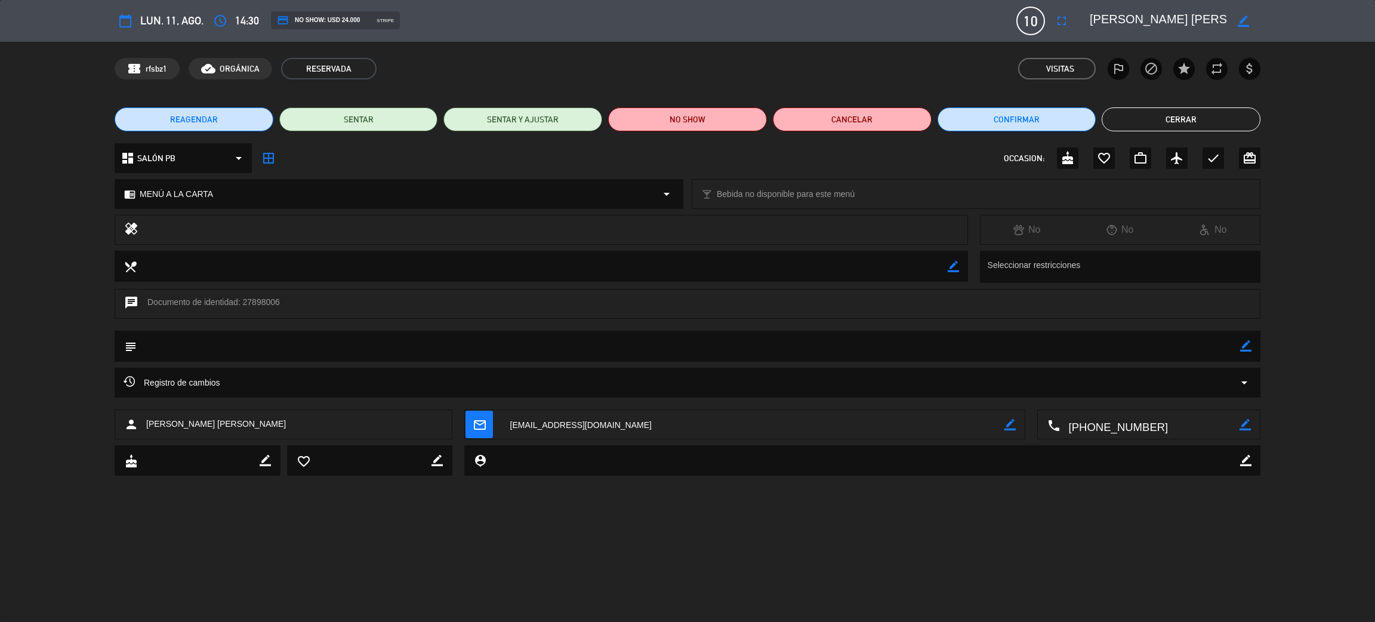
click at [1187, 121] on button "Cerrar" at bounding box center [1180, 119] width 159 height 24
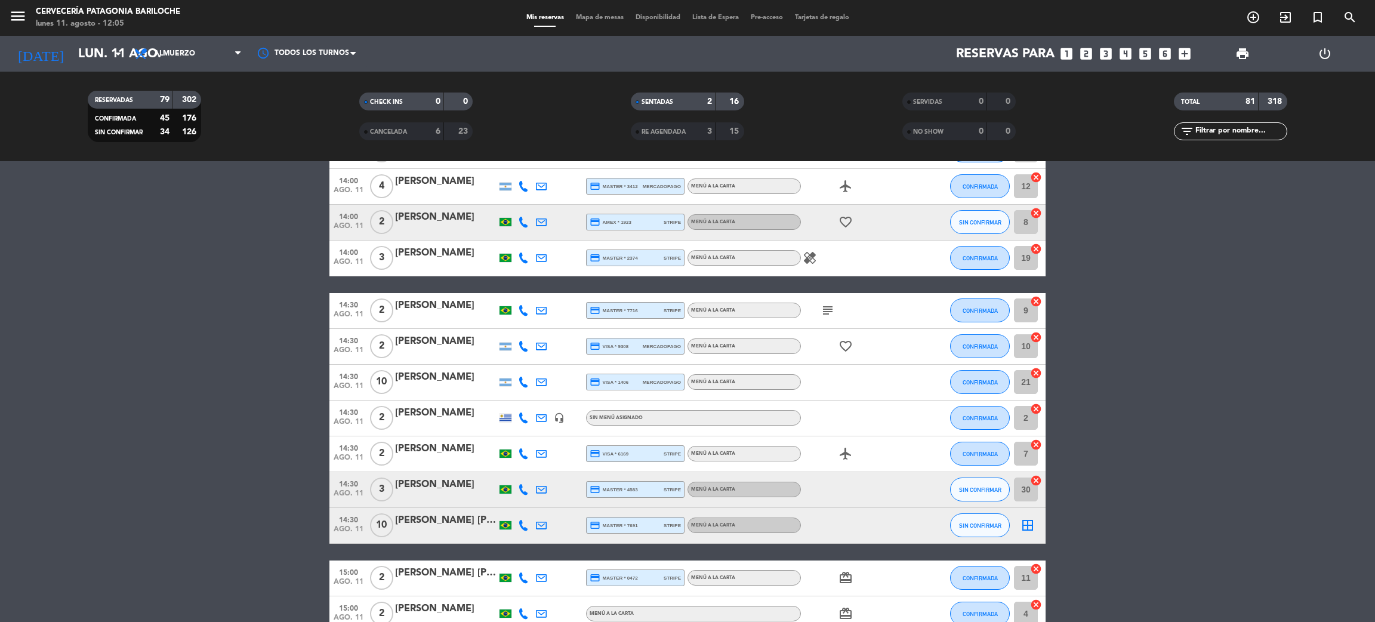
click at [449, 298] on div "Bianca Oliveira" at bounding box center [445, 306] width 101 height 16
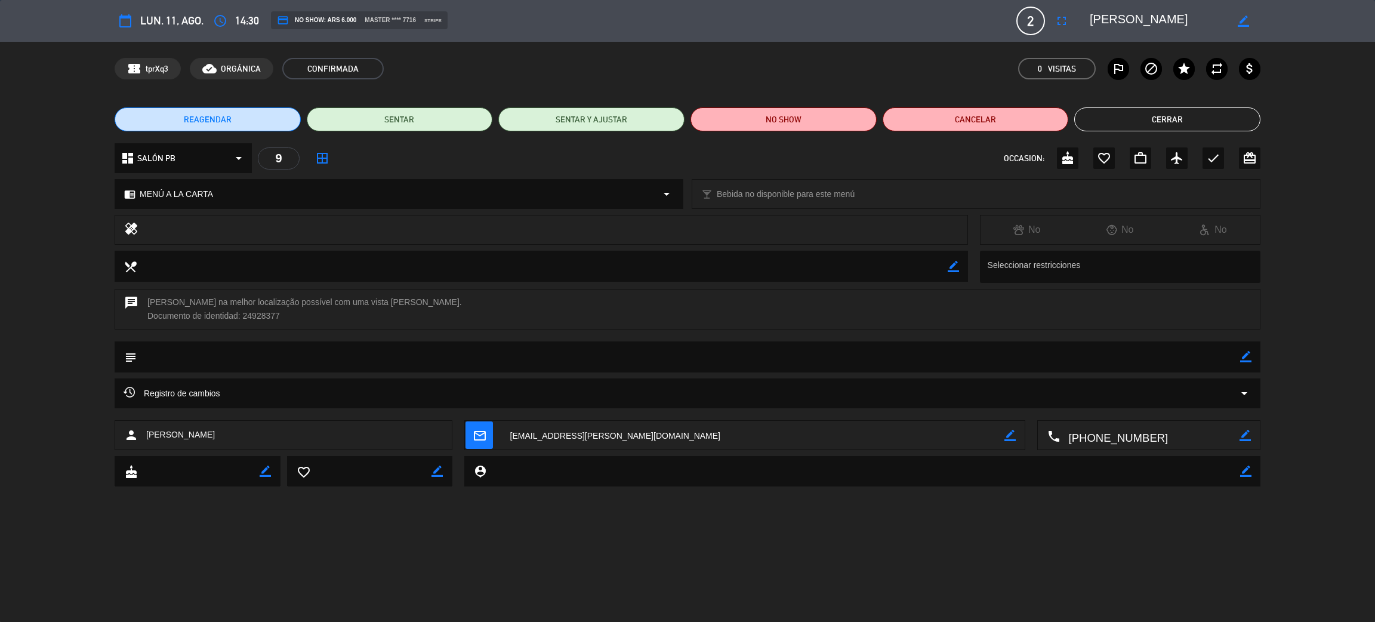
click at [127, 23] on icon "calendar_today" at bounding box center [125, 21] width 14 height 14
click at [128, 17] on icon "calendar_today" at bounding box center [125, 21] width 14 height 14
click at [127, 27] on icon "calendar_today" at bounding box center [125, 21] width 14 height 14
click at [125, 16] on icon "calendar_today" at bounding box center [125, 21] width 14 height 14
click at [124, 25] on icon "calendar_today" at bounding box center [125, 21] width 14 height 14
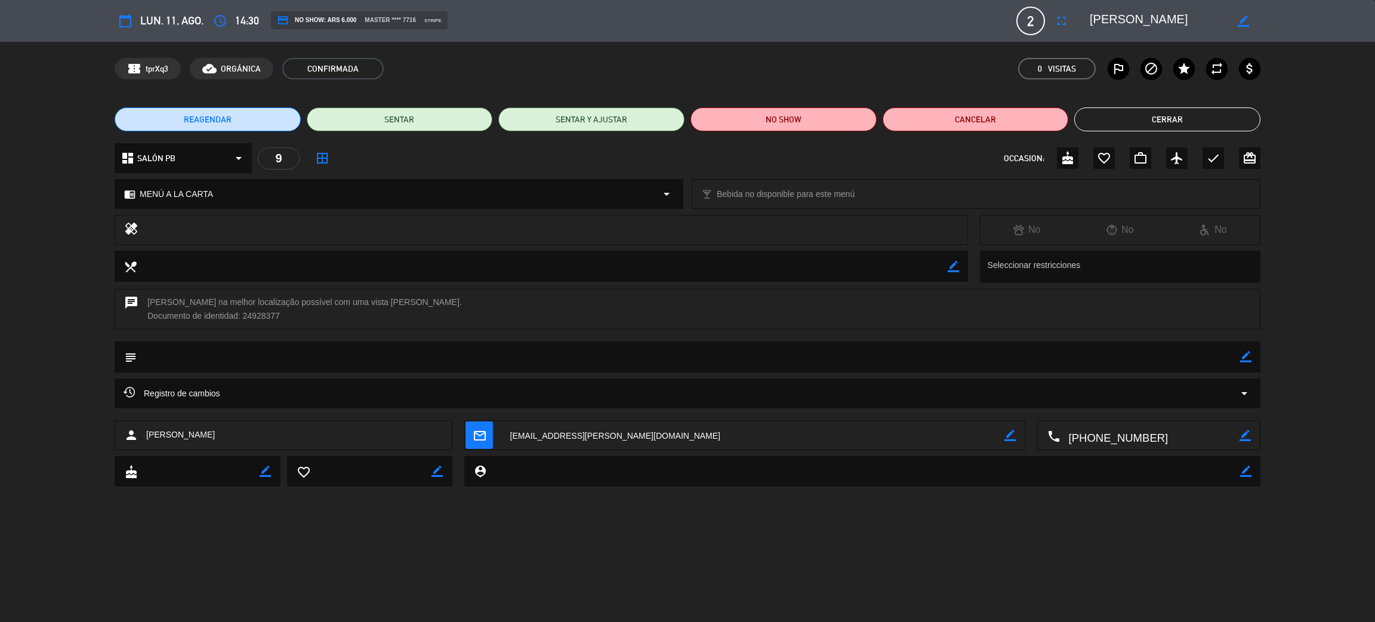
click at [124, 24] on icon "calendar_today" at bounding box center [125, 21] width 14 height 14
click at [226, 119] on span "REAGENDAR" at bounding box center [208, 119] width 48 height 13
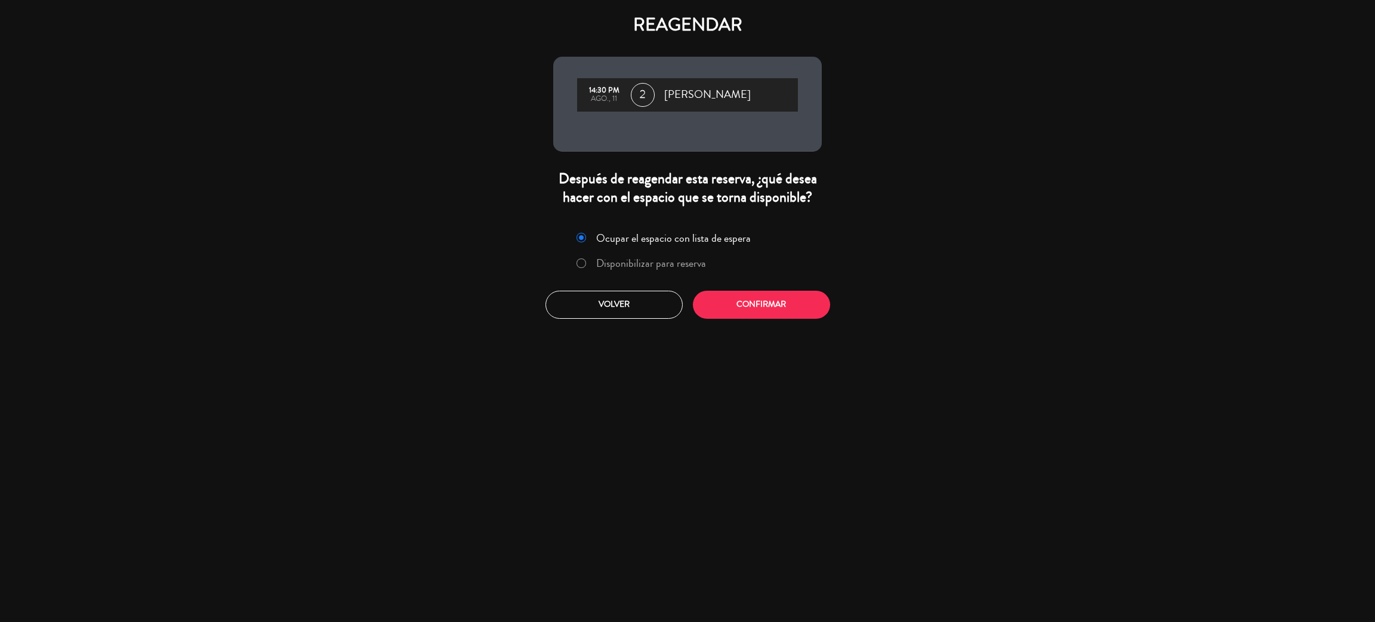
click at [672, 260] on label "Disponibilizar para reserva" at bounding box center [651, 263] width 110 height 11
click at [654, 308] on button "Volver" at bounding box center [613, 305] width 137 height 28
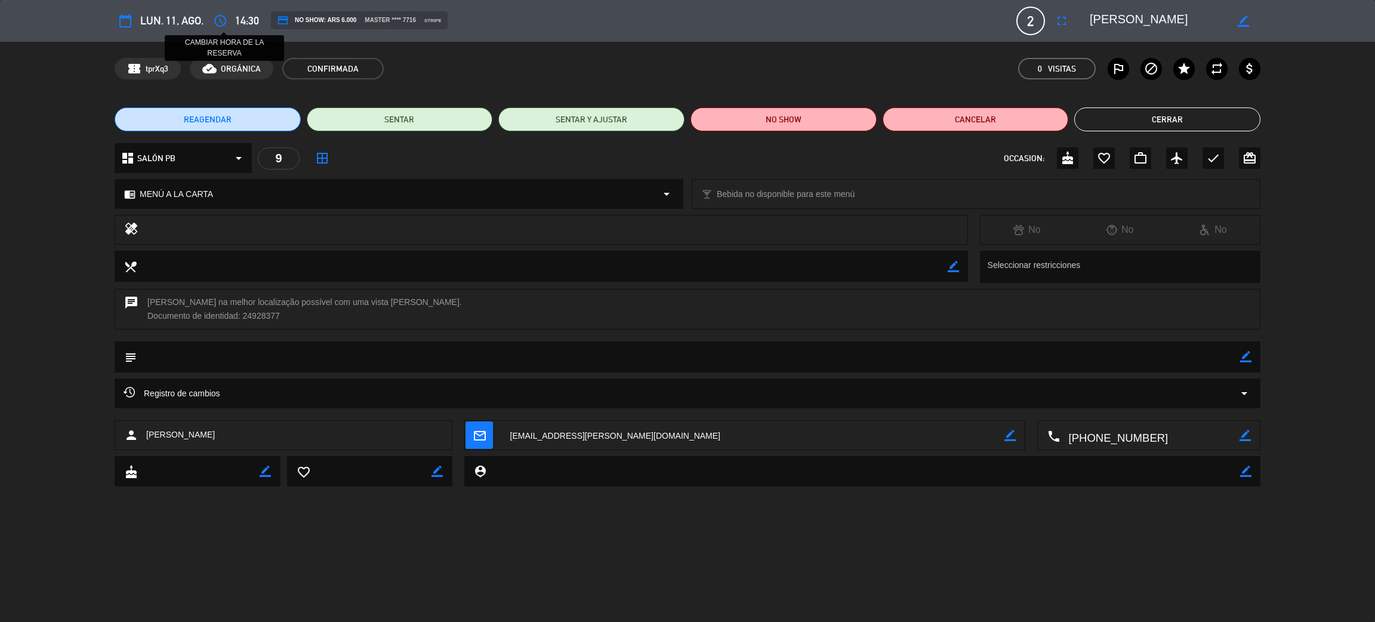
click at [223, 20] on icon "access_time" at bounding box center [220, 21] width 14 height 14
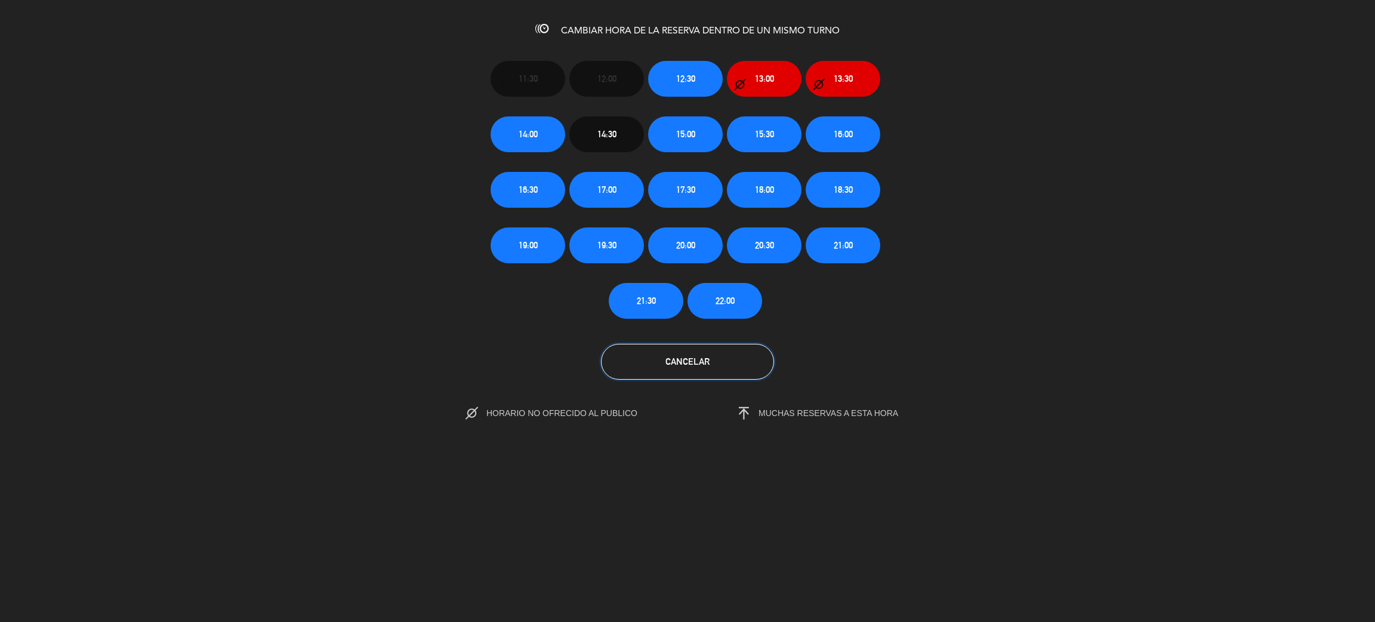
click at [706, 367] on button "Cancelar" at bounding box center [687, 362] width 173 height 36
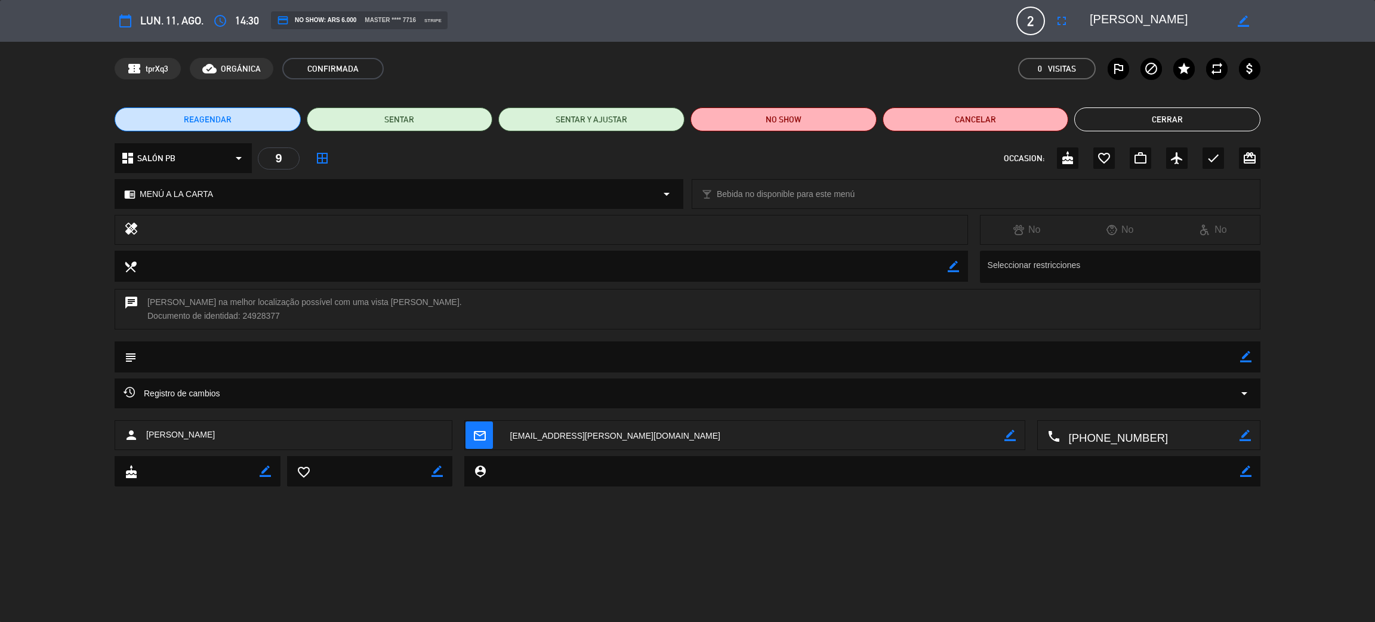
click at [131, 21] on icon "calendar_today" at bounding box center [125, 21] width 14 height 14
click at [236, 122] on button "REAGENDAR" at bounding box center [208, 119] width 186 height 24
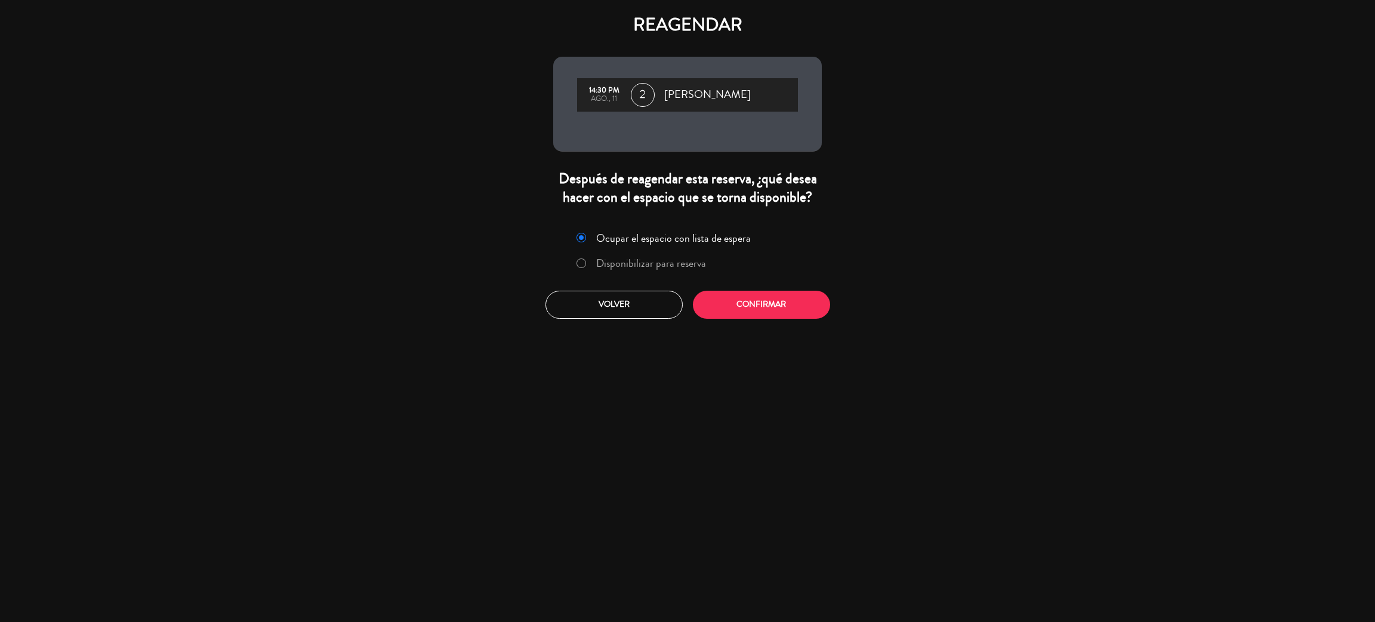
click at [646, 264] on label "Disponibilizar para reserva" at bounding box center [651, 263] width 110 height 11
click at [751, 299] on button "Confirmar" at bounding box center [761, 305] width 137 height 28
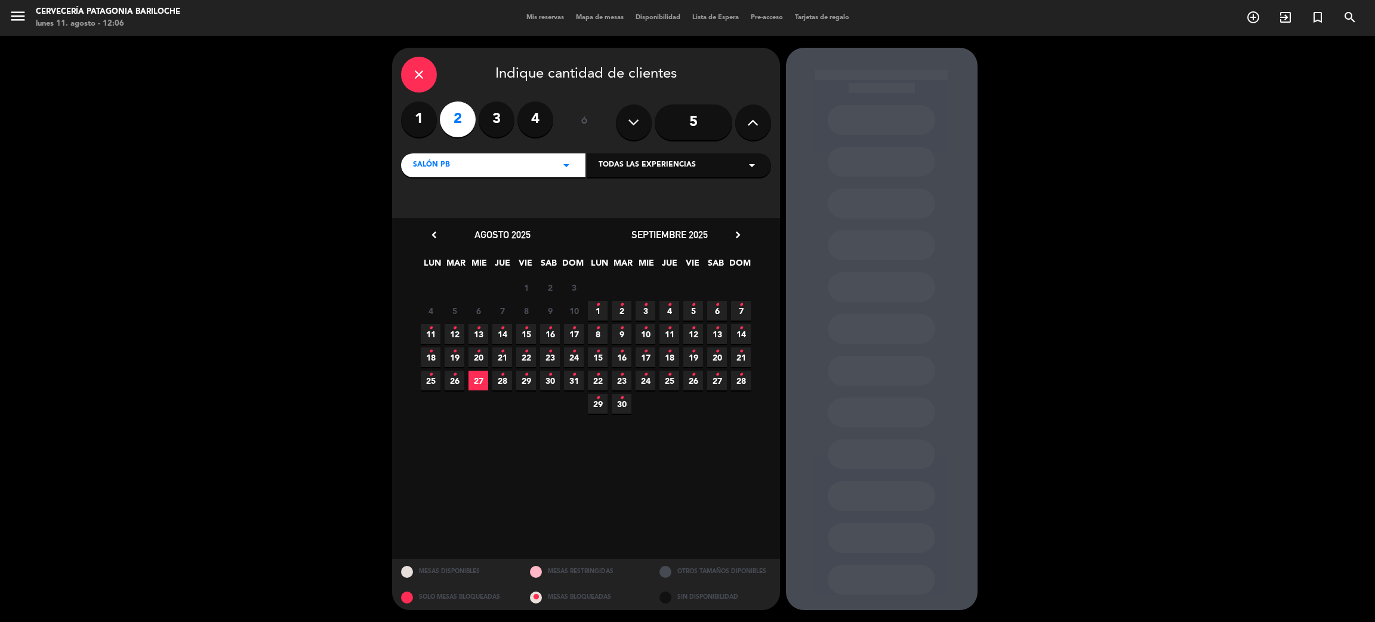
click at [521, 382] on span "29 •" at bounding box center [526, 381] width 20 height 20
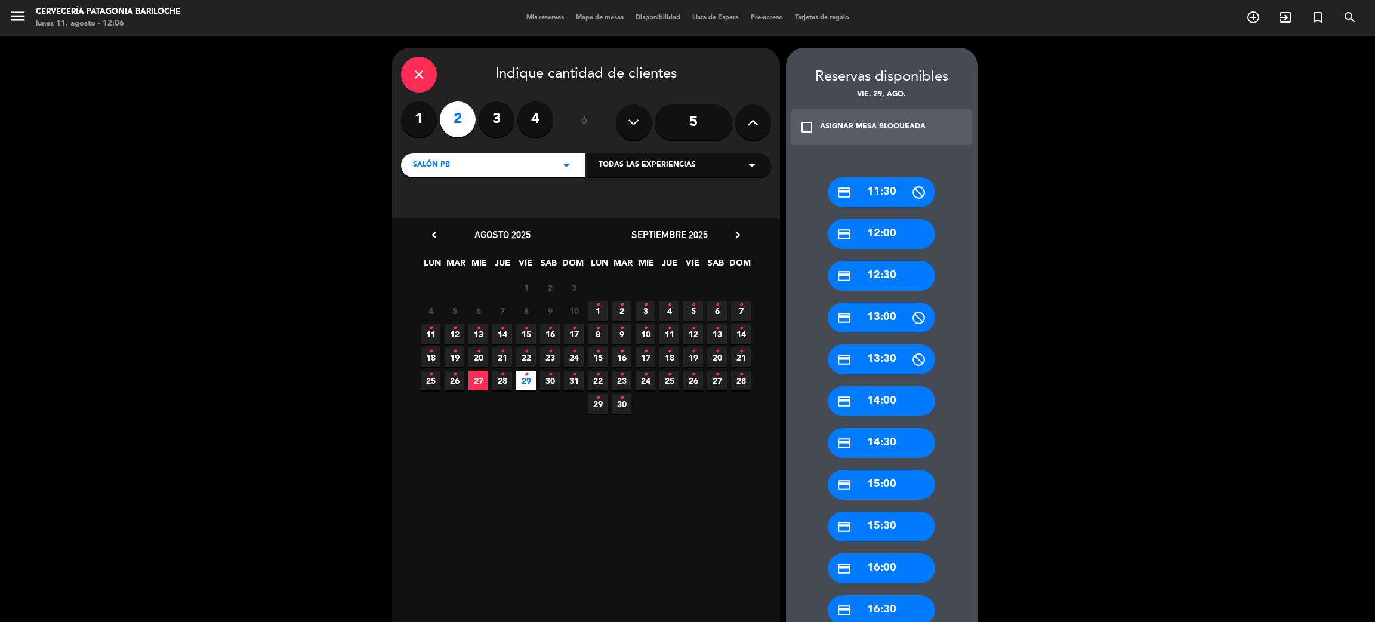
click at [882, 442] on div "credit_card 14:30" at bounding box center [881, 443] width 107 height 30
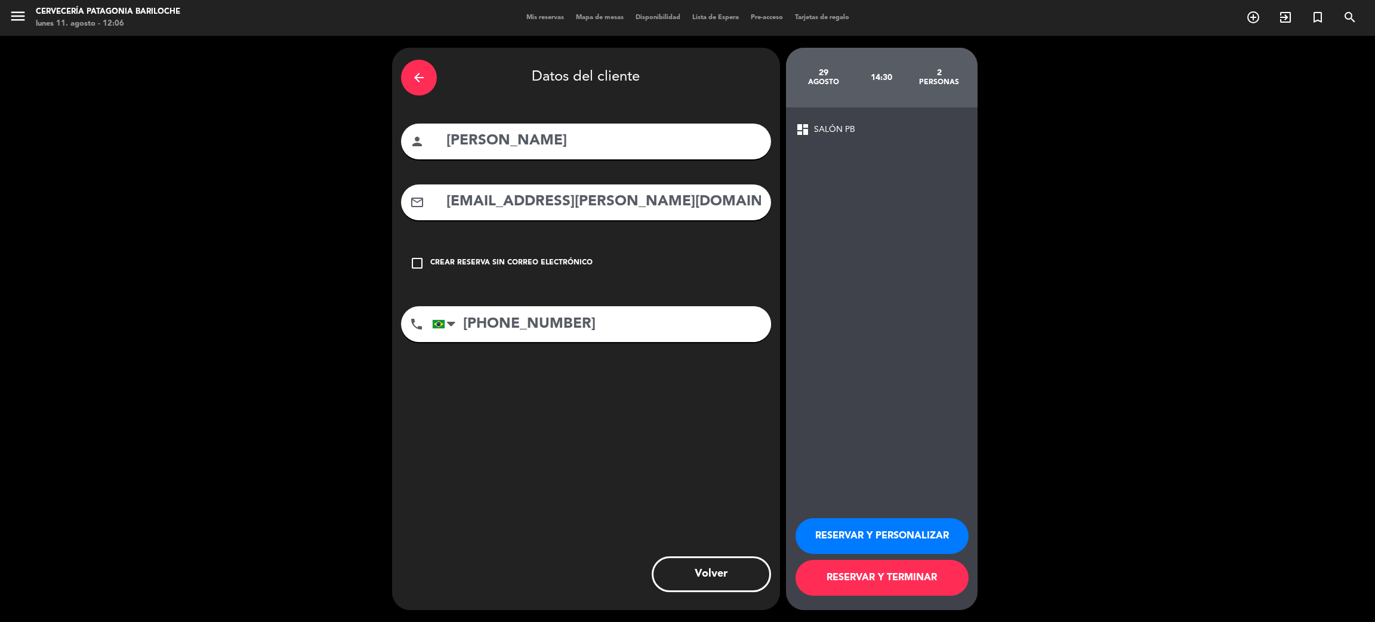
click at [876, 578] on button "RESERVAR Y TERMINAR" at bounding box center [881, 578] width 173 height 36
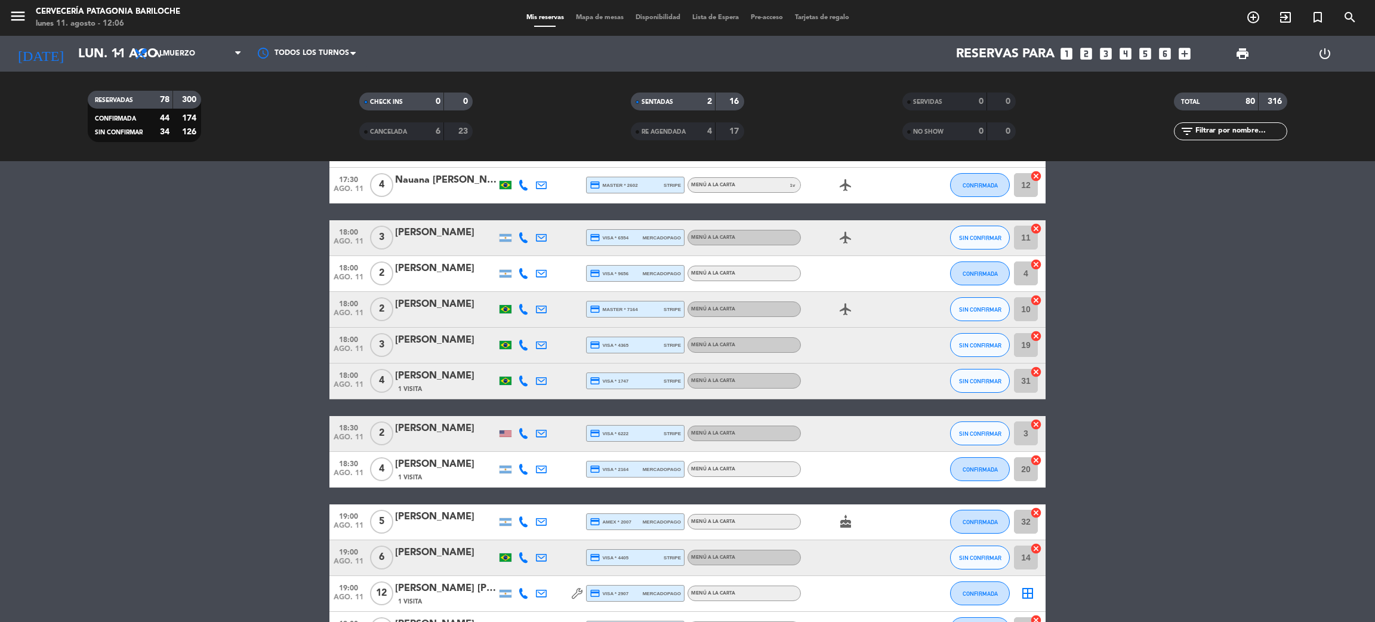
scroll to position [2596, 0]
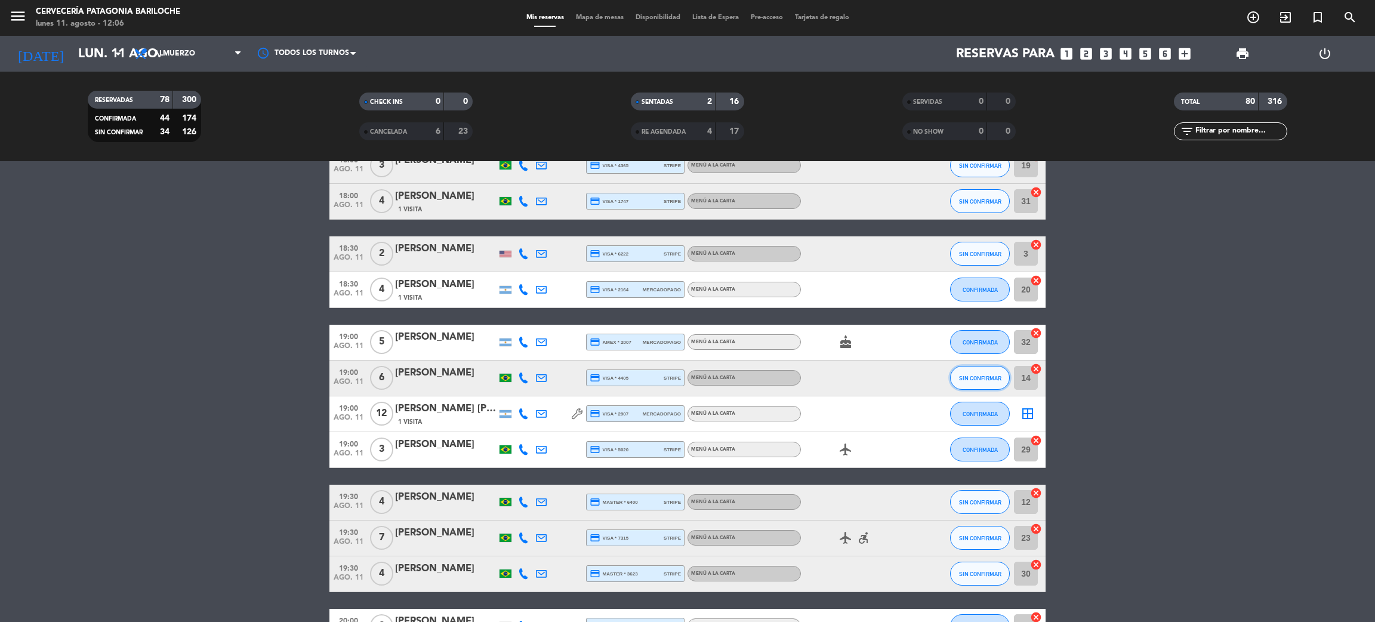
click at [971, 379] on span "SIN CONFIRMAR" at bounding box center [980, 378] width 42 height 7
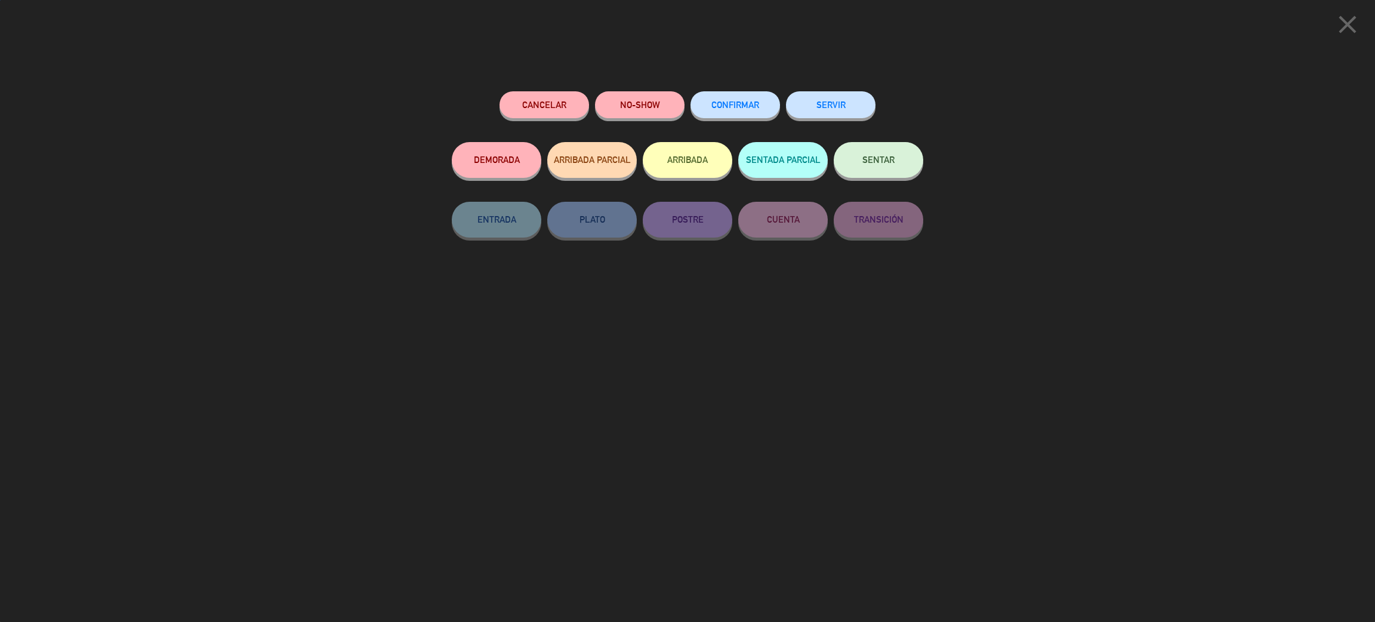
click at [743, 107] on span "CONFIRMAR" at bounding box center [735, 105] width 48 height 10
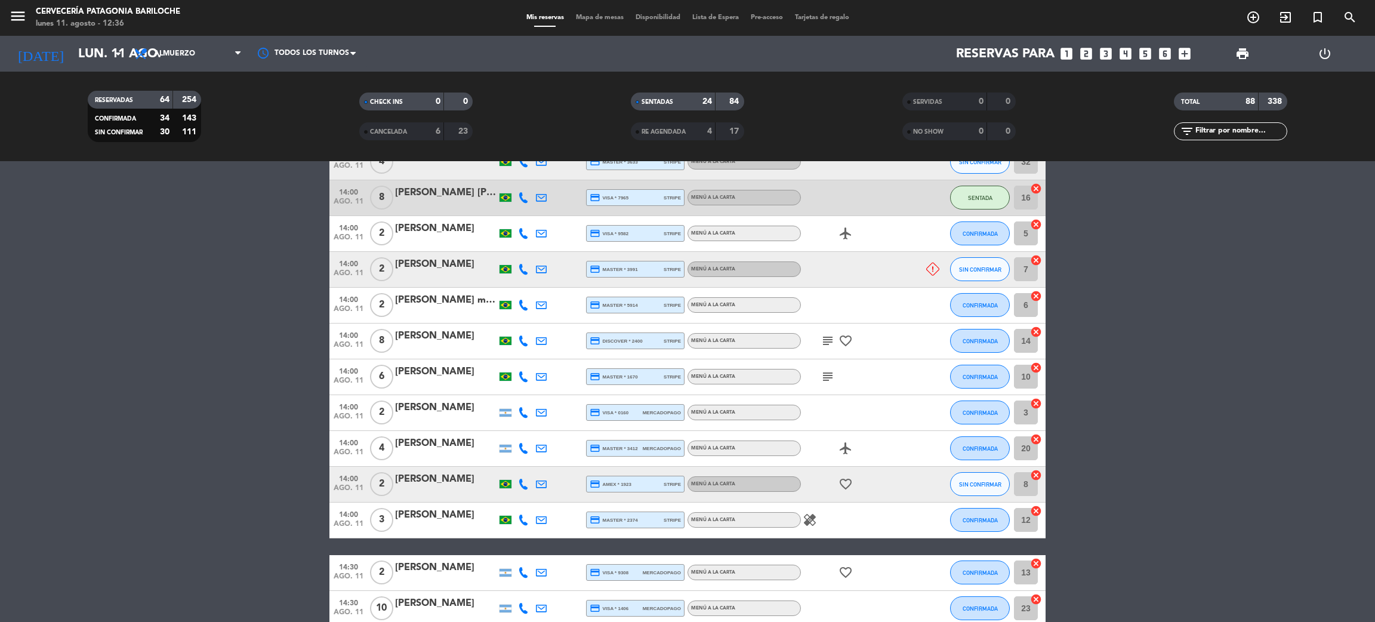
scroll to position [1292, 0]
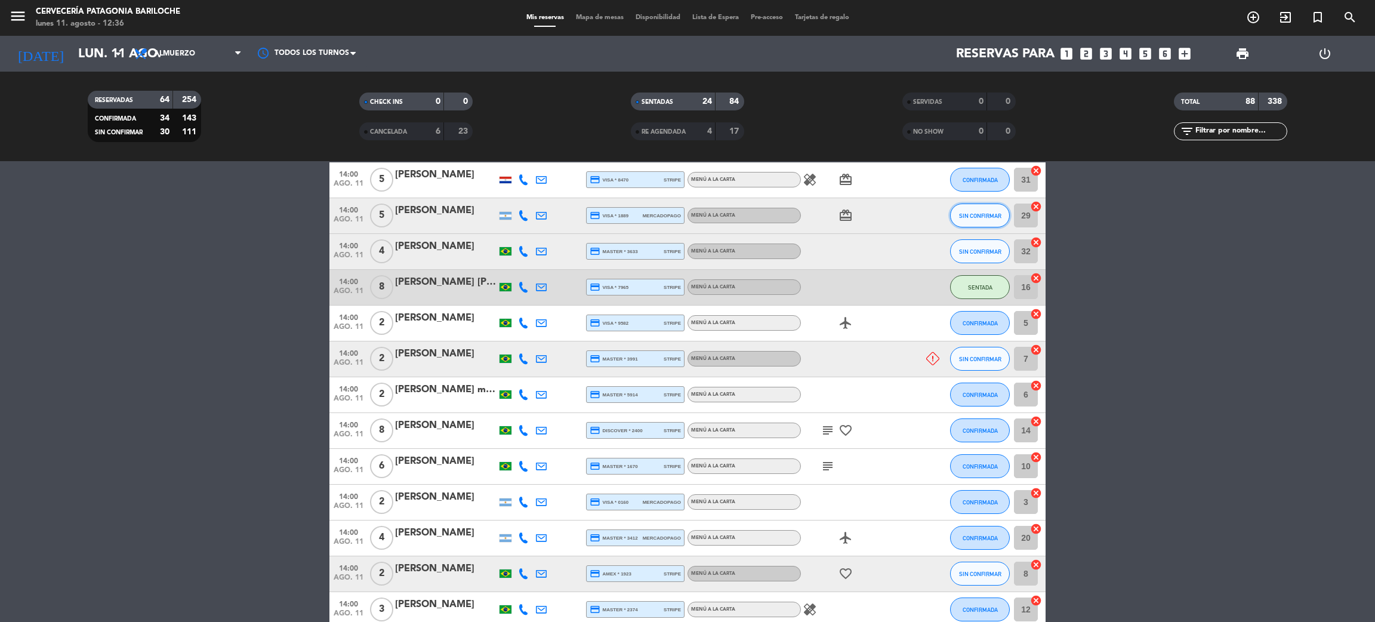
click at [993, 214] on span "SIN CONFIRMAR" at bounding box center [980, 215] width 42 height 7
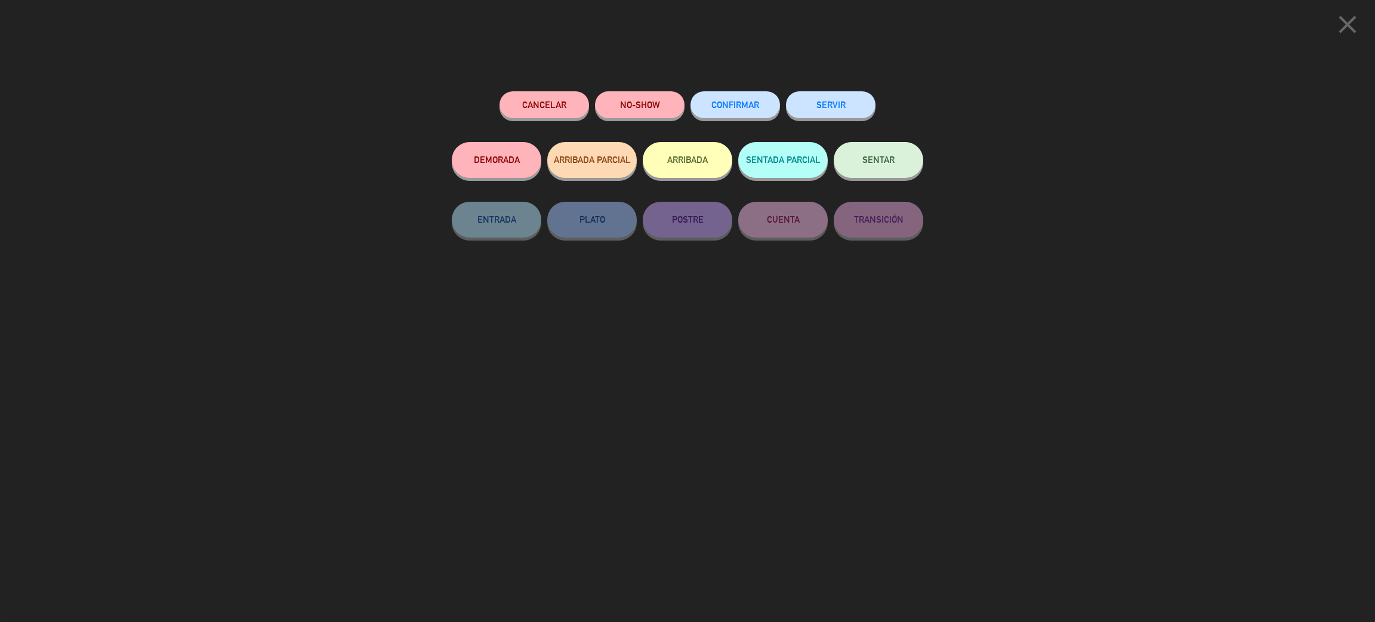
click at [748, 98] on button "CONFIRMAR" at bounding box center [735, 104] width 90 height 27
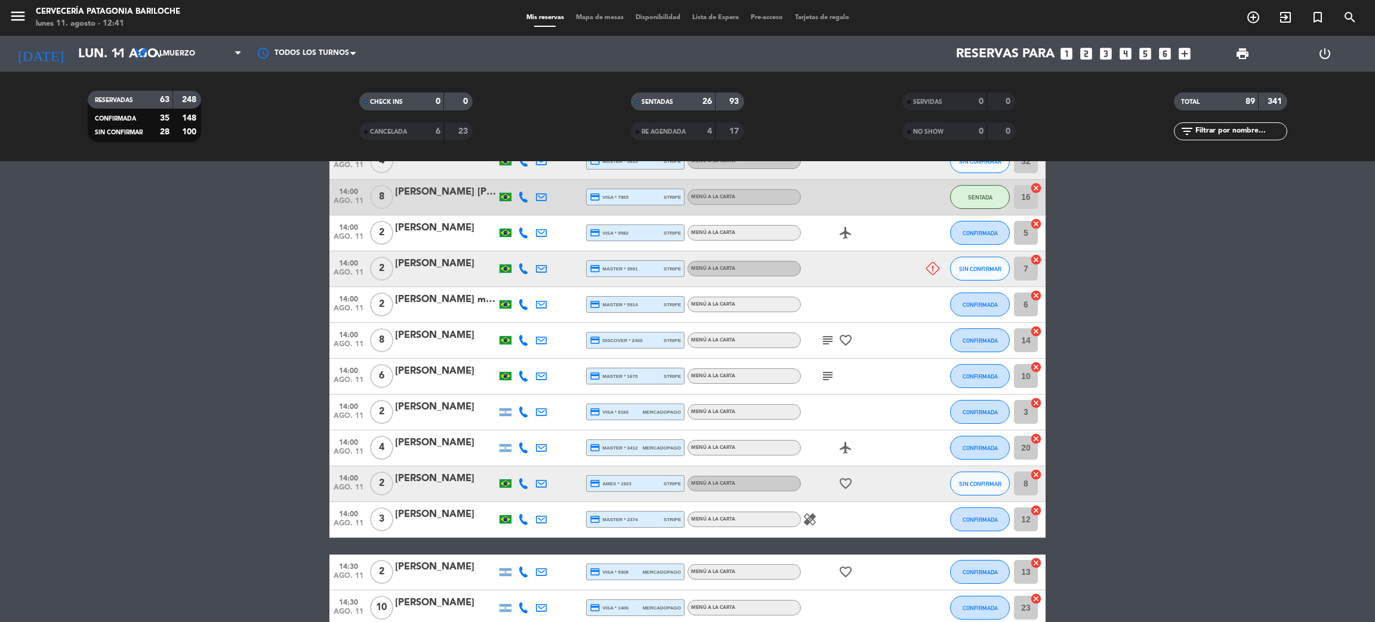
scroll to position [1329, 0]
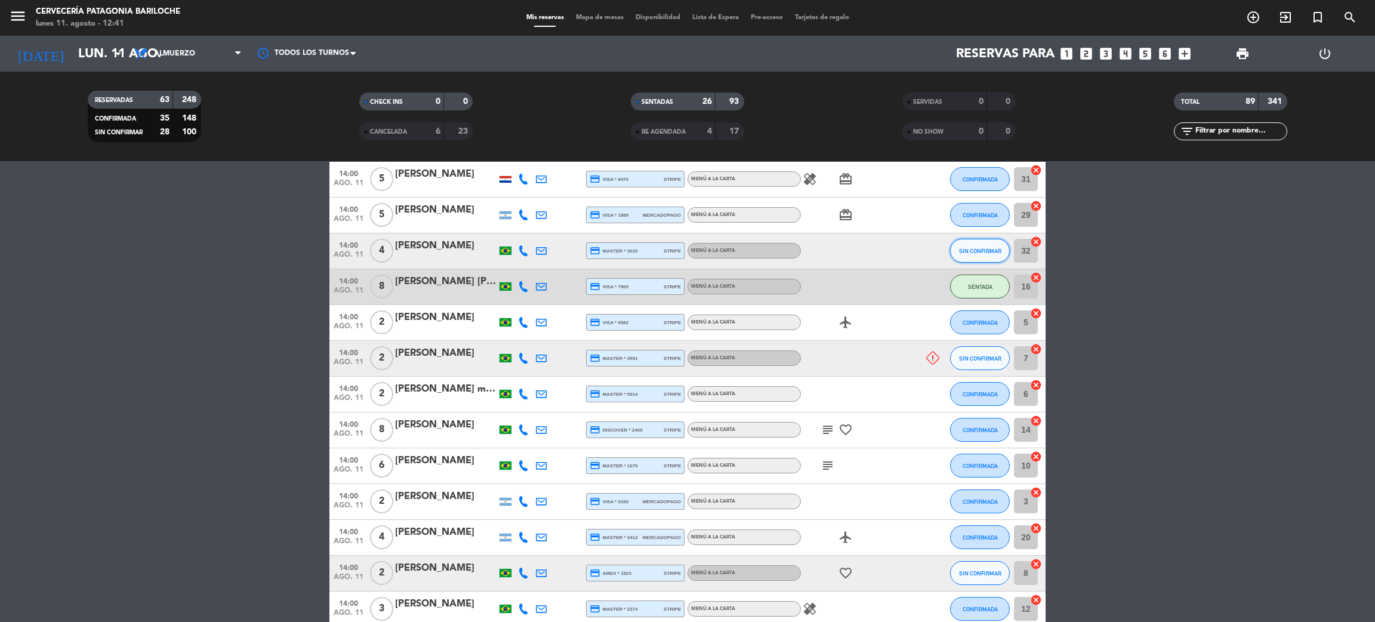
click at [973, 255] on button "SIN CONFIRMAR" at bounding box center [980, 251] width 60 height 24
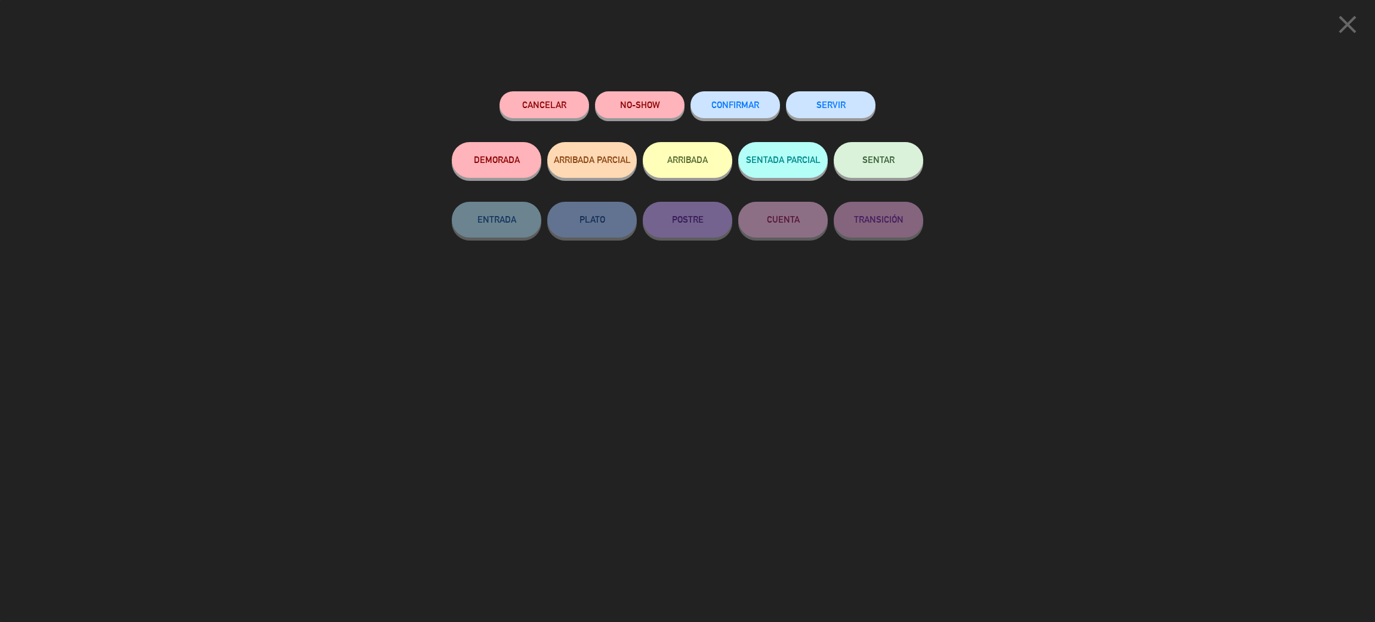
click at [735, 106] on span "CONFIRMAR" at bounding box center [735, 105] width 48 height 10
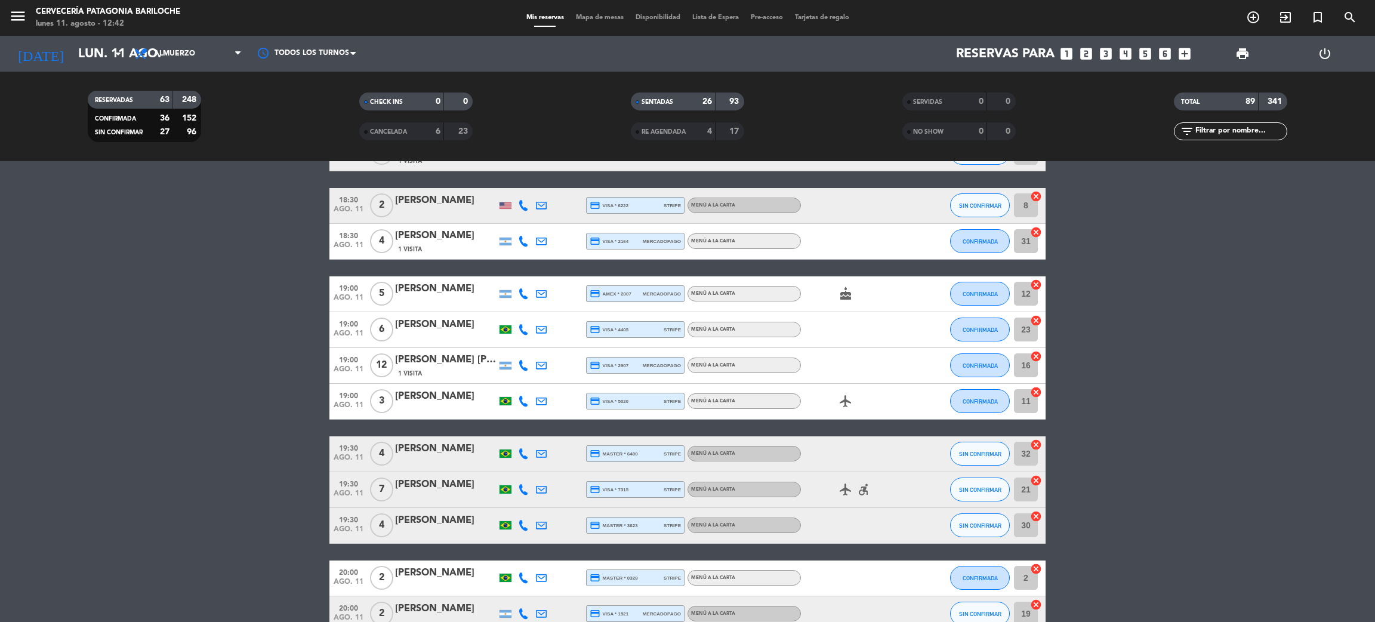
scroll to position [3416, 0]
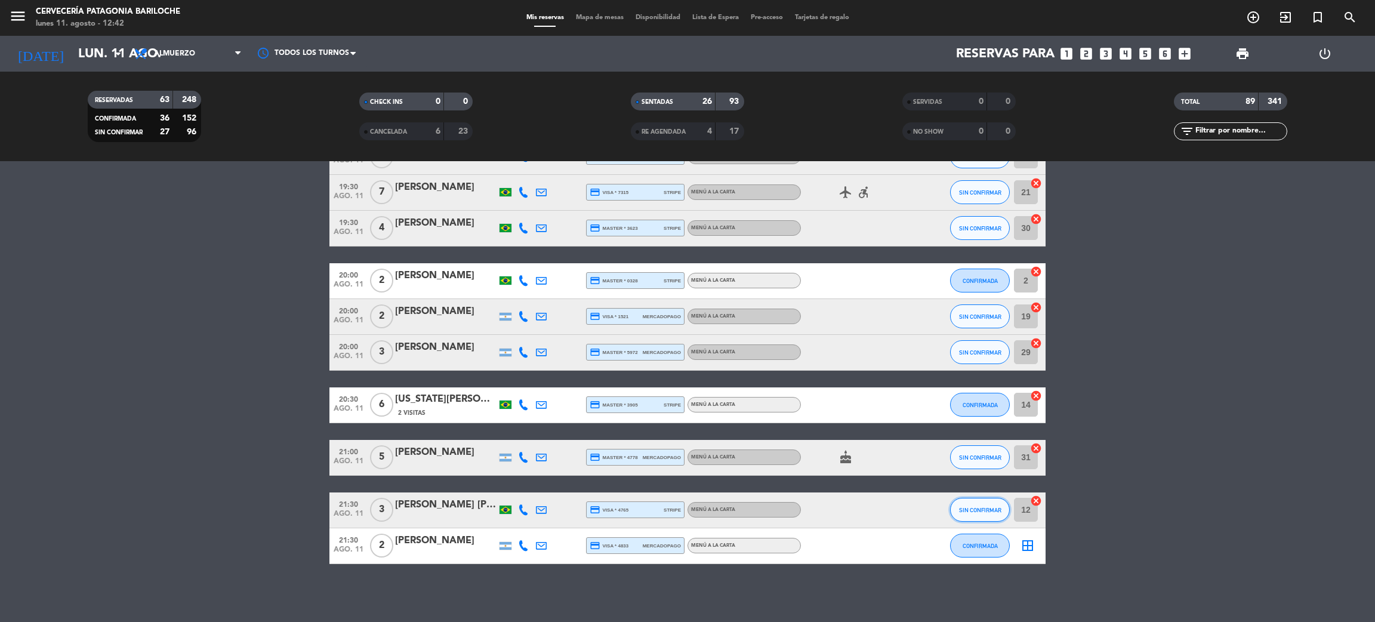
click at [989, 511] on span "SIN CONFIRMAR" at bounding box center [980, 510] width 42 height 7
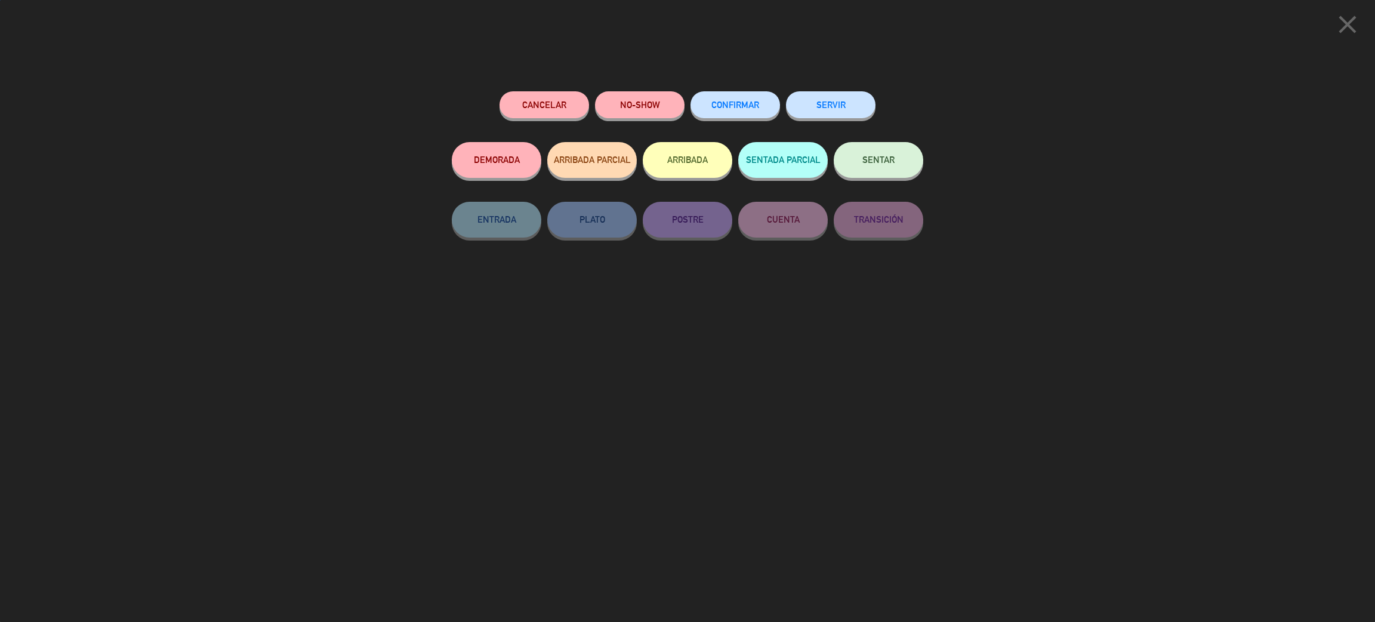
click at [715, 106] on span "CONFIRMAR" at bounding box center [735, 105] width 48 height 10
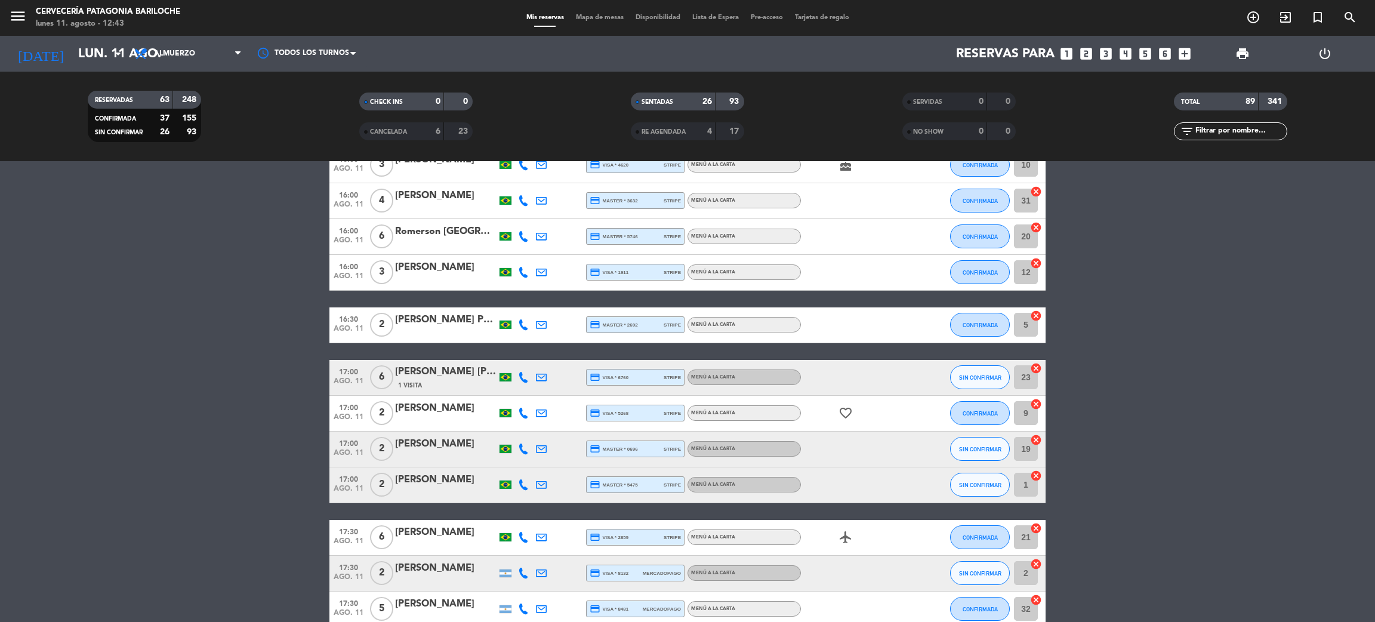
scroll to position [2521, 0]
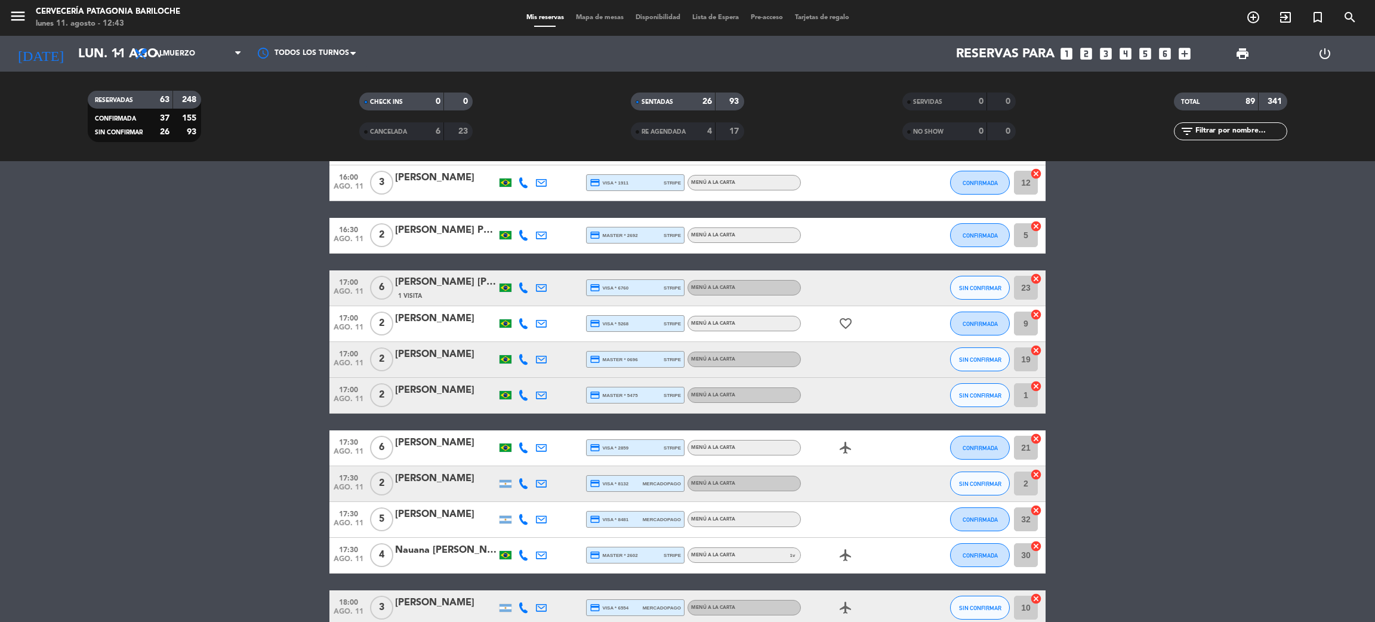
click at [522, 360] on icon at bounding box center [523, 359] width 11 height 11
click at [439, 357] on div "[PERSON_NAME]" at bounding box center [445, 355] width 101 height 16
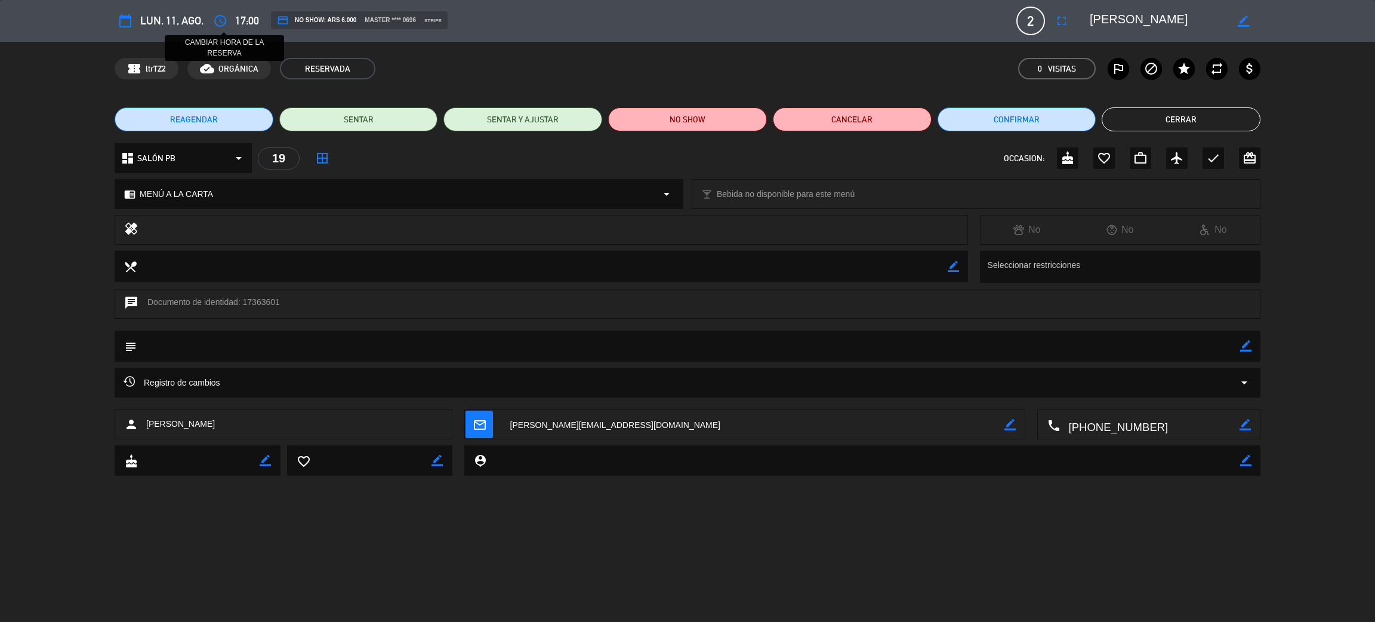
click at [221, 21] on icon "access_time" at bounding box center [220, 21] width 14 height 14
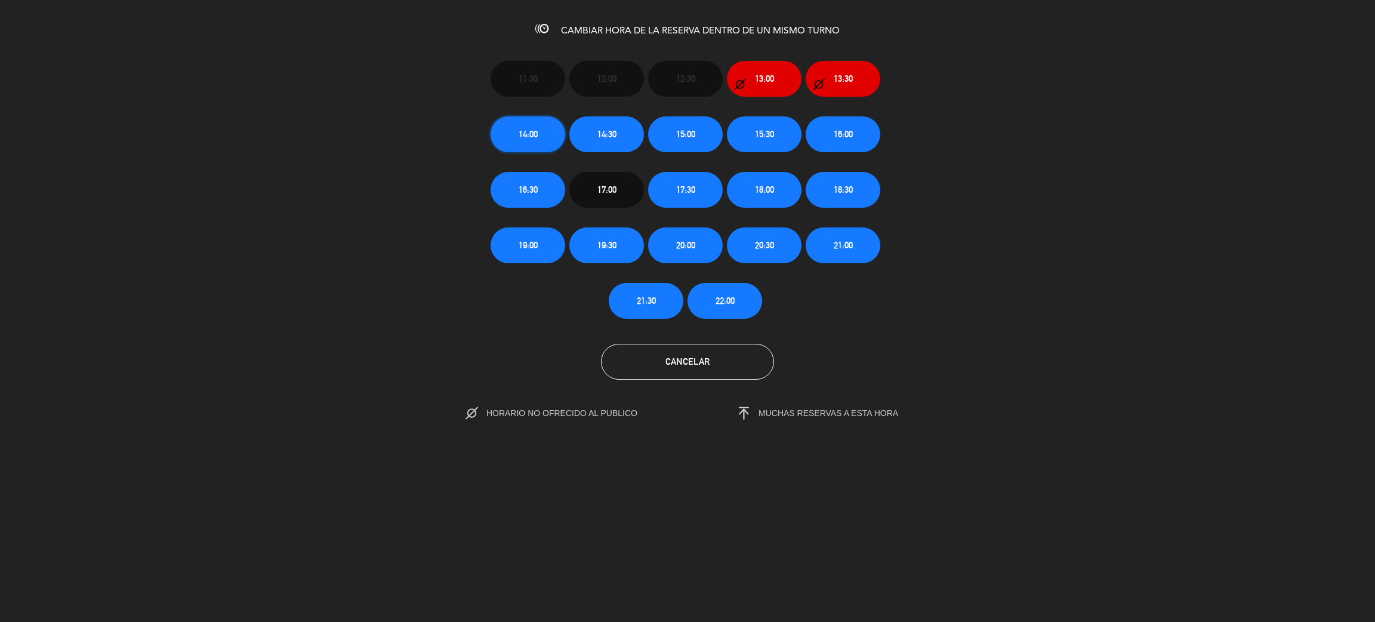
click at [549, 134] on button "14:00" at bounding box center [527, 134] width 75 height 36
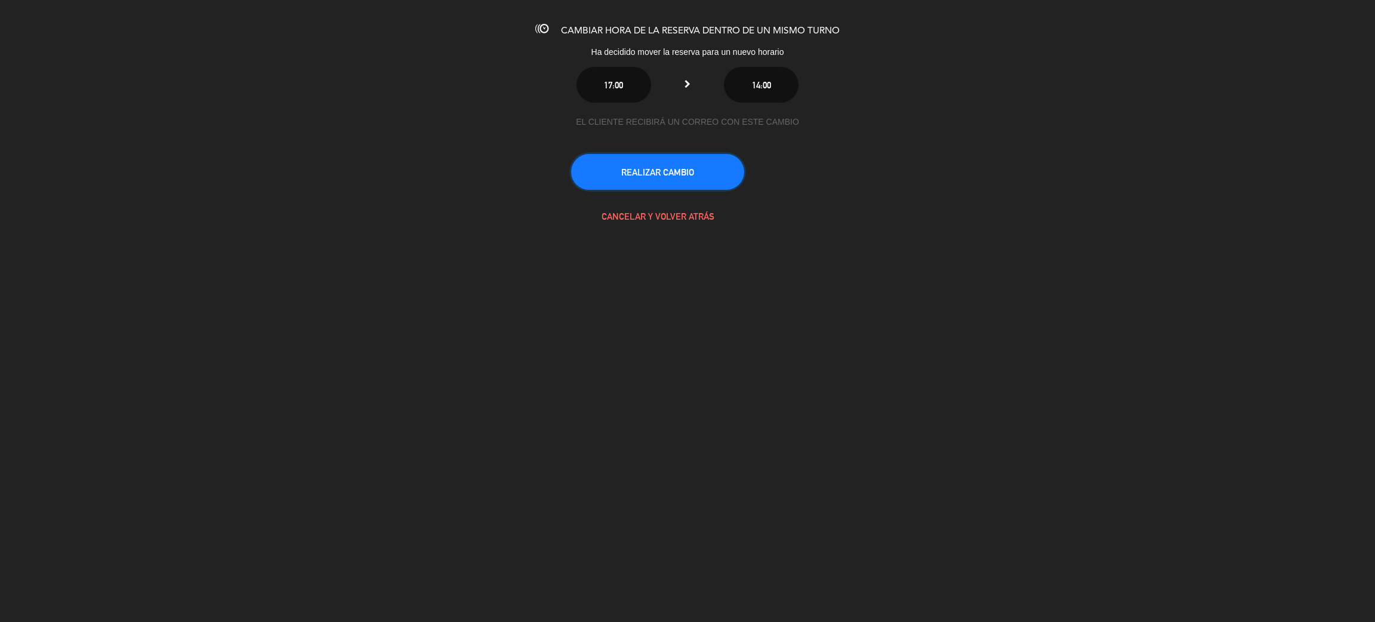
click at [687, 174] on button "REALIZAR CAMBIO" at bounding box center [657, 172] width 173 height 36
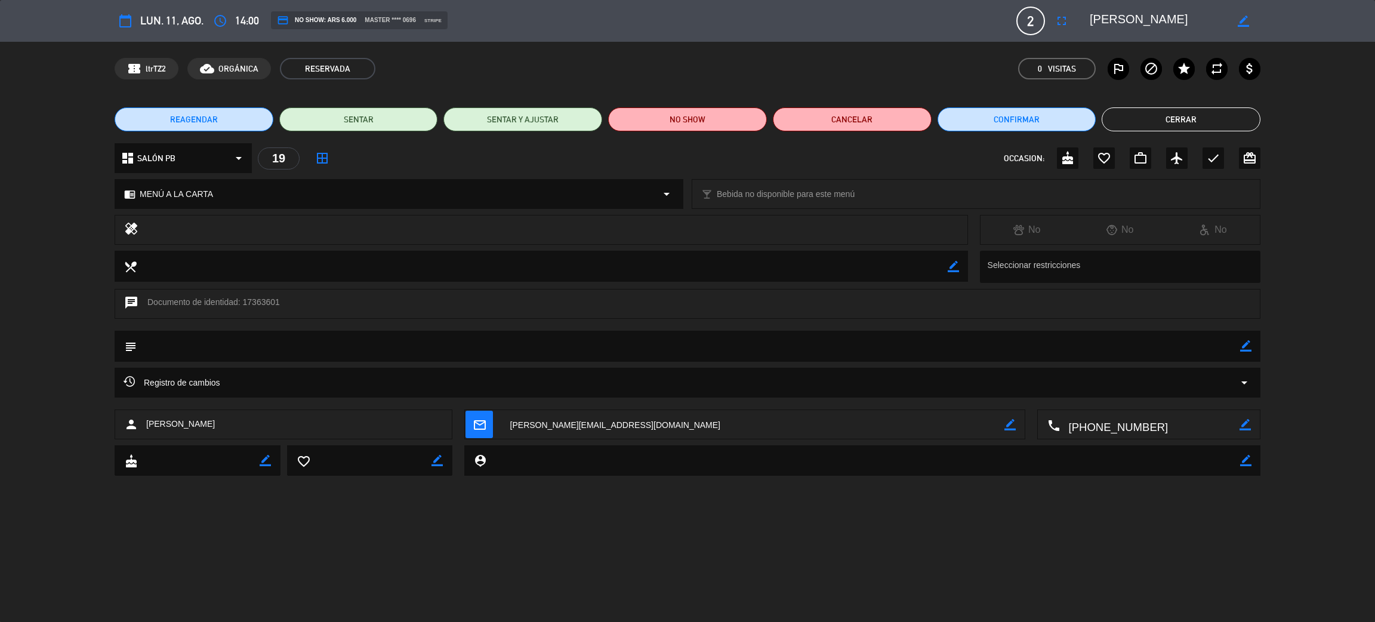
click at [1209, 114] on button "Cerrar" at bounding box center [1180, 119] width 159 height 24
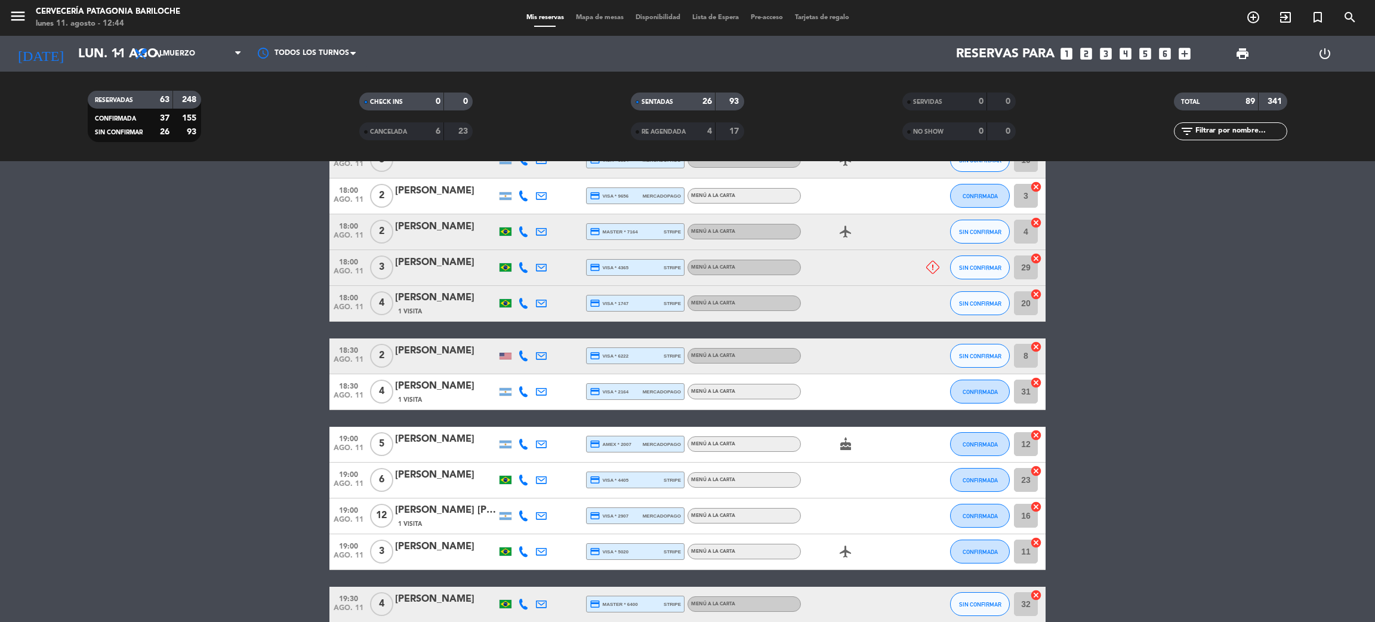
scroll to position [2879, 0]
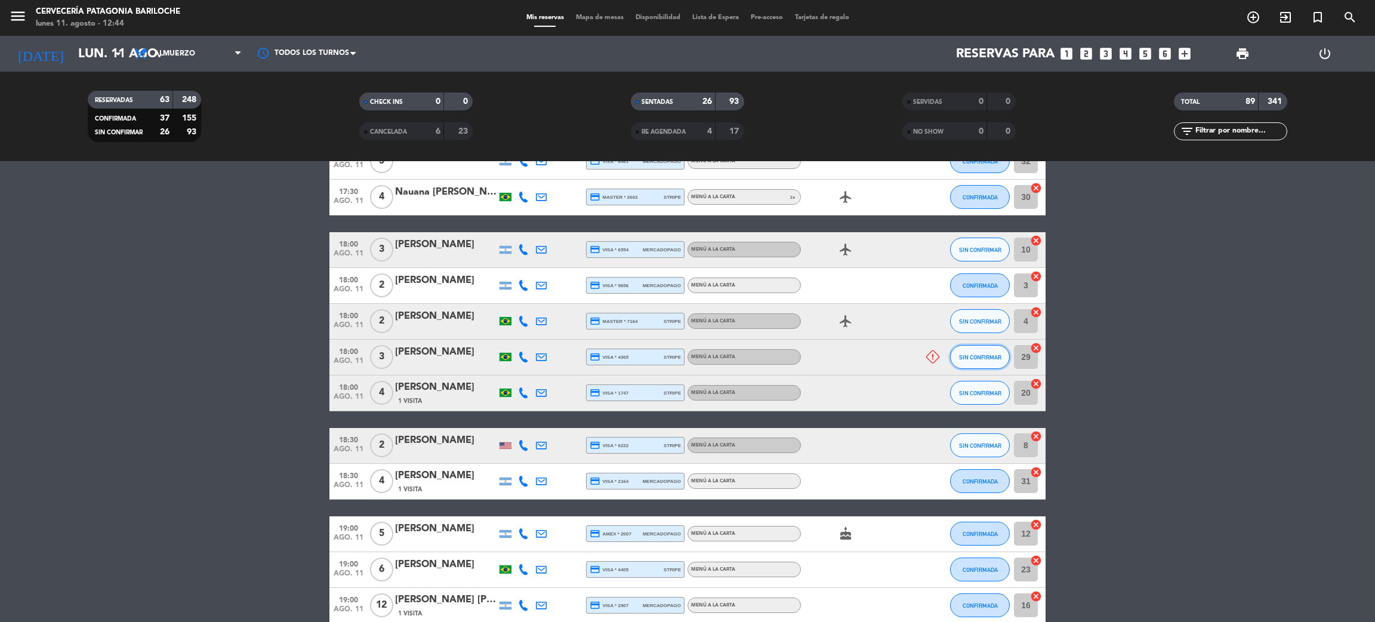
click at [973, 354] on span "SIN CONFIRMAR" at bounding box center [980, 357] width 42 height 7
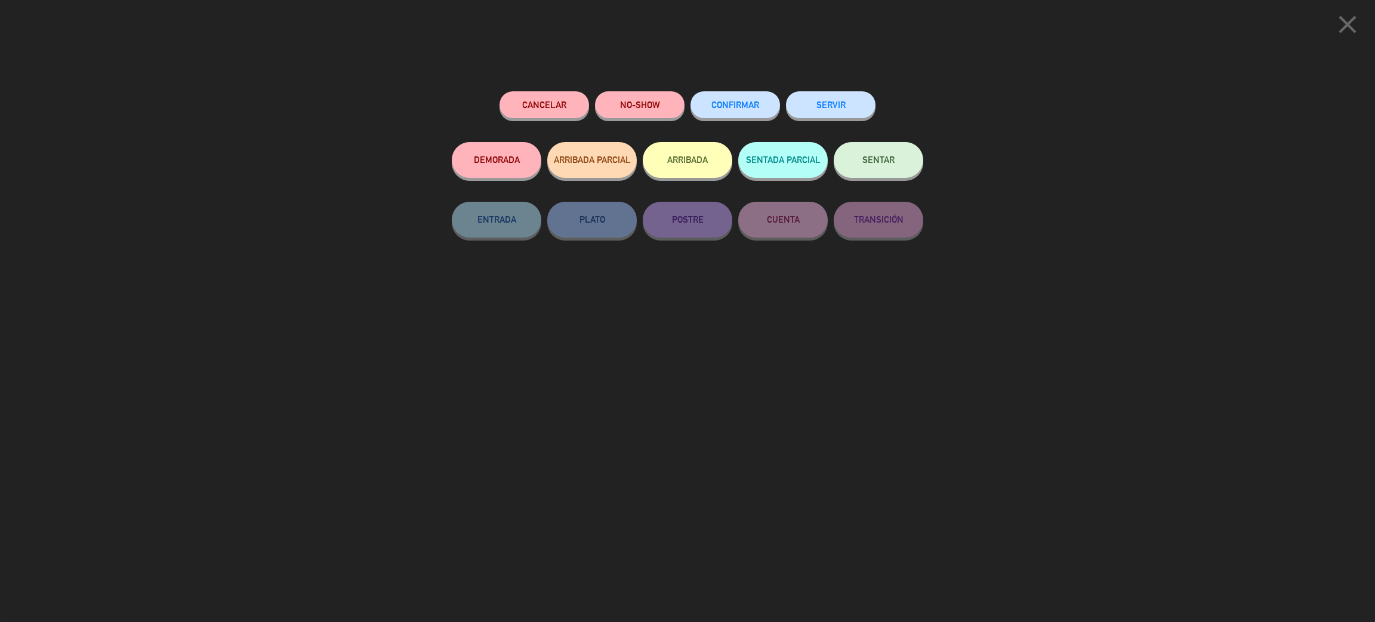
click at [545, 99] on button "Cancelar" at bounding box center [544, 104] width 90 height 27
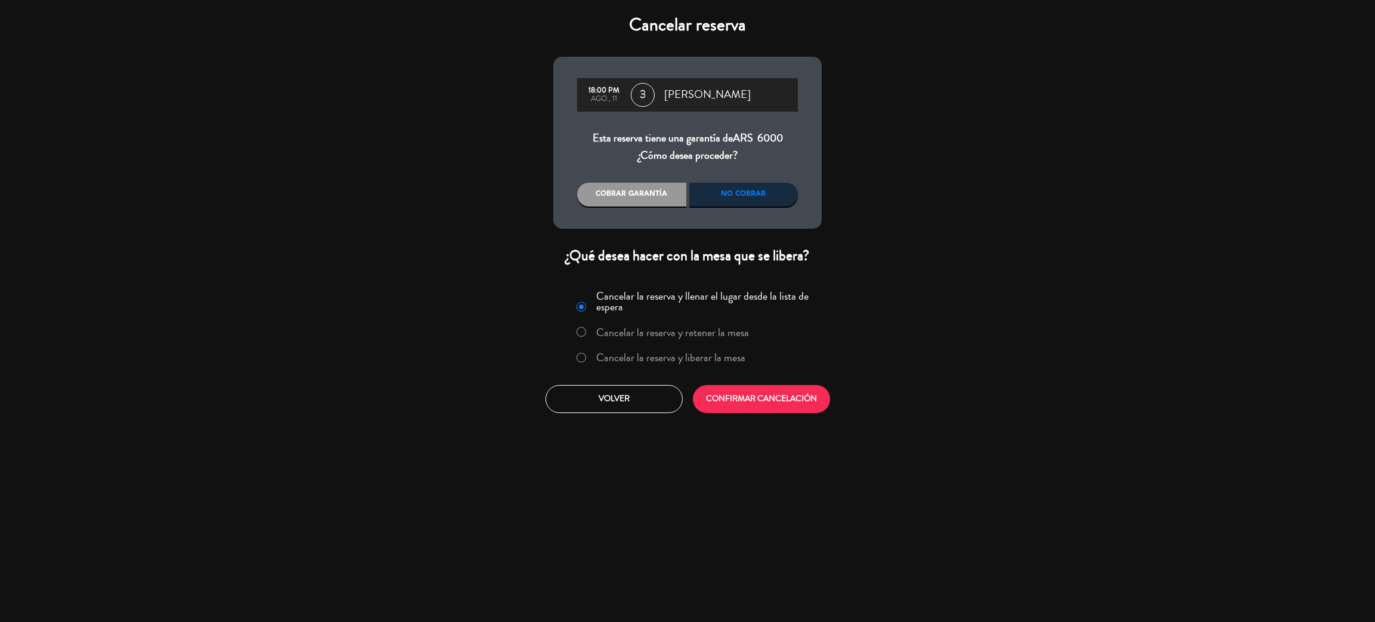
click at [744, 199] on div "No cobrar" at bounding box center [743, 195] width 109 height 24
click at [776, 400] on button "CONFIRMAR CANCELACIÓN" at bounding box center [761, 399] width 137 height 28
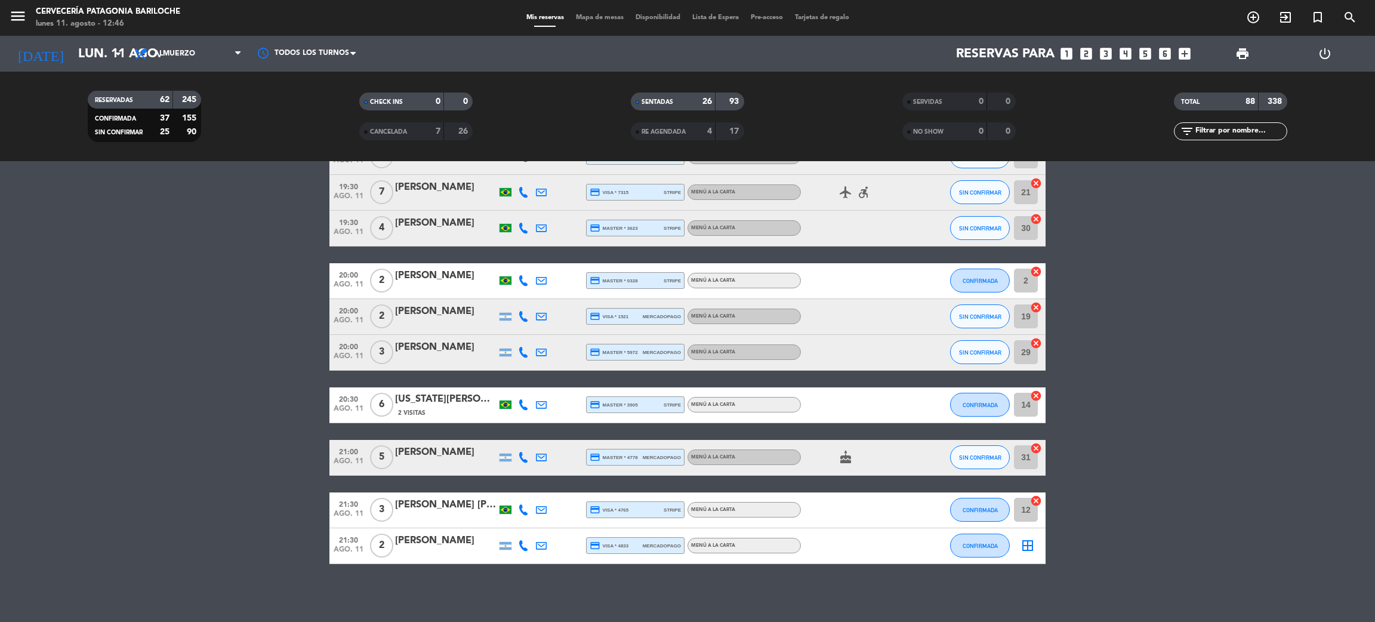
scroll to position [3112, 0]
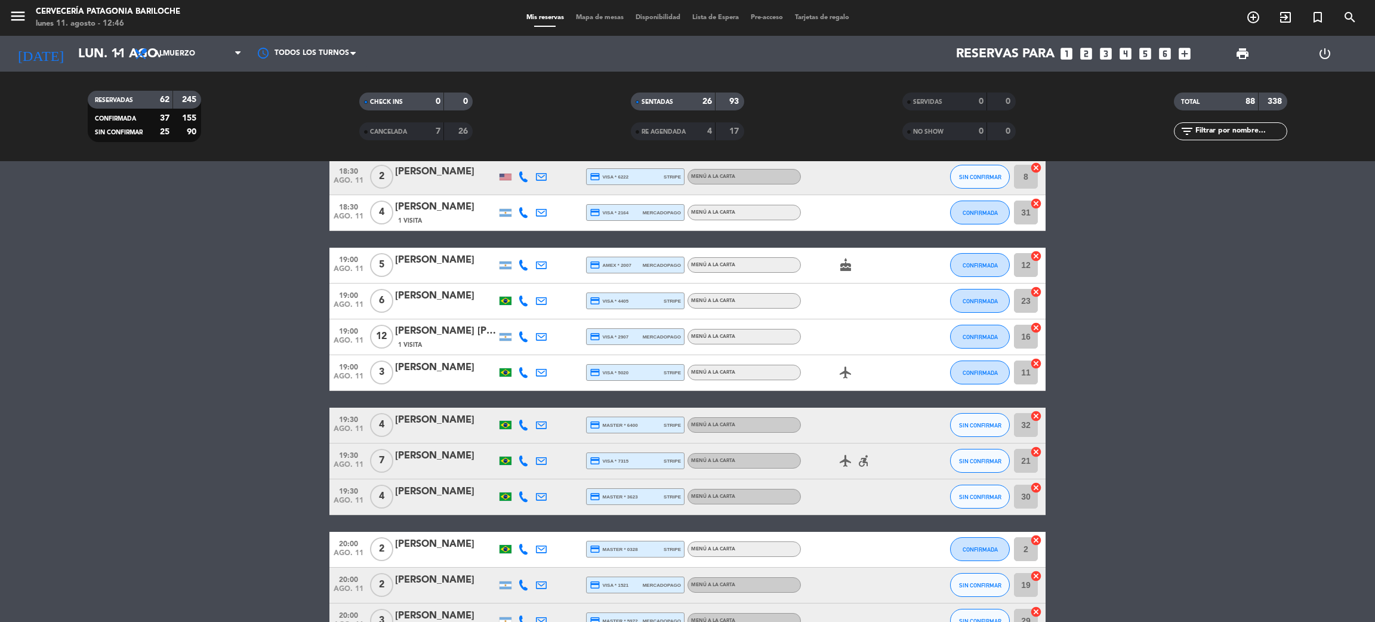
click at [459, 368] on div "[PERSON_NAME]" at bounding box center [445, 368] width 101 height 16
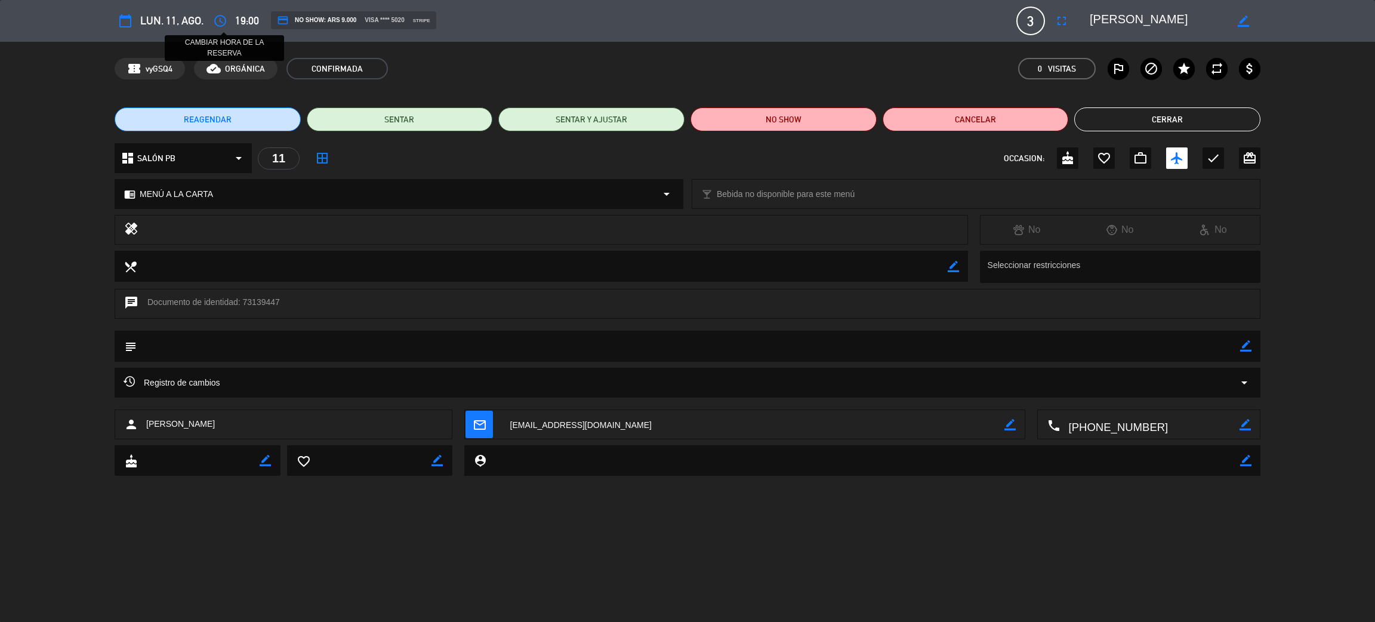
click at [221, 24] on icon "access_time" at bounding box center [220, 21] width 14 height 14
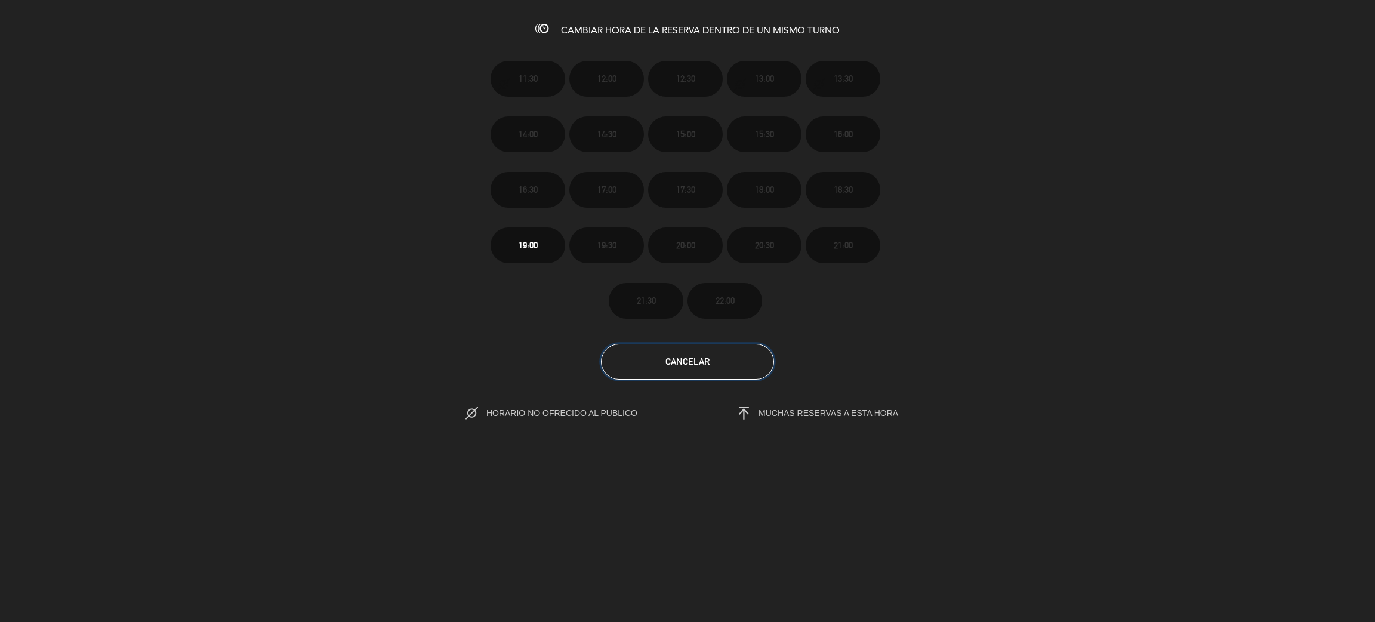
click at [682, 364] on span "Cancelar" at bounding box center [687, 361] width 44 height 10
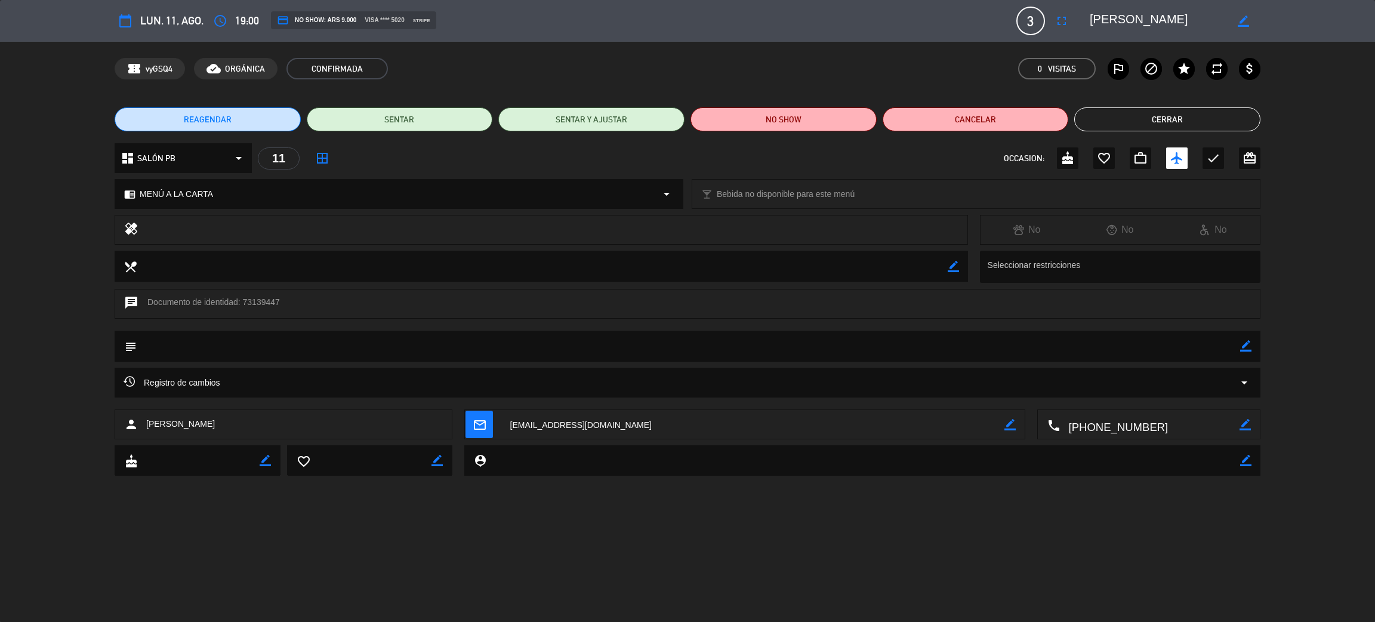
click at [1187, 125] on button "Cerrar" at bounding box center [1167, 119] width 186 height 24
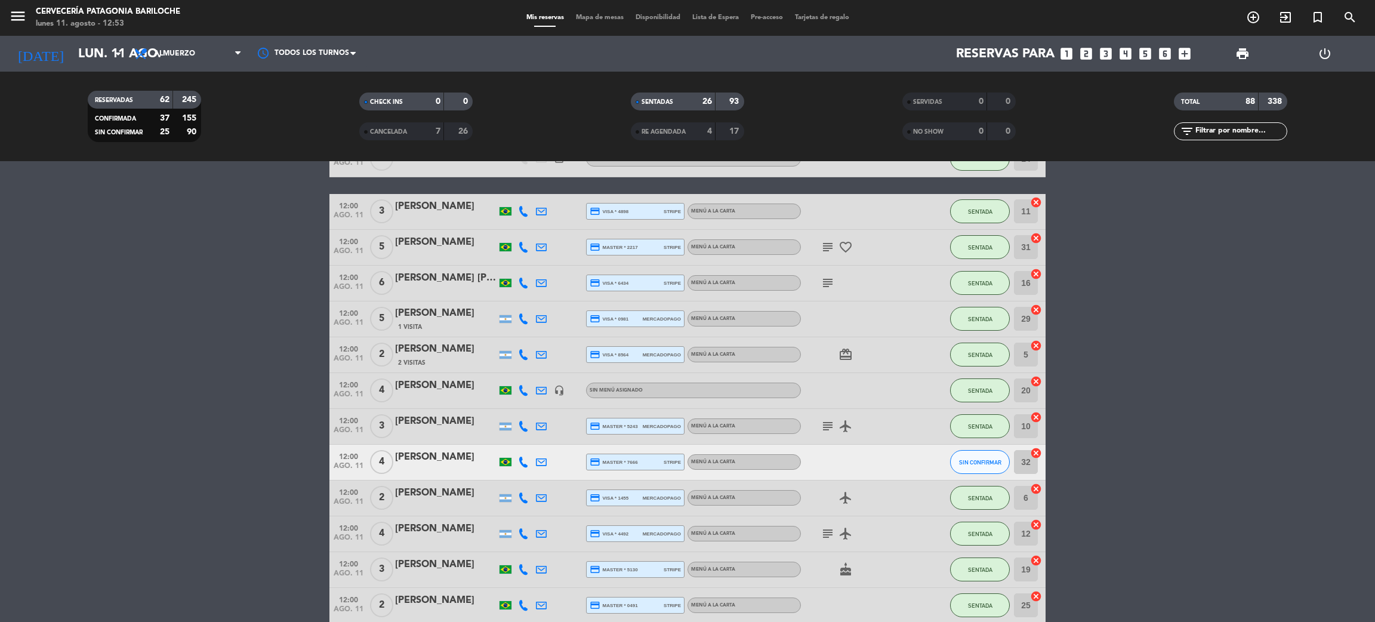
scroll to position [0, 0]
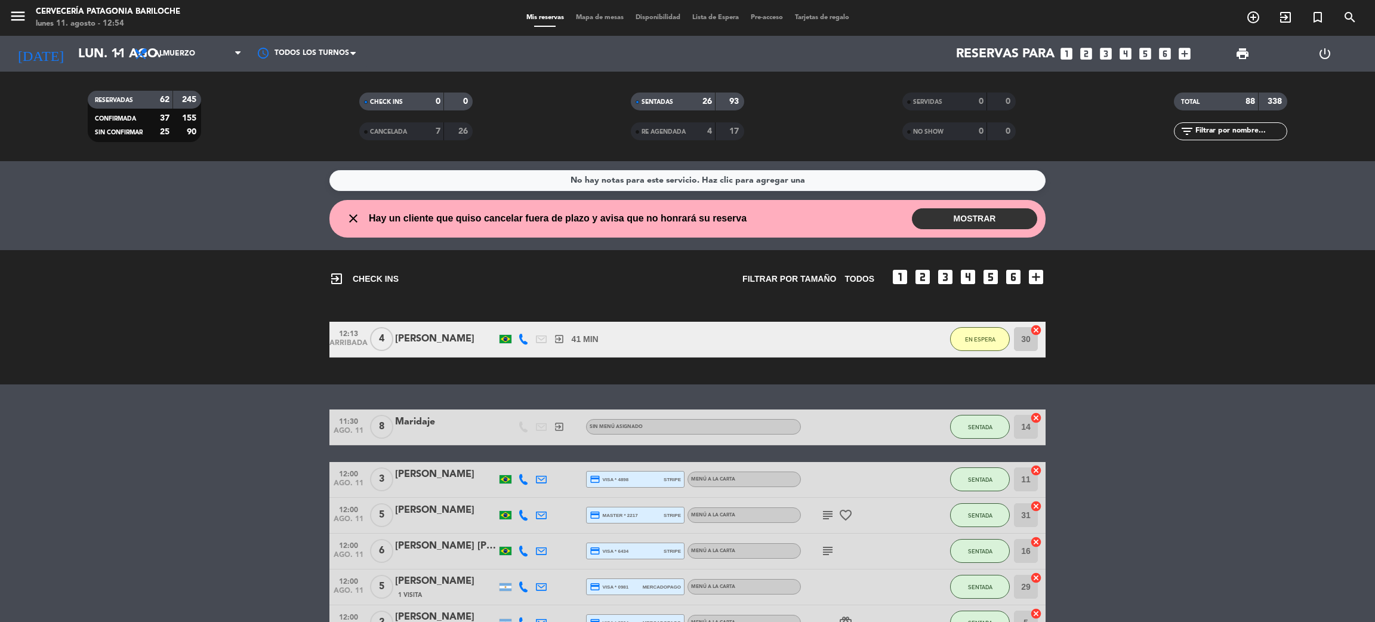
click at [416, 344] on div "[PERSON_NAME]" at bounding box center [445, 339] width 101 height 16
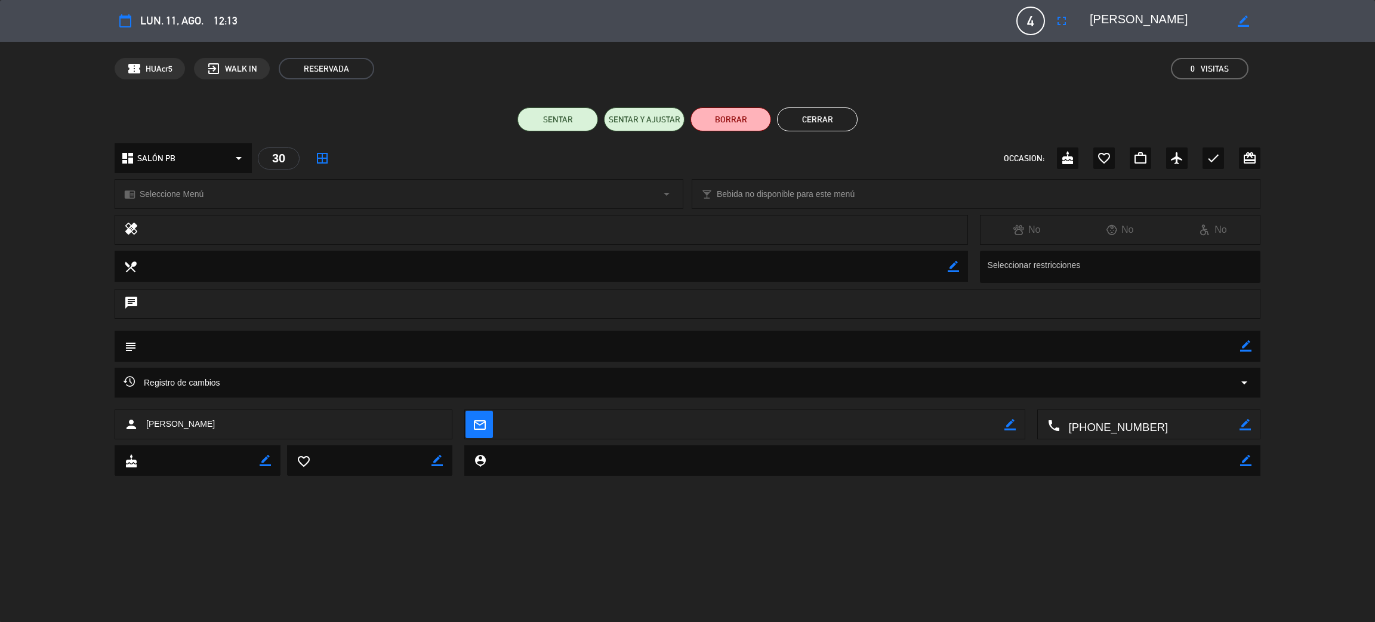
click at [847, 115] on button "Cerrar" at bounding box center [817, 119] width 81 height 24
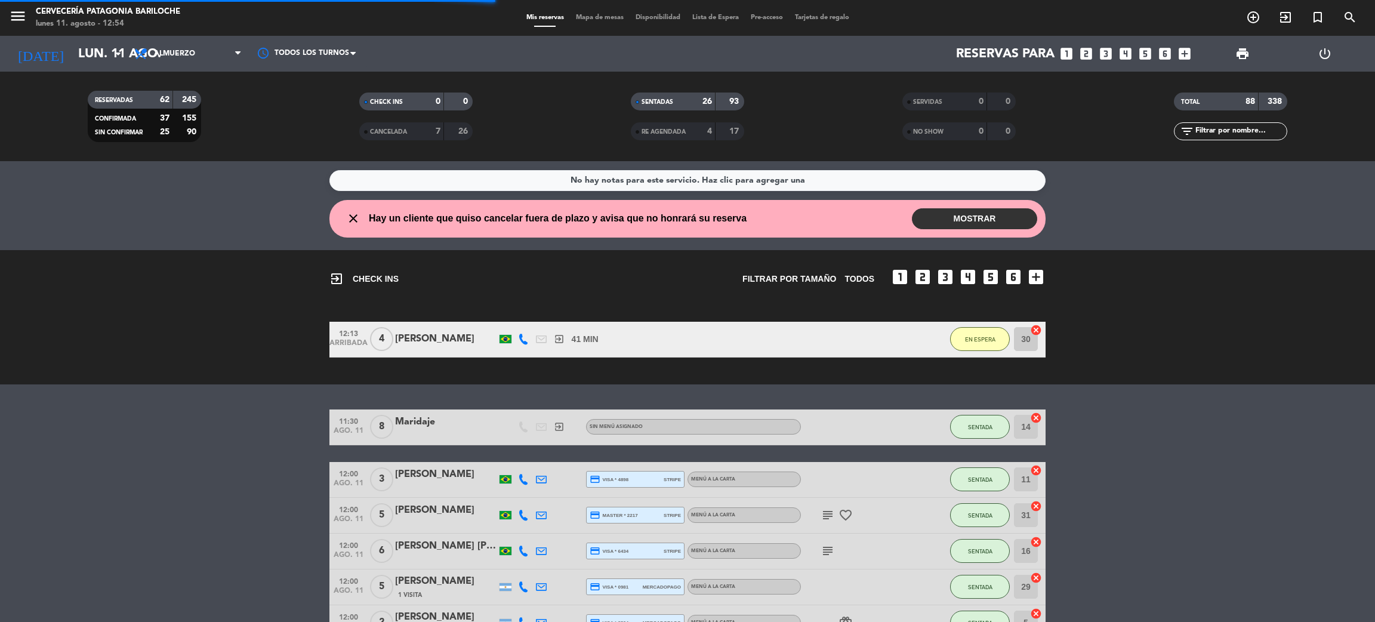
click at [520, 336] on icon at bounding box center [523, 339] width 11 height 11
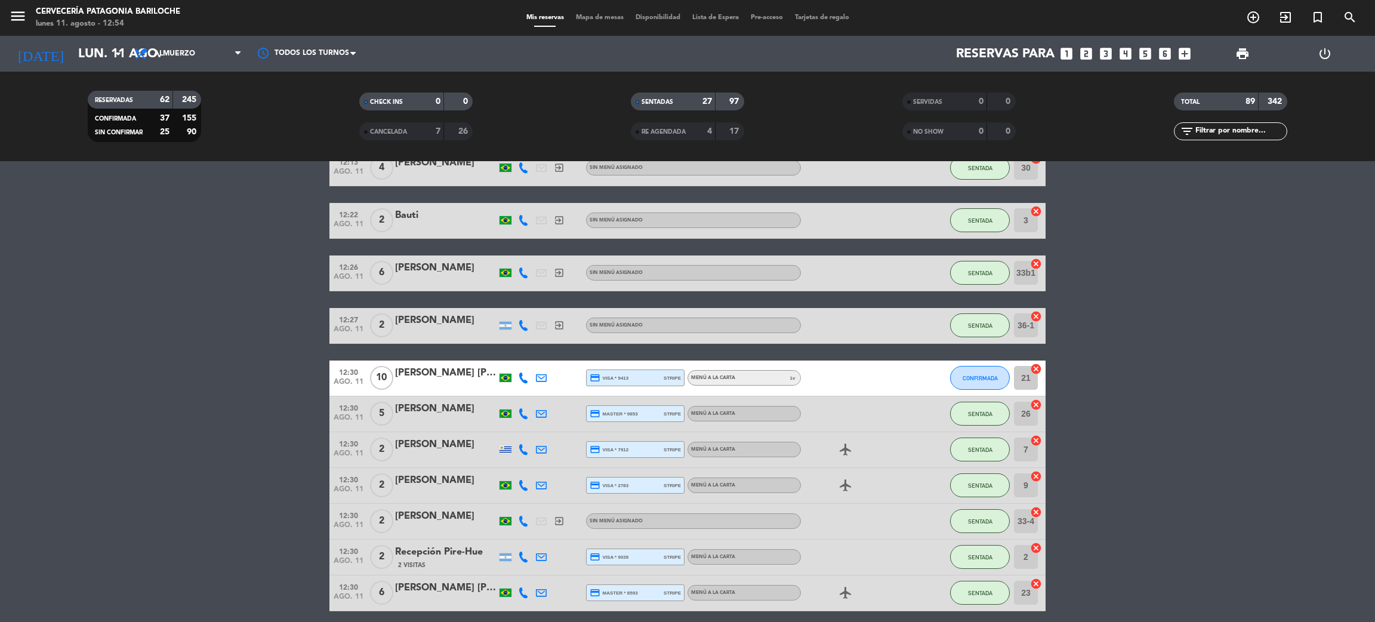
scroll to position [536, 0]
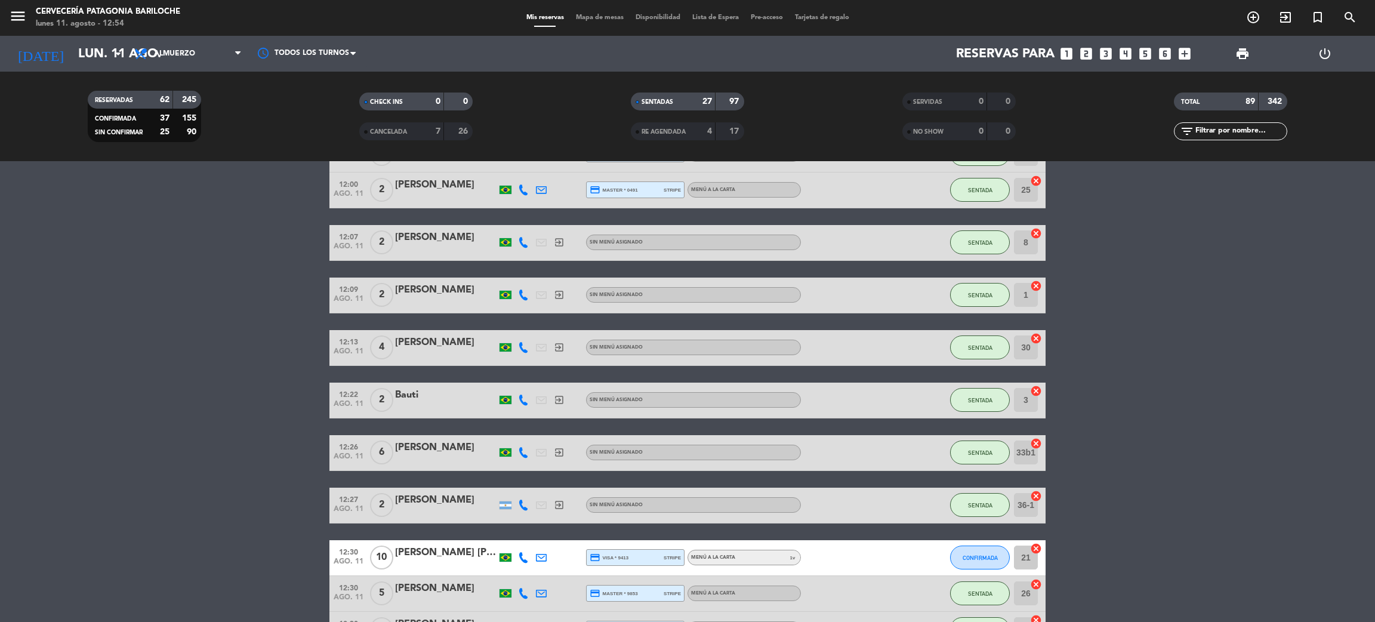
click at [522, 345] on icon at bounding box center [523, 347] width 11 height 11
click at [527, 324] on span "content_paste" at bounding box center [531, 327] width 9 height 9
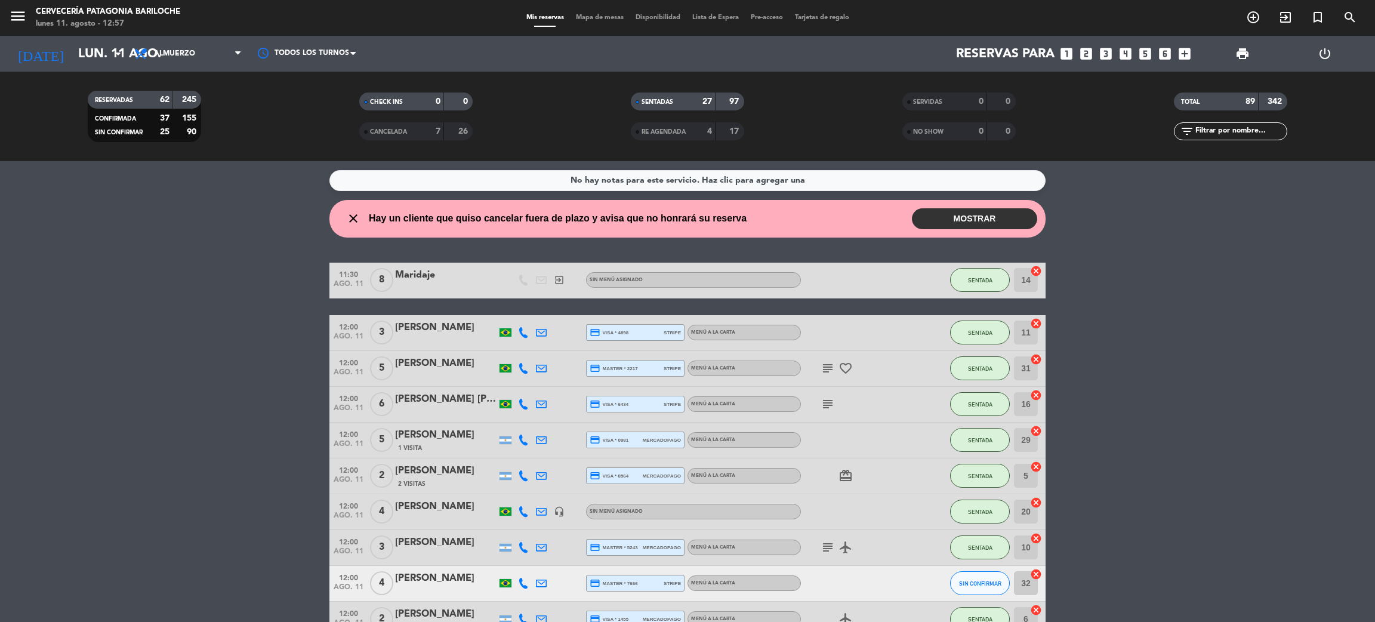
scroll to position [90, 0]
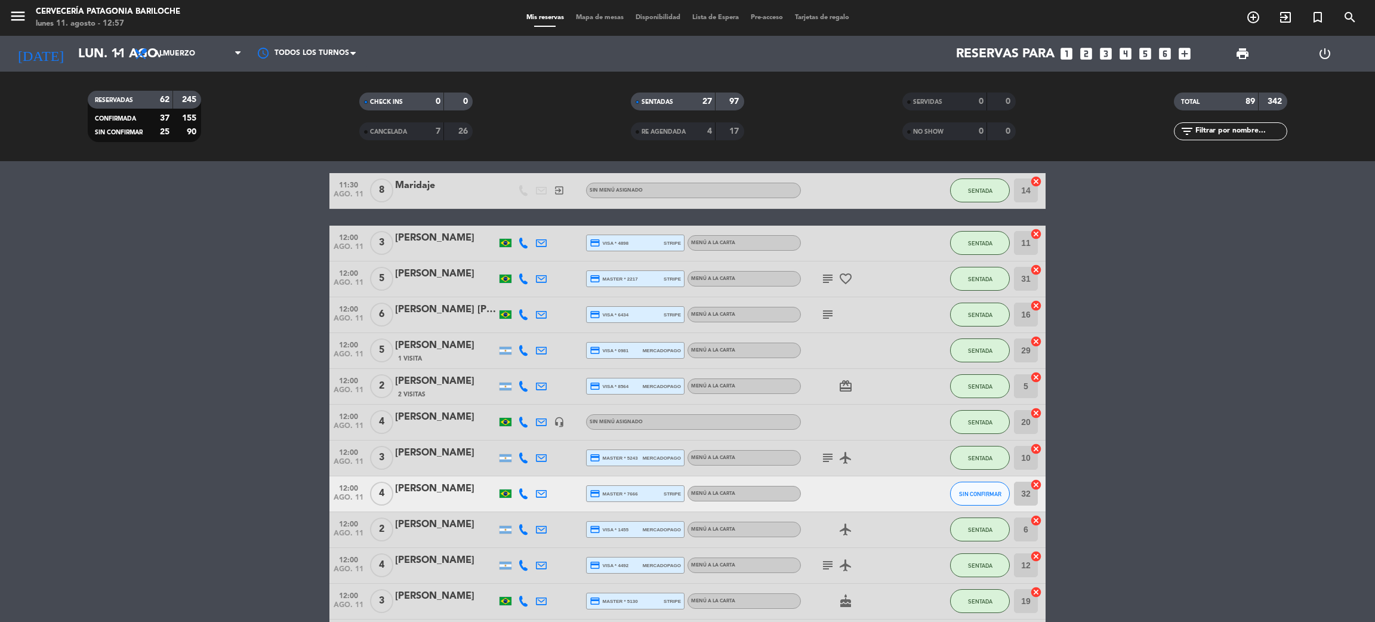
click at [824, 275] on icon "subject" at bounding box center [827, 278] width 14 height 14
click at [826, 318] on icon "subject" at bounding box center [827, 314] width 14 height 14
click at [857, 385] on div "card_giftcard" at bounding box center [854, 386] width 107 height 35
click at [847, 385] on icon "card_giftcard" at bounding box center [845, 386] width 14 height 14
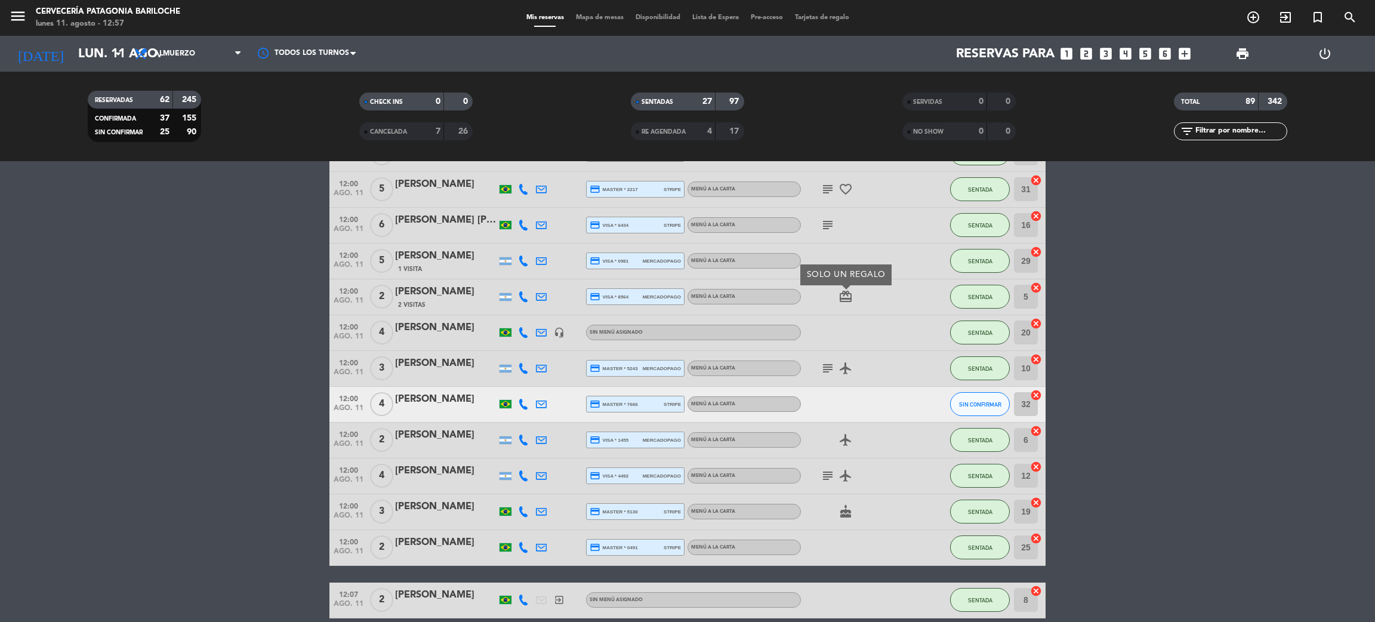
click at [831, 369] on icon "subject" at bounding box center [827, 368] width 14 height 14
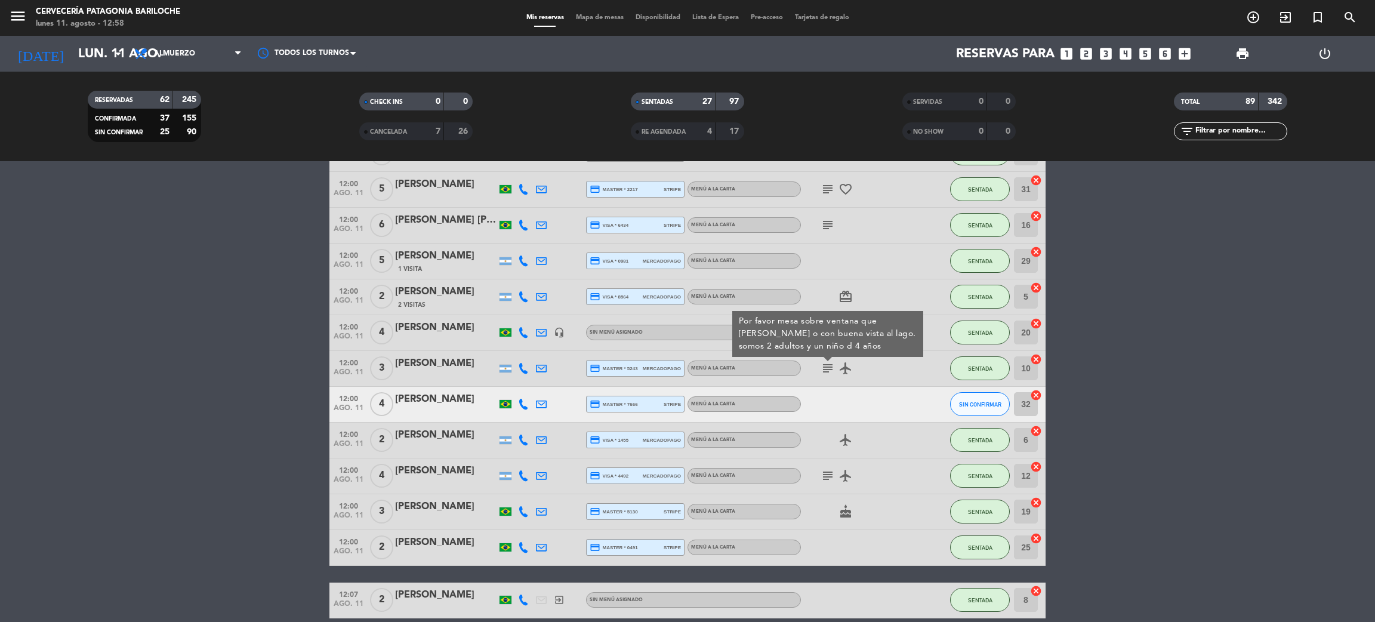
click at [826, 476] on icon "subject" at bounding box center [827, 475] width 14 height 14
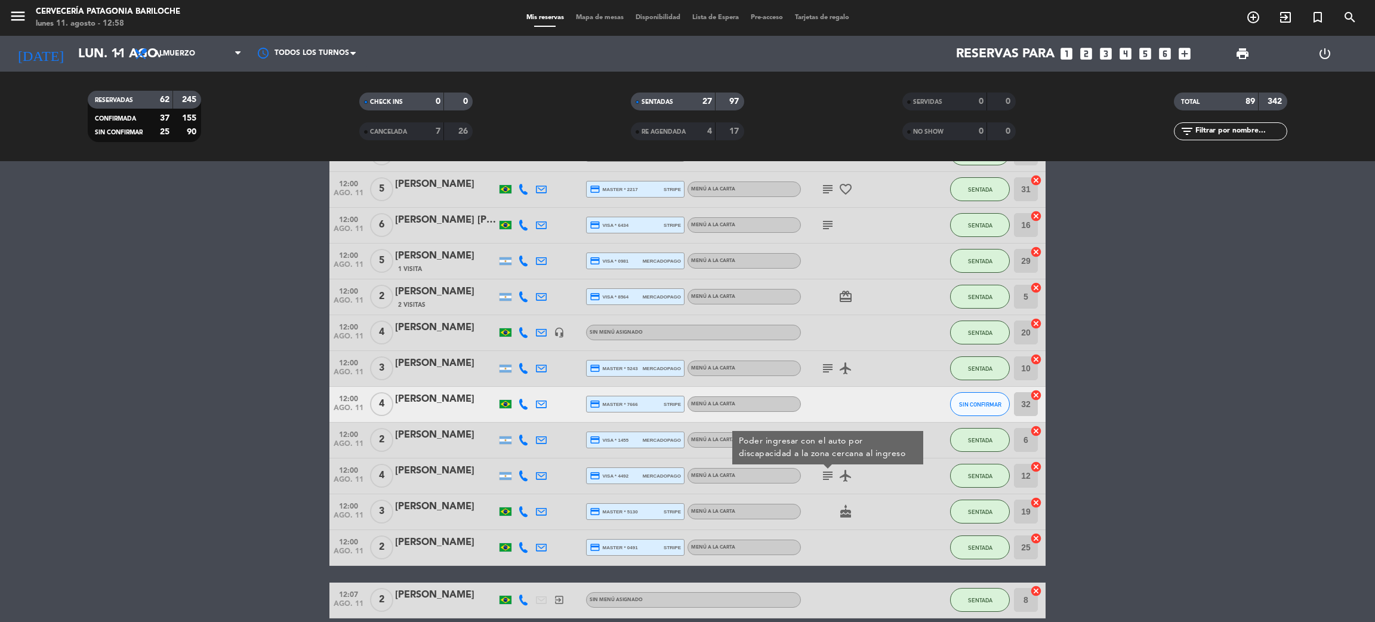
click at [841, 513] on icon "cake" at bounding box center [845, 511] width 14 height 14
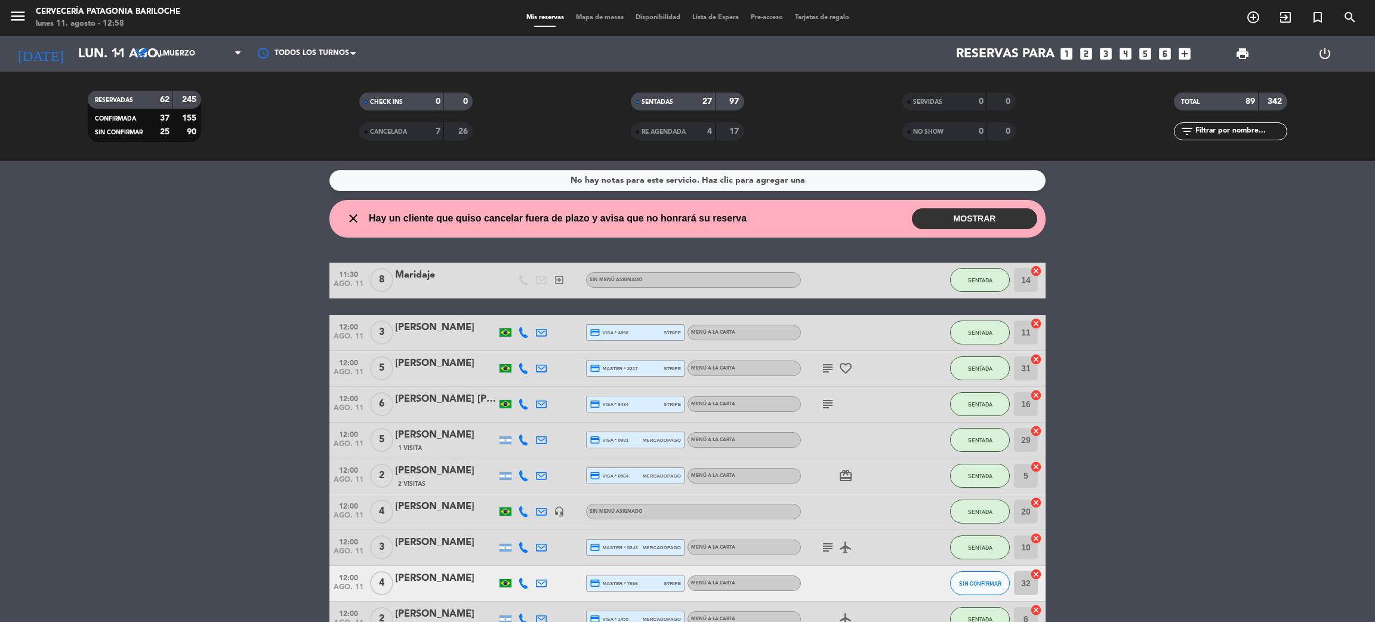
click at [982, 223] on button "MOSTRAR" at bounding box center [974, 218] width 125 height 21
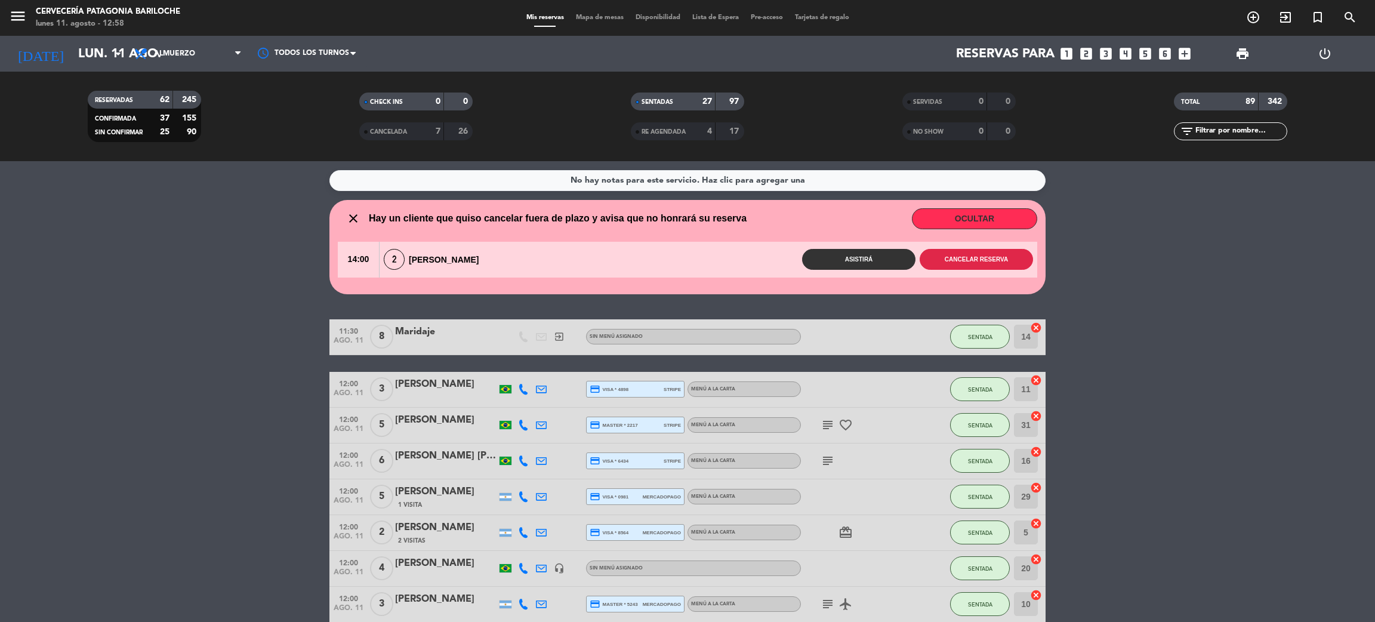
click at [968, 261] on button "Cancelar reserva" at bounding box center [975, 259] width 113 height 21
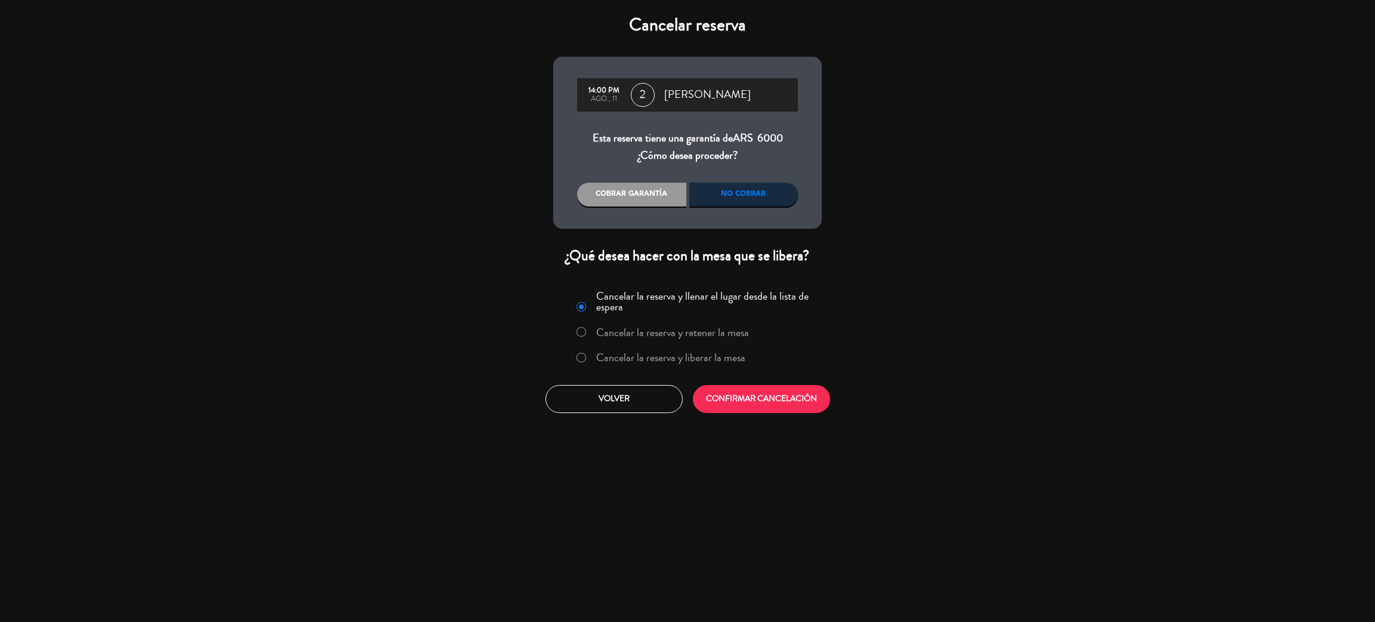
click at [760, 197] on div "No cobrar" at bounding box center [743, 195] width 109 height 24
click at [786, 390] on button "CONFIRMAR CANCELACIÓN" at bounding box center [761, 399] width 137 height 28
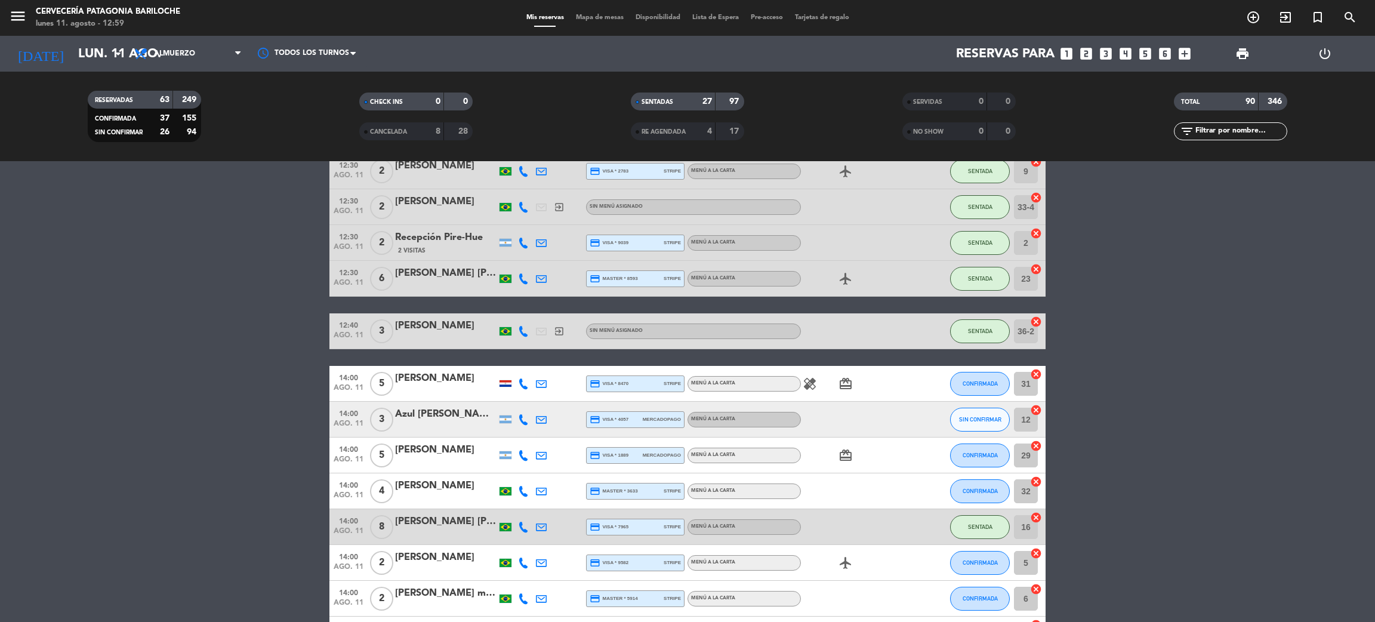
scroll to position [1073, 0]
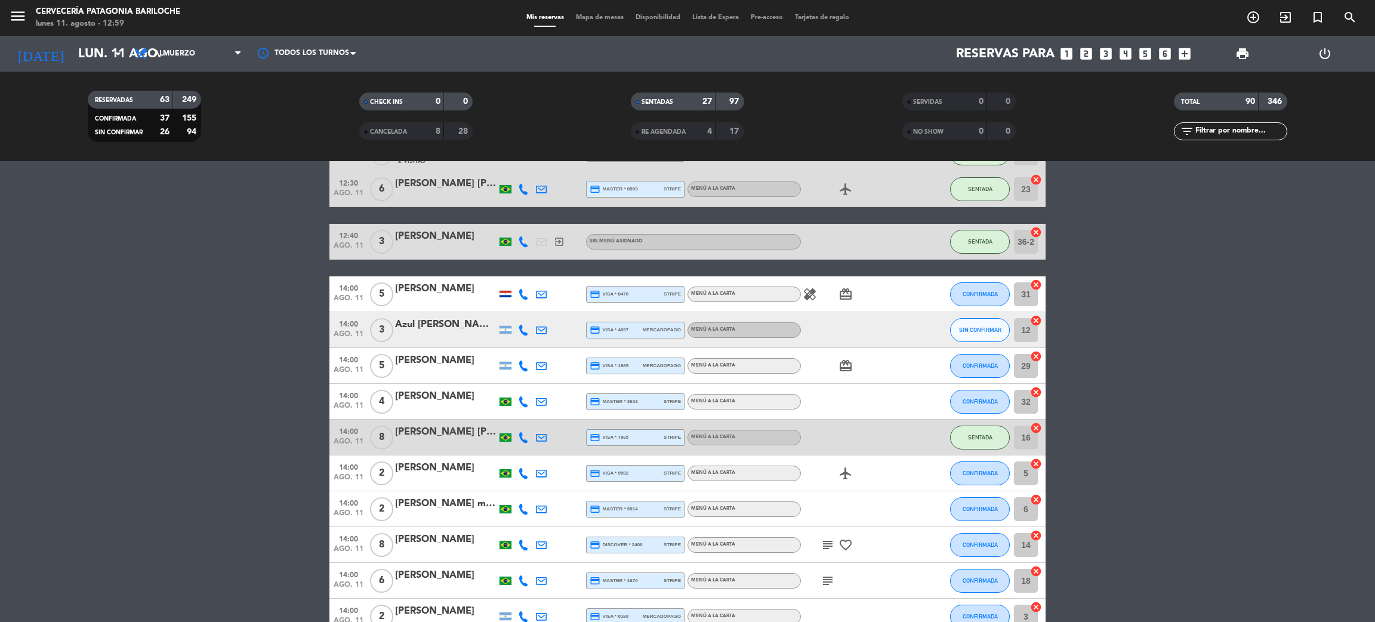
click at [814, 293] on icon "healing" at bounding box center [810, 294] width 14 height 14
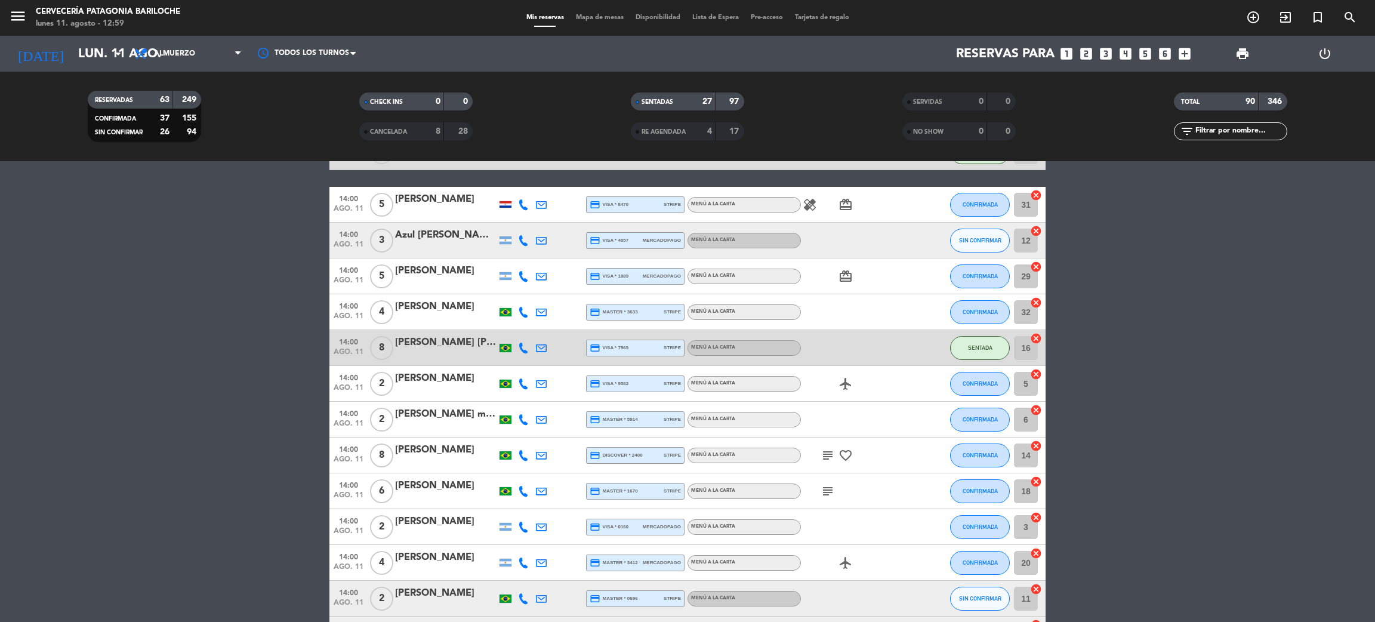
click at [826, 452] on icon "subject" at bounding box center [827, 455] width 14 height 14
click at [828, 486] on icon "subject" at bounding box center [827, 491] width 14 height 14
click at [826, 449] on icon "subject" at bounding box center [827, 455] width 14 height 14
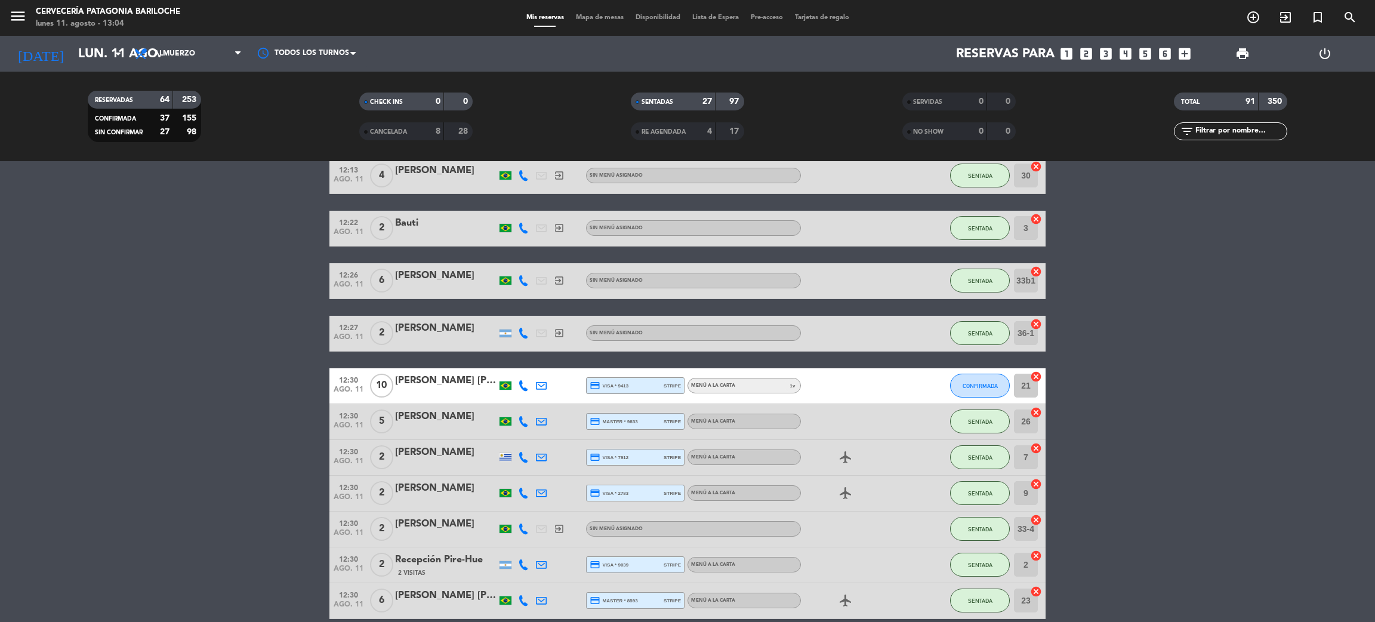
scroll to position [894, 0]
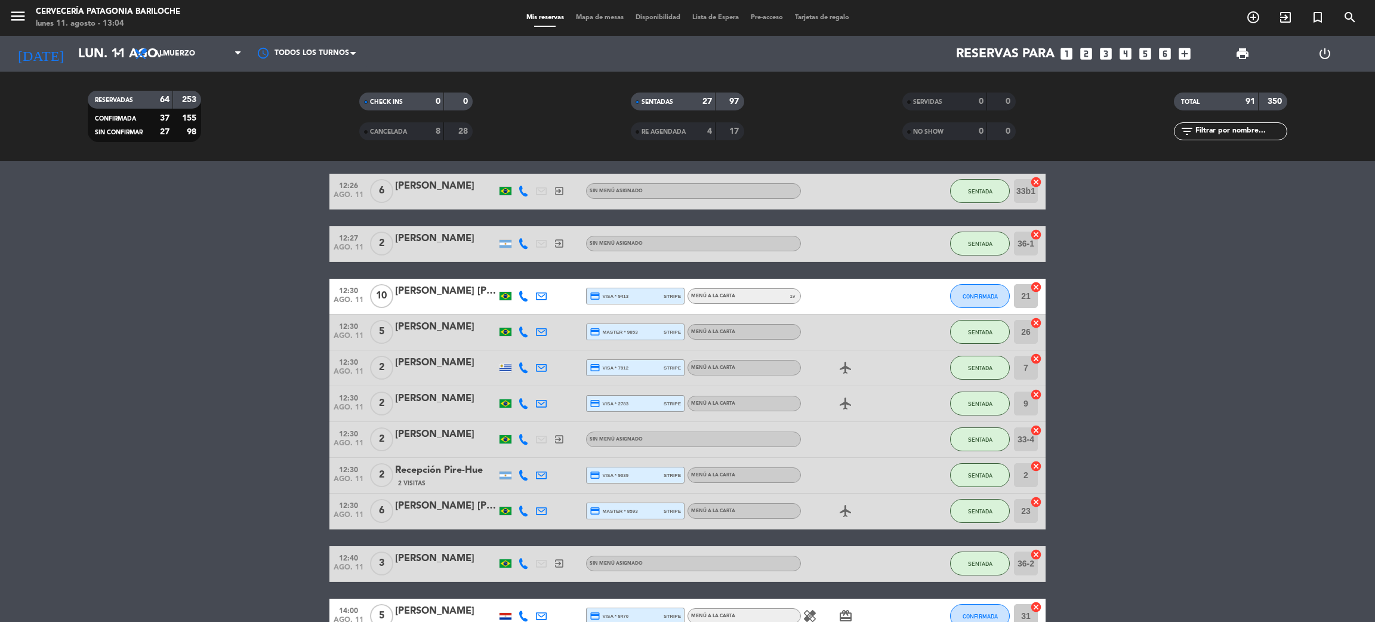
click at [522, 302] on div at bounding box center [523, 296] width 18 height 35
click at [524, 299] on icon at bounding box center [523, 296] width 11 height 11
click at [517, 275] on span "Copiar" at bounding box center [511, 276] width 25 height 13
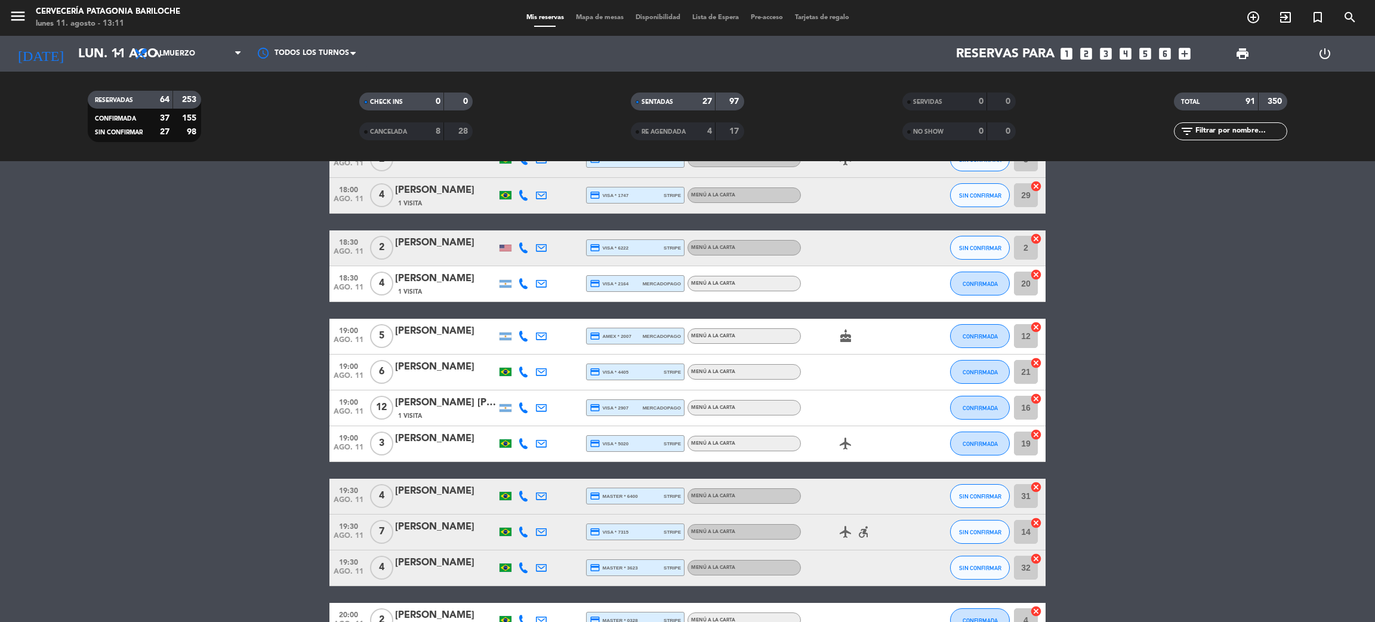
scroll to position [3221, 0]
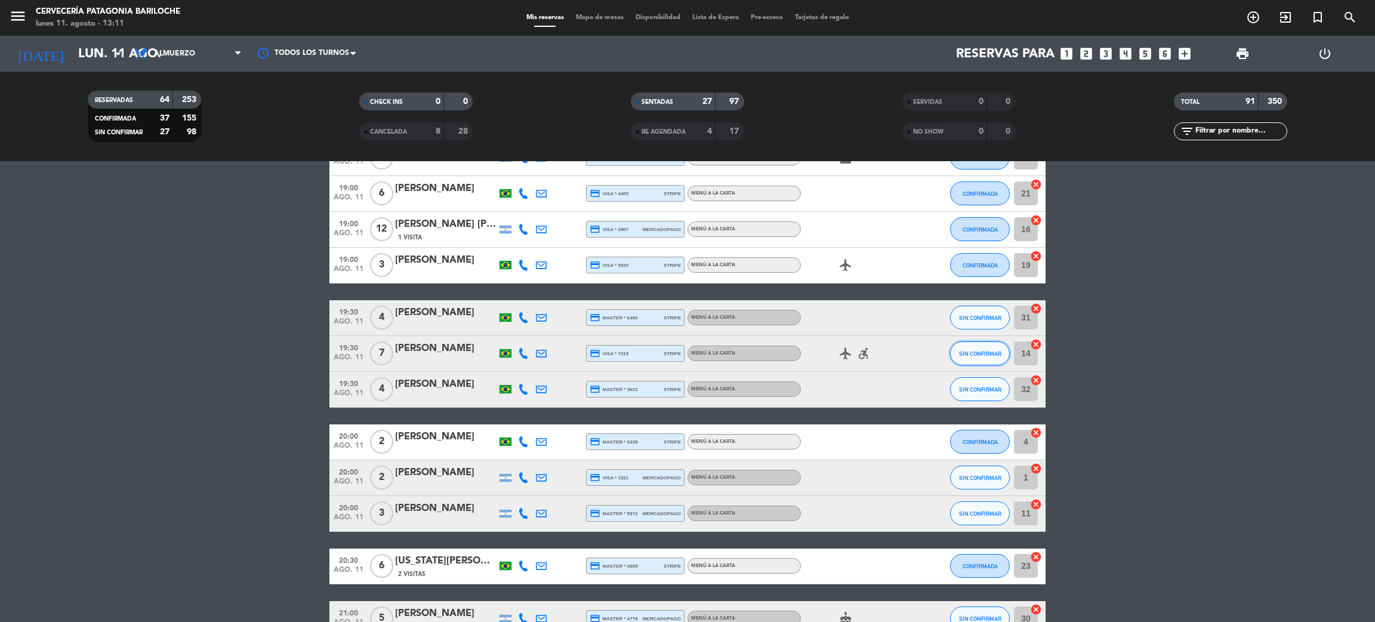
click at [973, 351] on span "SIN CONFIRMAR" at bounding box center [980, 353] width 42 height 7
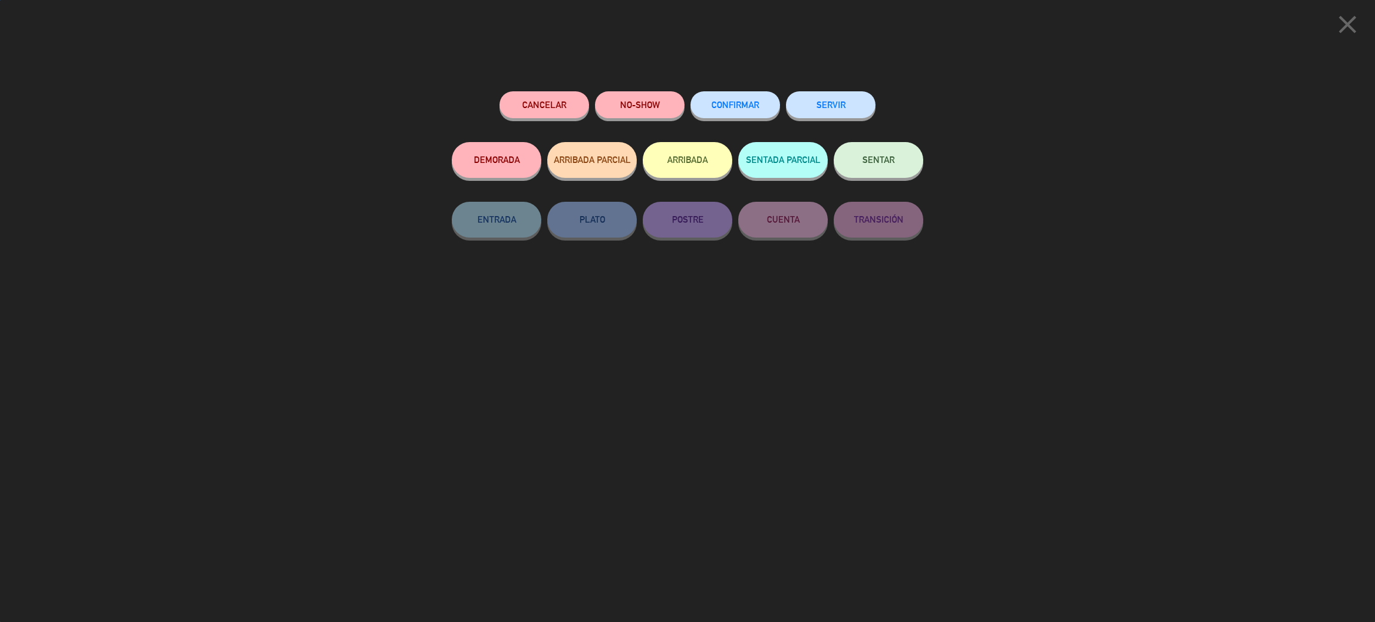
click at [742, 100] on span "CONFIRMAR" at bounding box center [735, 105] width 48 height 10
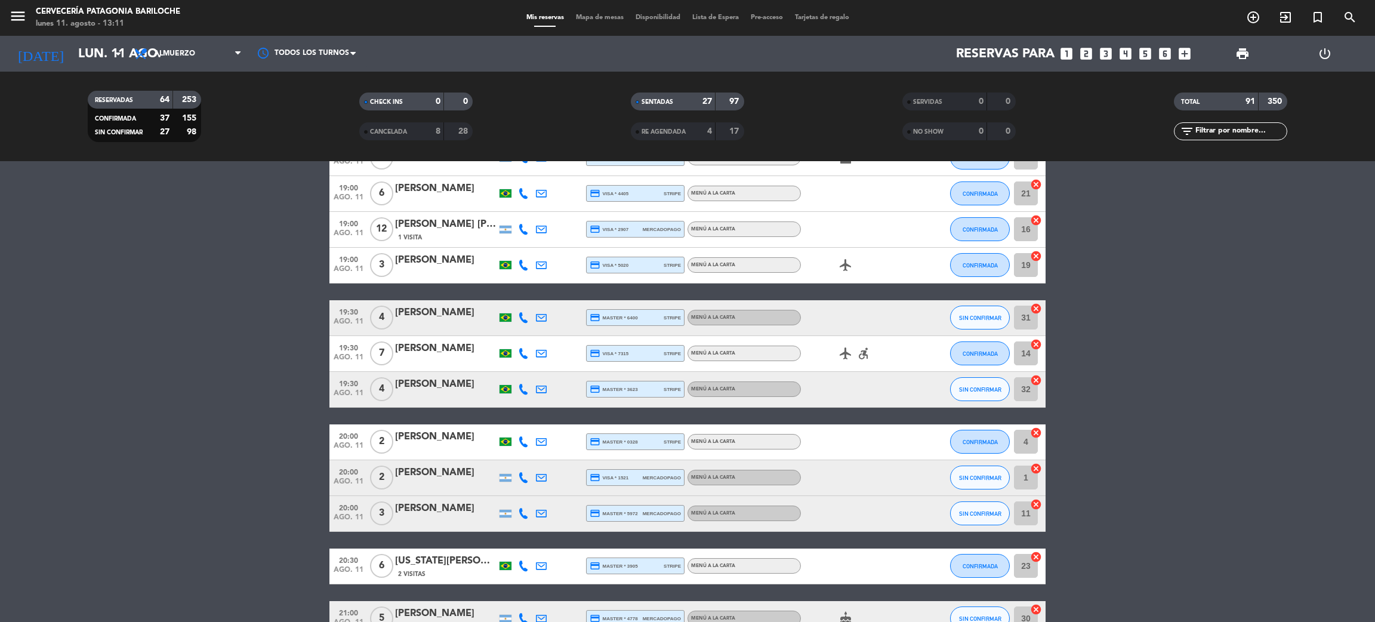
type input "23"
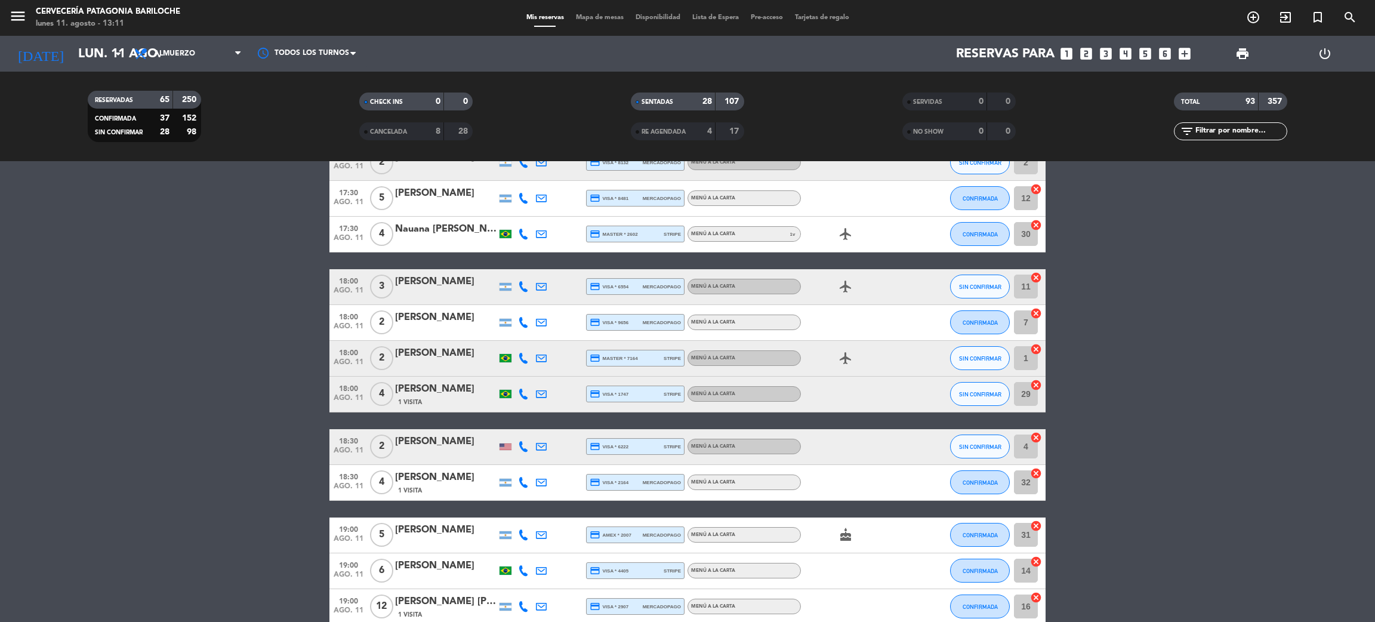
scroll to position [2701, 0]
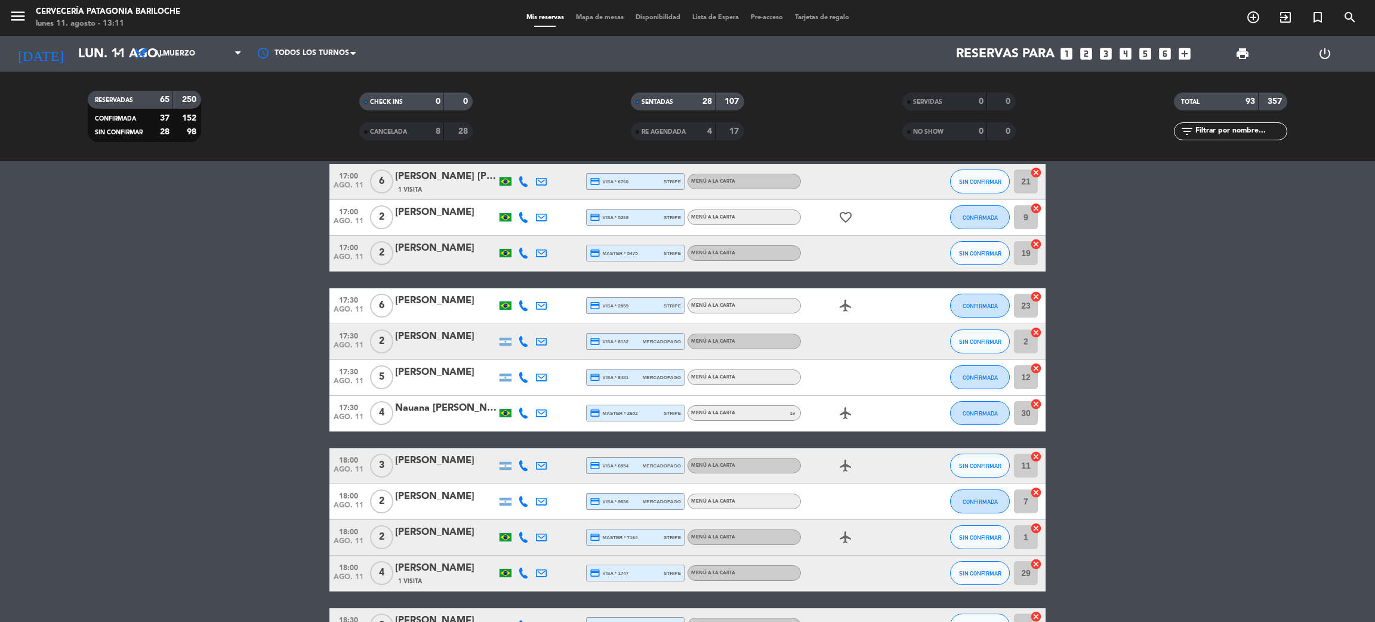
click at [439, 410] on div "Nauana [PERSON_NAME]" at bounding box center [445, 408] width 101 height 16
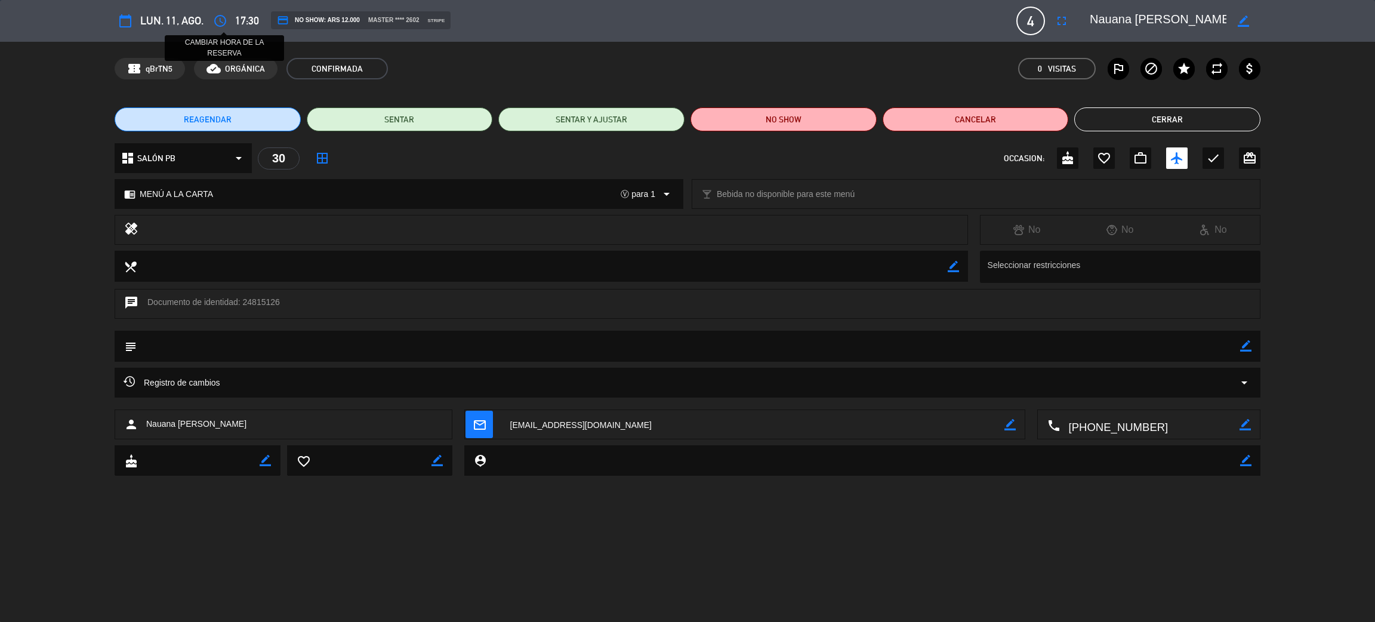
click at [225, 23] on icon "access_time" at bounding box center [220, 21] width 14 height 14
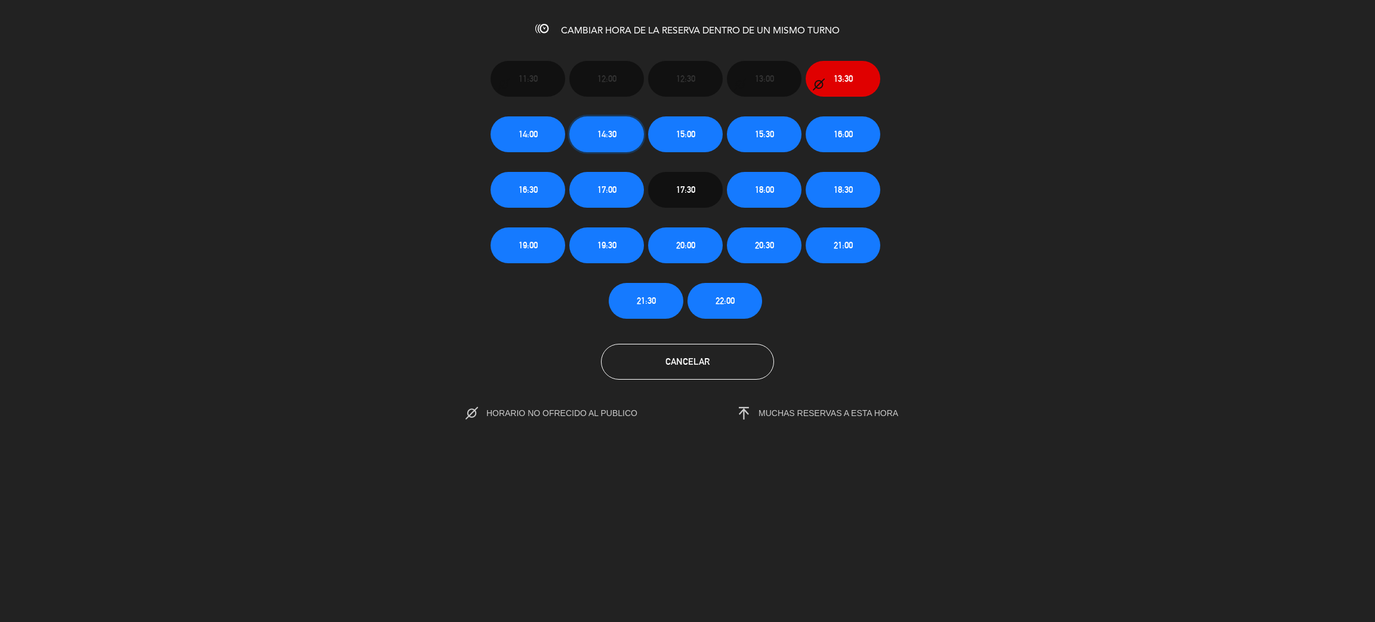
click at [606, 134] on span "14:30" at bounding box center [606, 134] width 19 height 14
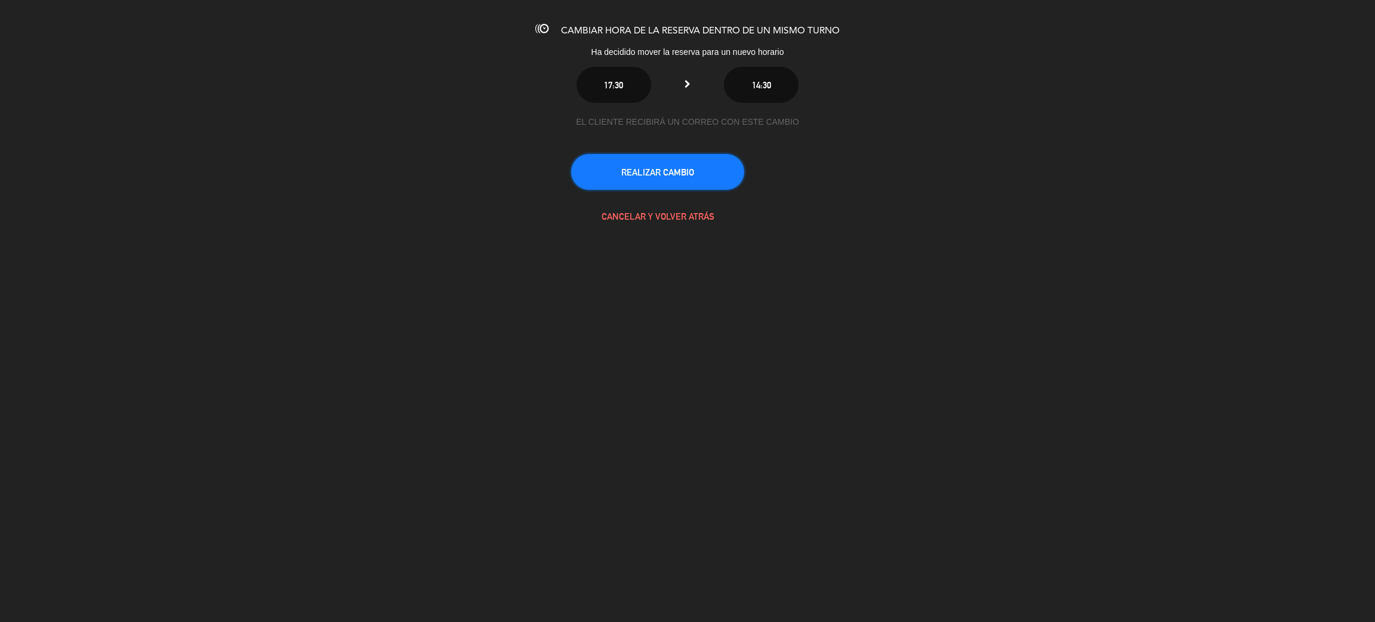
click at [664, 168] on button "REALIZAR CAMBIO" at bounding box center [657, 172] width 173 height 36
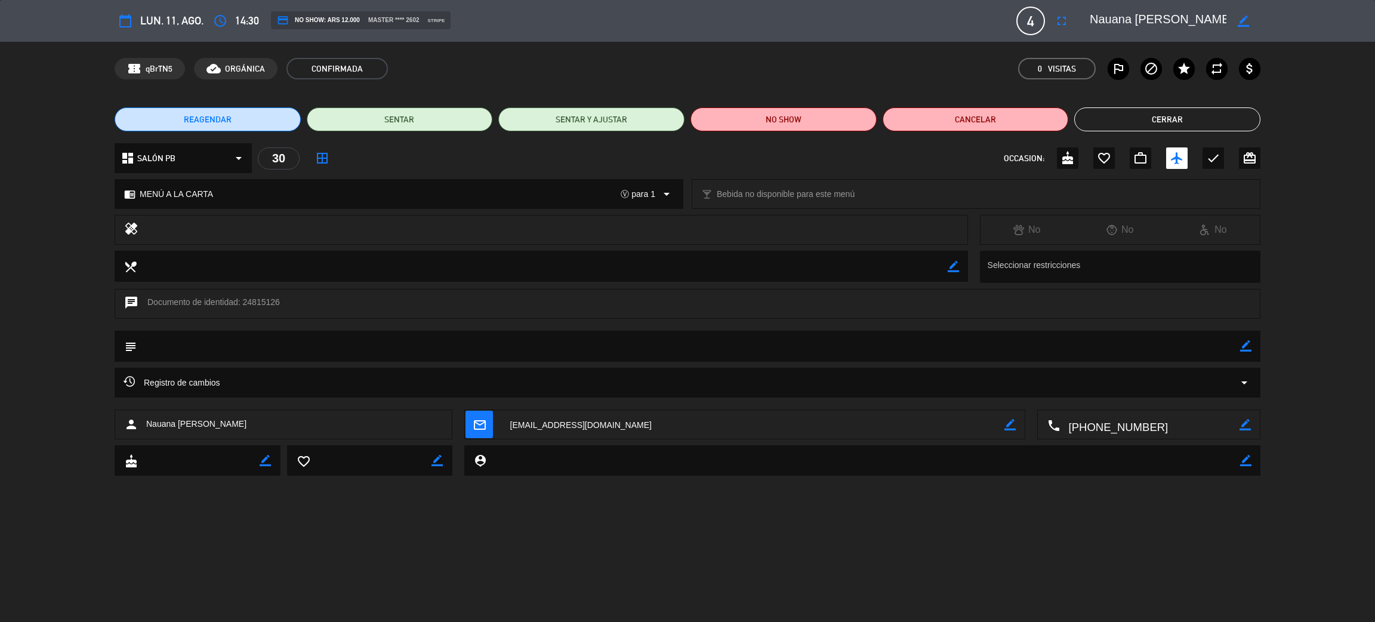
click at [1175, 126] on button "Cerrar" at bounding box center [1167, 119] width 186 height 24
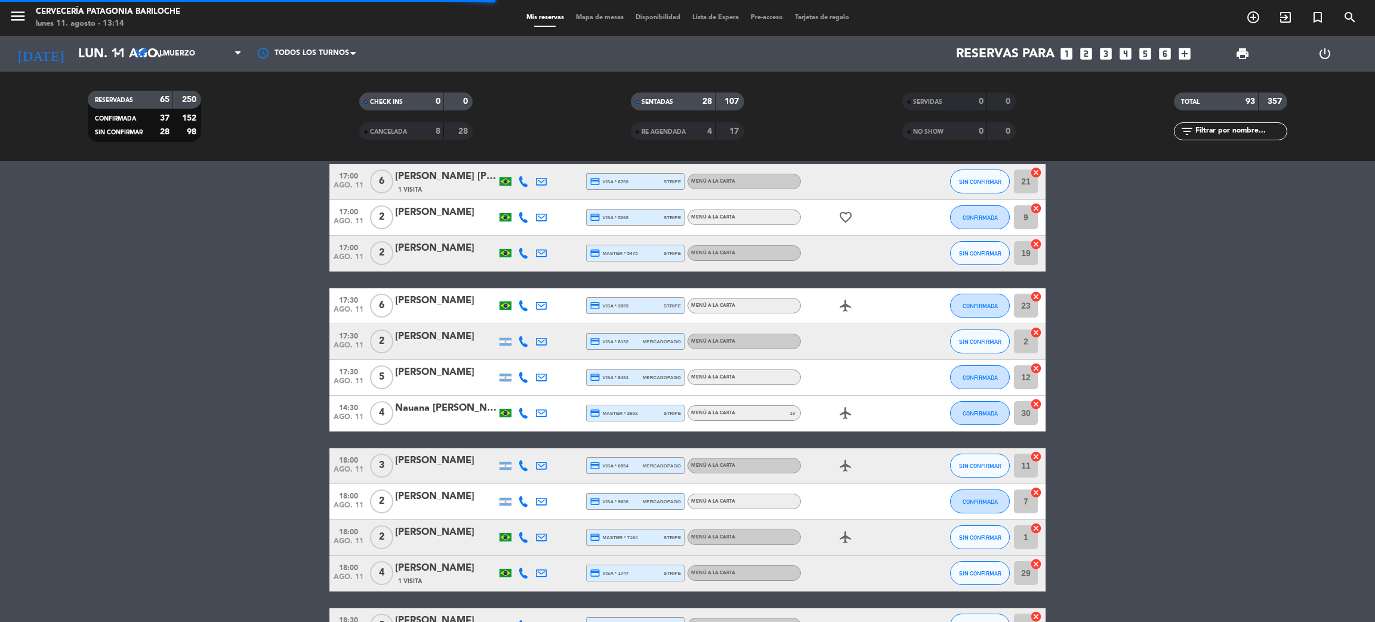
scroll to position [3059, 0]
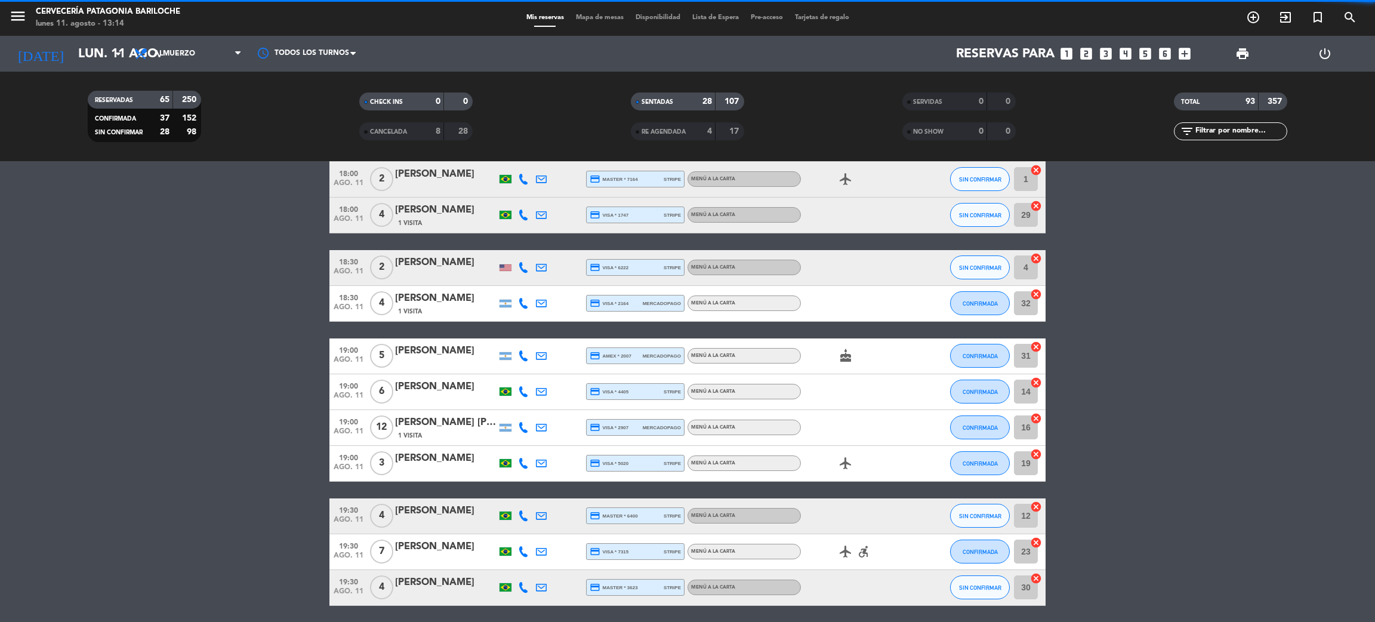
click at [449, 453] on div "[PERSON_NAME]" at bounding box center [445, 458] width 101 height 16
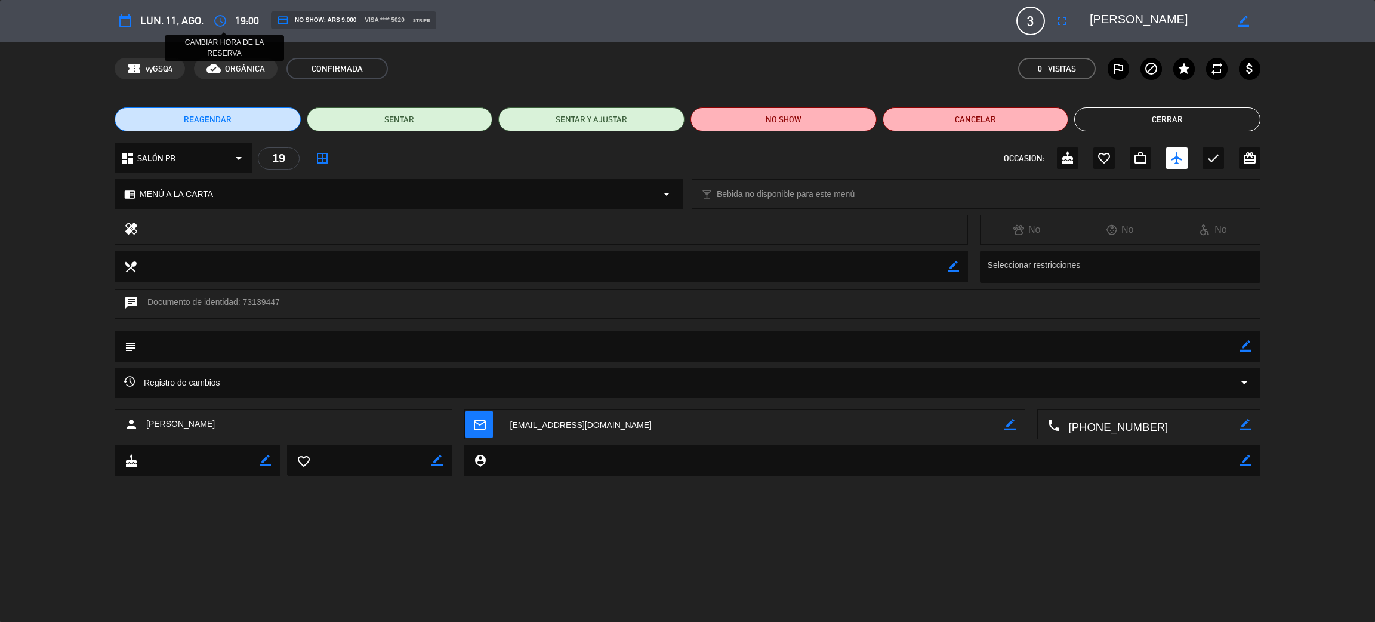
click at [224, 20] on icon "access_time" at bounding box center [220, 21] width 14 height 14
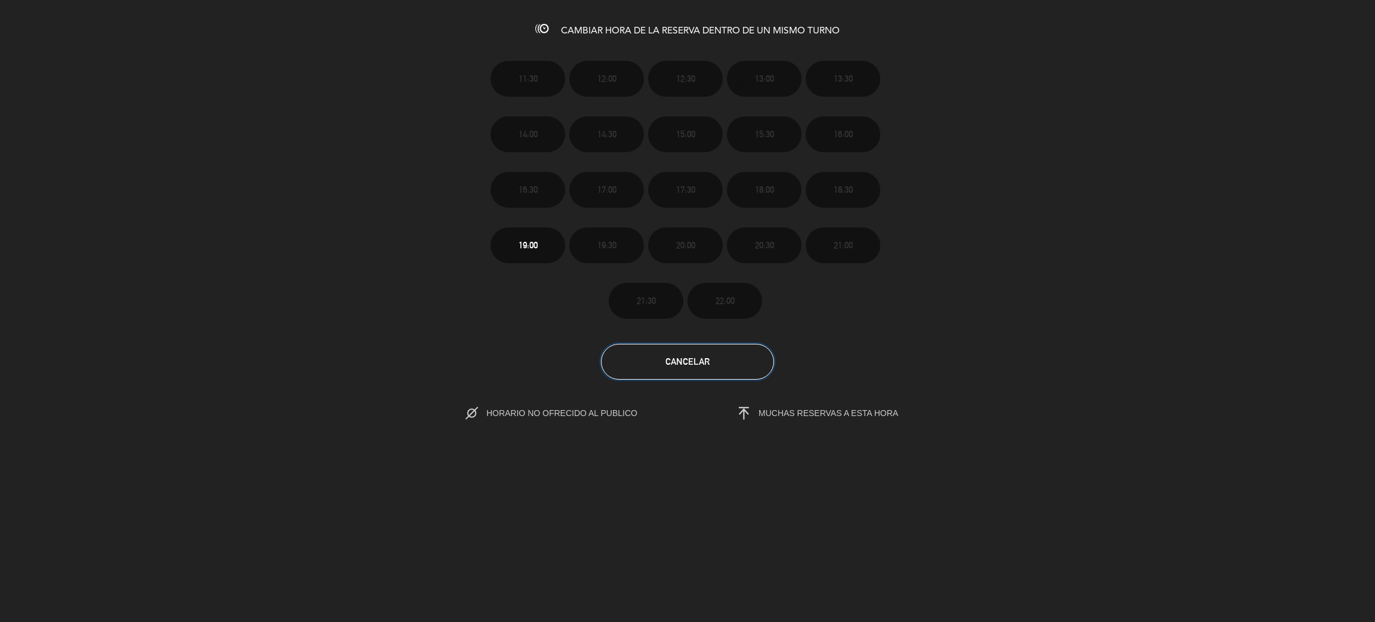
click at [687, 363] on span "Cancelar" at bounding box center [687, 361] width 44 height 10
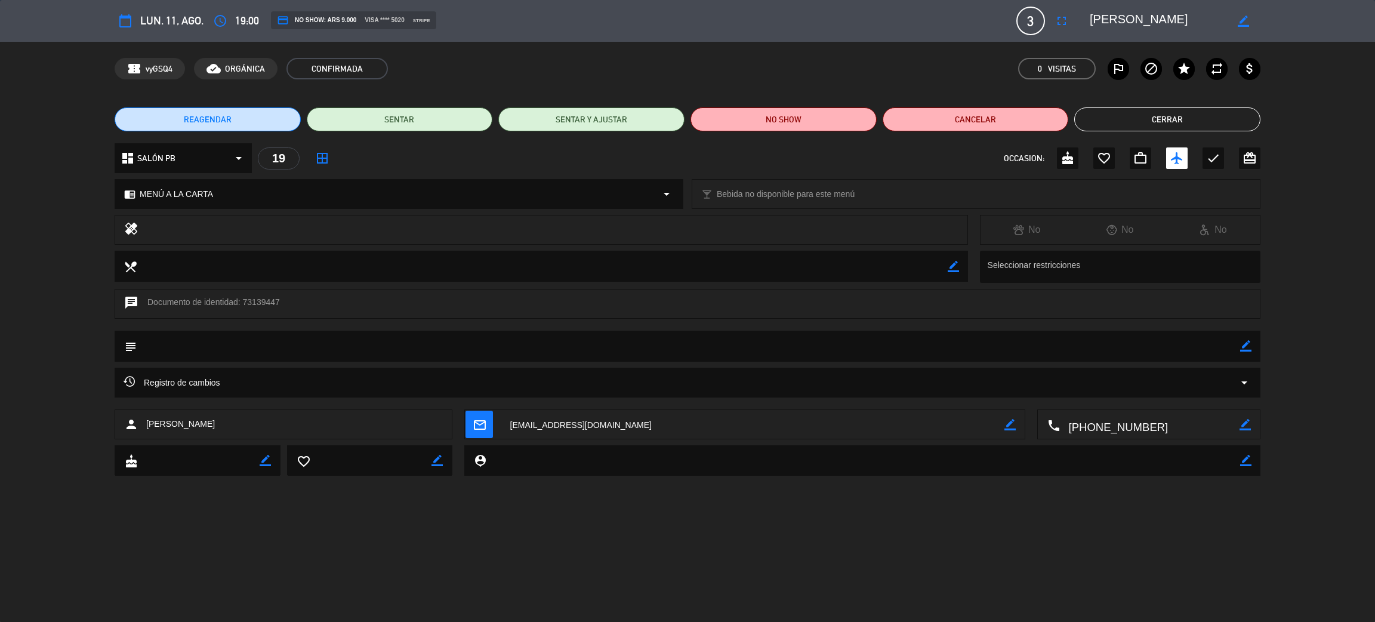
click at [1155, 124] on button "Cerrar" at bounding box center [1167, 119] width 186 height 24
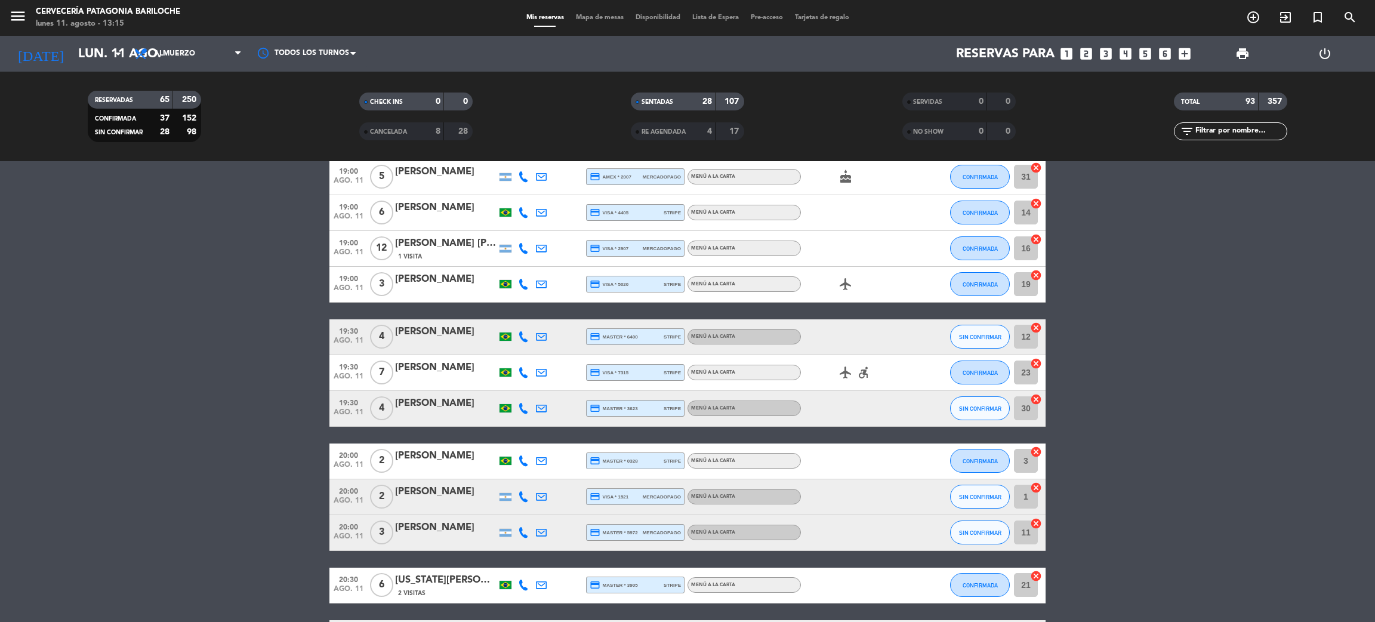
scroll to position [3328, 0]
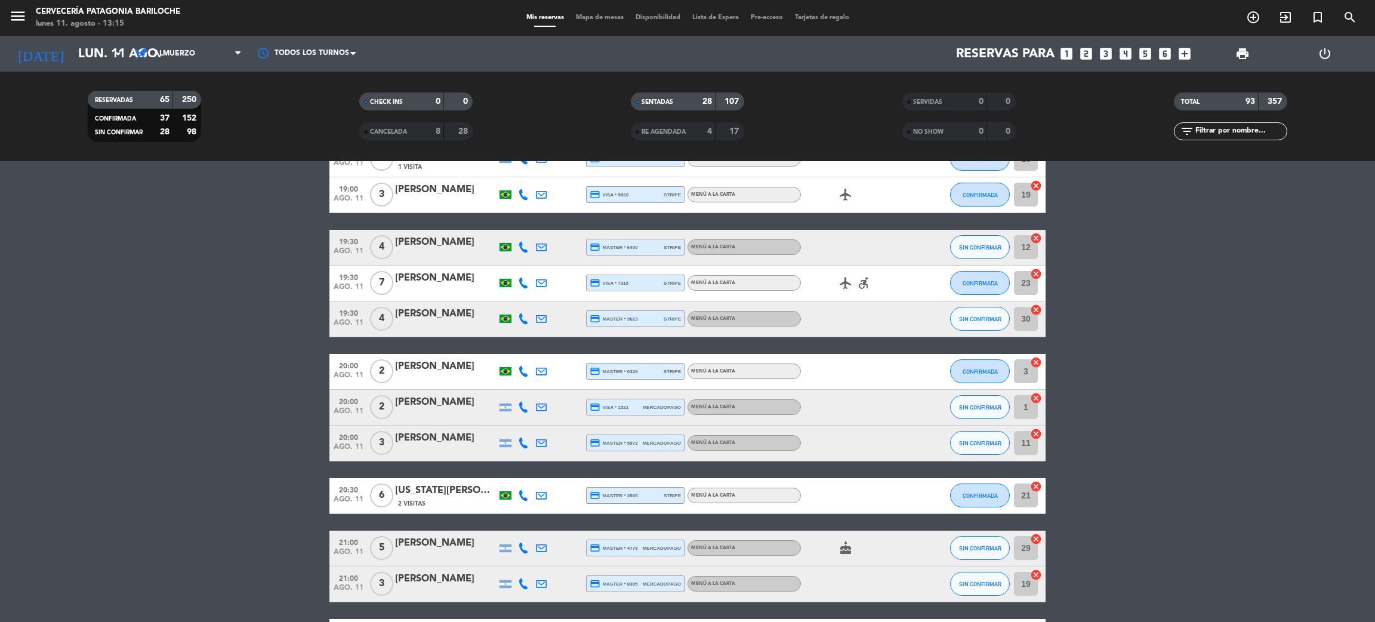
click at [439, 242] on div "[PERSON_NAME]" at bounding box center [445, 242] width 101 height 16
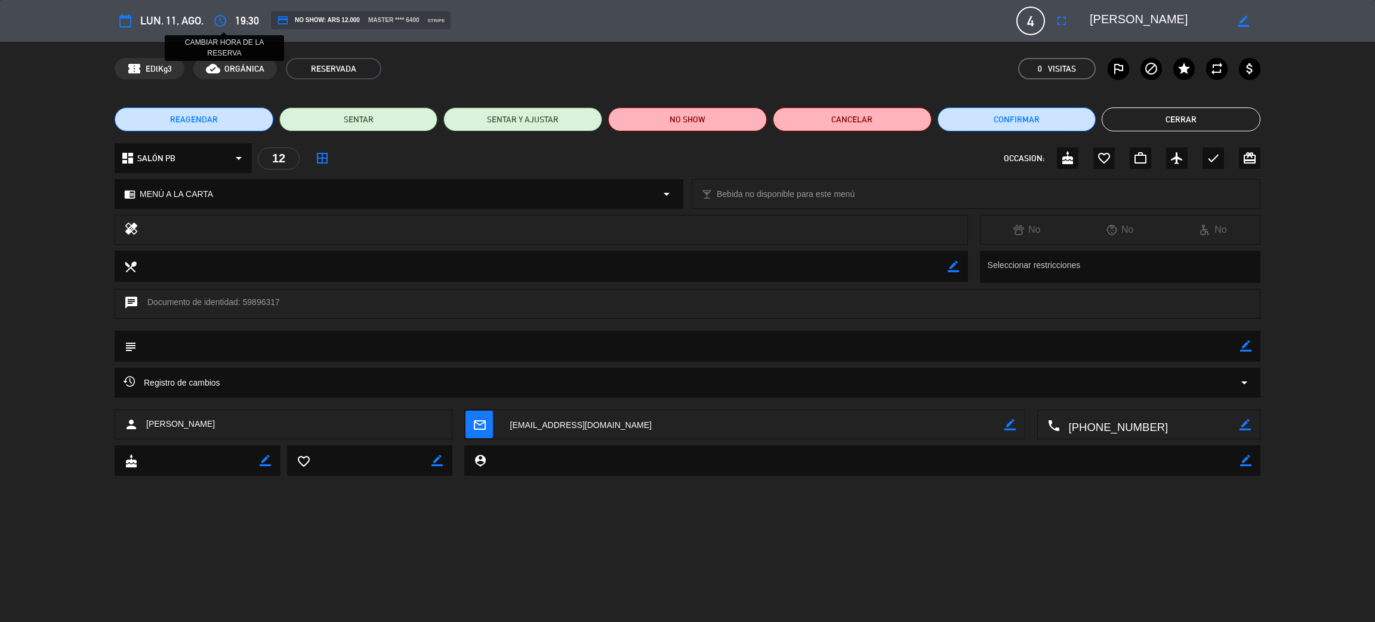
click at [224, 23] on icon "access_time" at bounding box center [220, 21] width 14 height 14
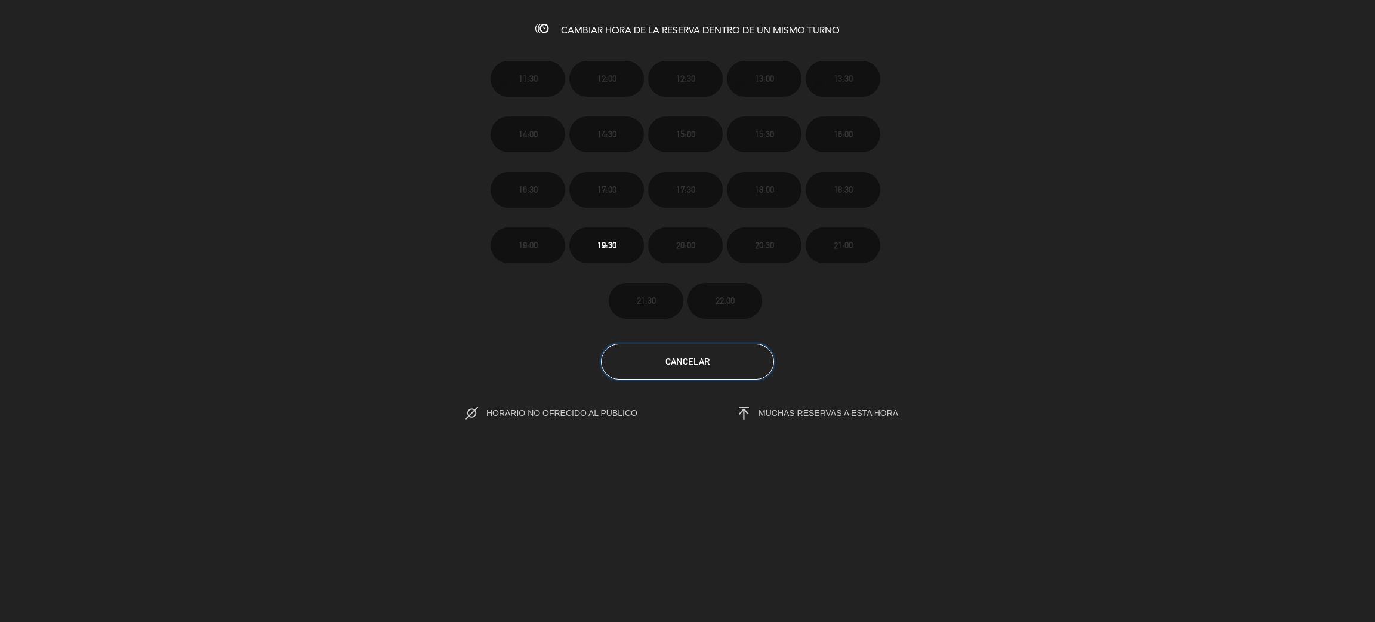
click at [692, 356] on span "Cancelar" at bounding box center [687, 361] width 44 height 10
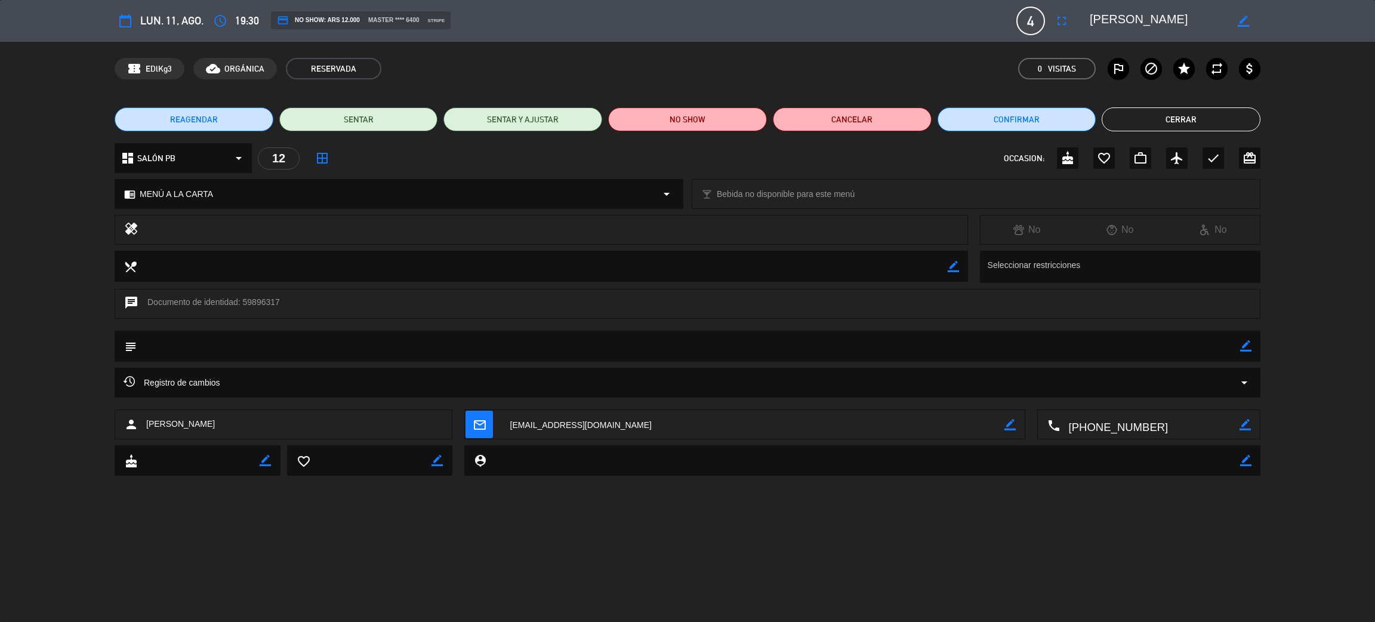
click at [1184, 122] on button "Cerrar" at bounding box center [1180, 119] width 159 height 24
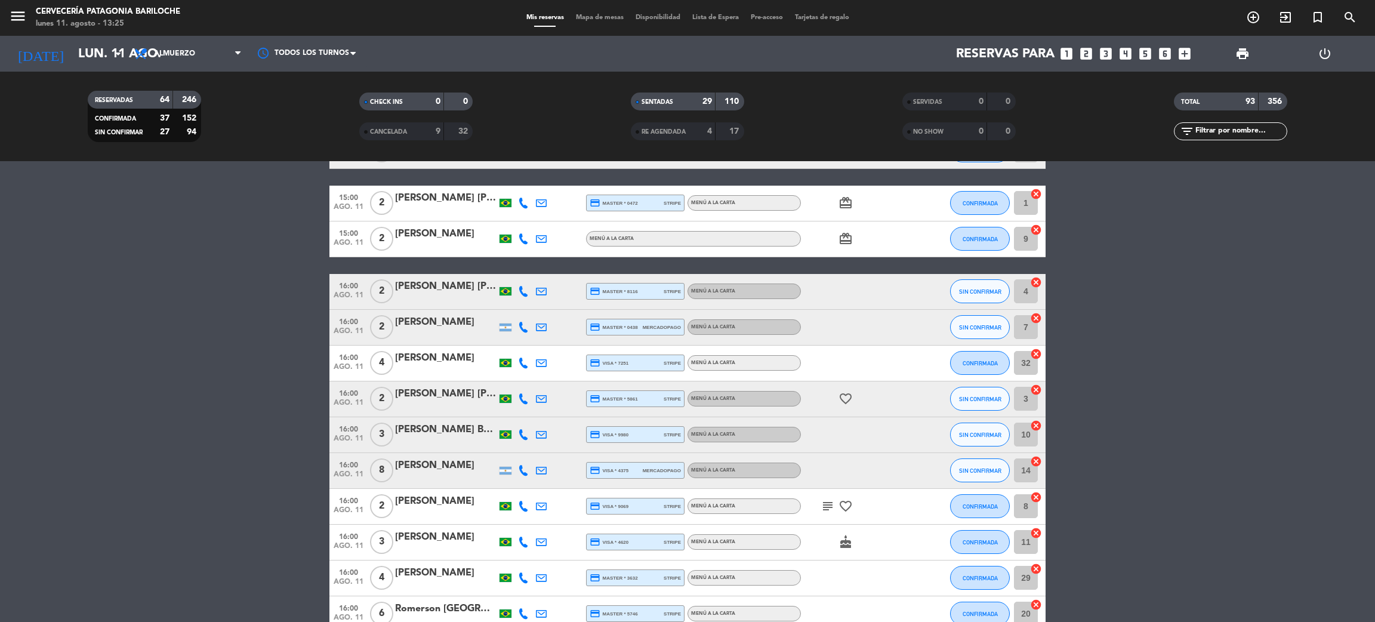
scroll to position [1733, 0]
